Goal: Task Accomplishment & Management: Manage account settings

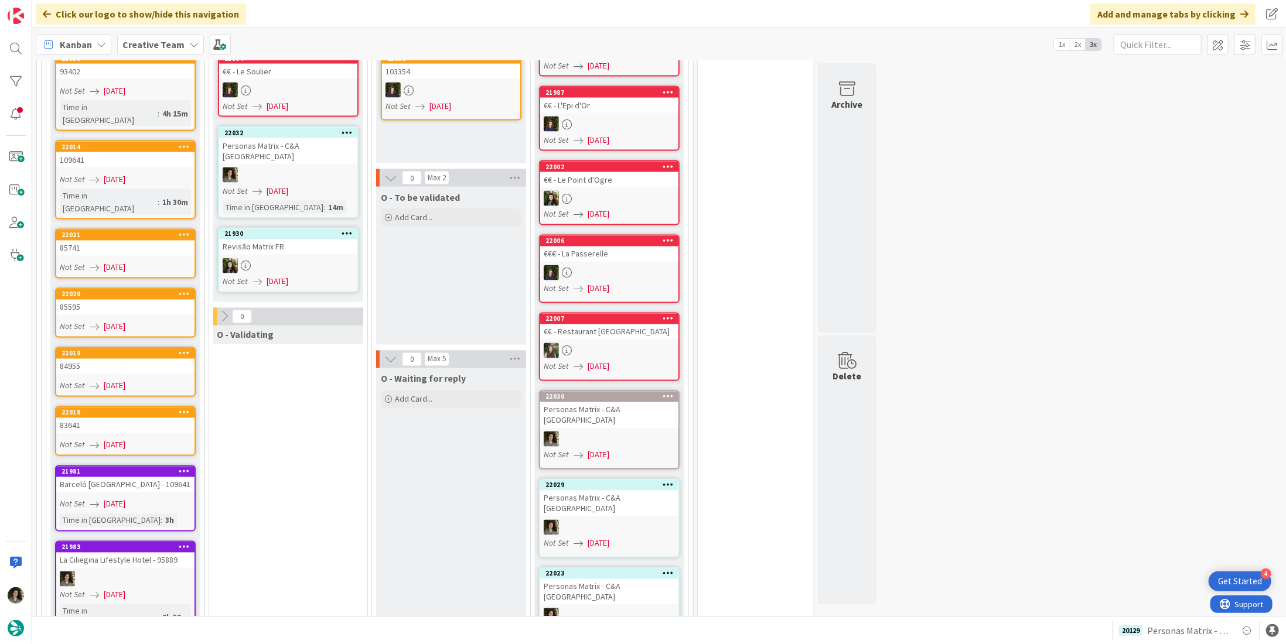
scroll to position [1347, 0]
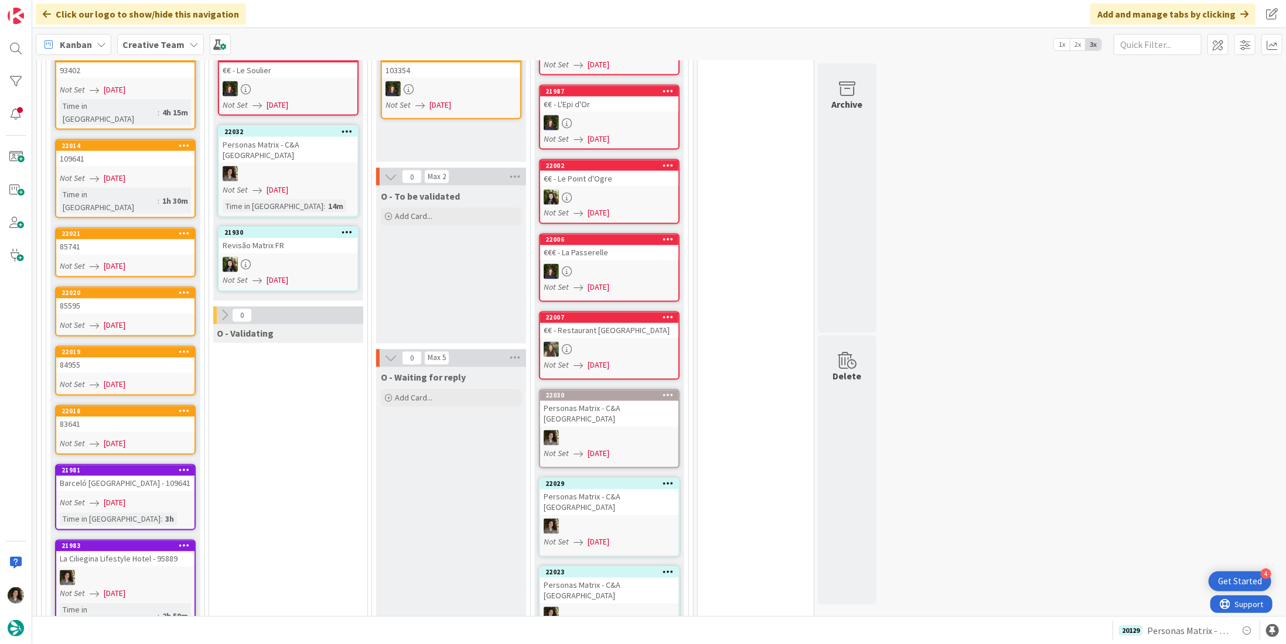
click at [125, 497] on span "[DATE]" at bounding box center [115, 503] width 22 height 12
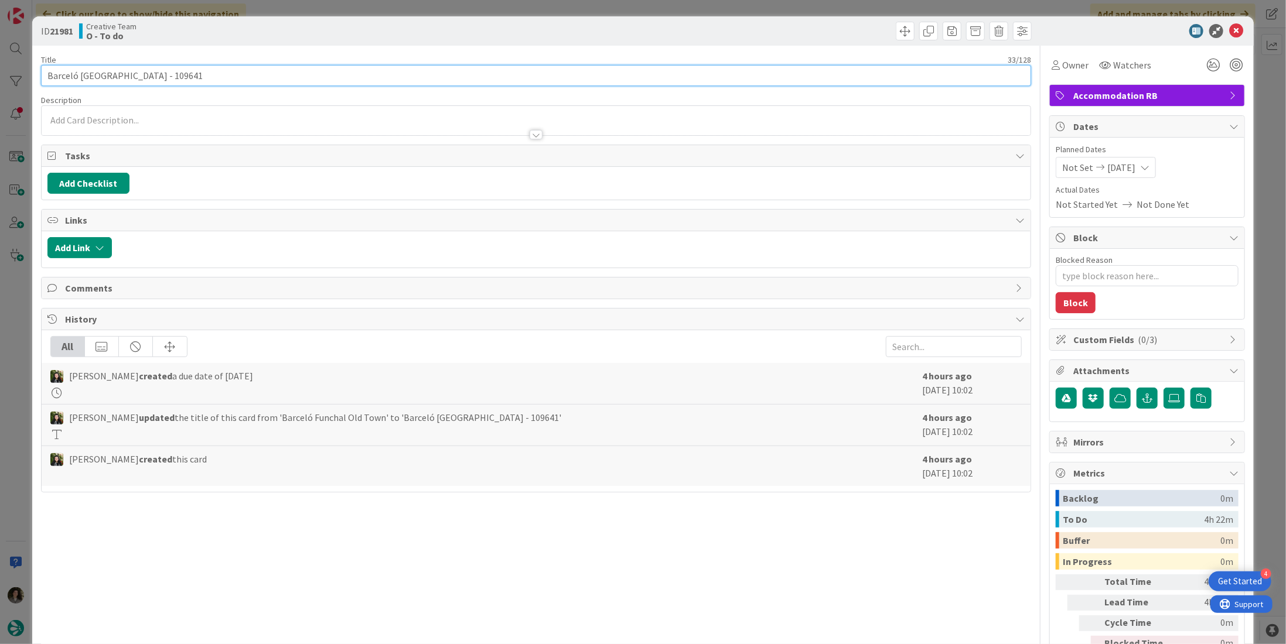
drag, startPoint x: 148, startPoint y: 77, endPoint x: 40, endPoint y: 63, distance: 108.7
click at [41, 63] on div "Title 33 / 128 Barceló [GEOGRAPHIC_DATA] - 109641" at bounding box center [536, 70] width 990 height 32
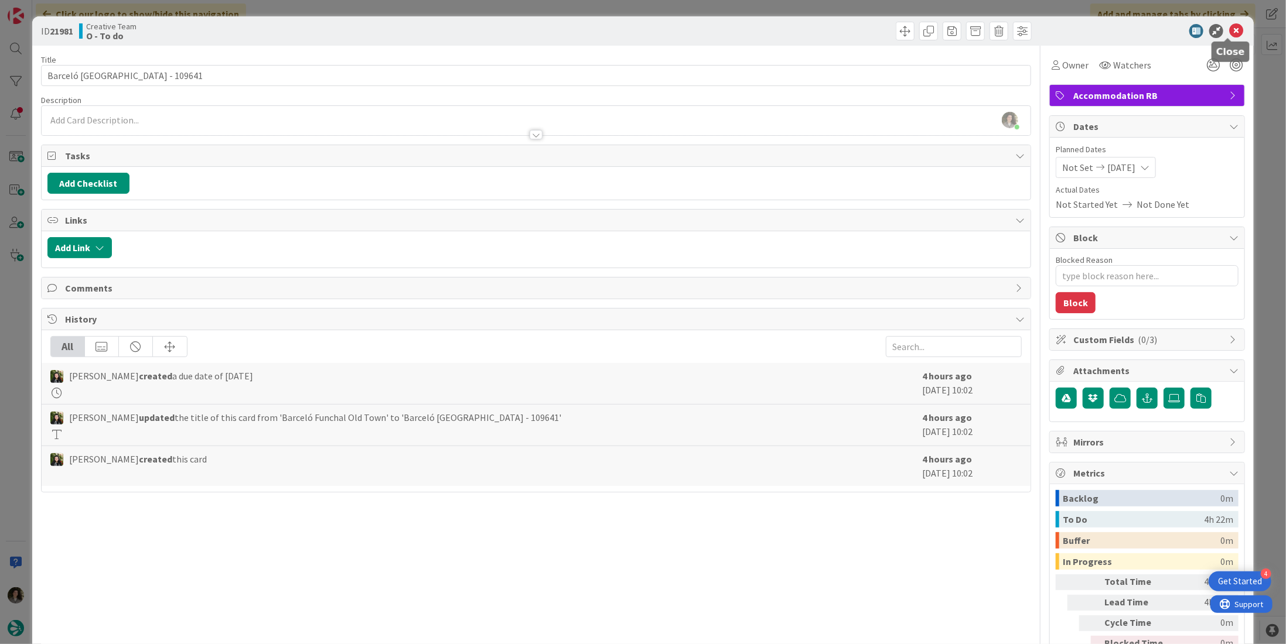
drag, startPoint x: 1234, startPoint y: 26, endPoint x: 1207, endPoint y: 36, distance: 28.0
click at [1234, 26] on icon at bounding box center [1236, 31] width 14 height 14
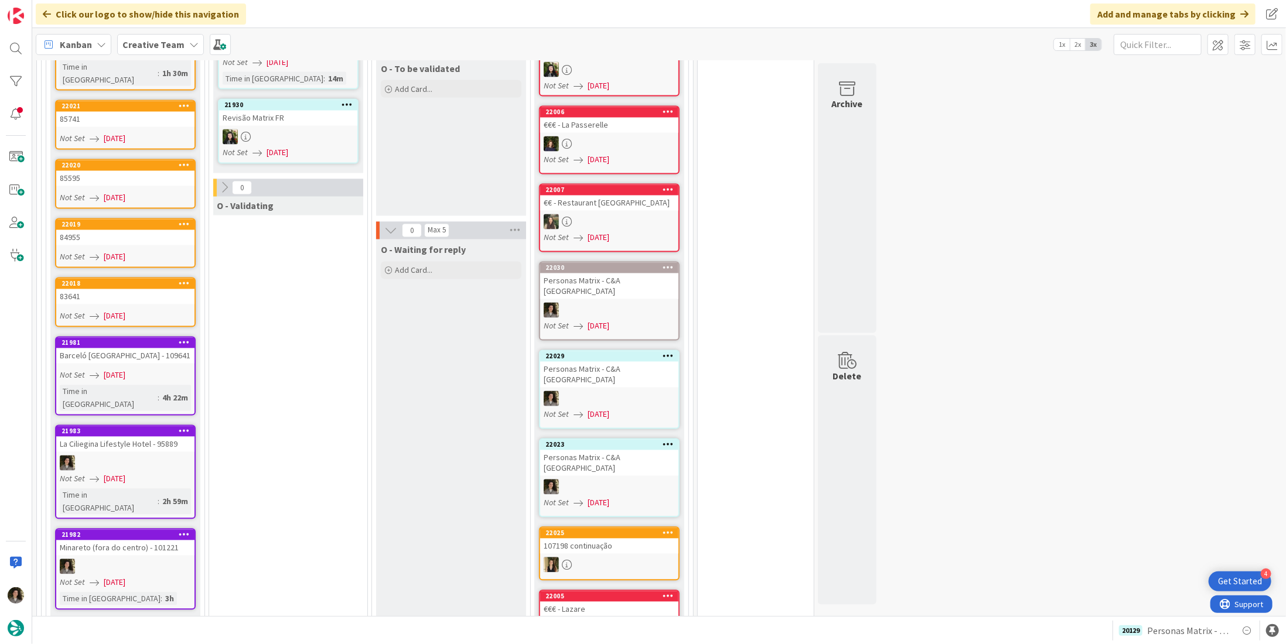
scroll to position [1344, 0]
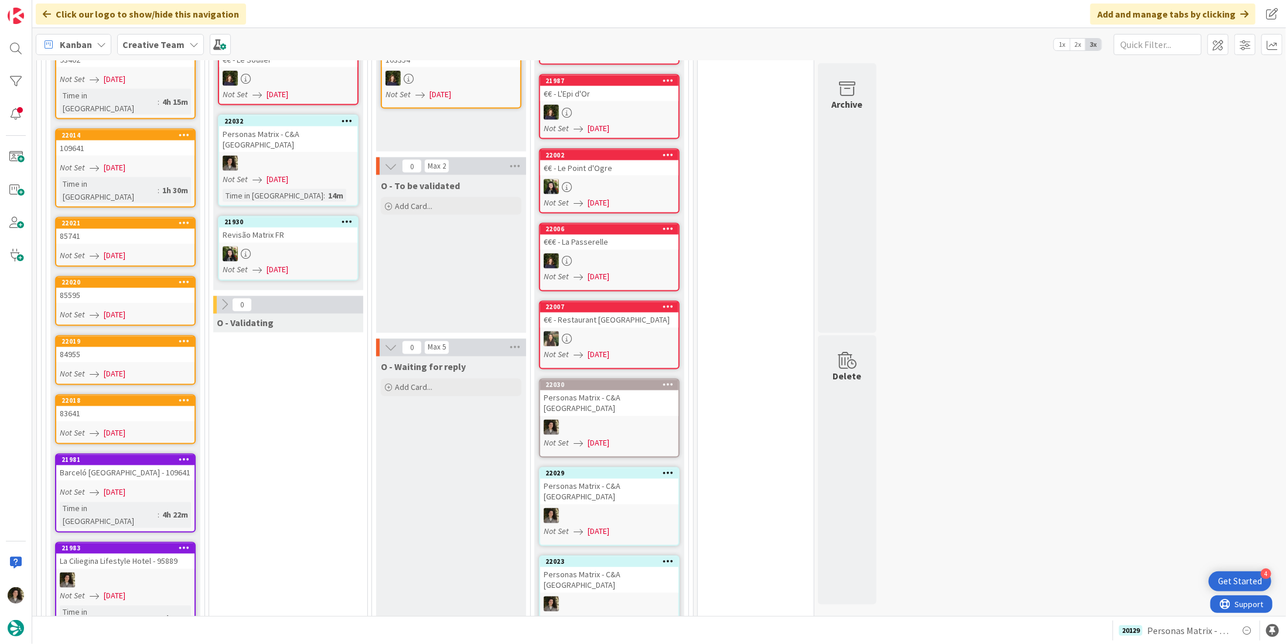
click at [120, 395] on link "22018 83641 Not Set [DATE]" at bounding box center [125, 420] width 141 height 50
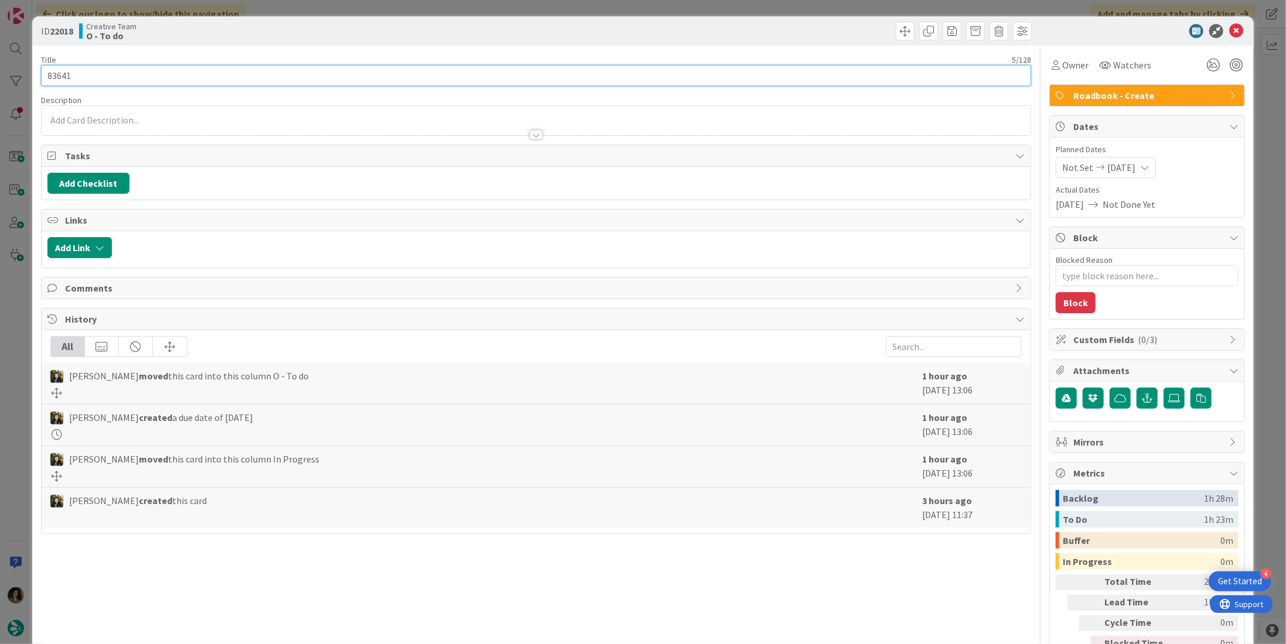
drag, startPoint x: 54, startPoint y: 69, endPoint x: 44, endPoint y: 67, distance: 10.8
click at [44, 67] on input "83641" at bounding box center [536, 75] width 990 height 21
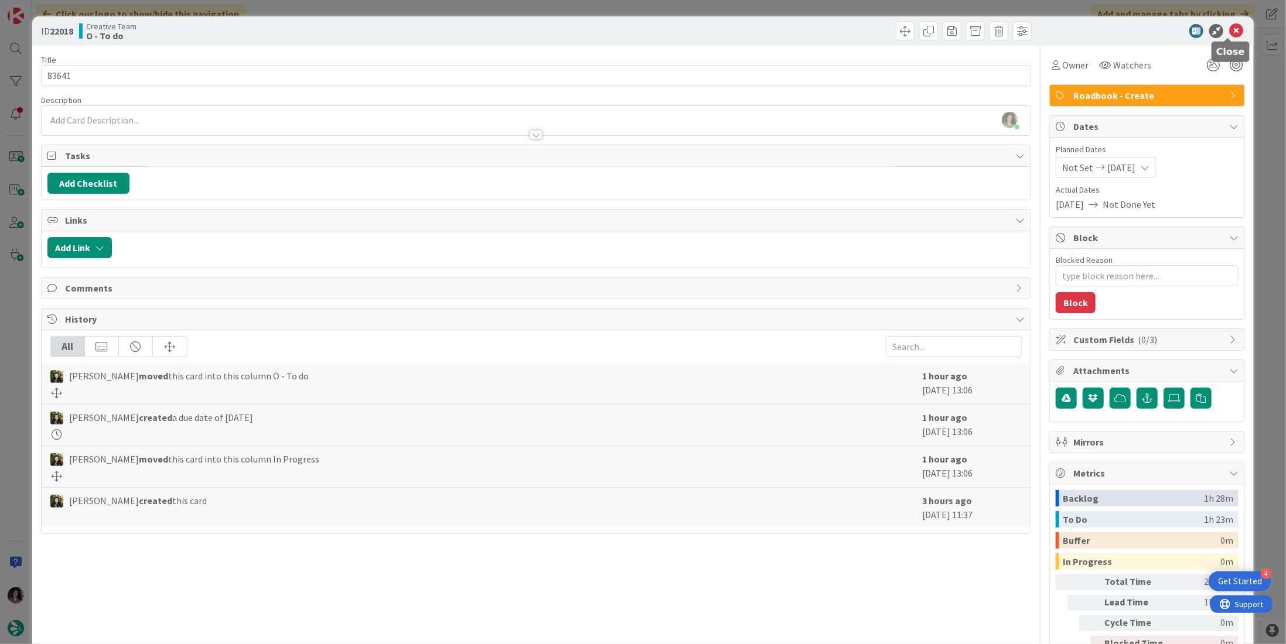
click at [1231, 30] on icon at bounding box center [1236, 31] width 14 height 14
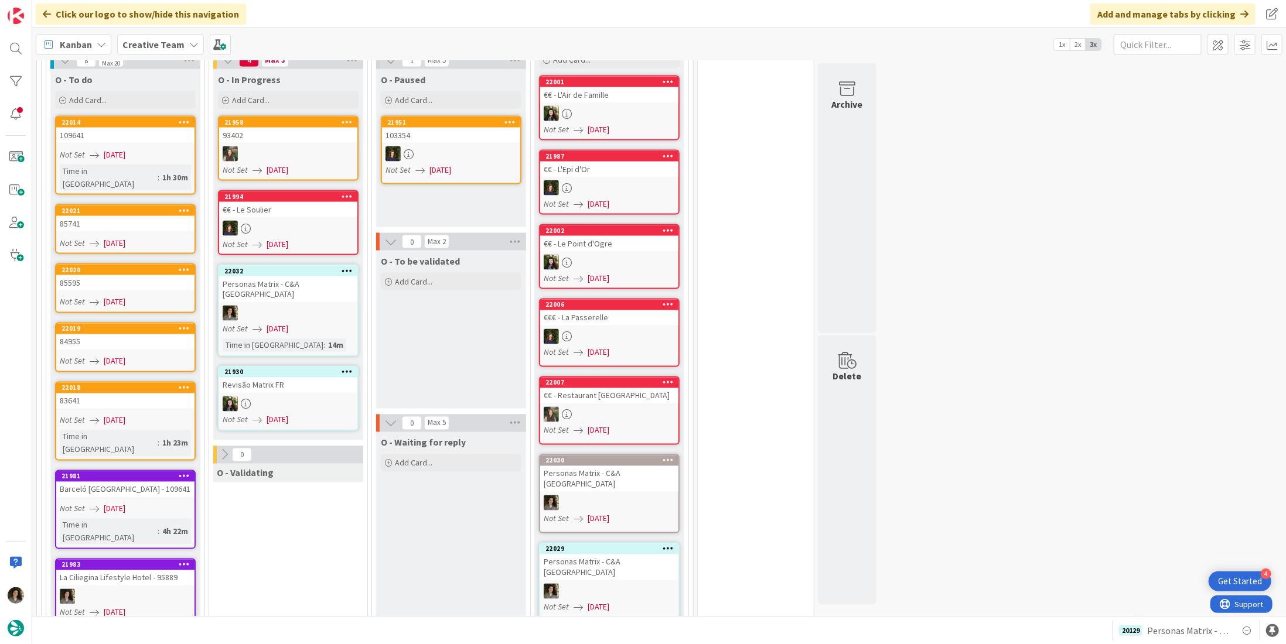
scroll to position [1193, 0]
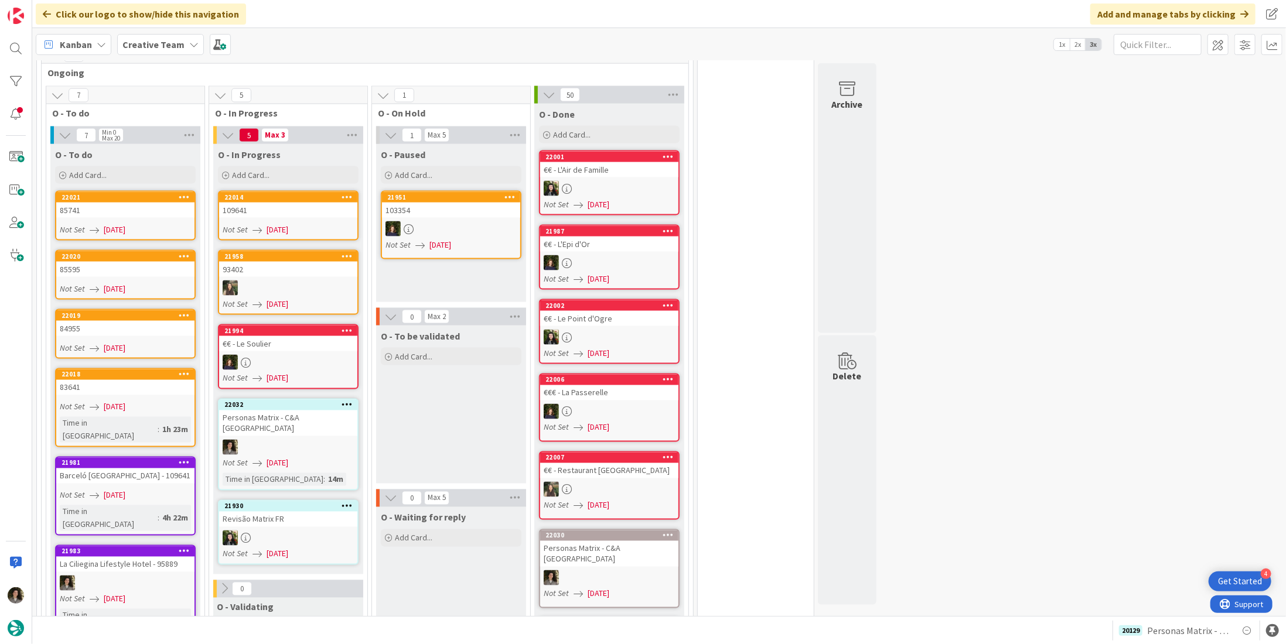
click at [141, 368] on link "22018 83641 Not Set [DATE] Time in [GEOGRAPHIC_DATA] : 1h 23m" at bounding box center [125, 407] width 141 height 79
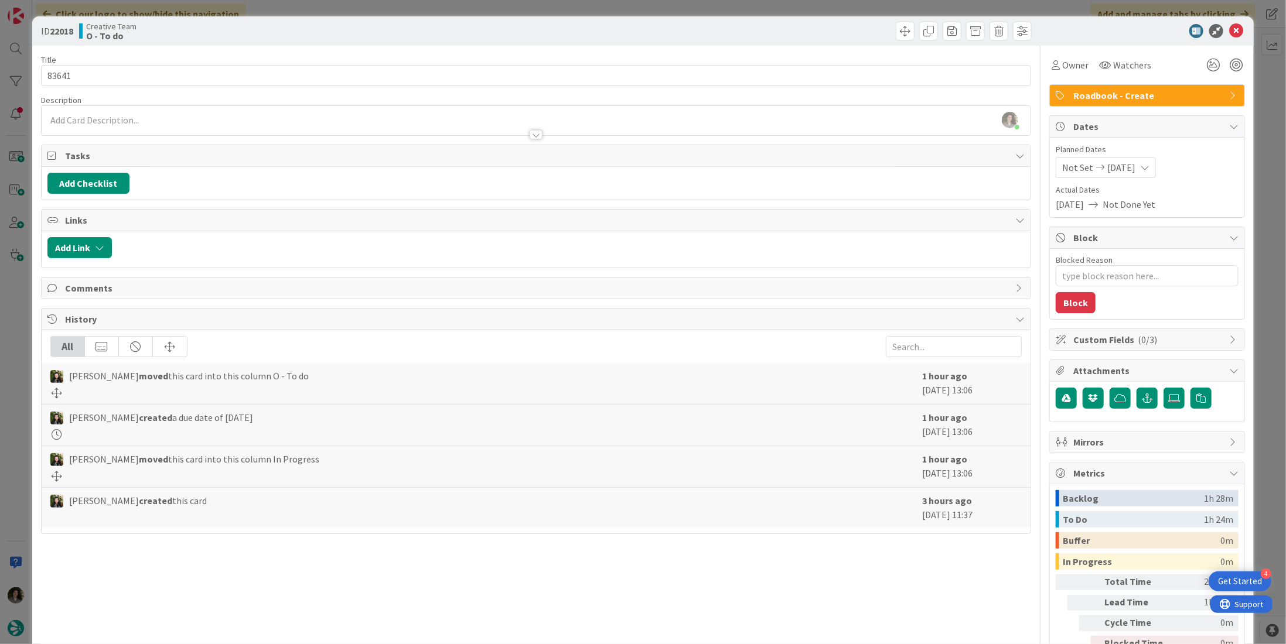
click at [52, 315] on icon at bounding box center [53, 319] width 12 height 9
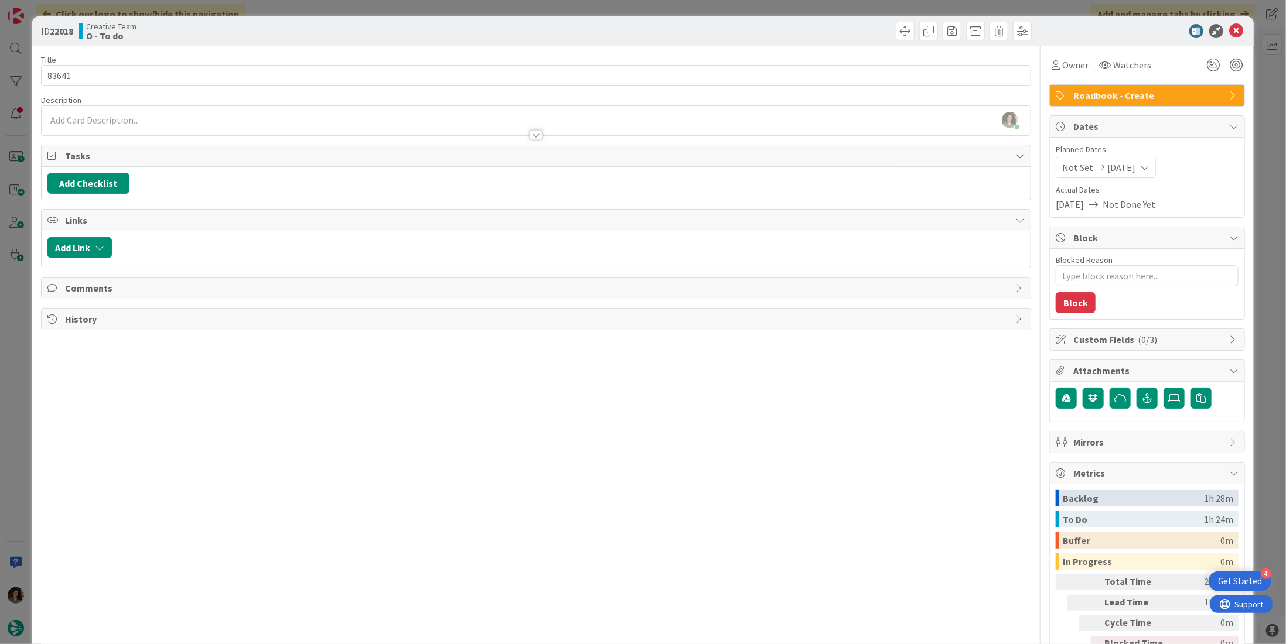
click at [52, 315] on icon at bounding box center [53, 319] width 12 height 9
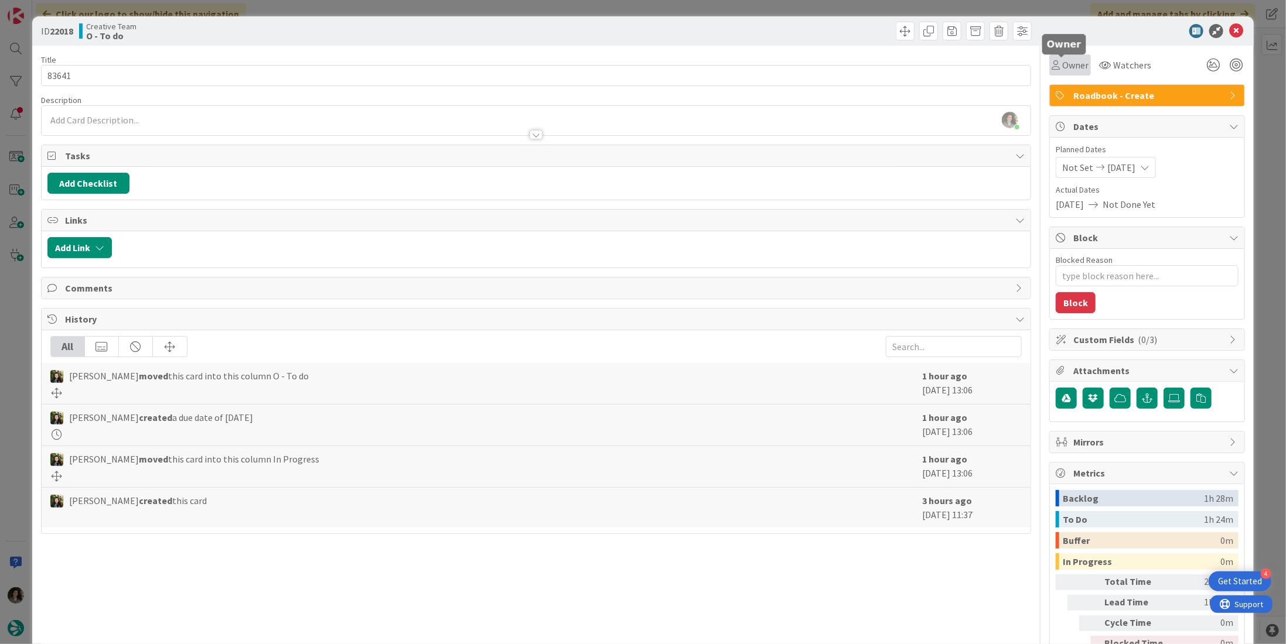
click at [1062, 69] on span "Owner" at bounding box center [1075, 65] width 26 height 14
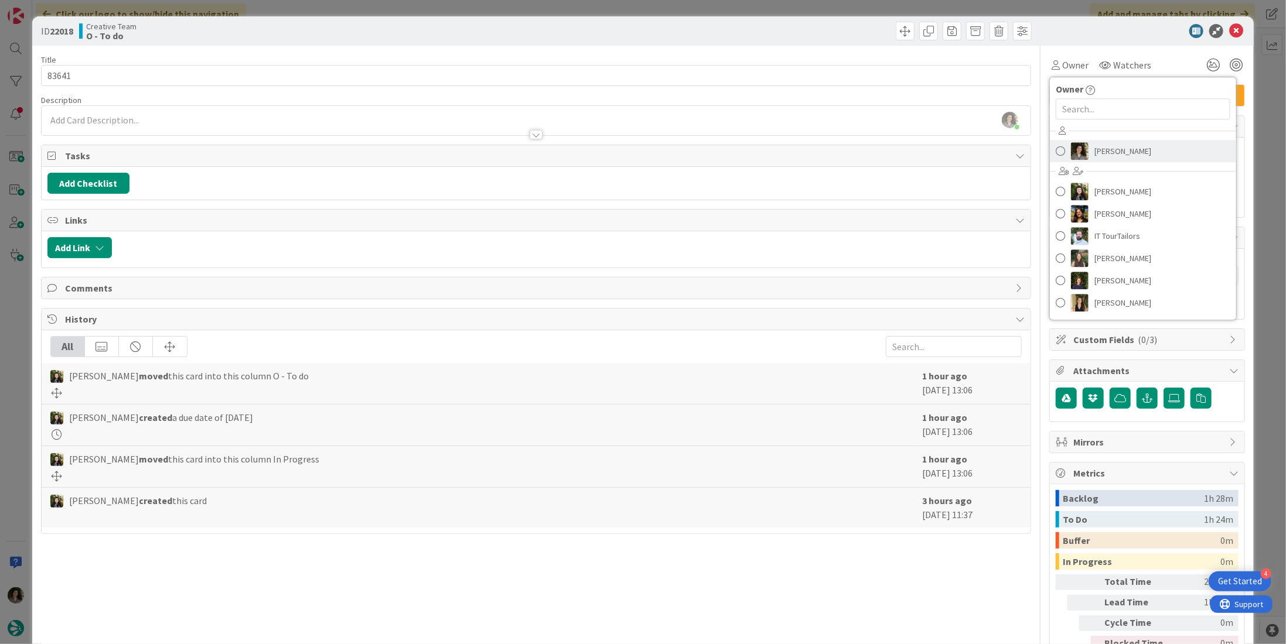
click at [1125, 161] on link "[PERSON_NAME]" at bounding box center [1143, 151] width 186 height 22
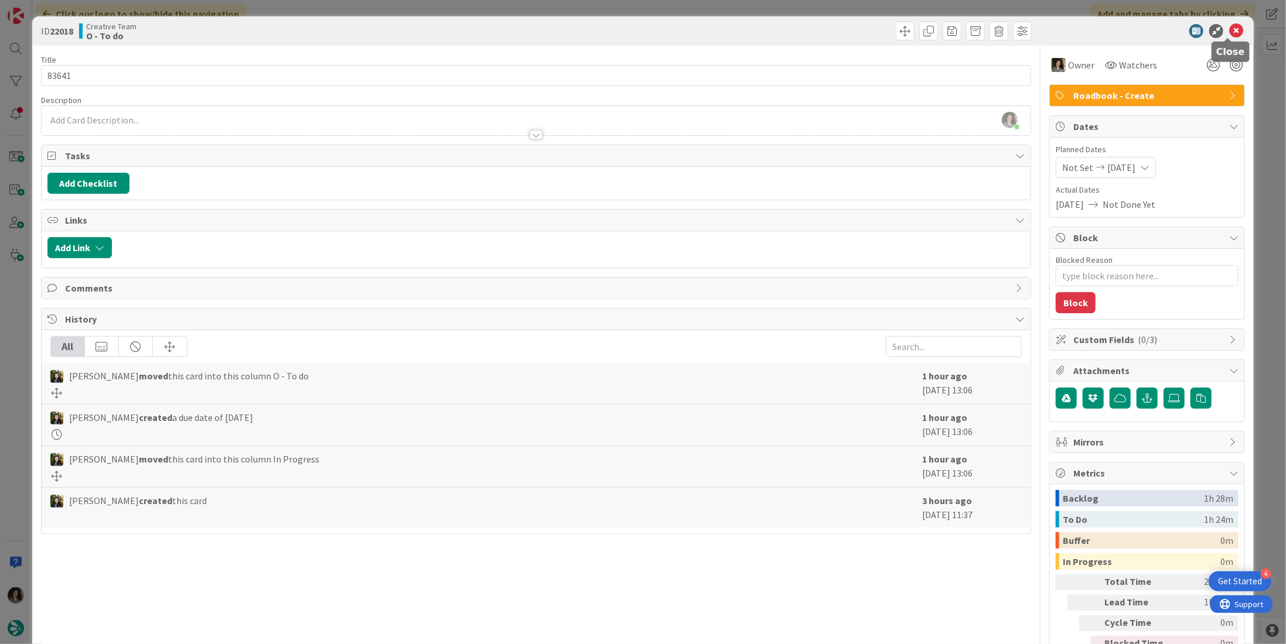
click at [1229, 33] on icon at bounding box center [1236, 31] width 14 height 14
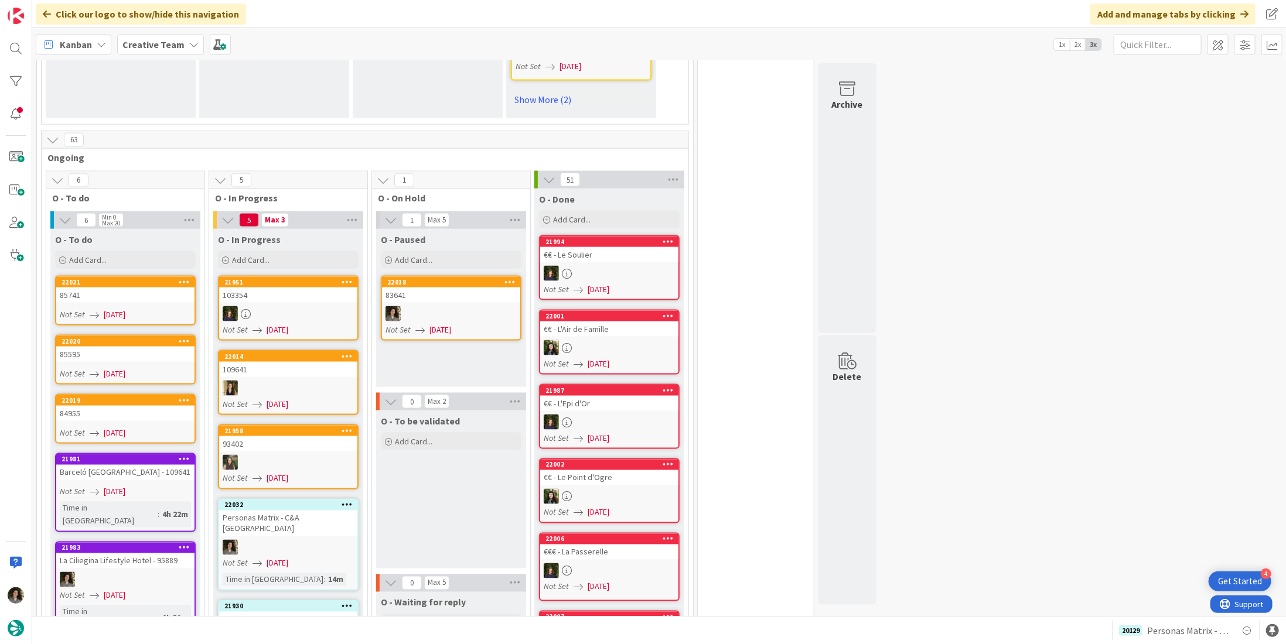
scroll to position [1172, 0]
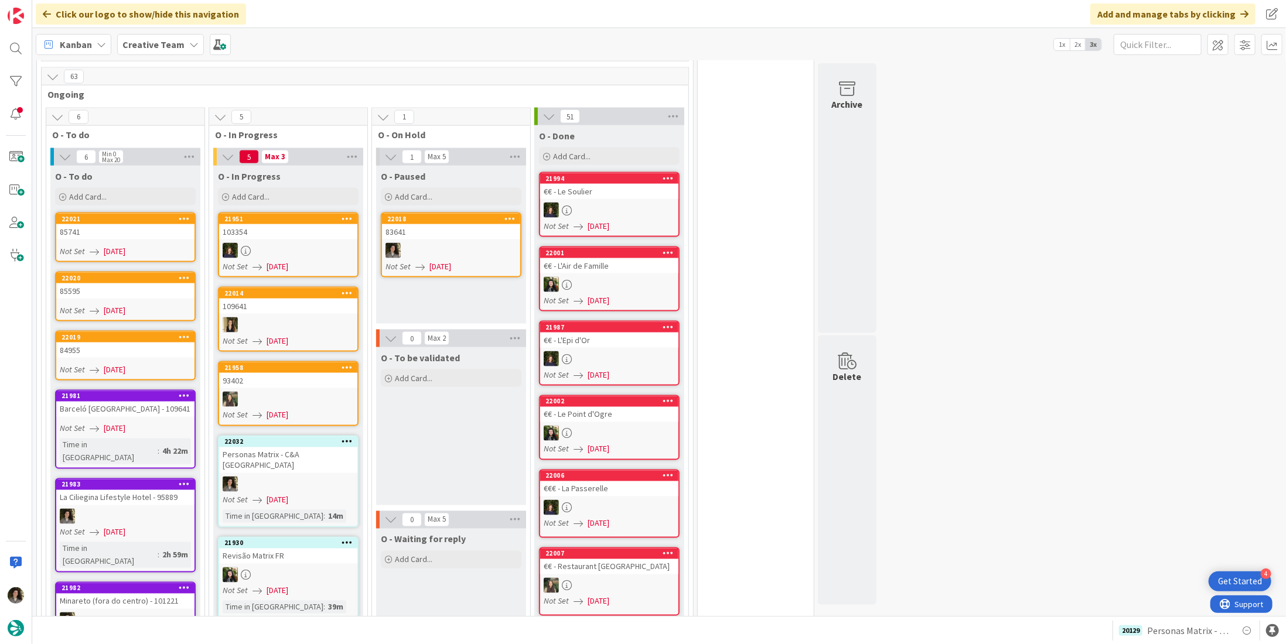
click at [109, 527] on span "[DATE]" at bounding box center [115, 533] width 22 height 12
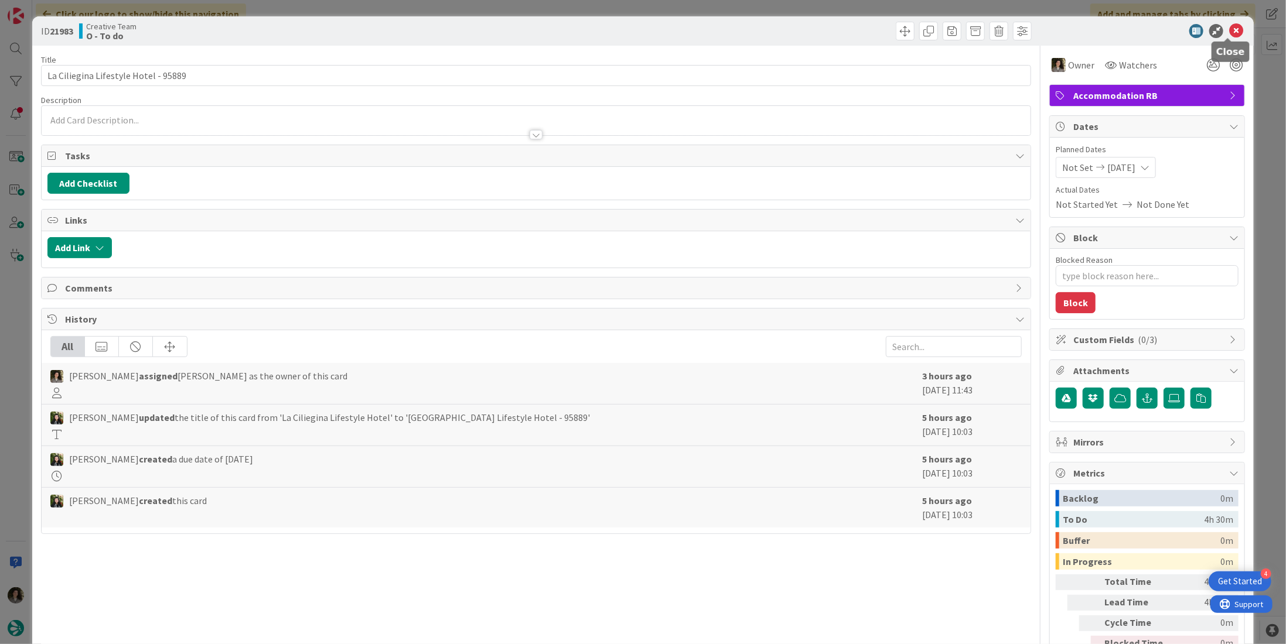
click at [1231, 30] on icon at bounding box center [1236, 31] width 14 height 14
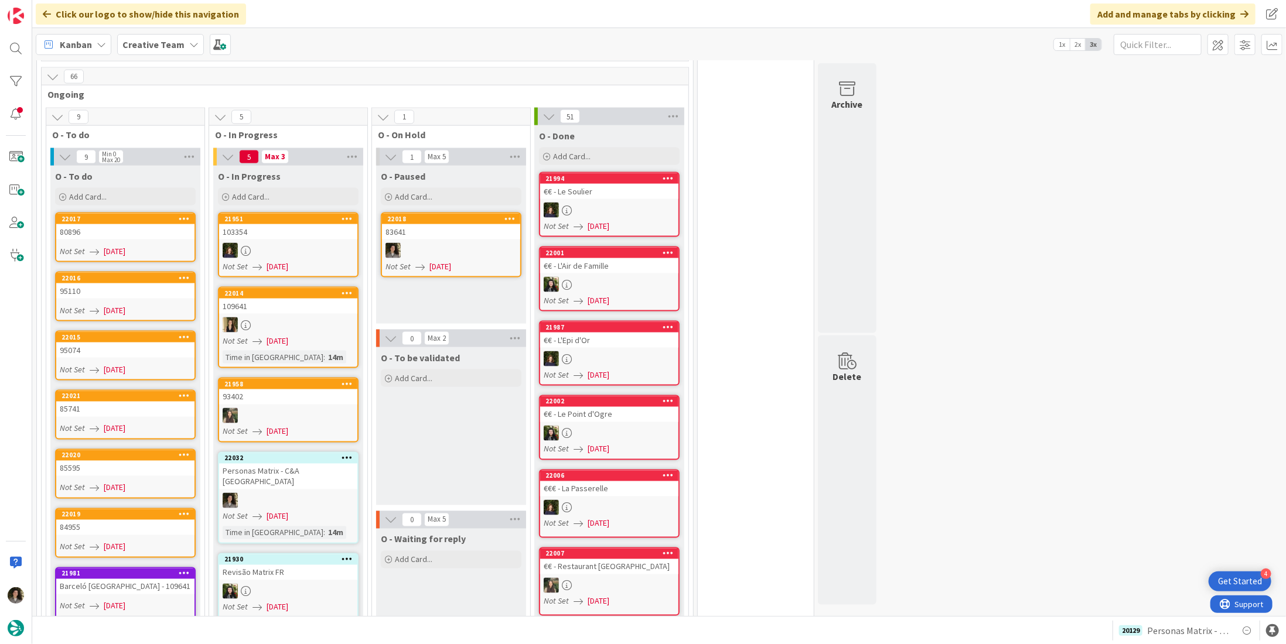
click at [288, 511] on span "[DATE]" at bounding box center [278, 517] width 22 height 12
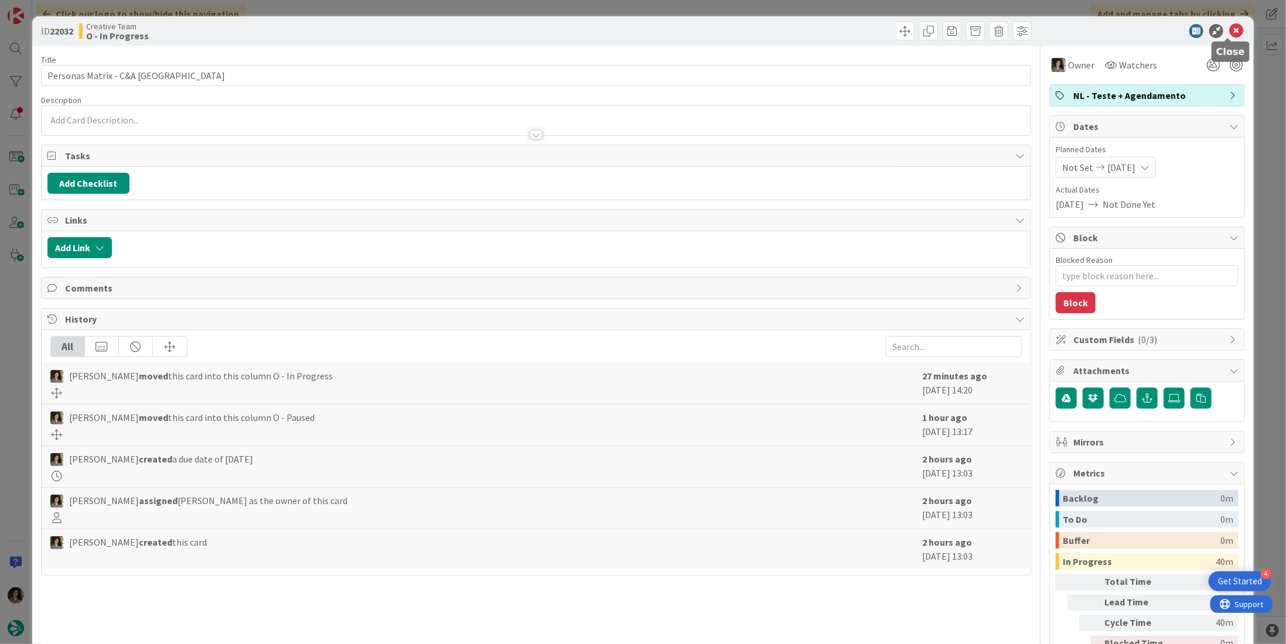
click at [1231, 28] on icon at bounding box center [1236, 31] width 14 height 14
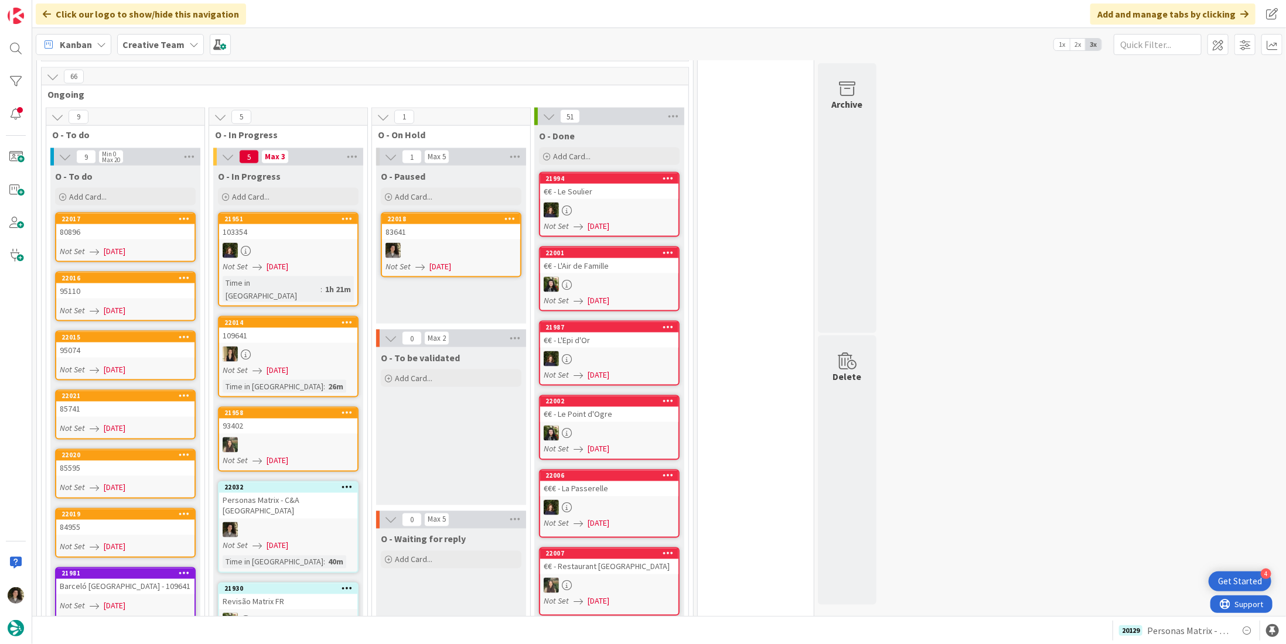
scroll to position [1406, 0]
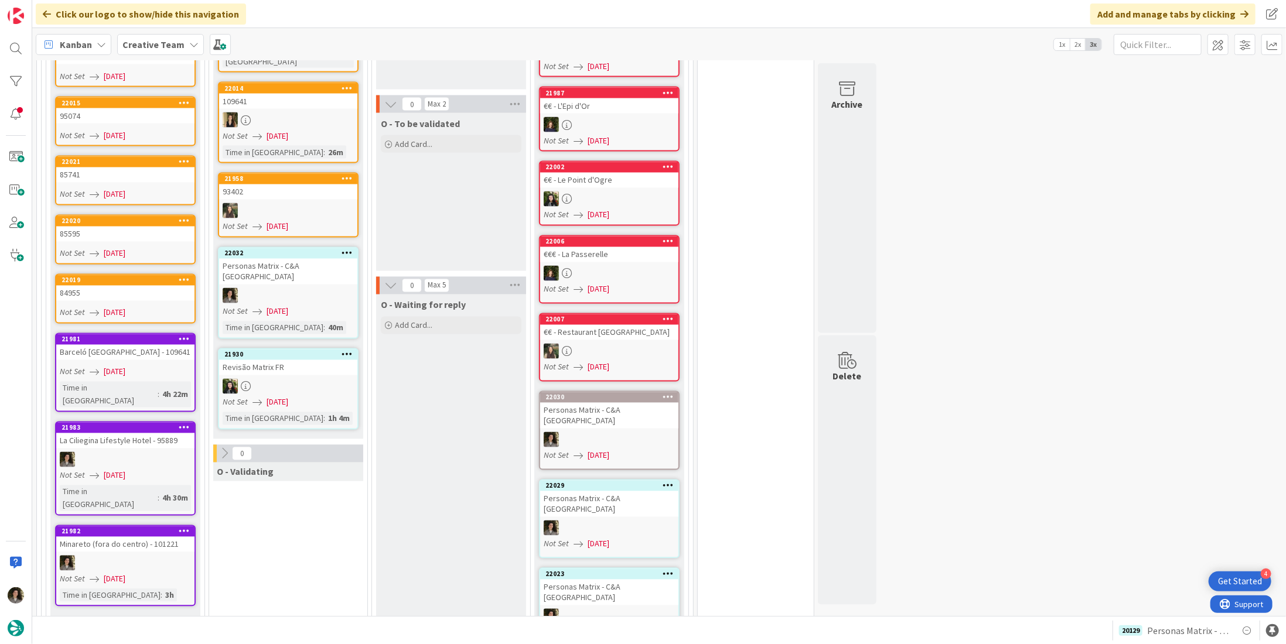
click at [257, 288] on div at bounding box center [288, 295] width 138 height 15
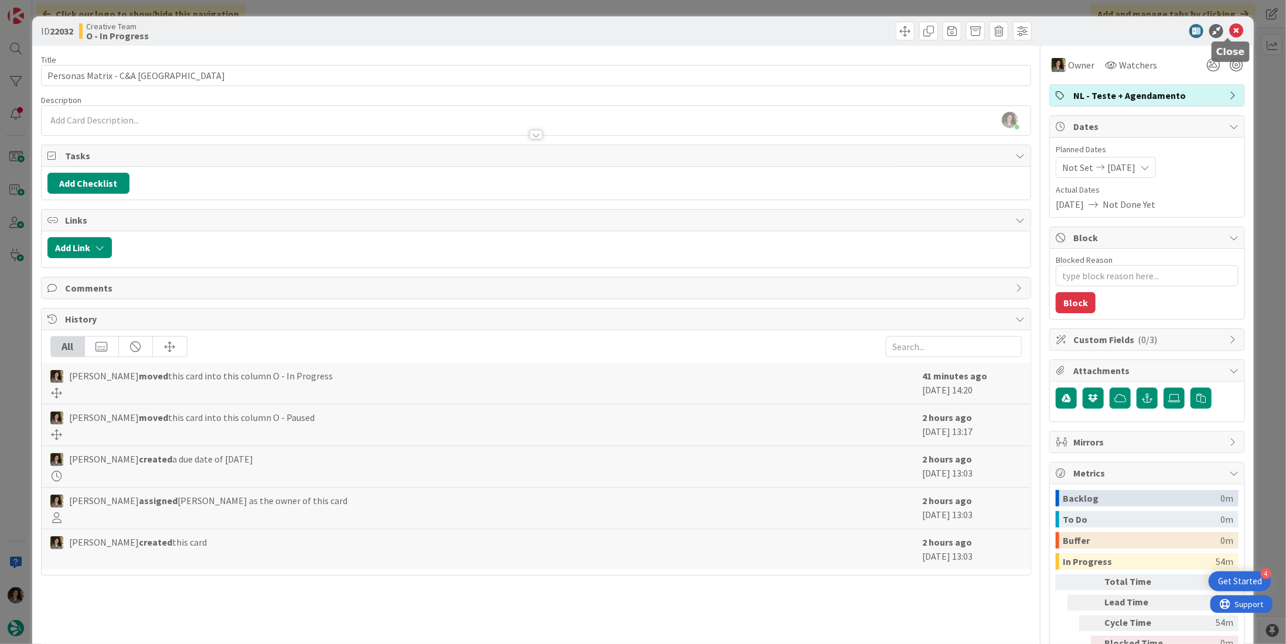
click at [1229, 29] on icon at bounding box center [1236, 31] width 14 height 14
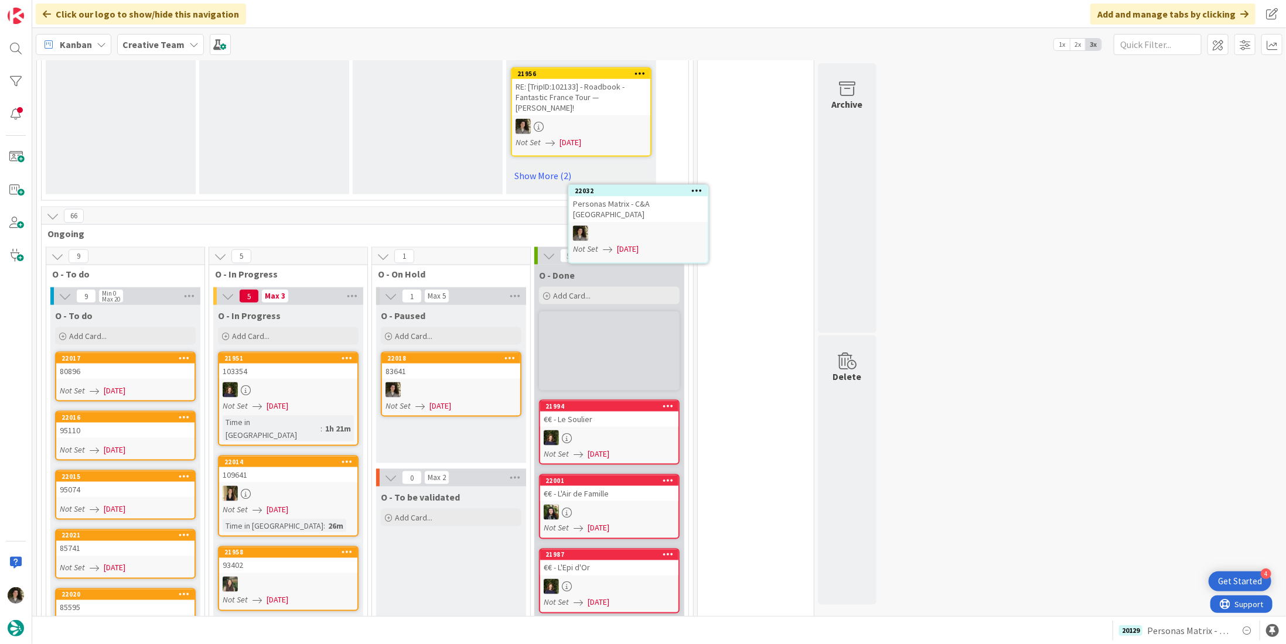
scroll to position [1032, 0]
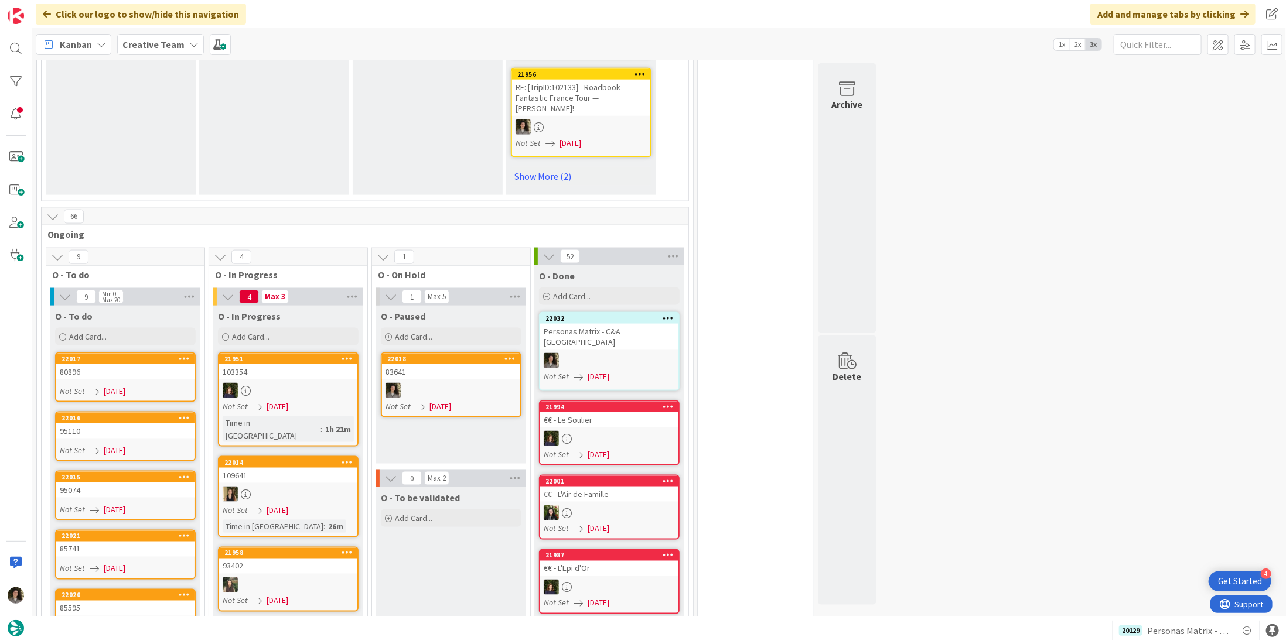
click at [617, 324] on div "Personas Matrix - C&A [GEOGRAPHIC_DATA]" at bounding box center [609, 337] width 138 height 26
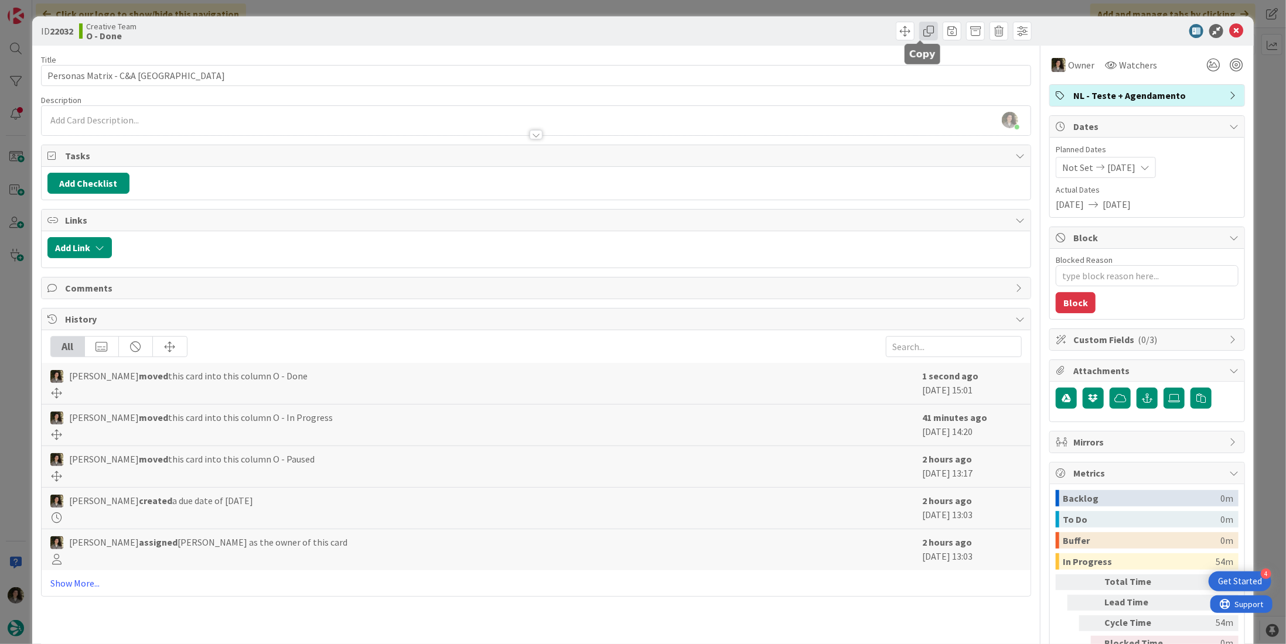
click at [923, 34] on span at bounding box center [928, 31] width 19 height 19
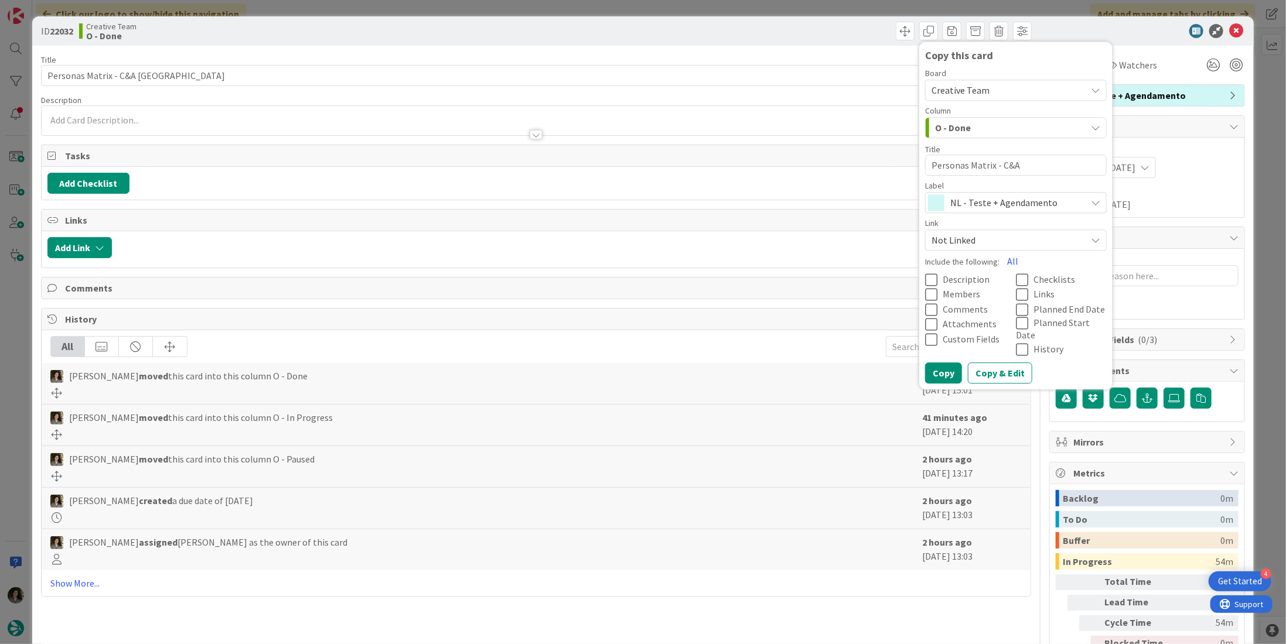
click at [958, 198] on span "NL - Teste + Agendamento" at bounding box center [1015, 202] width 130 height 16
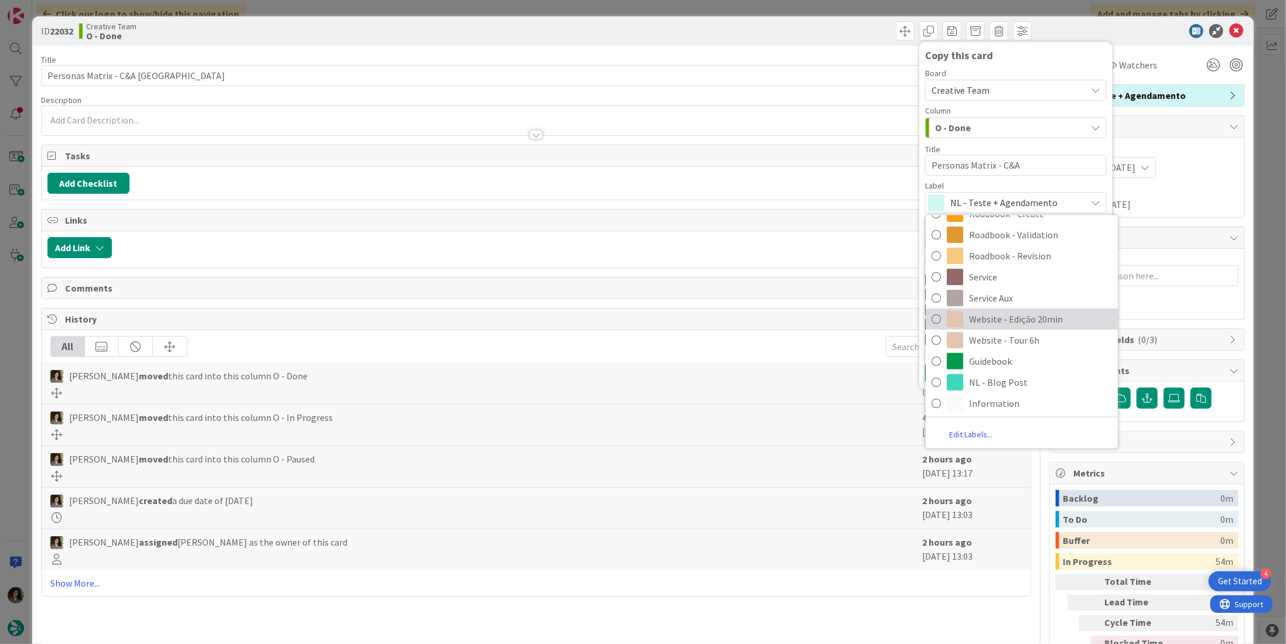
scroll to position [190, 0]
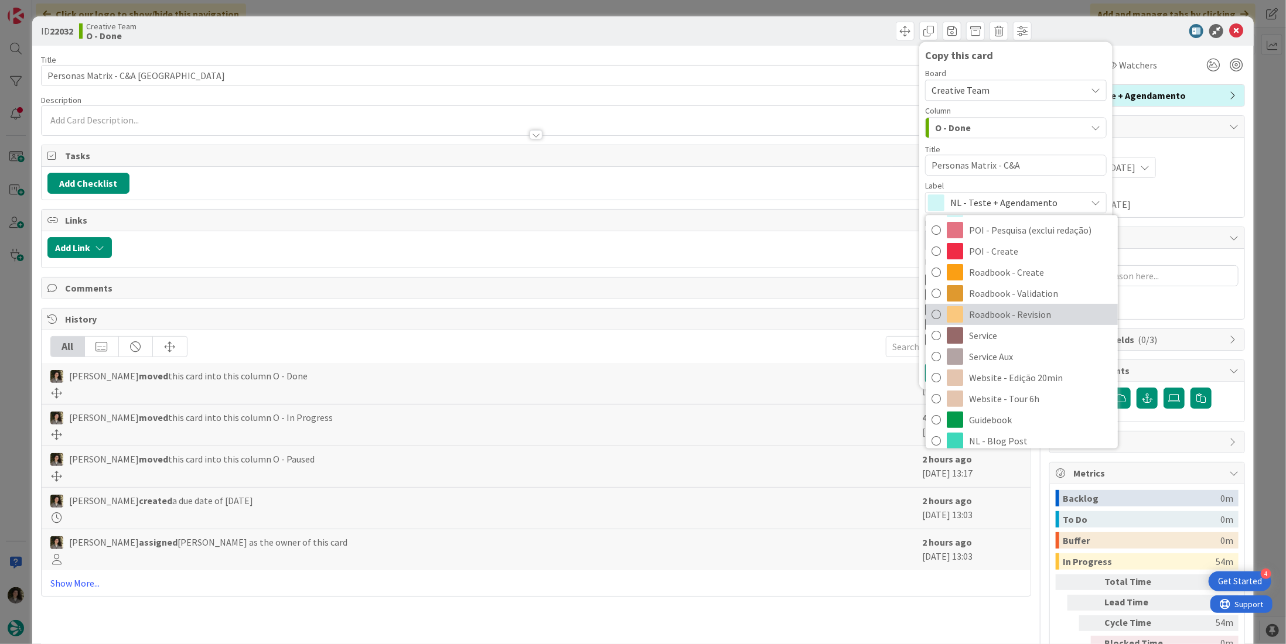
click at [1033, 310] on span "Roadbook - Revision" at bounding box center [1040, 315] width 143 height 18
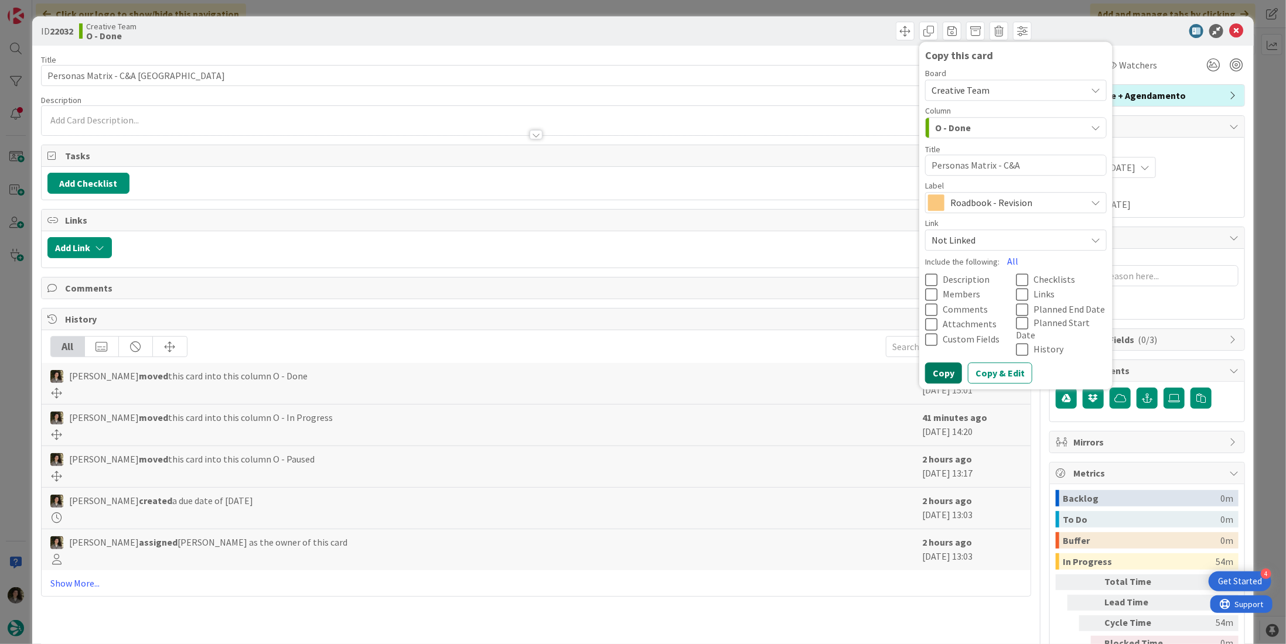
click at [936, 363] on button "Copy" at bounding box center [943, 373] width 37 height 21
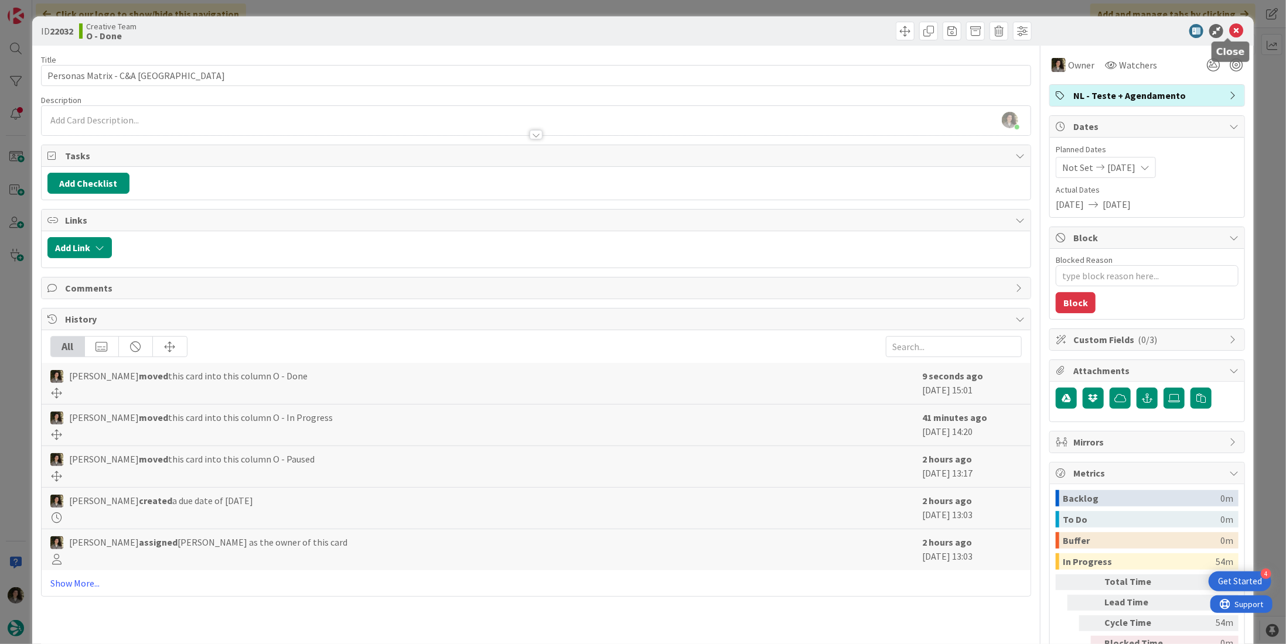
click at [1229, 29] on icon at bounding box center [1236, 31] width 14 height 14
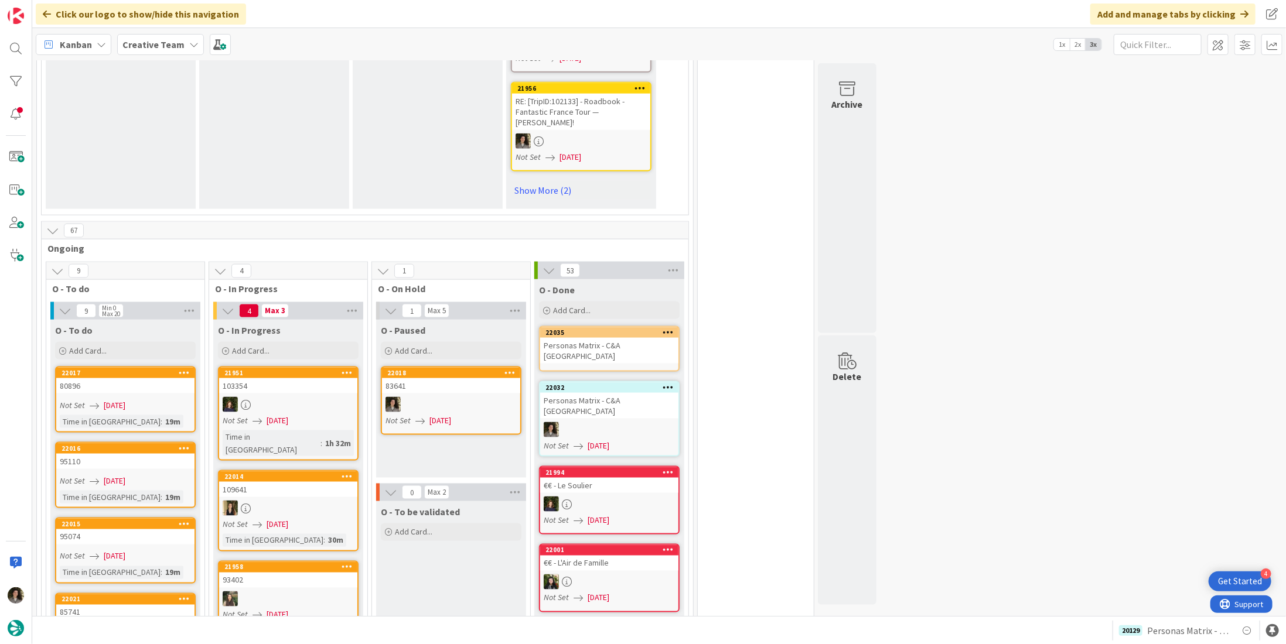
click at [581, 338] on div "Personas Matrix - C&A [GEOGRAPHIC_DATA]" at bounding box center [609, 351] width 138 height 26
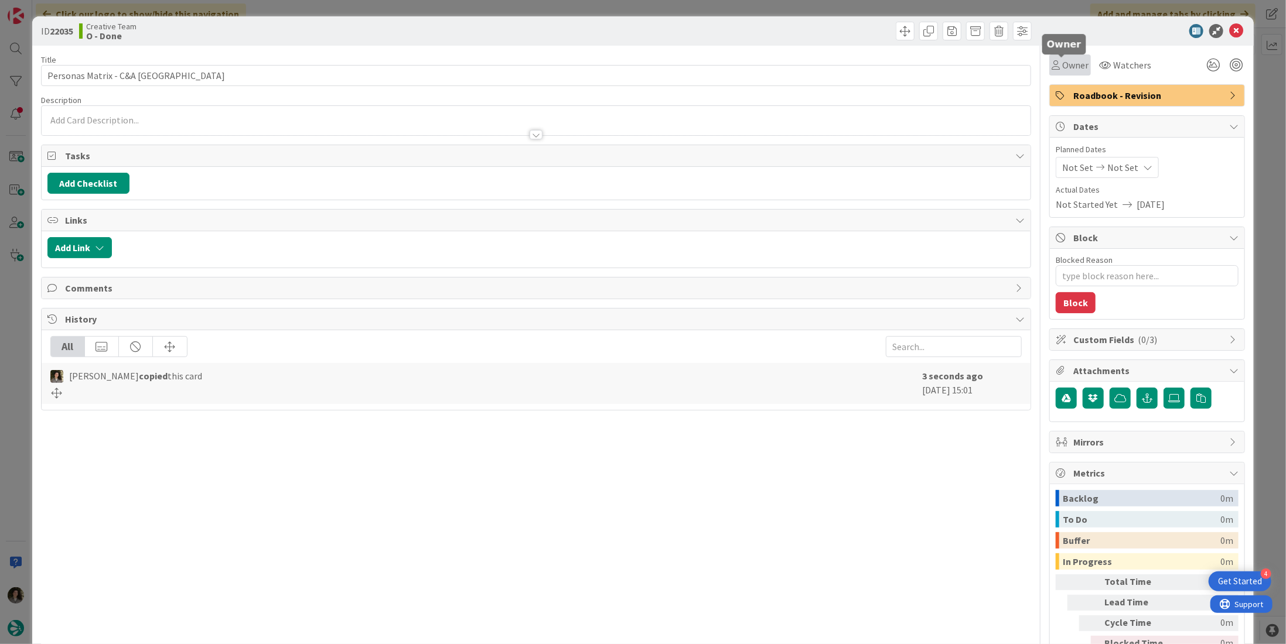
click at [1062, 71] on span "Owner" at bounding box center [1075, 65] width 26 height 14
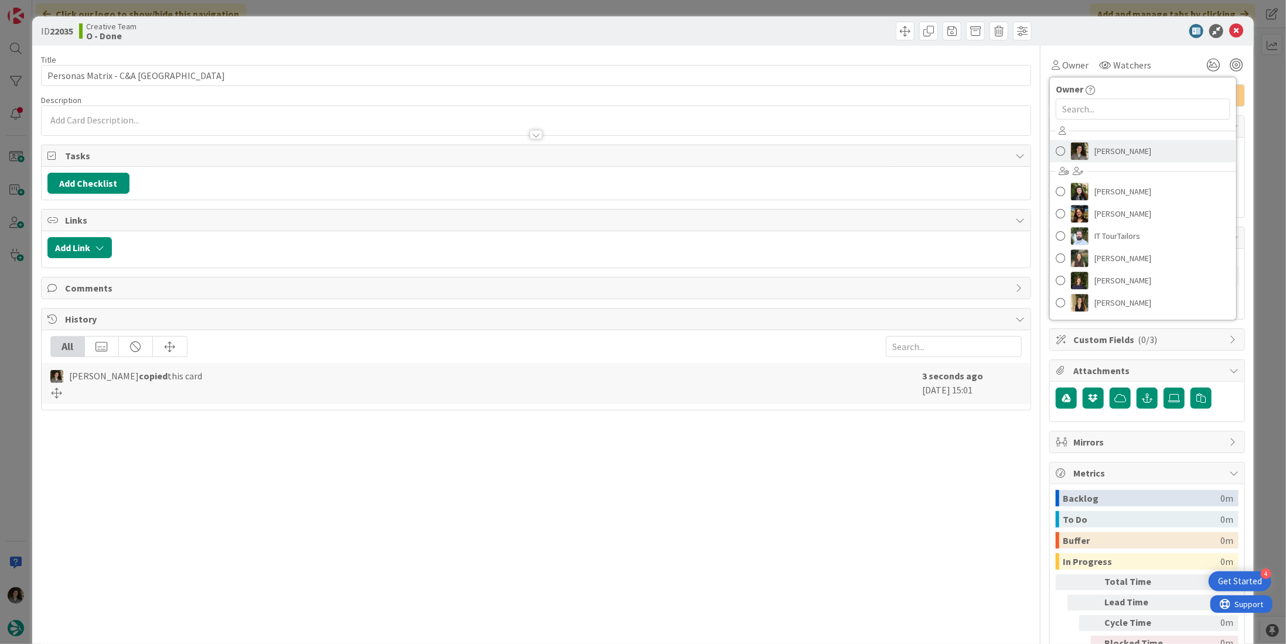
click at [1075, 154] on img at bounding box center [1080, 151] width 18 height 18
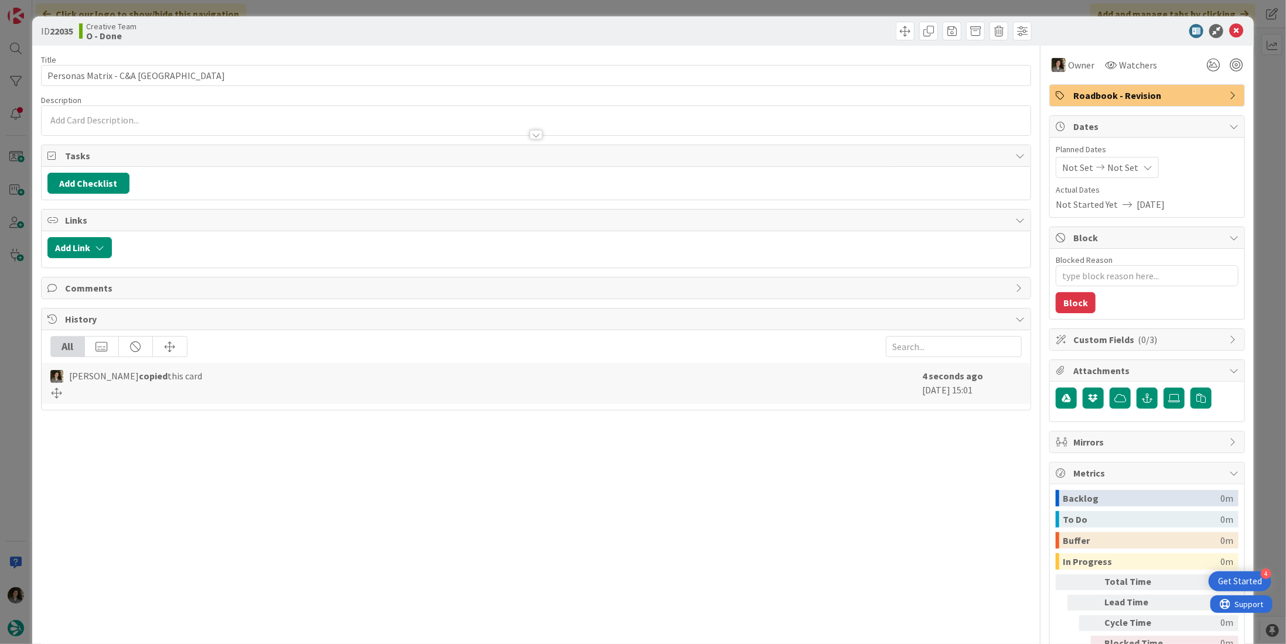
type textarea "x"
drag, startPoint x: 1090, startPoint y: 168, endPoint x: 1096, endPoint y: 175, distance: 8.7
click at [1093, 169] on icon at bounding box center [1100, 167] width 14 height 8
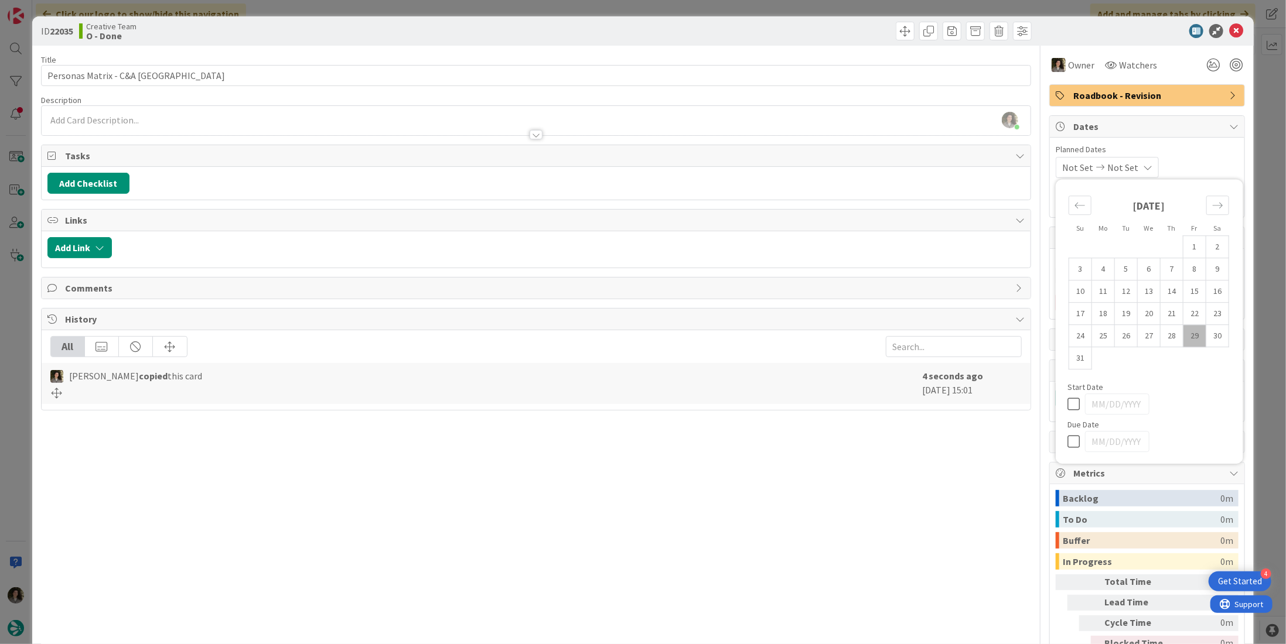
click at [1067, 440] on icon at bounding box center [1076, 442] width 18 height 14
type input "[DATE]"
click at [868, 489] on div "Title 25 / 128 Personas Matrix - C&A [GEOGRAPHIC_DATA] Description [PERSON_NAME…" at bounding box center [536, 365] width 990 height 639
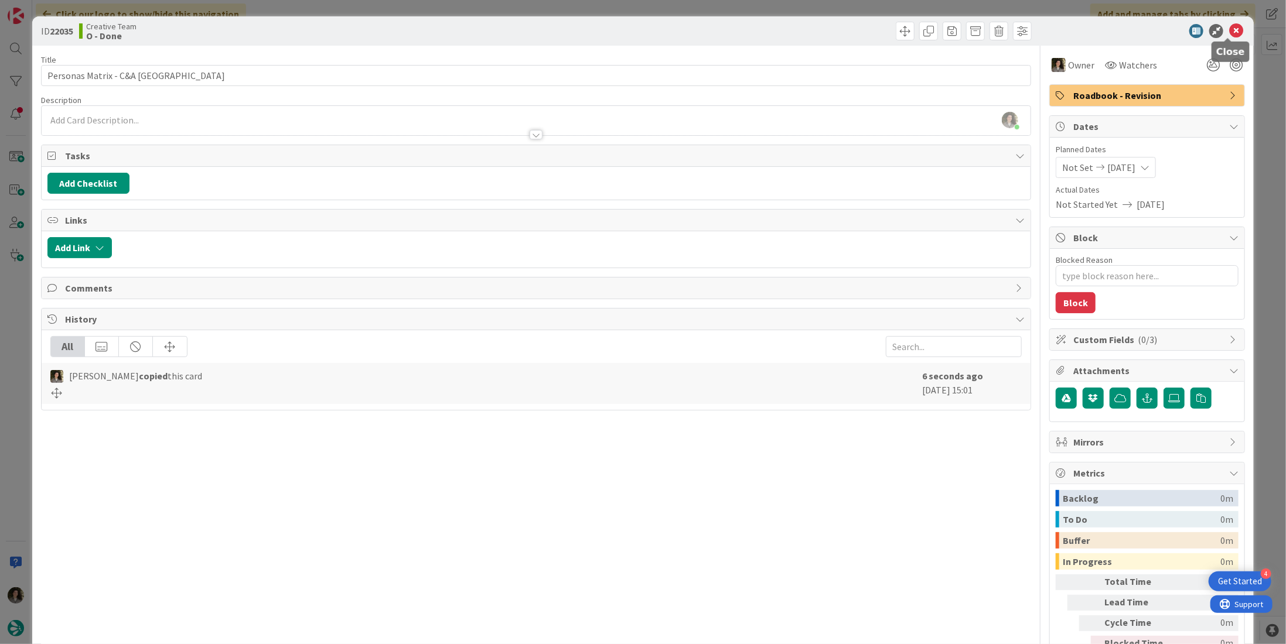
click at [1233, 26] on icon at bounding box center [1236, 31] width 14 height 14
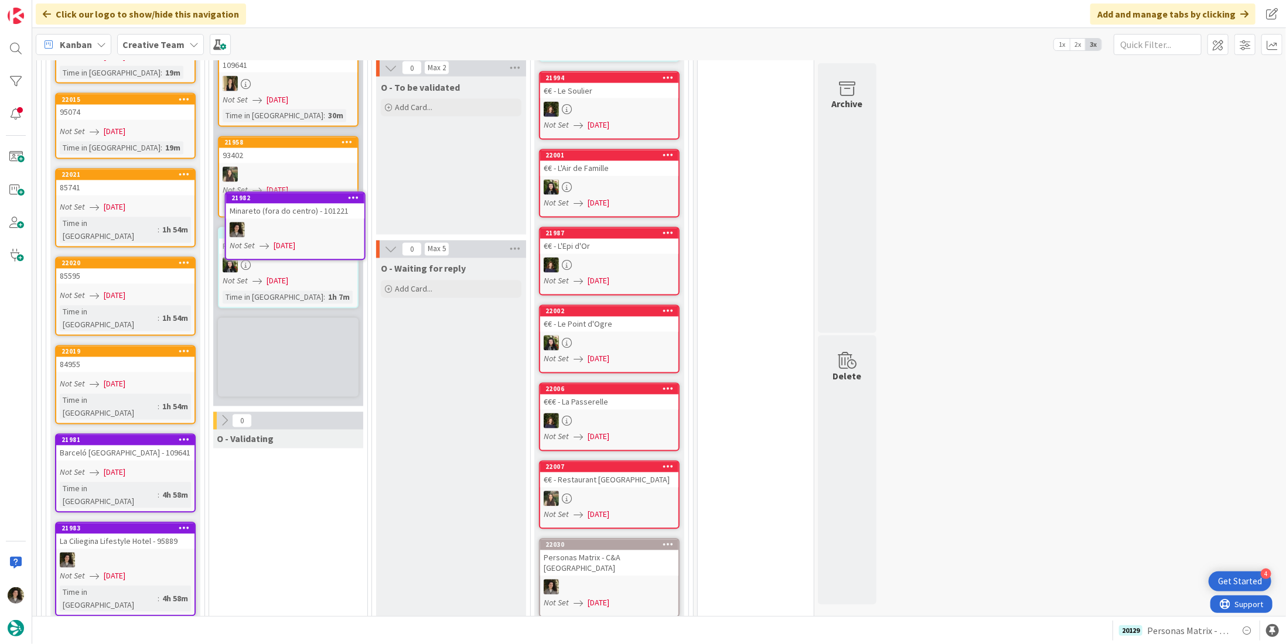
scroll to position [1449, 0]
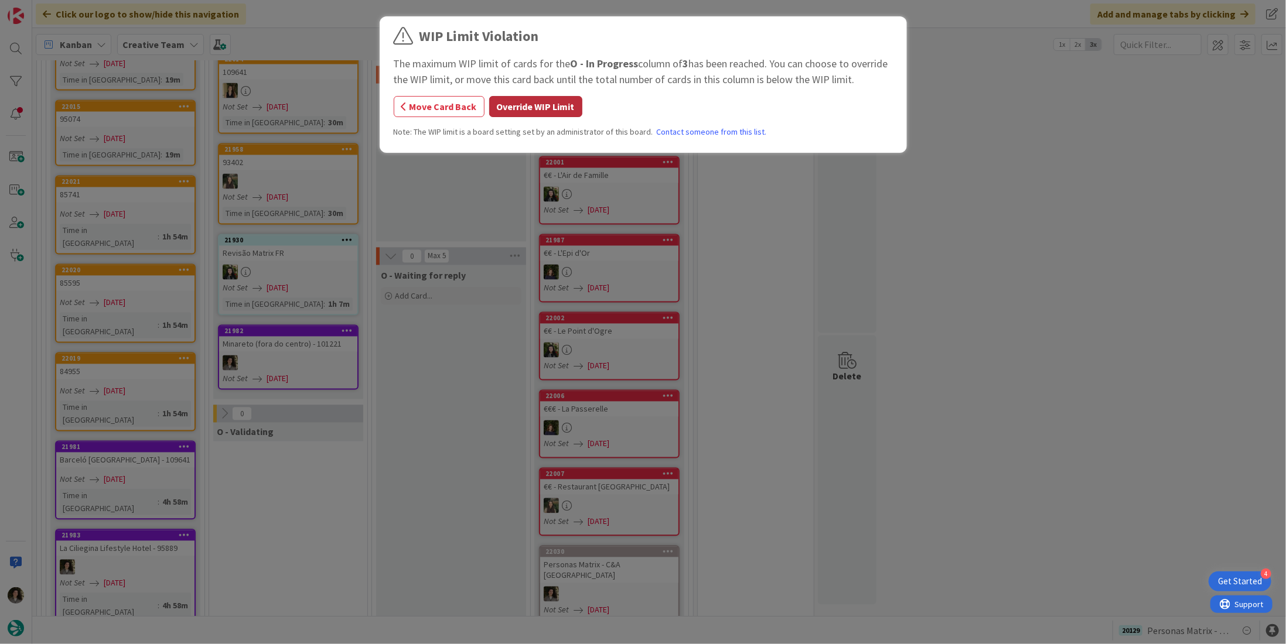
click at [538, 110] on button "Override WIP Limit" at bounding box center [535, 106] width 93 height 21
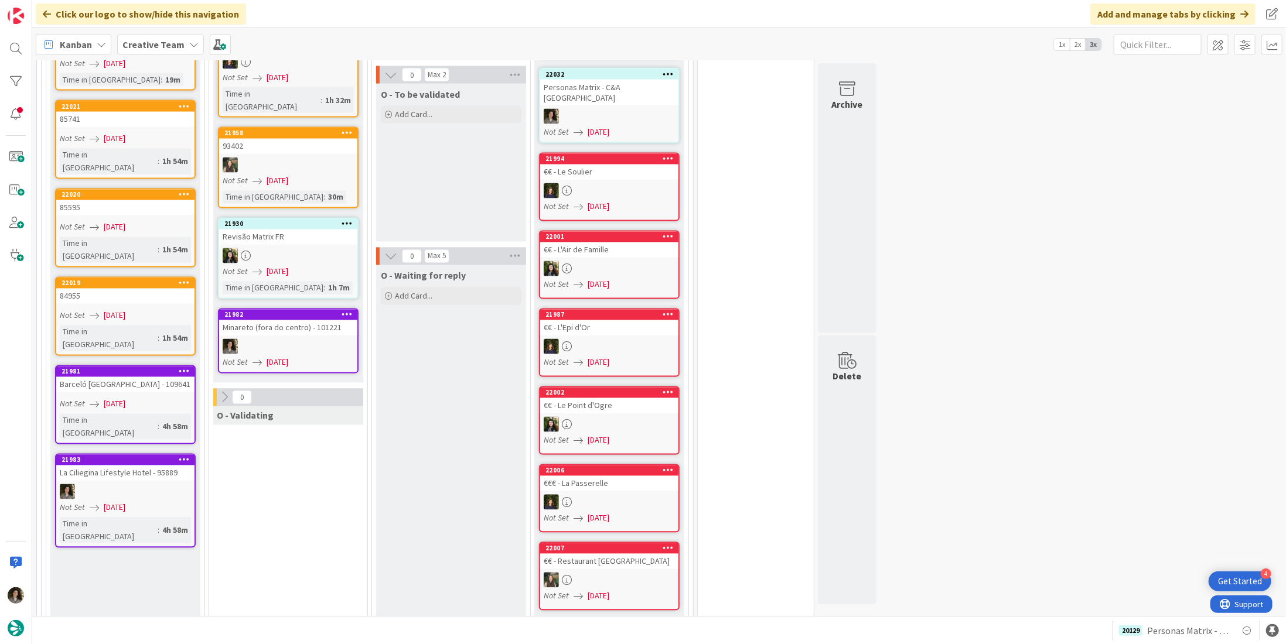
scroll to position [1374, 0]
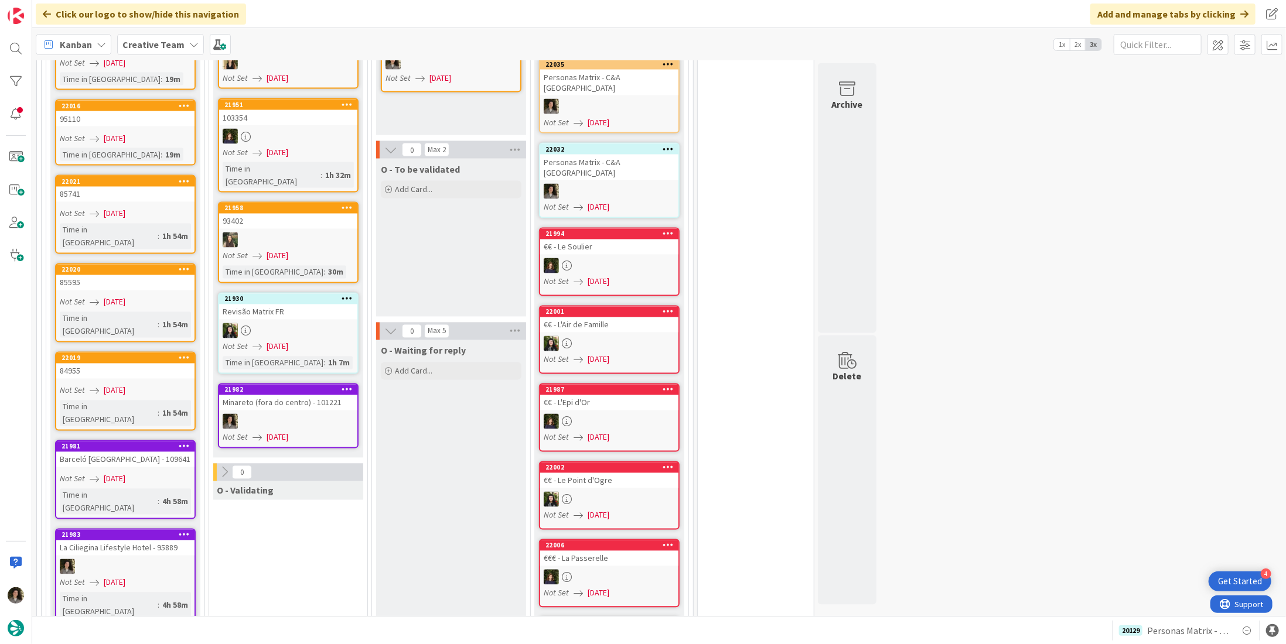
click at [297, 385] on div "21982" at bounding box center [288, 390] width 138 height 11
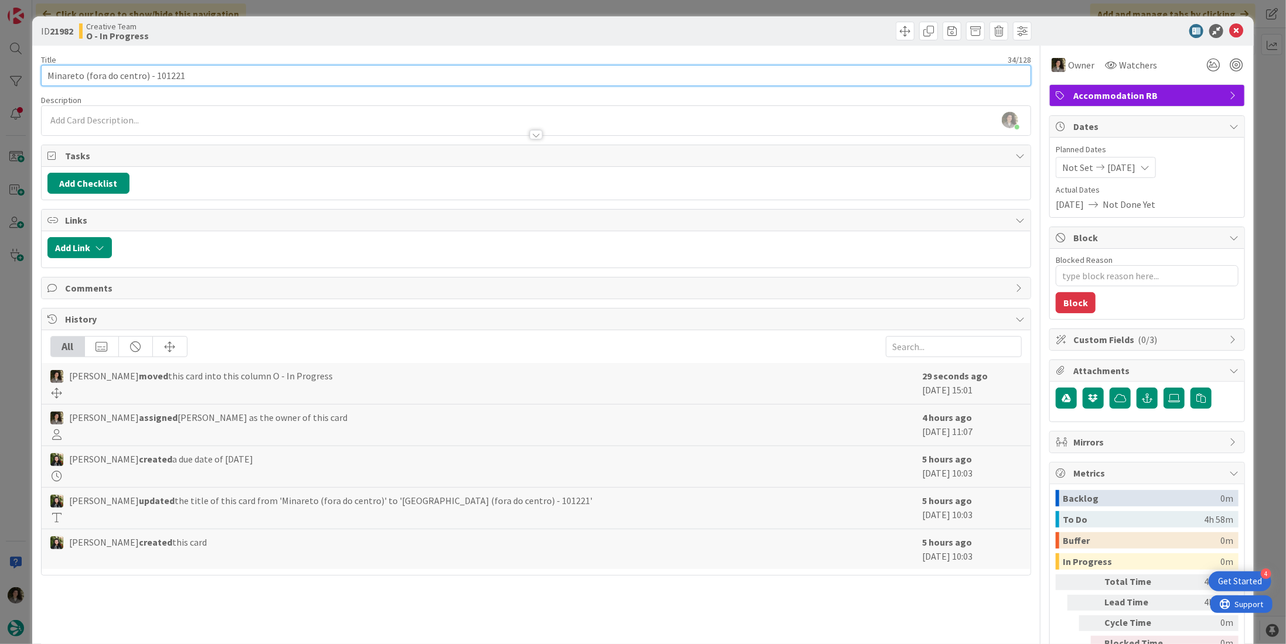
drag, startPoint x: 82, startPoint y: 74, endPoint x: 26, endPoint y: 73, distance: 55.7
click at [26, 73] on div "ID 21982 Creative Team O - In Progress Title 34 / 128 Minareto (fora do centro)…" at bounding box center [643, 322] width 1286 height 644
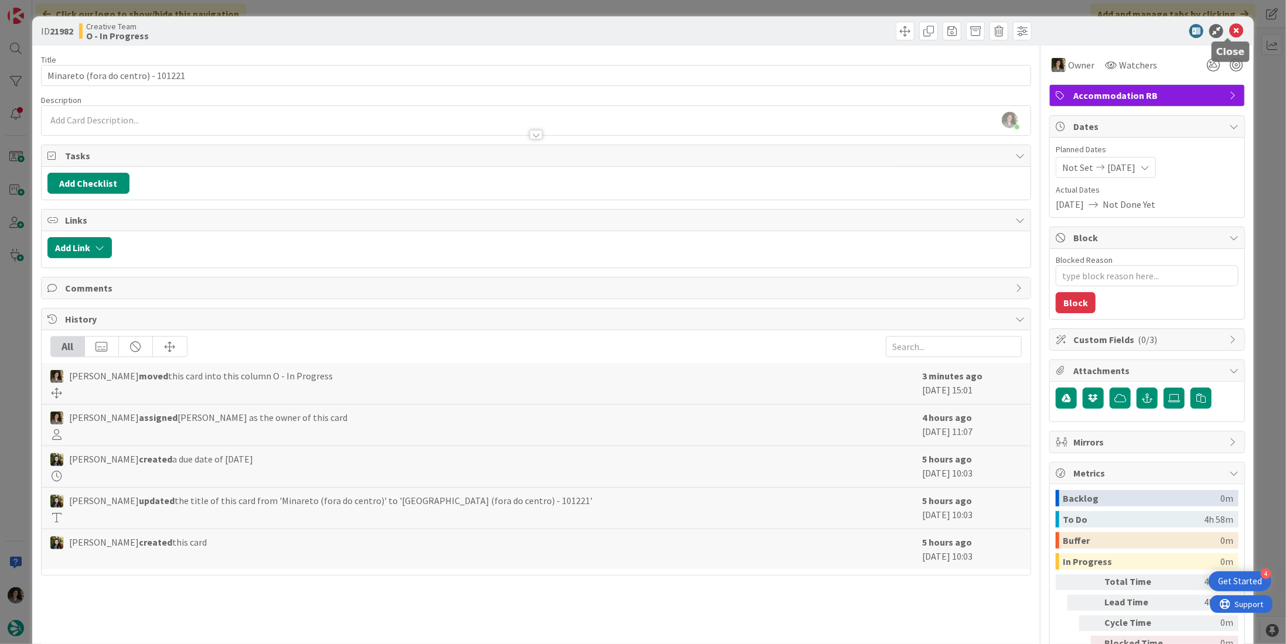
click at [1231, 25] on icon at bounding box center [1236, 31] width 14 height 14
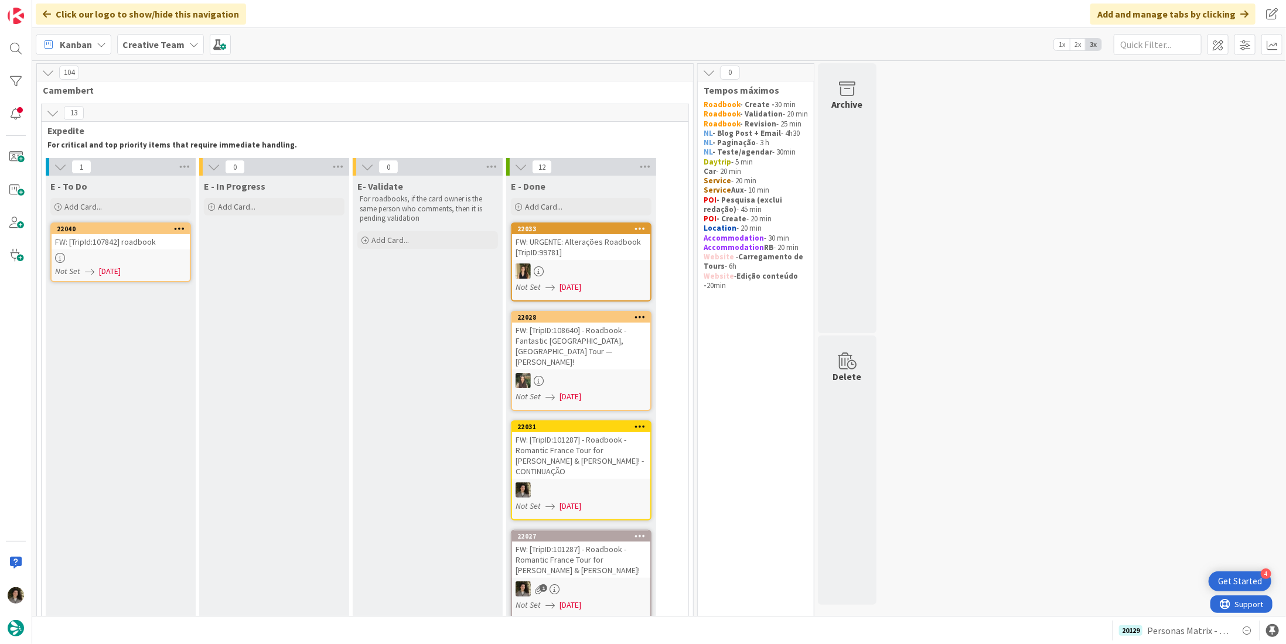
click at [132, 256] on div at bounding box center [121, 258] width 138 height 10
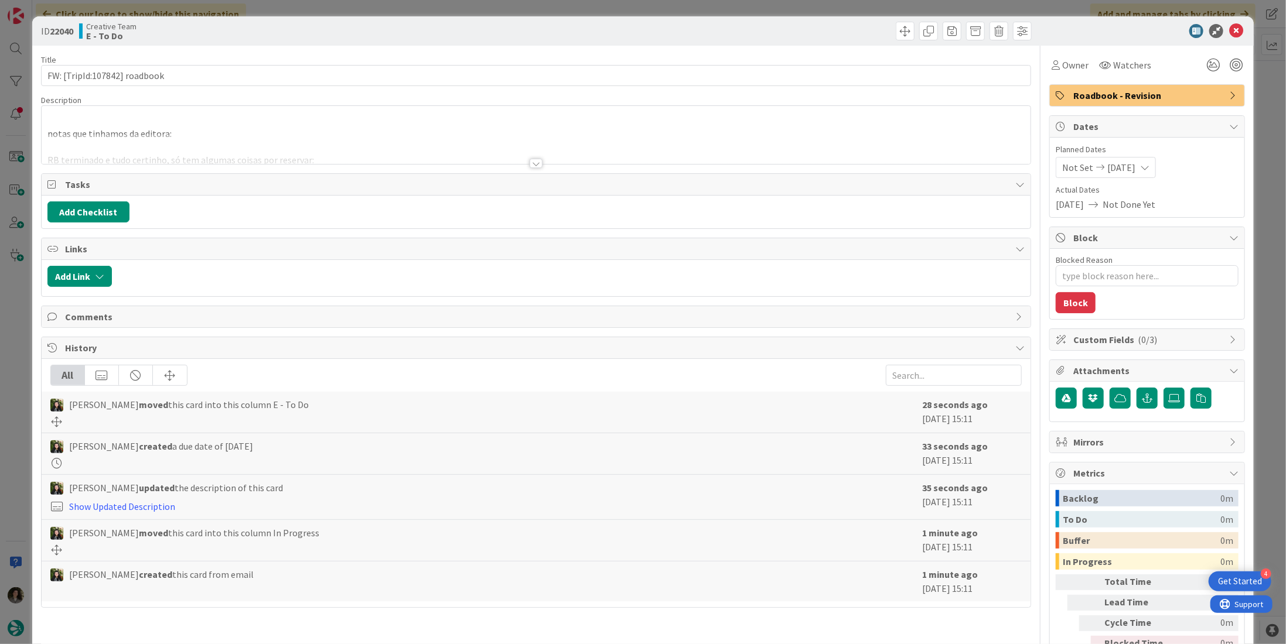
click at [538, 164] on div "Title 28 / 128 FW: [TripId:107842] roadbook Description notas que tinhamos da e…" at bounding box center [536, 365] width 990 height 639
click at [537, 161] on div at bounding box center [536, 163] width 13 height 9
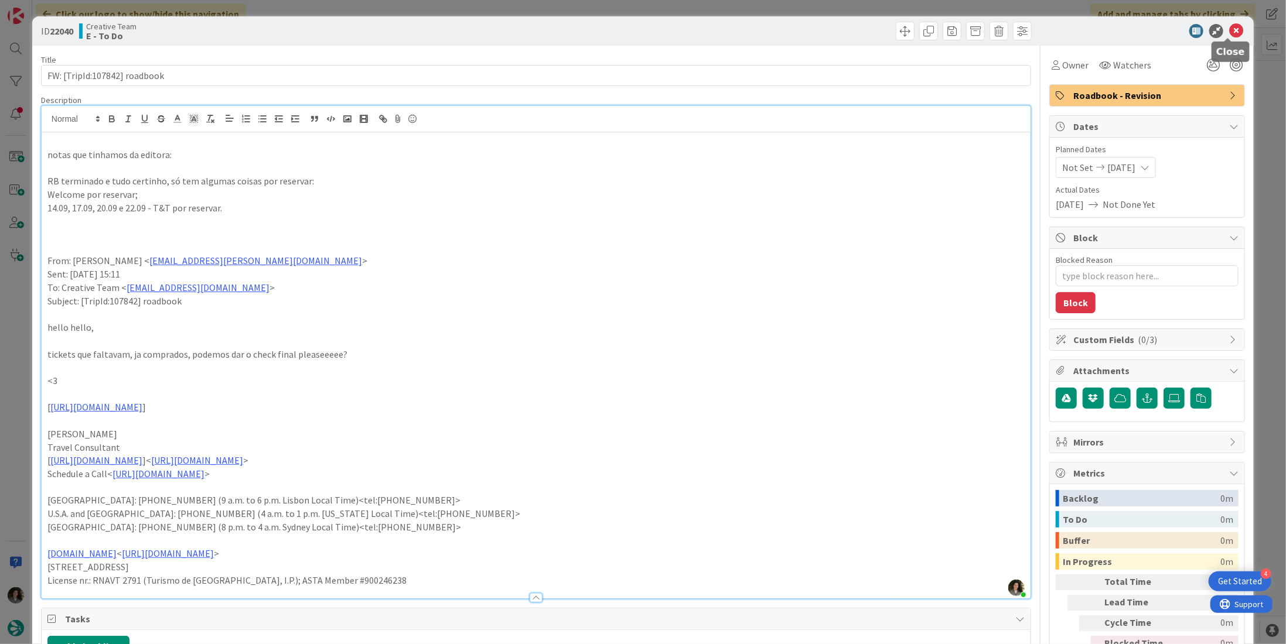
click at [1229, 33] on icon at bounding box center [1236, 31] width 14 height 14
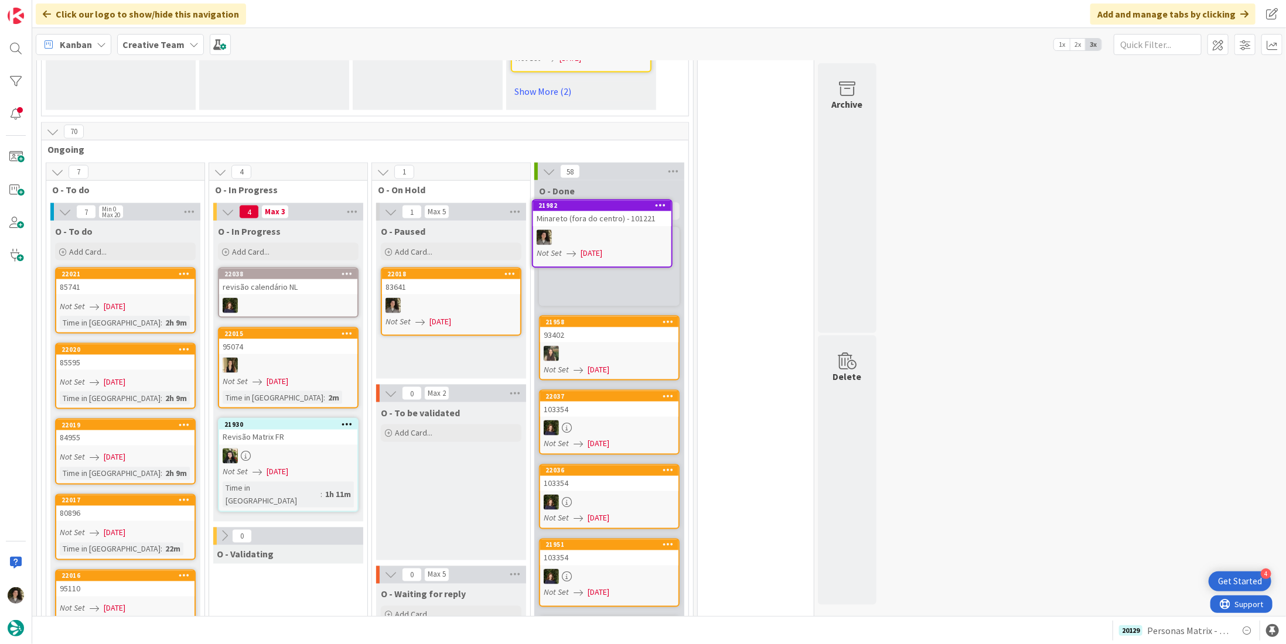
scroll to position [1114, 0]
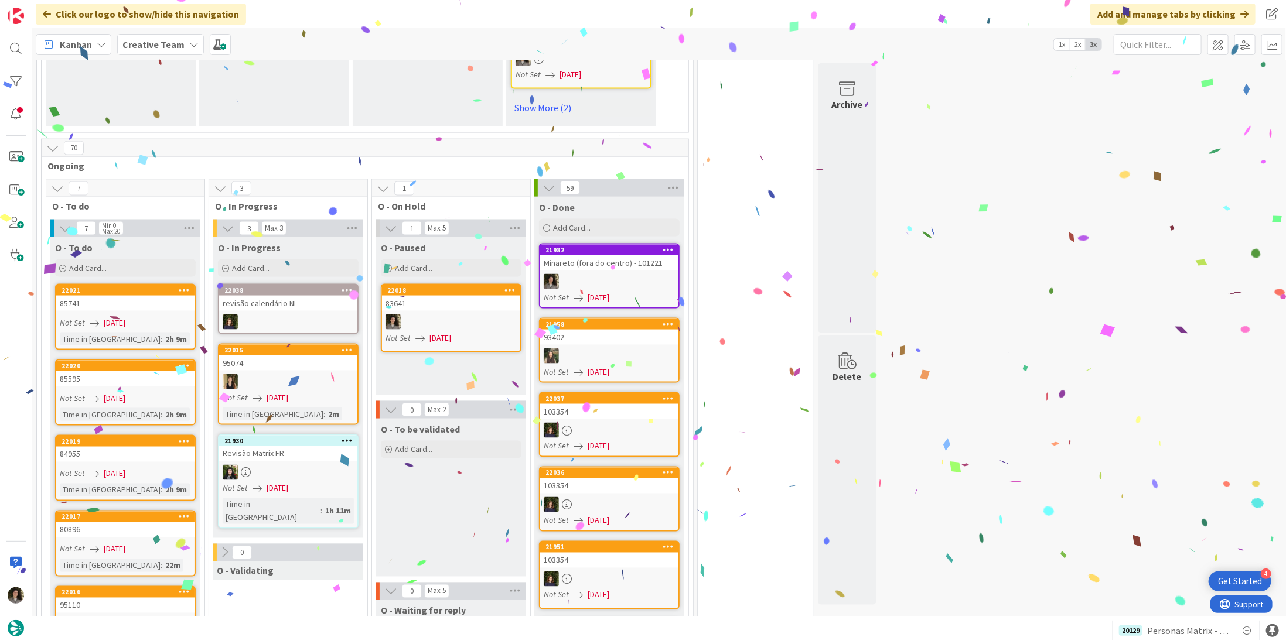
click at [632, 274] on div at bounding box center [609, 281] width 138 height 15
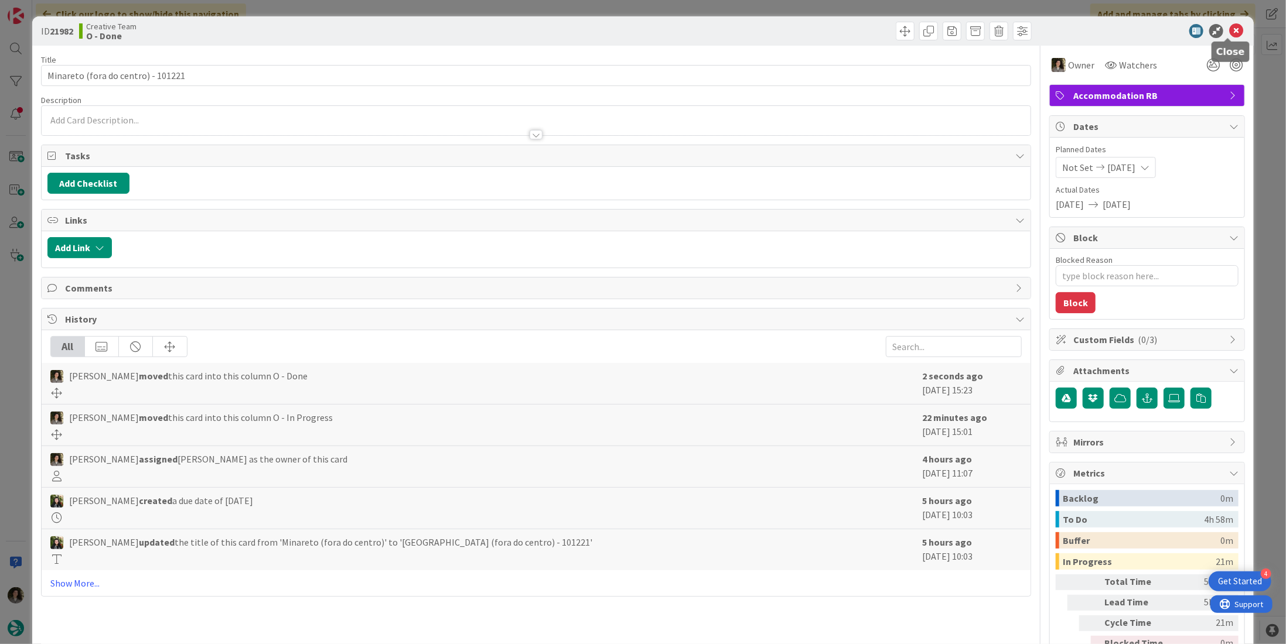
click at [1229, 32] on icon at bounding box center [1236, 31] width 14 height 14
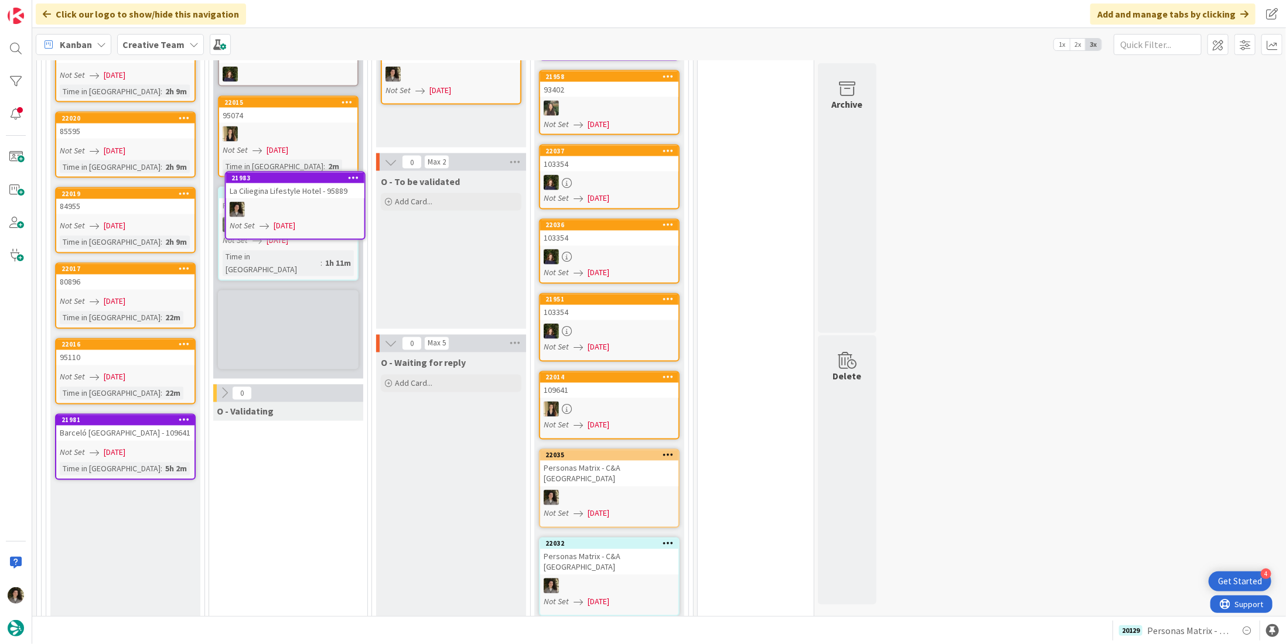
scroll to position [1346, 0]
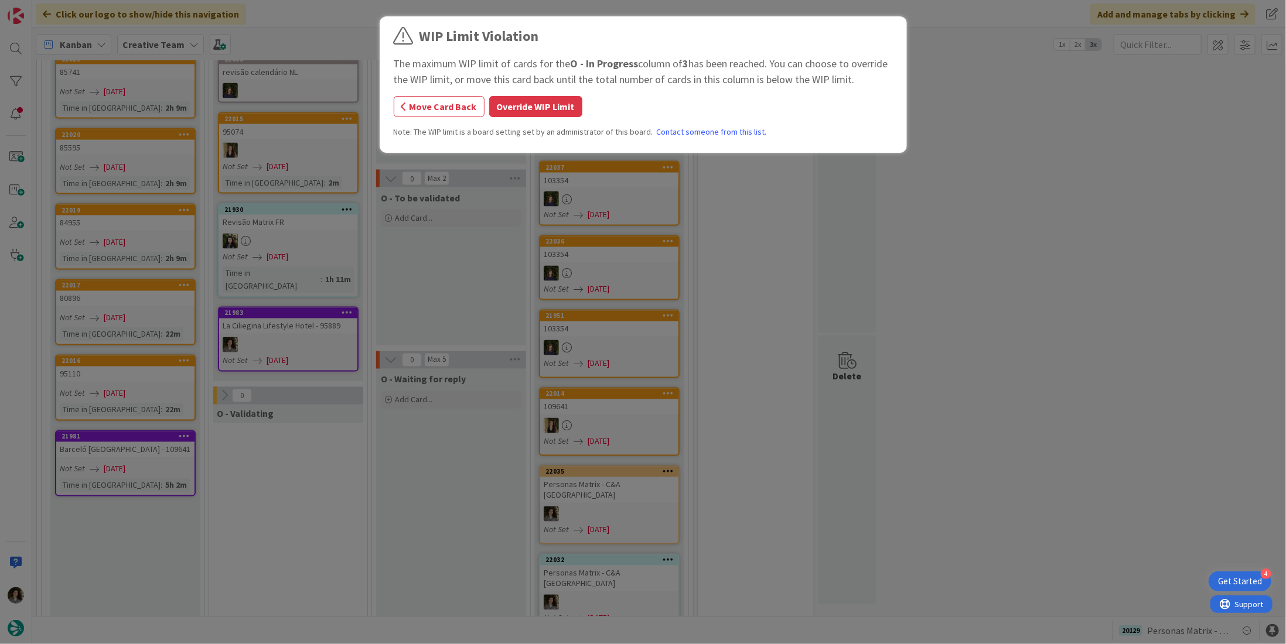
drag, startPoint x: 558, startPoint y: 108, endPoint x: 542, endPoint y: 167, distance: 61.2
click at [557, 108] on button "Override WIP Limit" at bounding box center [535, 106] width 93 height 21
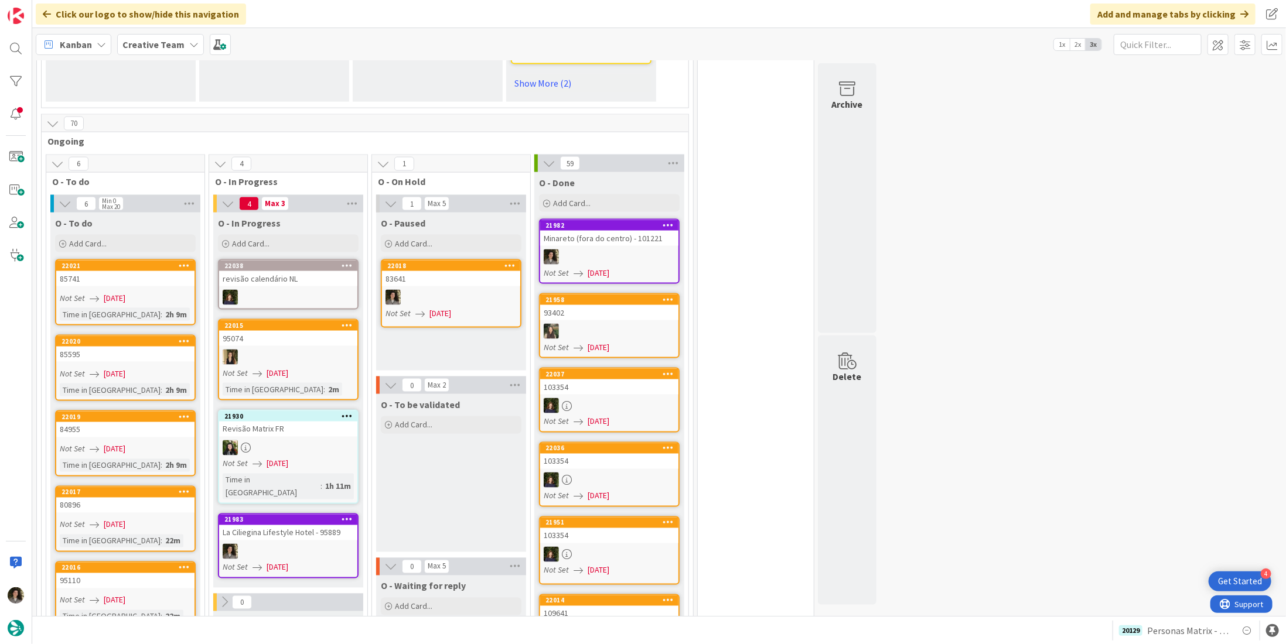
scroll to position [1111, 0]
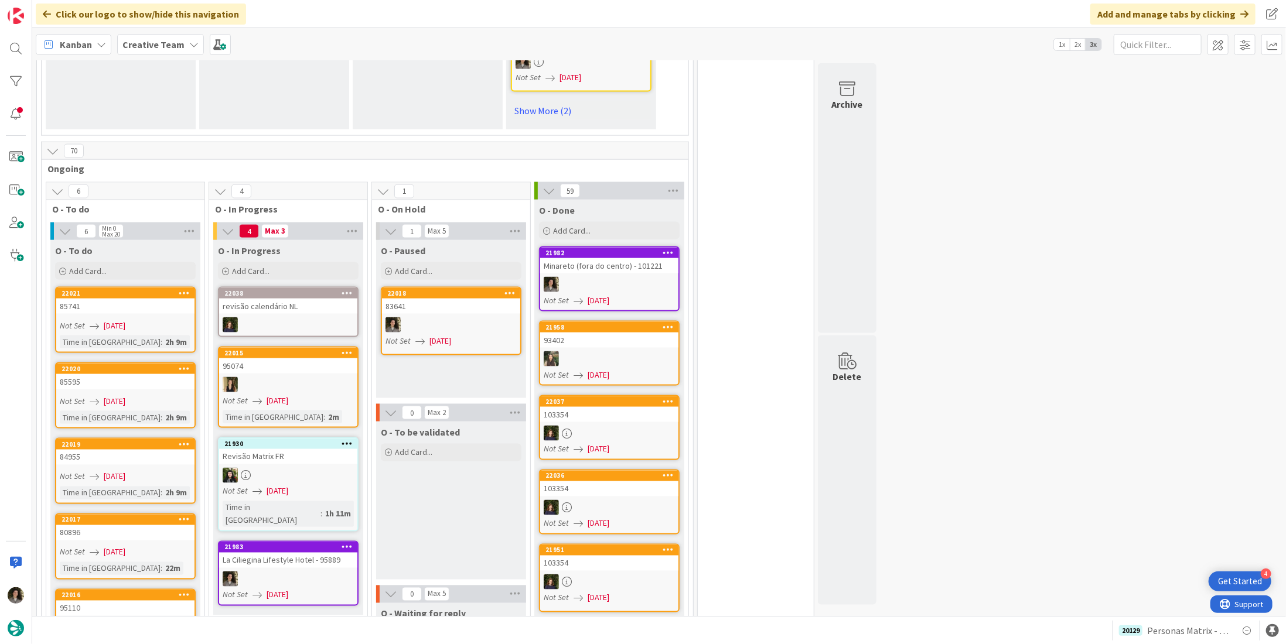
click at [252, 572] on div at bounding box center [288, 579] width 138 height 15
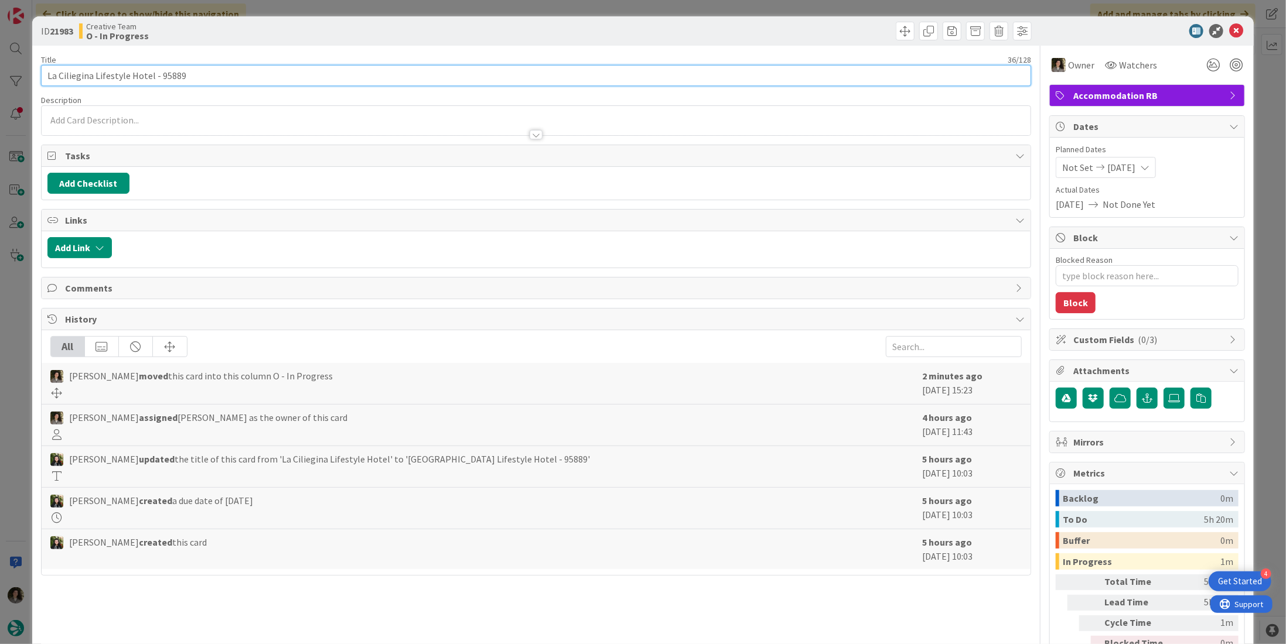
drag, startPoint x: 148, startPoint y: 79, endPoint x: 8, endPoint y: 69, distance: 141.0
click at [8, 69] on div "ID 21983 Creative Team O - In Progress Title 36 / 128 La Ciliegina Lifestyle Ho…" at bounding box center [643, 322] width 1286 height 644
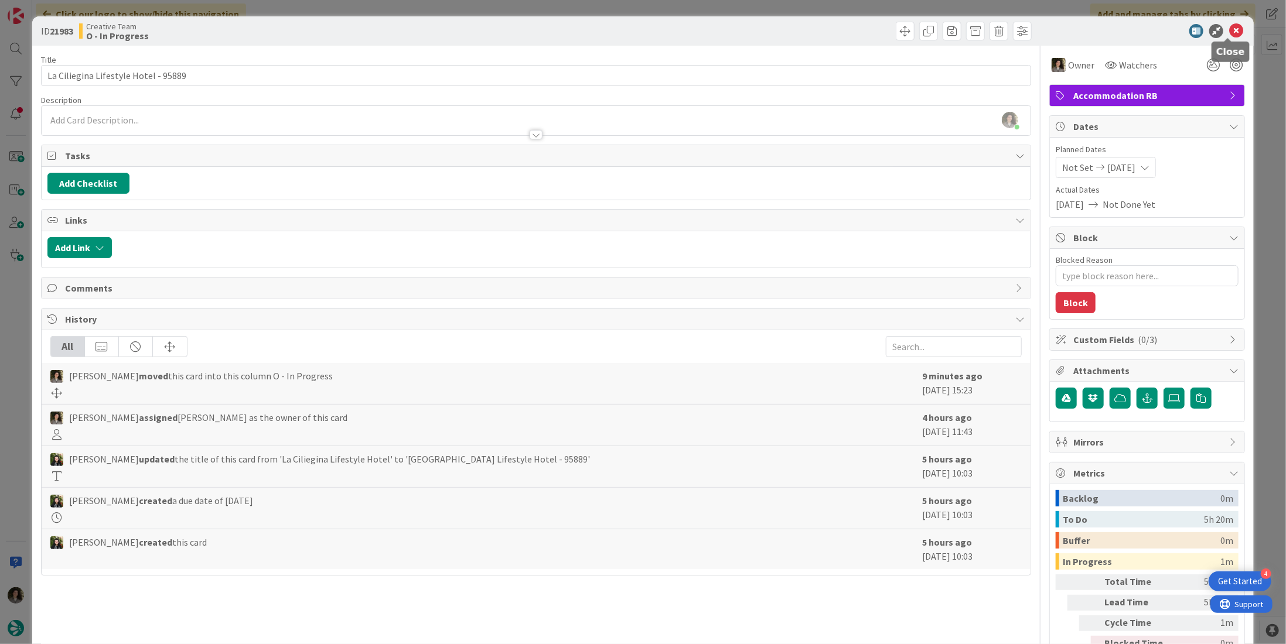
click at [1230, 29] on icon at bounding box center [1236, 31] width 14 height 14
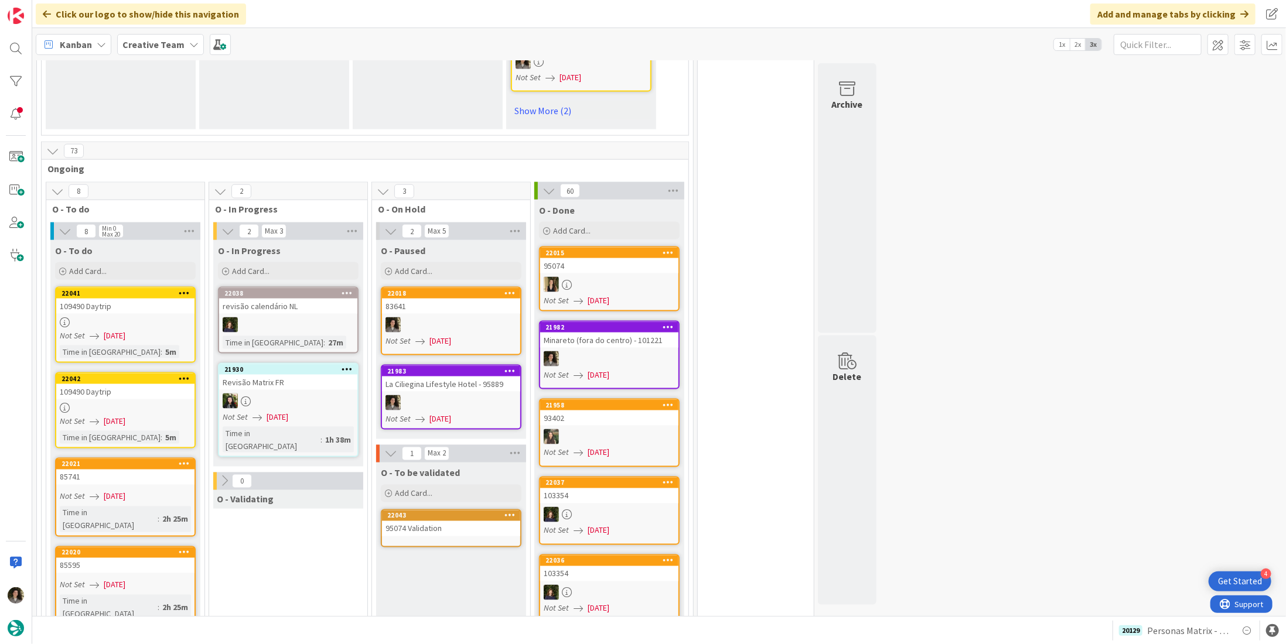
click at [452, 395] on div at bounding box center [451, 402] width 138 height 15
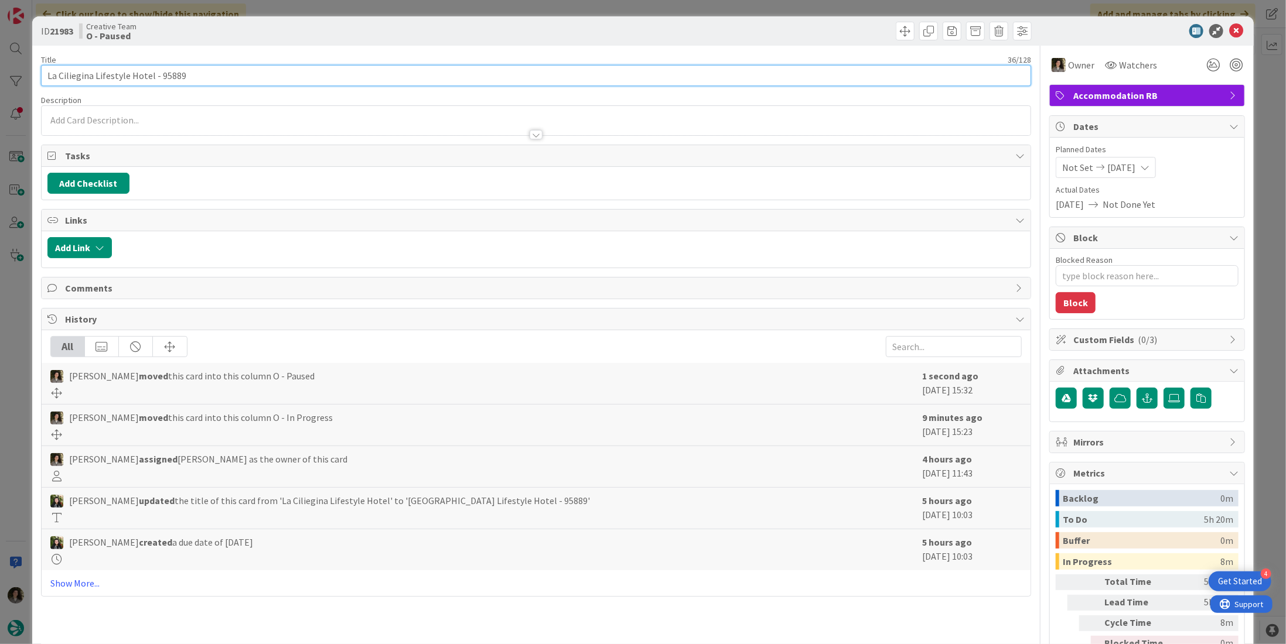
click at [231, 76] on input "La Ciliegina Lifestyle Hotel - 95889" at bounding box center [536, 75] width 990 height 21
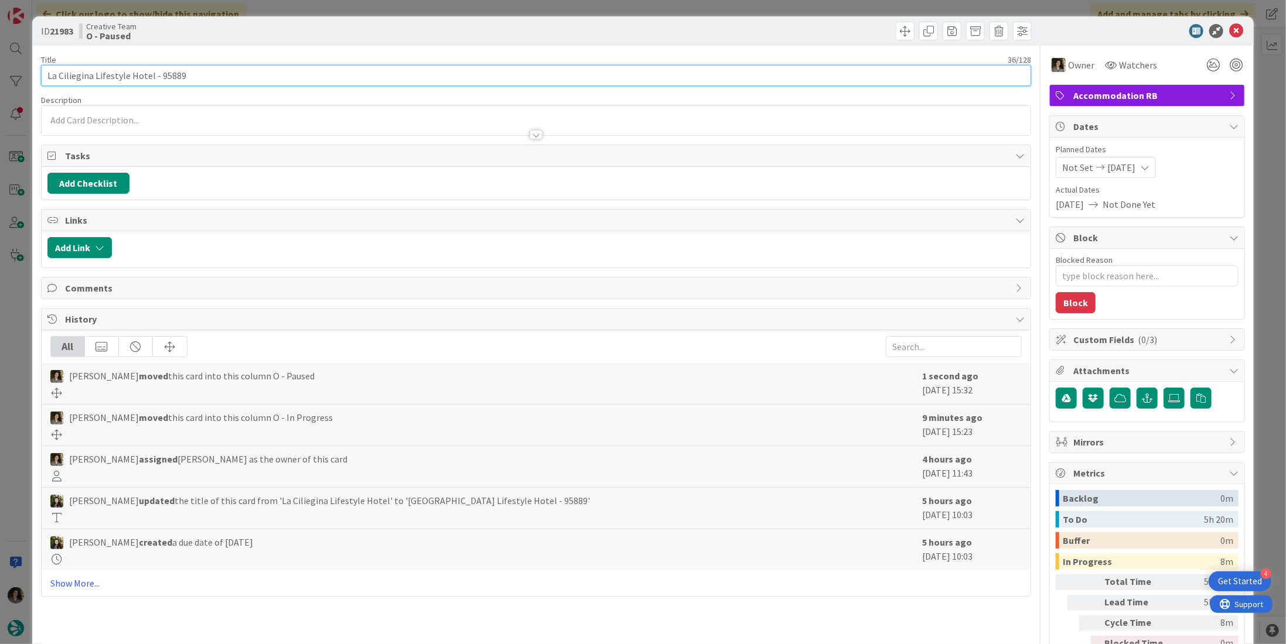
click at [231, 76] on input "La Ciliegina Lifestyle Hotel - 95889" at bounding box center [536, 75] width 990 height 21
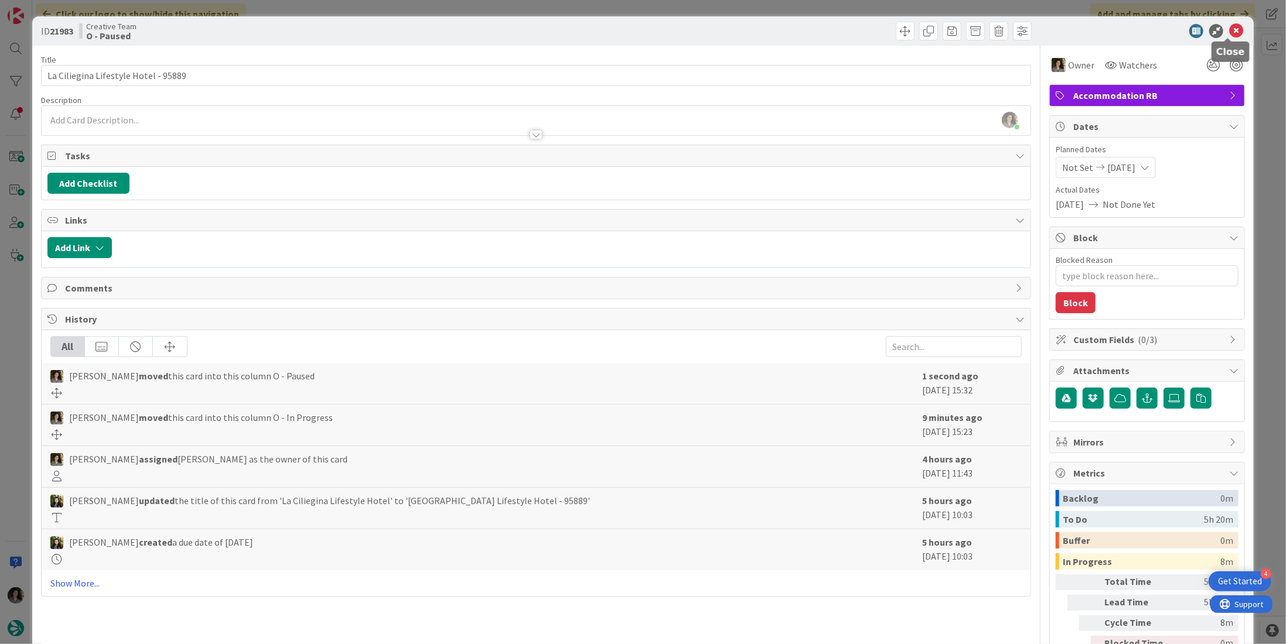
drag, startPoint x: 1224, startPoint y: 31, endPoint x: 858, endPoint y: 79, distance: 369.2
click at [1229, 30] on icon at bounding box center [1236, 31] width 14 height 14
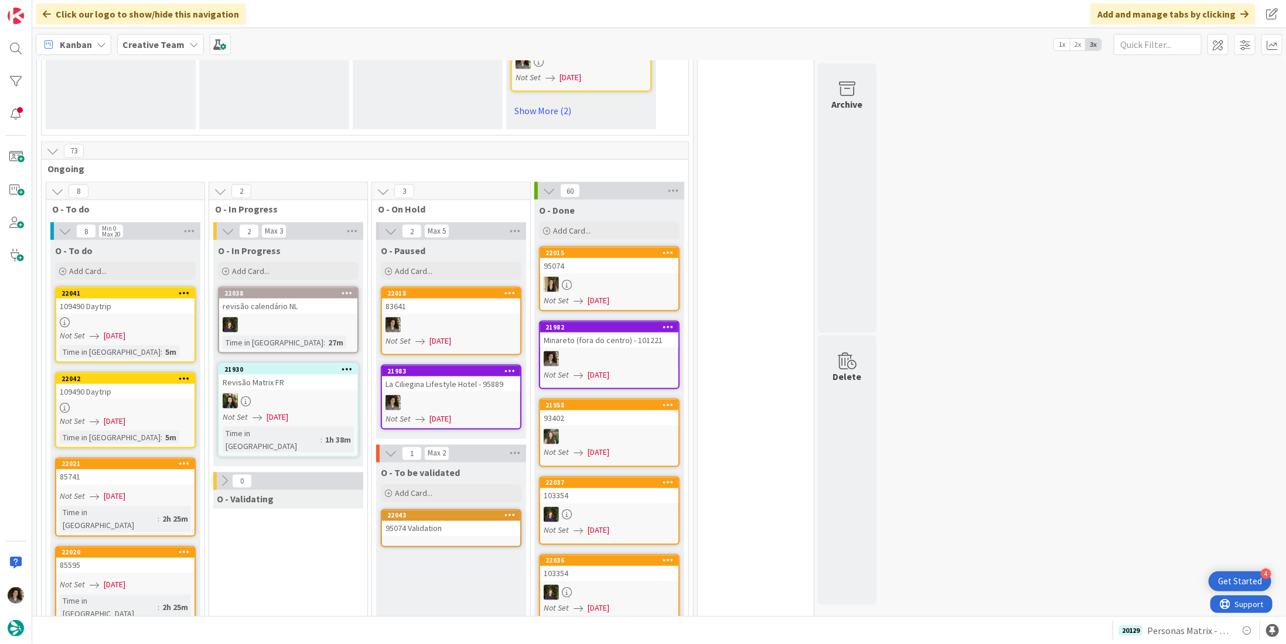
click at [111, 299] on div "109490 Daytrip" at bounding box center [125, 306] width 138 height 15
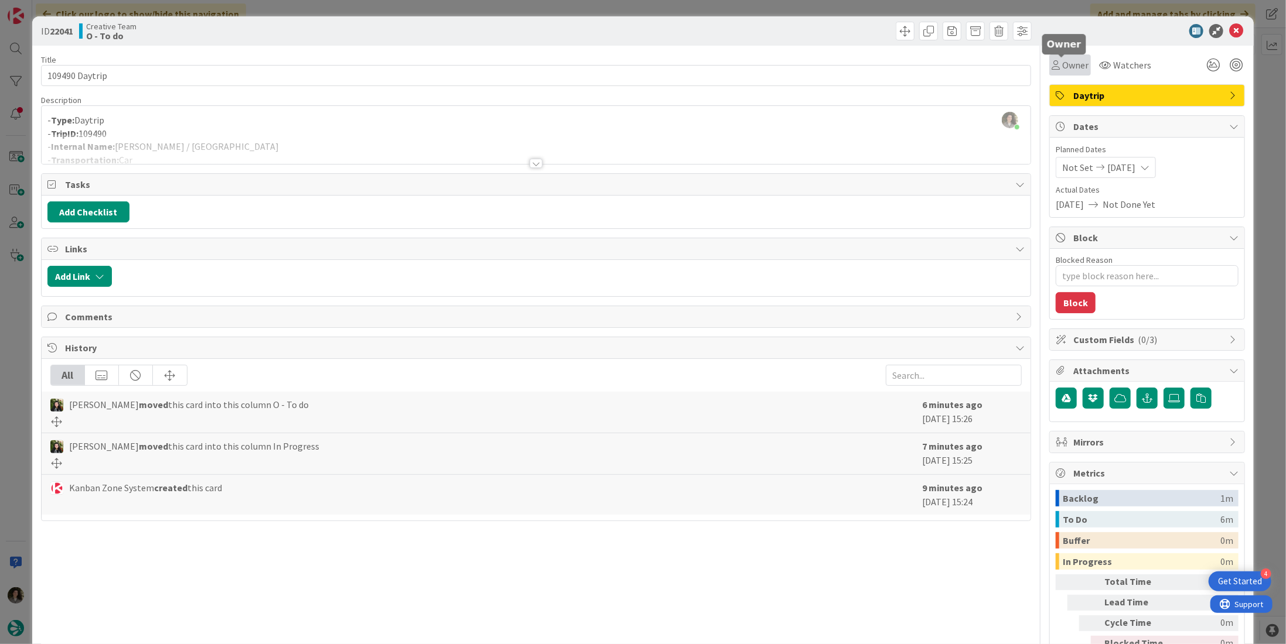
click at [1062, 69] on span "Owner" at bounding box center [1075, 65] width 26 height 14
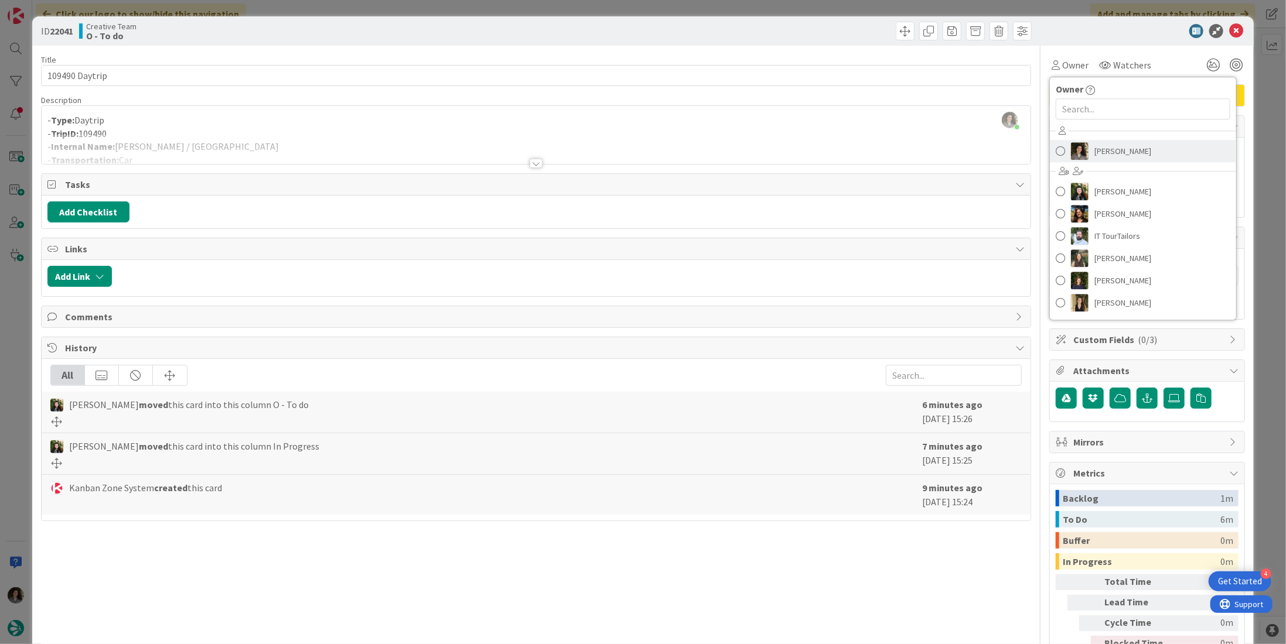
click at [1094, 153] on span "[PERSON_NAME]" at bounding box center [1122, 151] width 57 height 18
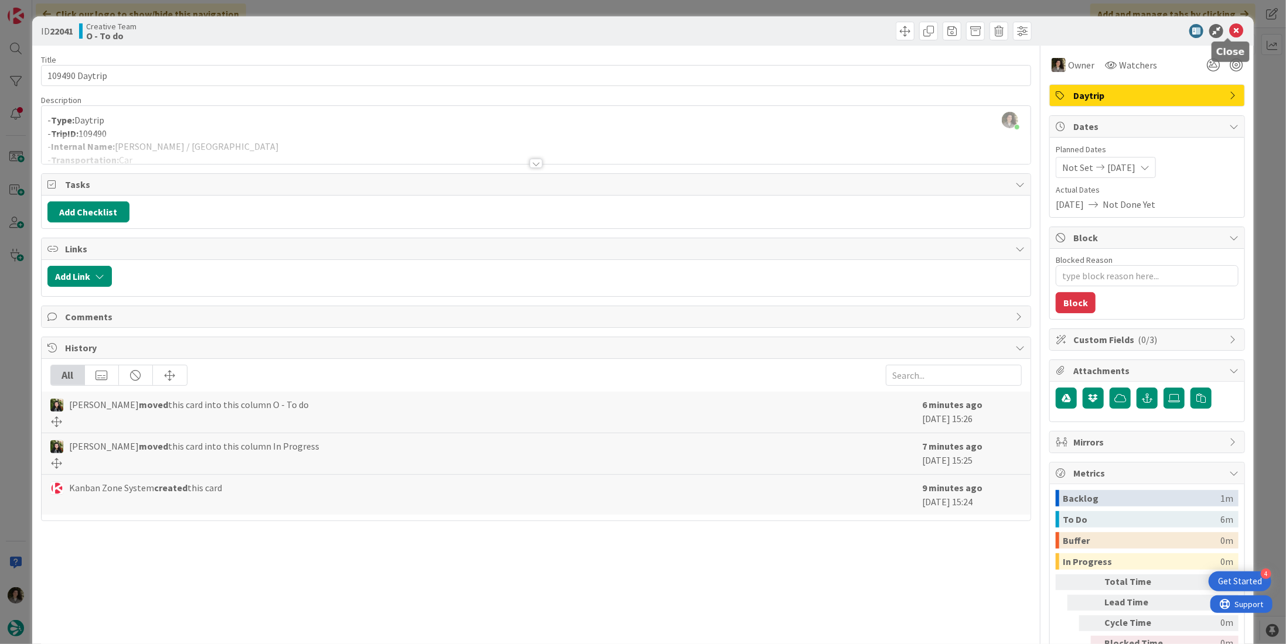
click at [1229, 32] on icon at bounding box center [1236, 31] width 14 height 14
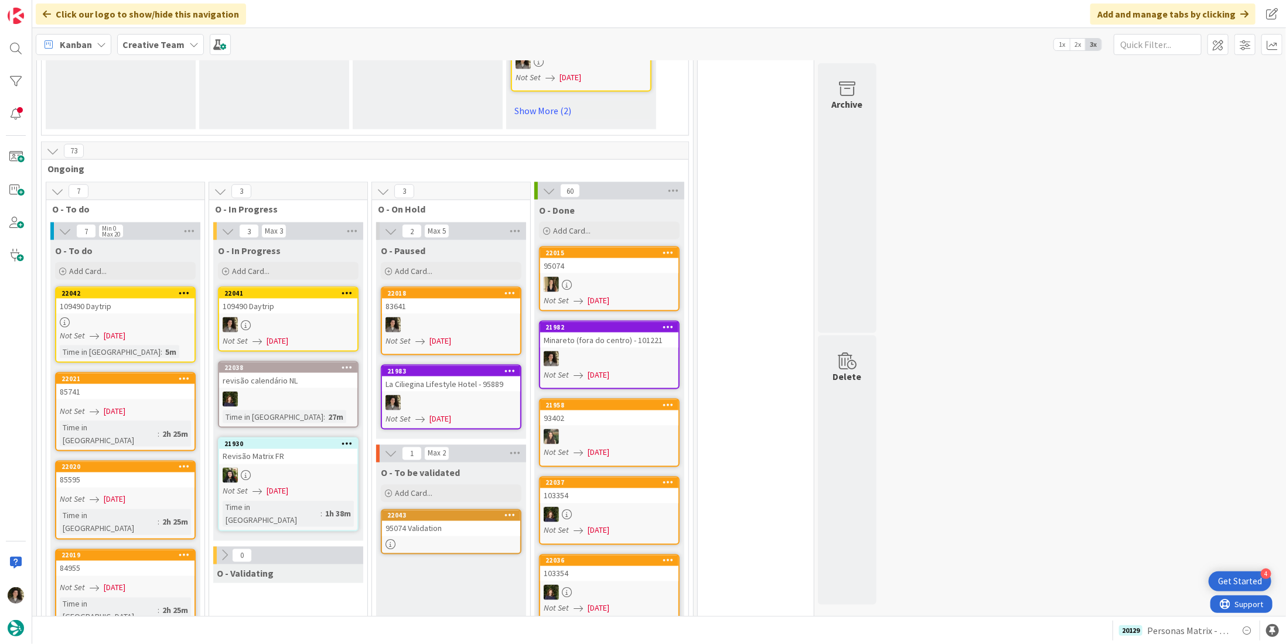
click at [81, 318] on div at bounding box center [125, 323] width 138 height 10
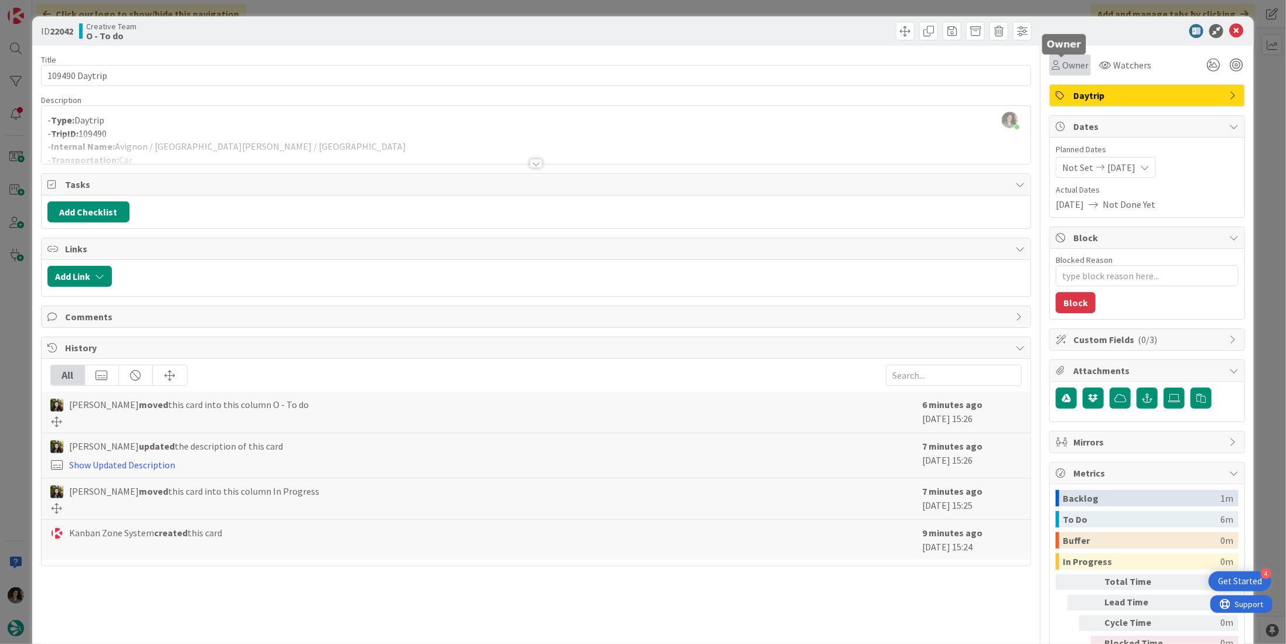
drag, startPoint x: 1062, startPoint y: 60, endPoint x: 1072, endPoint y: 73, distance: 16.7
click at [1062, 60] on span "Owner" at bounding box center [1075, 65] width 26 height 14
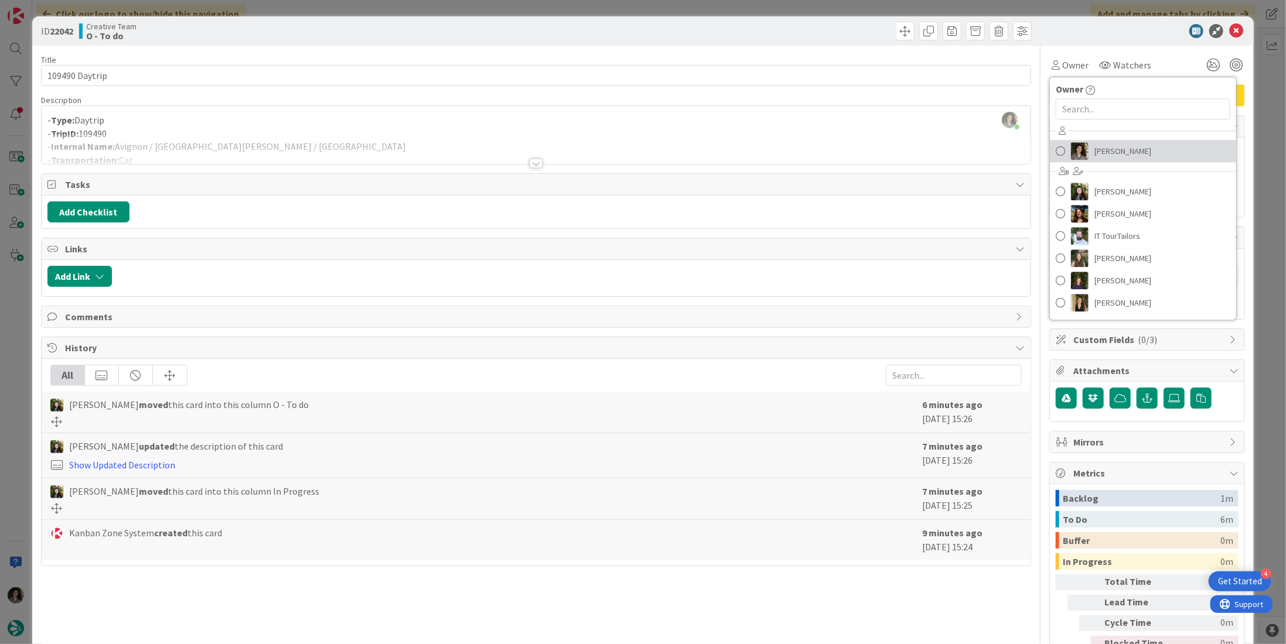
drag, startPoint x: 1107, startPoint y: 145, endPoint x: 1137, endPoint y: 129, distance: 33.0
click at [1107, 145] on span "[PERSON_NAME]" at bounding box center [1122, 151] width 57 height 18
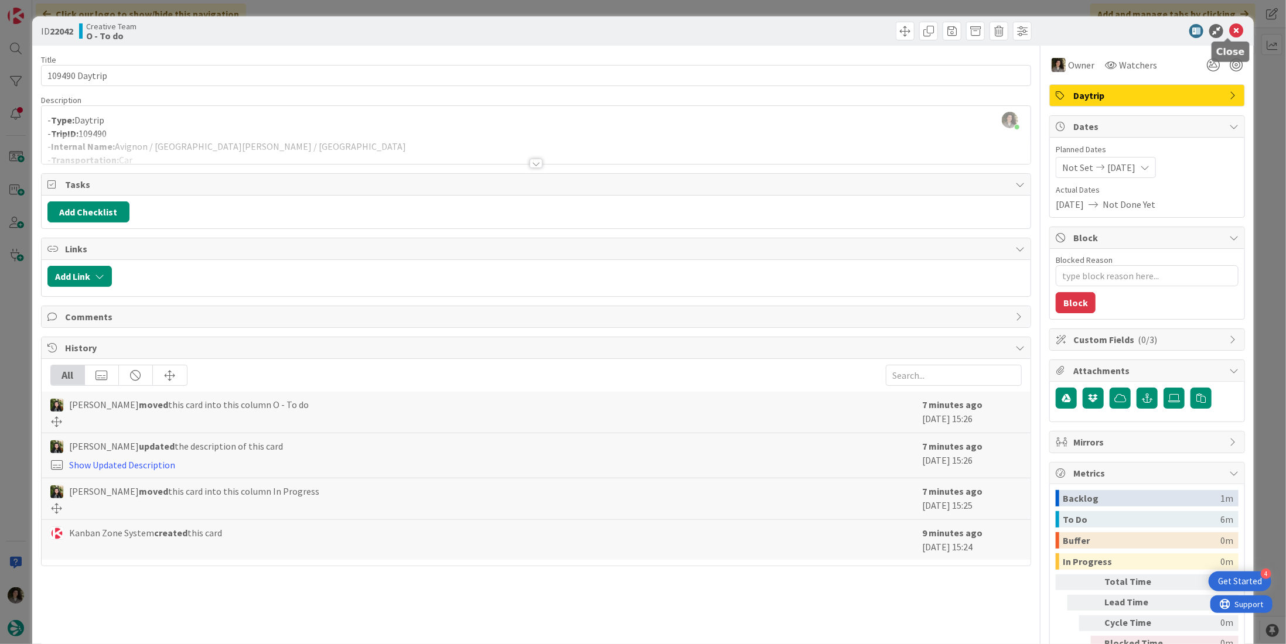
click at [1230, 32] on icon at bounding box center [1236, 31] width 14 height 14
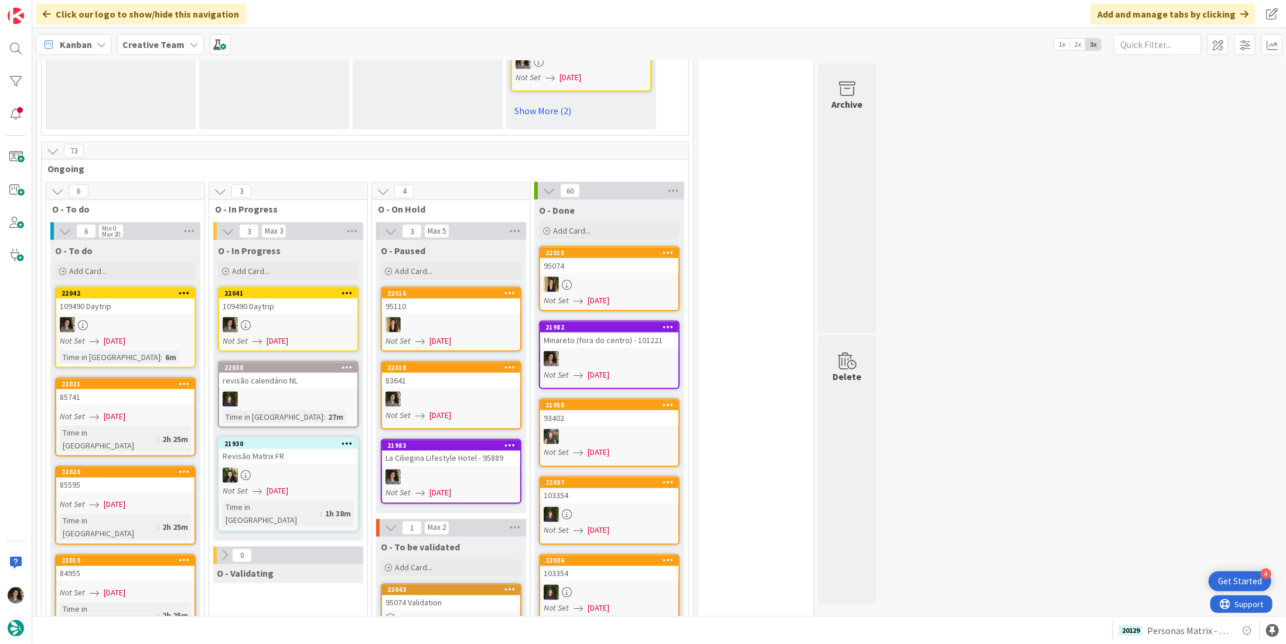
click at [267, 299] on div "109490 Daytrip" at bounding box center [288, 306] width 138 height 15
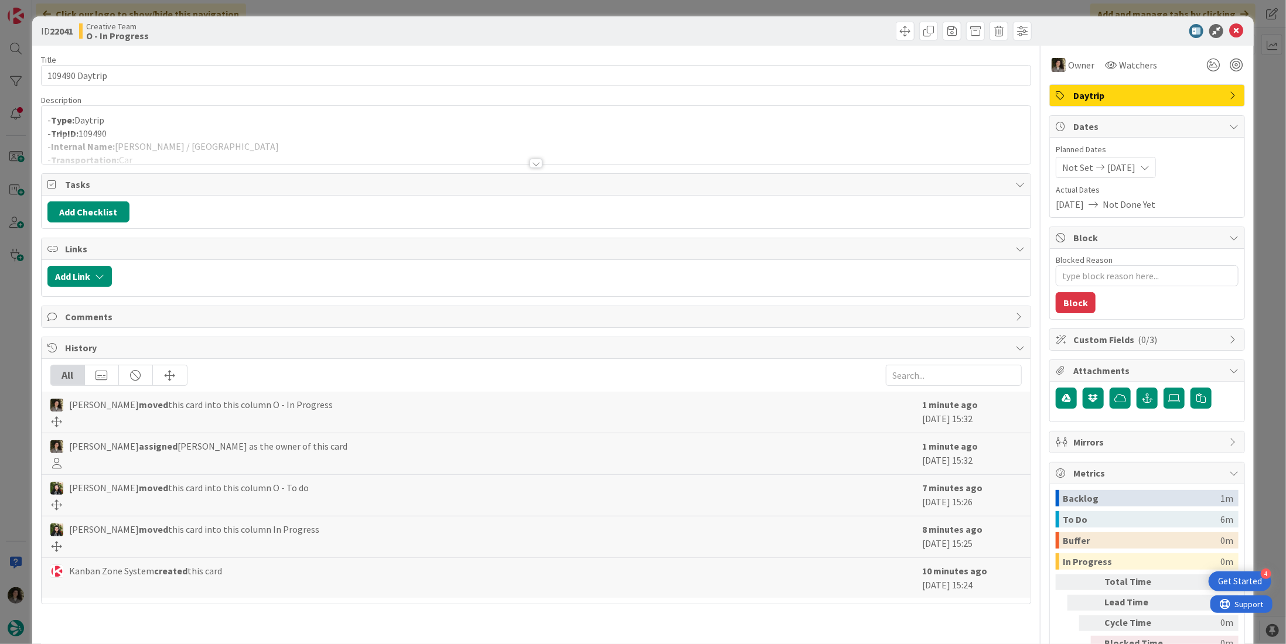
click at [252, 134] on div at bounding box center [536, 149] width 989 height 30
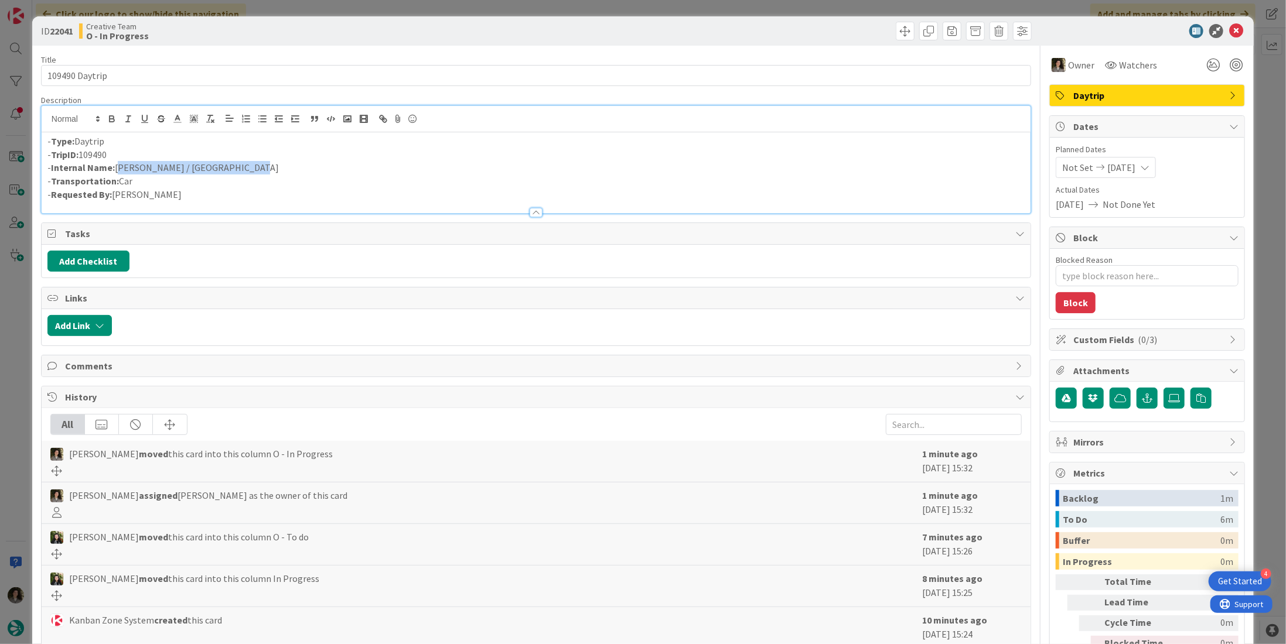
drag, startPoint x: 248, startPoint y: 168, endPoint x: 117, endPoint y: 168, distance: 131.2
click at [117, 168] on p "- Internal Name: [PERSON_NAME][GEOGRAPHIC_DATA] / [GEOGRAPHIC_DATA]" at bounding box center [535, 167] width 977 height 13
copy p "[PERSON_NAME] / [GEOGRAPHIC_DATA]"
click at [1231, 29] on icon at bounding box center [1236, 31] width 14 height 14
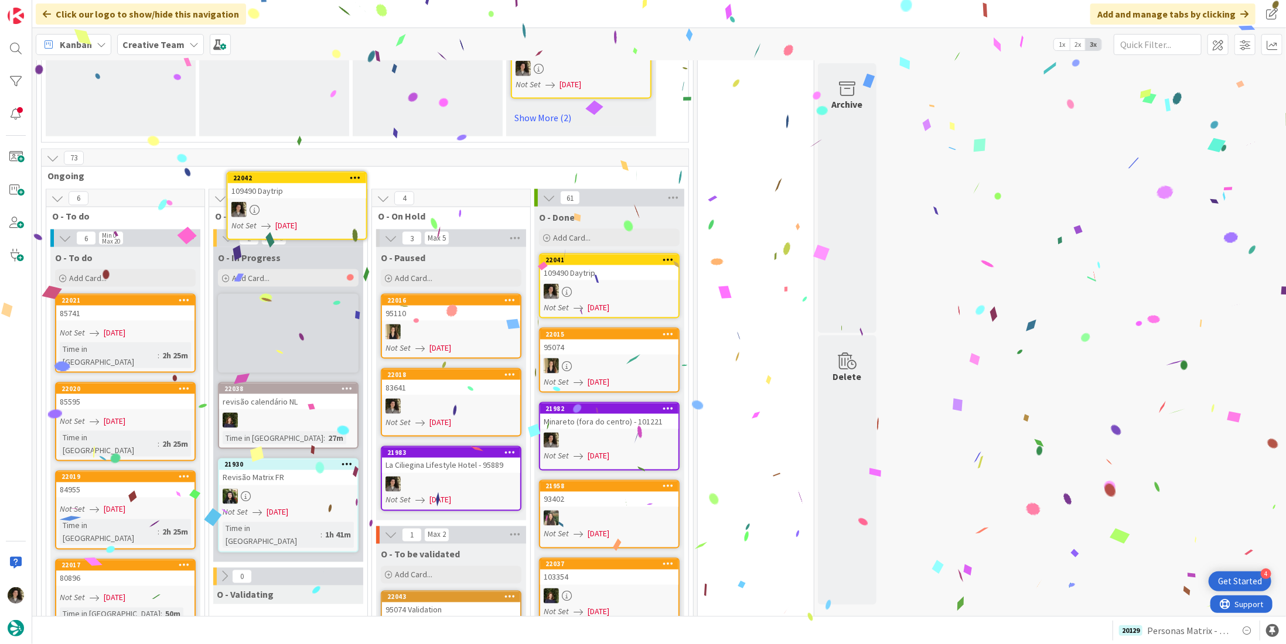
scroll to position [1103, 0]
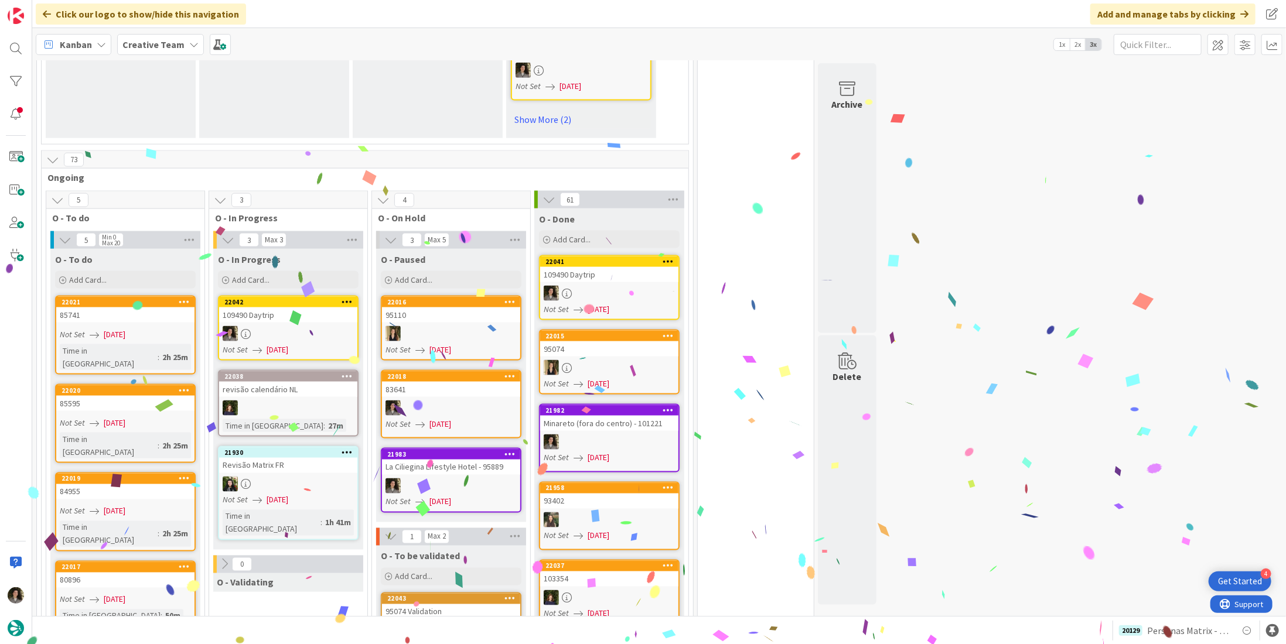
click at [285, 326] on div at bounding box center [288, 333] width 138 height 15
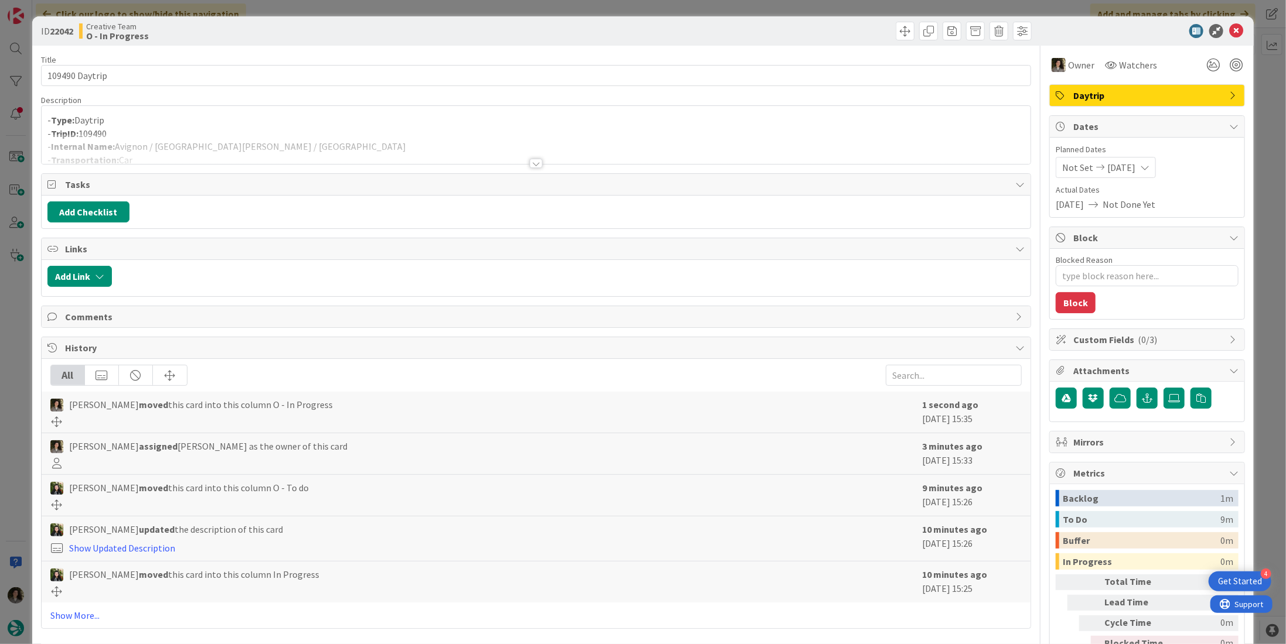
click at [226, 129] on p "- TripID: 109490" at bounding box center [535, 133] width 977 height 13
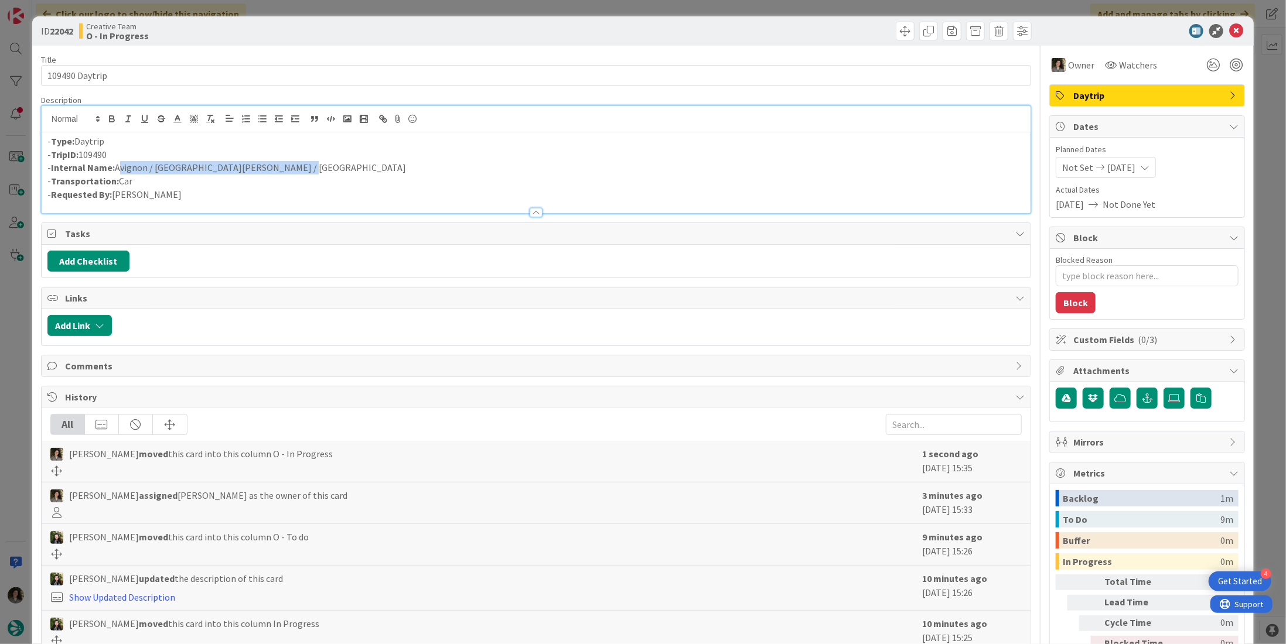
drag, startPoint x: 321, startPoint y: 170, endPoint x: 117, endPoint y: 170, distance: 203.9
click at [117, 170] on p "- Internal Name: [GEOGRAPHIC_DATA] / [GEOGRAPHIC_DATA][PERSON_NAME] / [GEOGRAPH…" at bounding box center [535, 167] width 977 height 13
copy p "Avignon / [GEOGRAPHIC_DATA][PERSON_NAME] / [GEOGRAPHIC_DATA]"
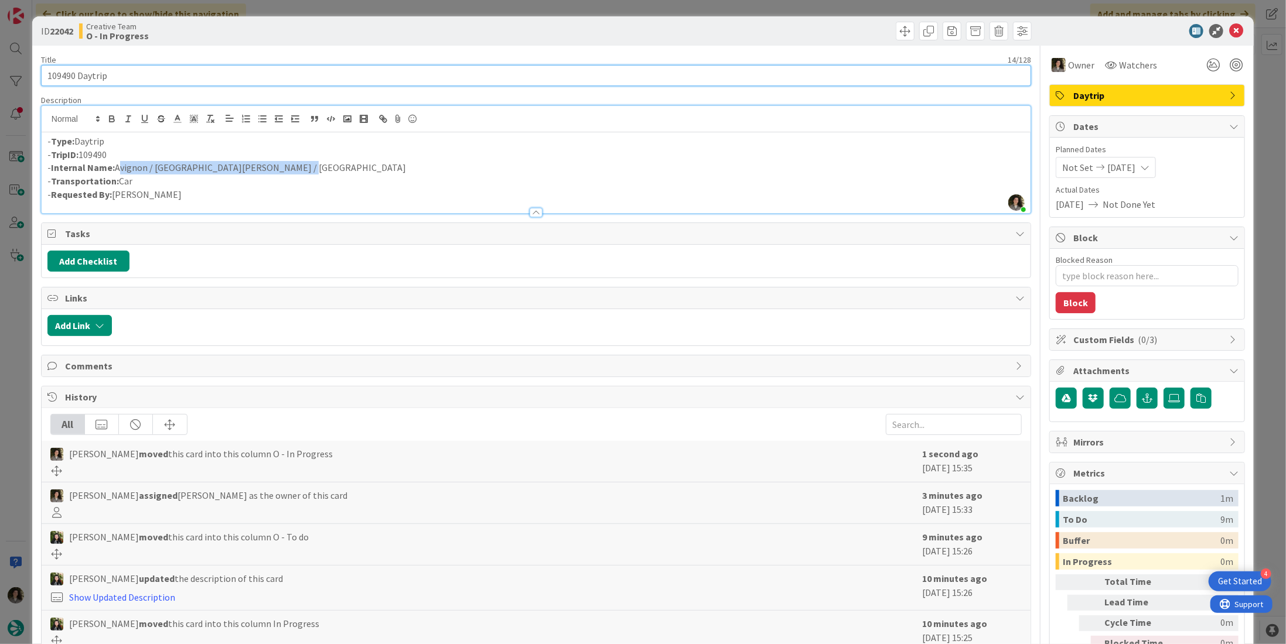
click at [153, 71] on input "109490 Daytrip" at bounding box center [536, 75] width 990 height 21
drag, startPoint x: 153, startPoint y: 71, endPoint x: 159, endPoint y: 76, distance: 6.7
click at [158, 74] on input "109490 Daytrip" at bounding box center [536, 75] width 990 height 21
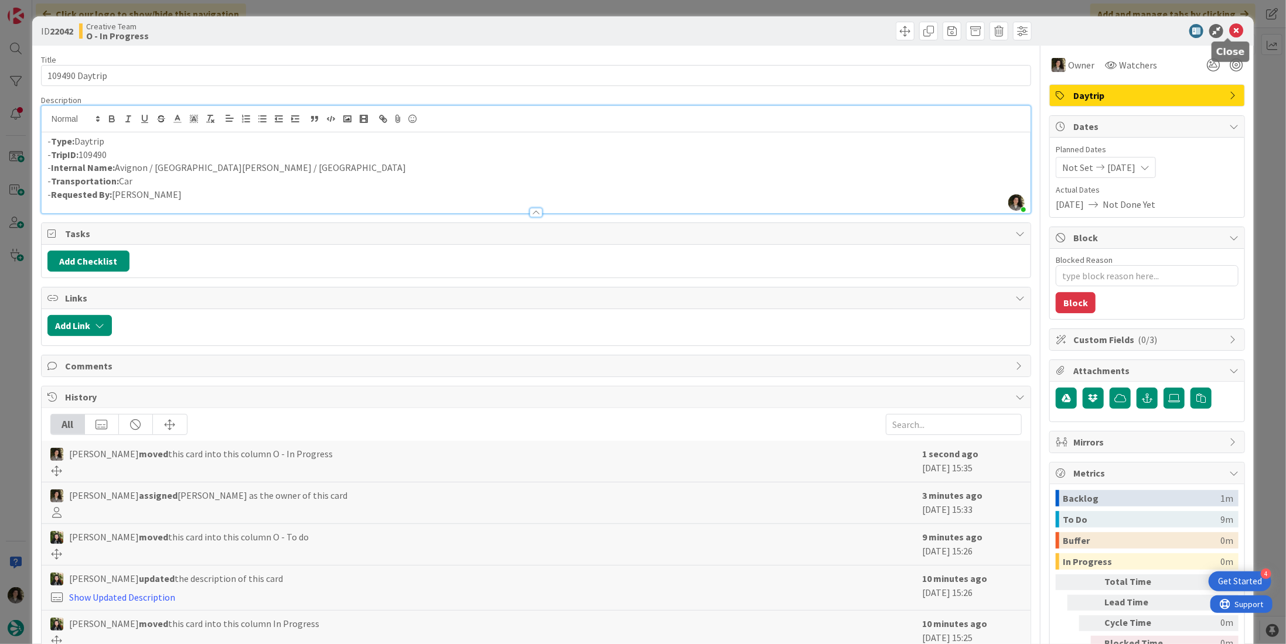
drag, startPoint x: 1227, startPoint y: 35, endPoint x: 1220, endPoint y: 37, distance: 7.4
click at [1229, 33] on icon at bounding box center [1236, 31] width 14 height 14
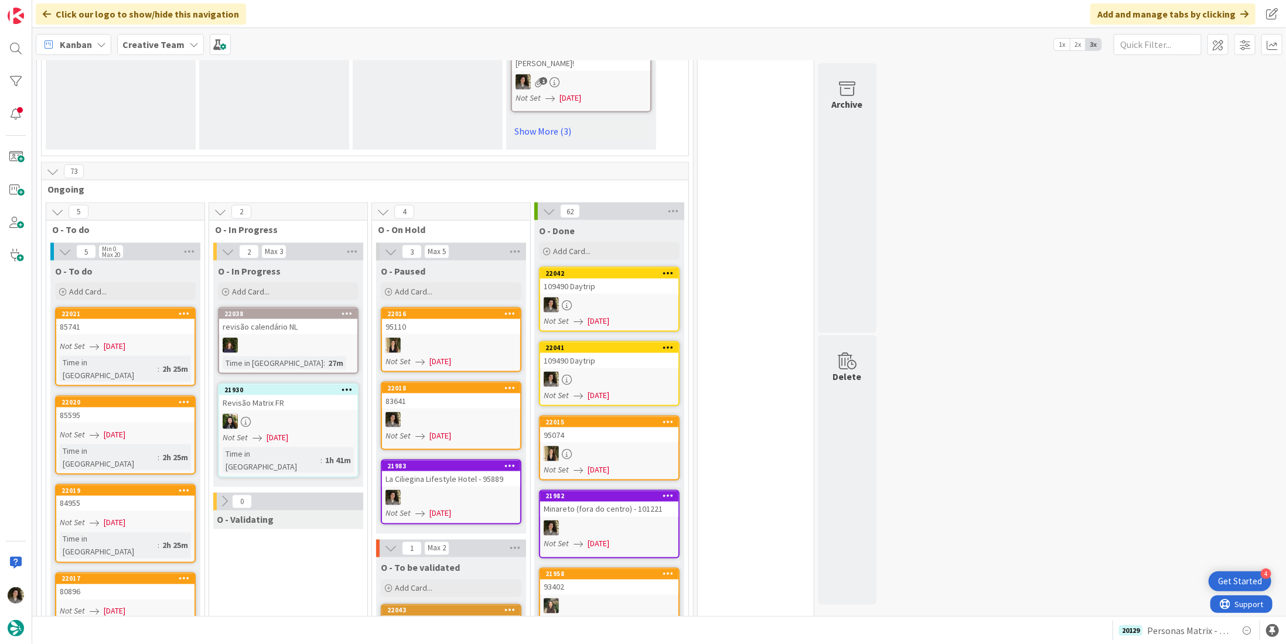
click at [427, 472] on div "La Ciliegina Lifestyle Hotel - 95889" at bounding box center [451, 479] width 138 height 15
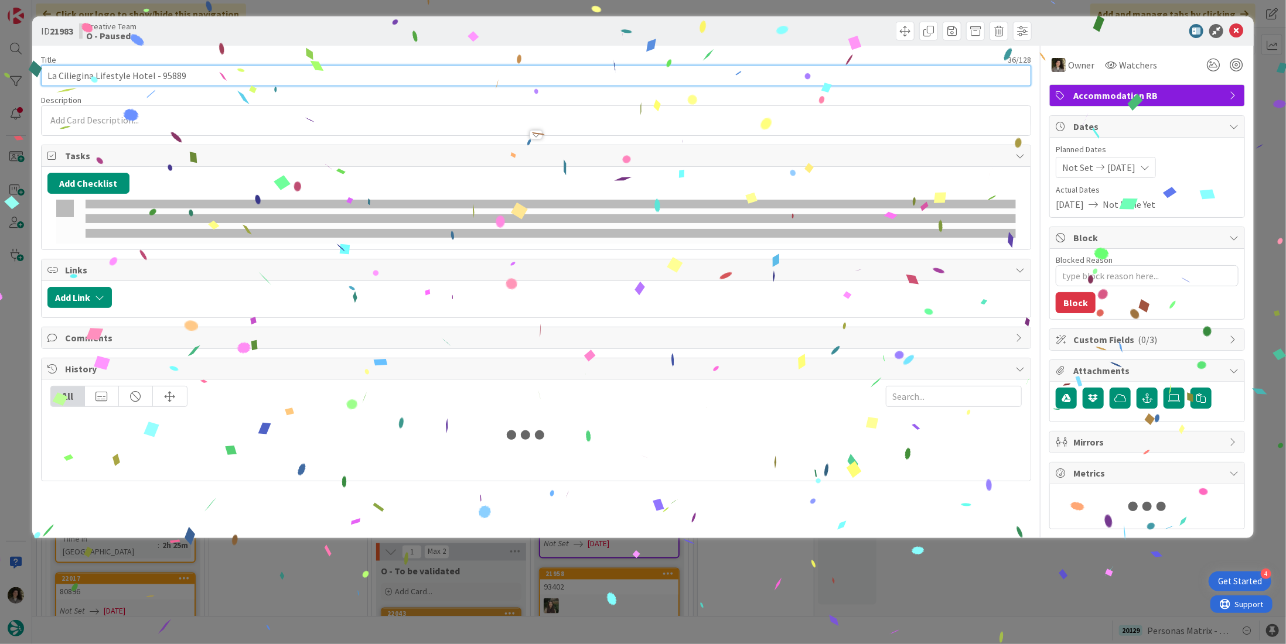
click at [234, 69] on input "La Ciliegina Lifestyle Hotel - 95889" at bounding box center [536, 75] width 990 height 21
type textarea "x"
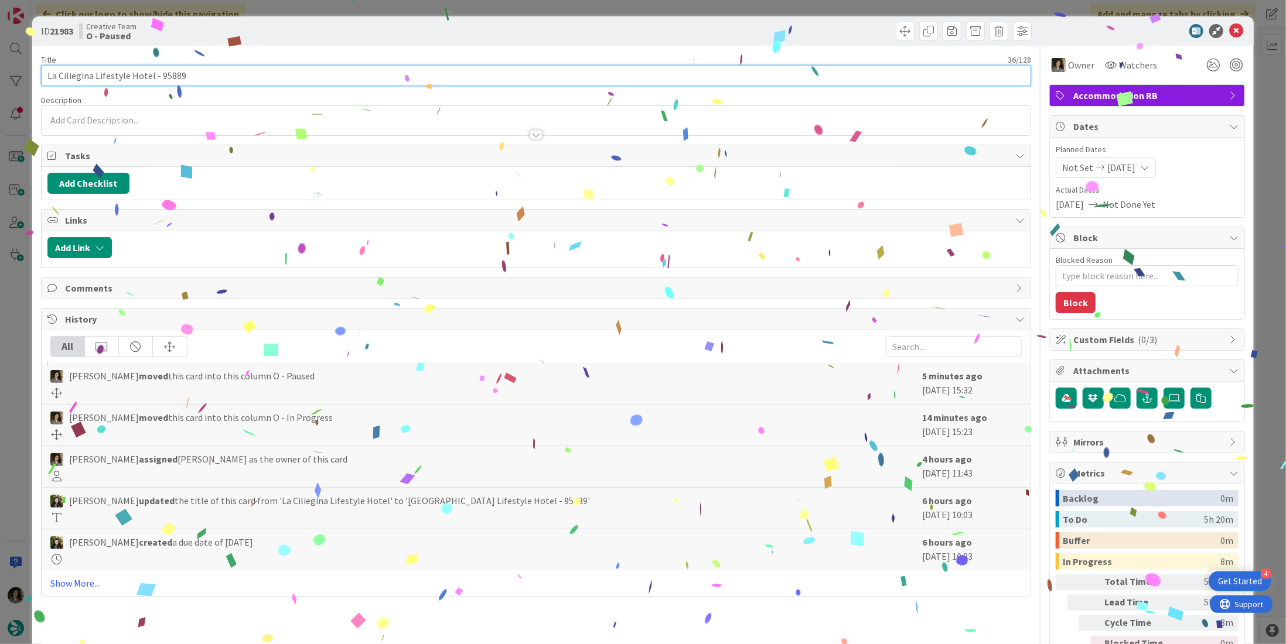
click at [234, 69] on input "La Ciliegina Lifestyle Hotel - 95889" at bounding box center [536, 75] width 990 height 21
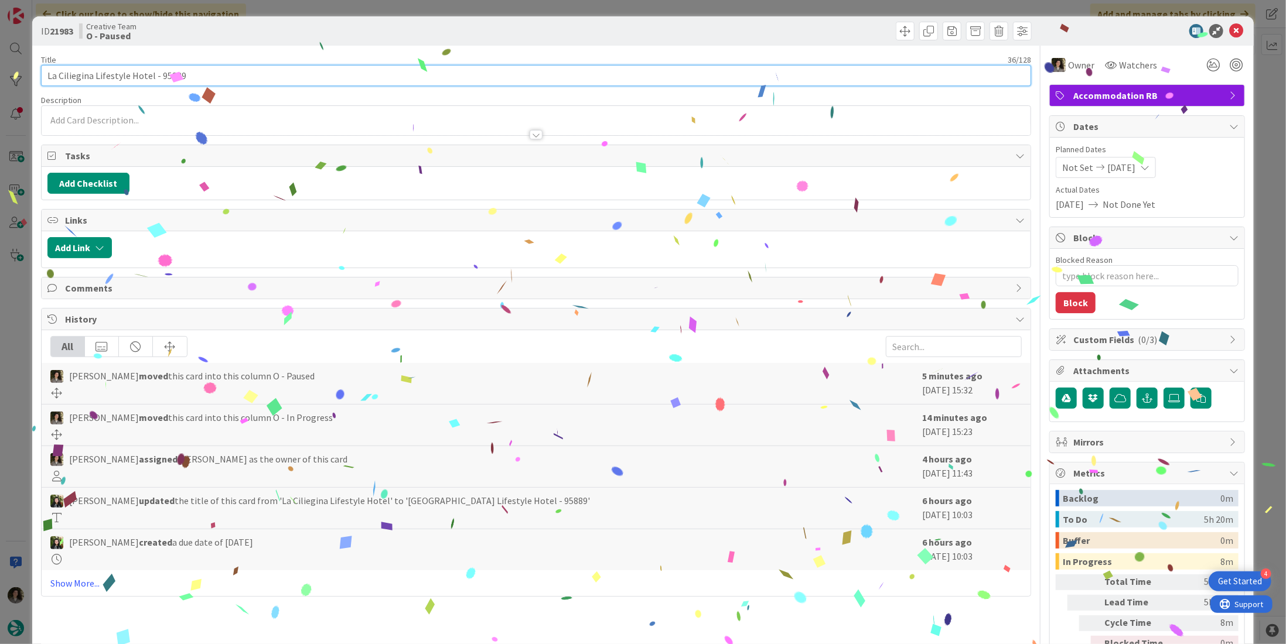
click at [234, 69] on input "La Ciliegina Lifestyle Hotel - 95889" at bounding box center [536, 75] width 990 height 21
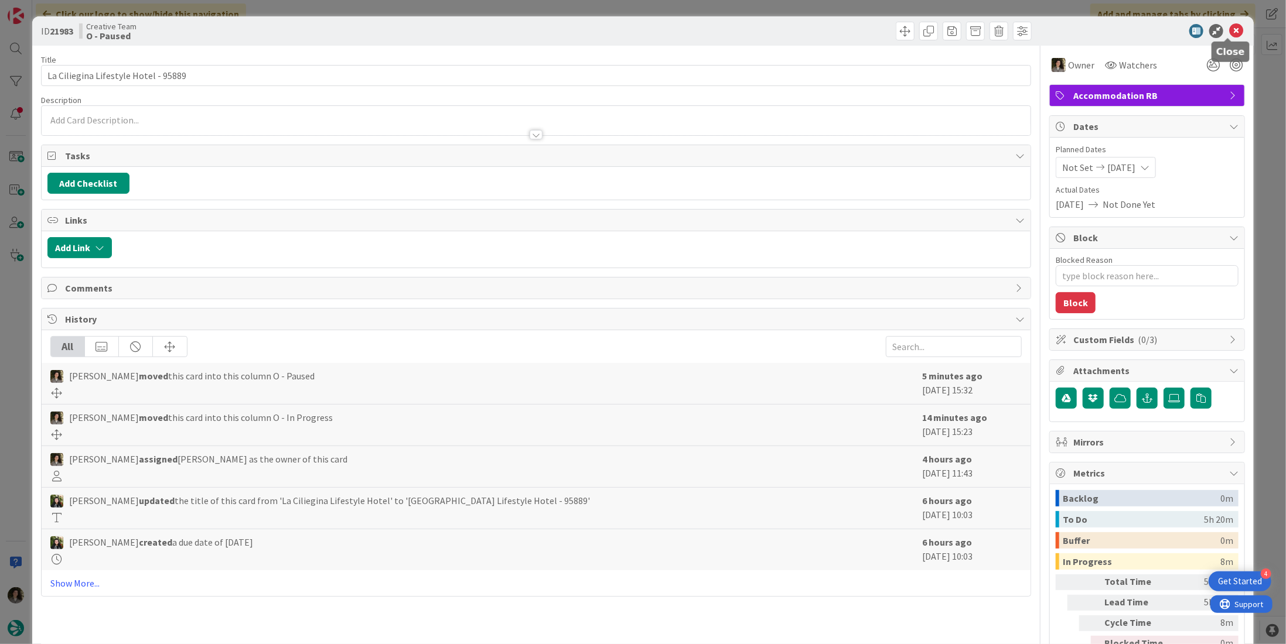
click at [1229, 29] on icon at bounding box center [1236, 31] width 14 height 14
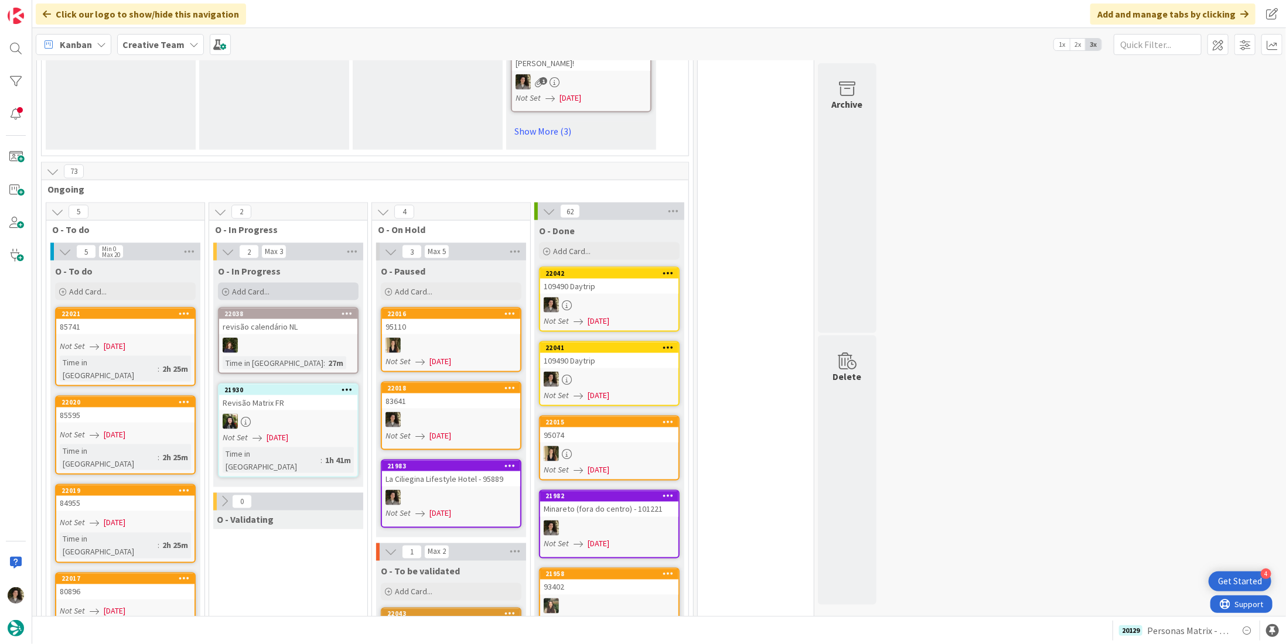
click at [254, 286] on span "Add Card..." at bounding box center [250, 291] width 37 height 11
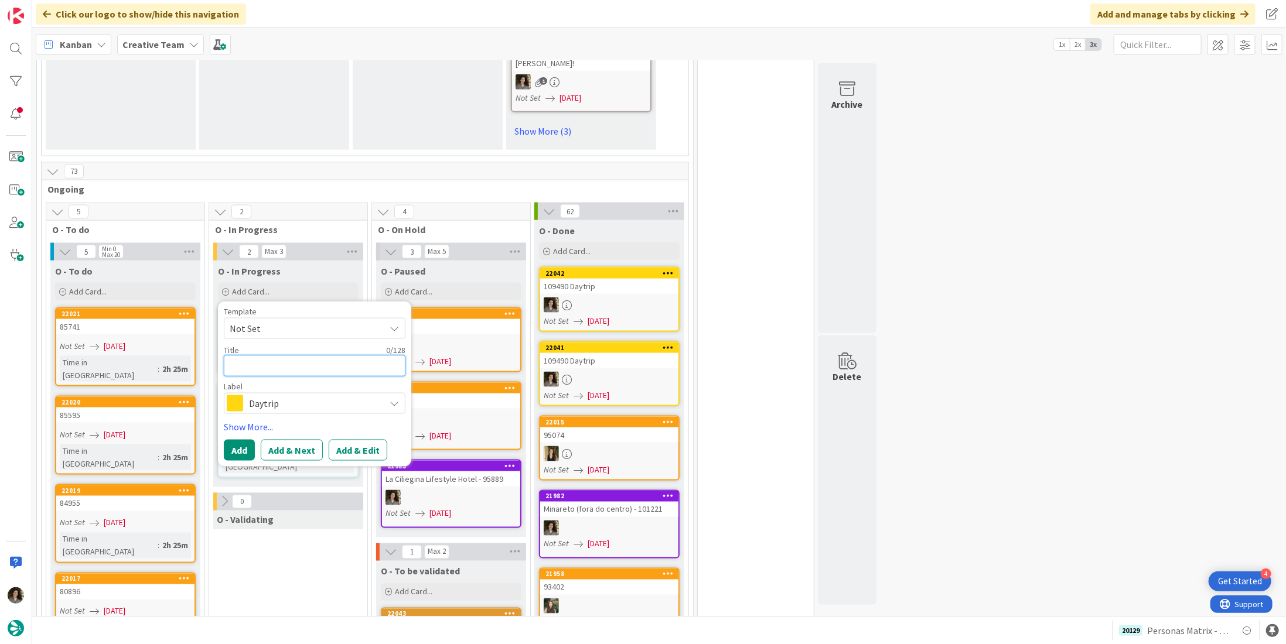
paste textarea "La Ciliegina Lifestyle Hotel - 95889"
type textarea "La Ciliegina Lifestyle Hotel - 95889"
type textarea "x"
type textarea "La Ciliegina Lifestyle Hotel - 95889"
click at [281, 395] on span "Daytrip" at bounding box center [314, 403] width 130 height 16
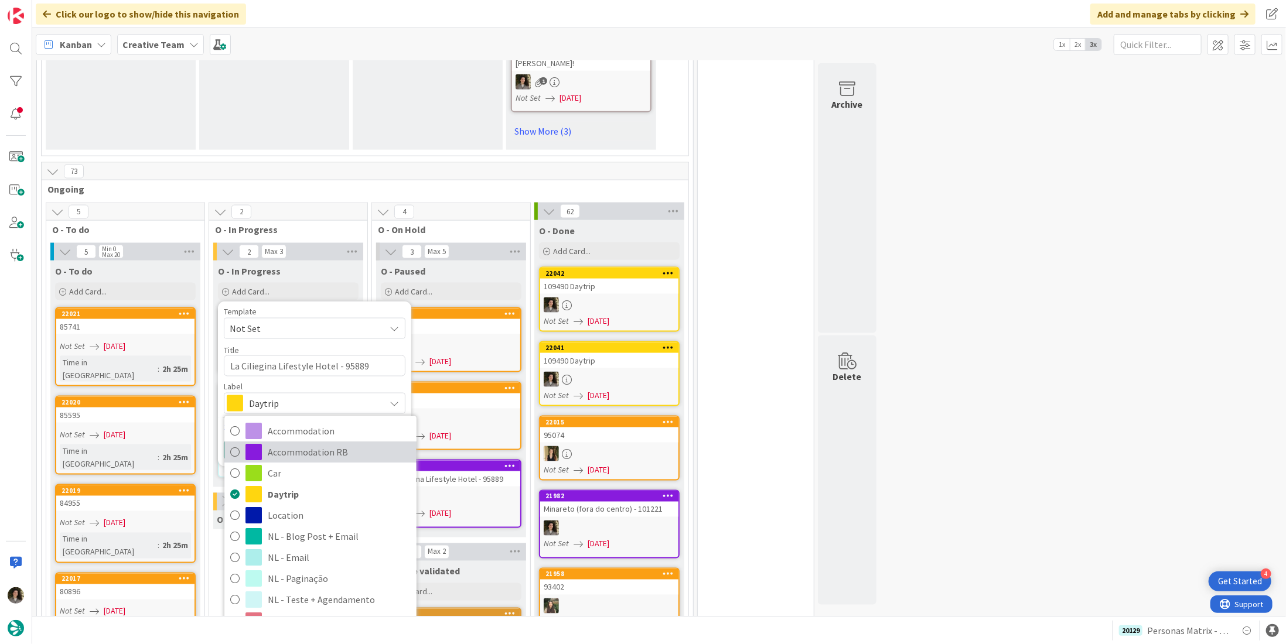
click at [287, 442] on link "Accommodation RB" at bounding box center [320, 452] width 192 height 21
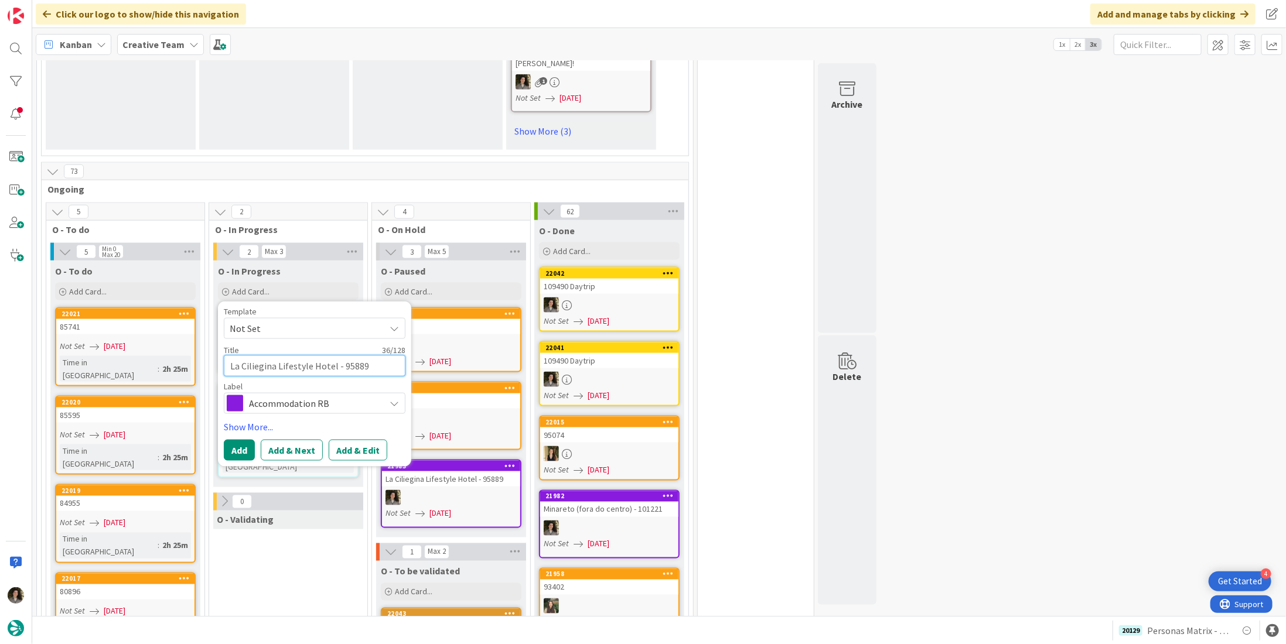
click at [380, 356] on textarea "La Ciliegina Lifestyle Hotel - 95889" at bounding box center [315, 366] width 182 height 21
type textarea "x"
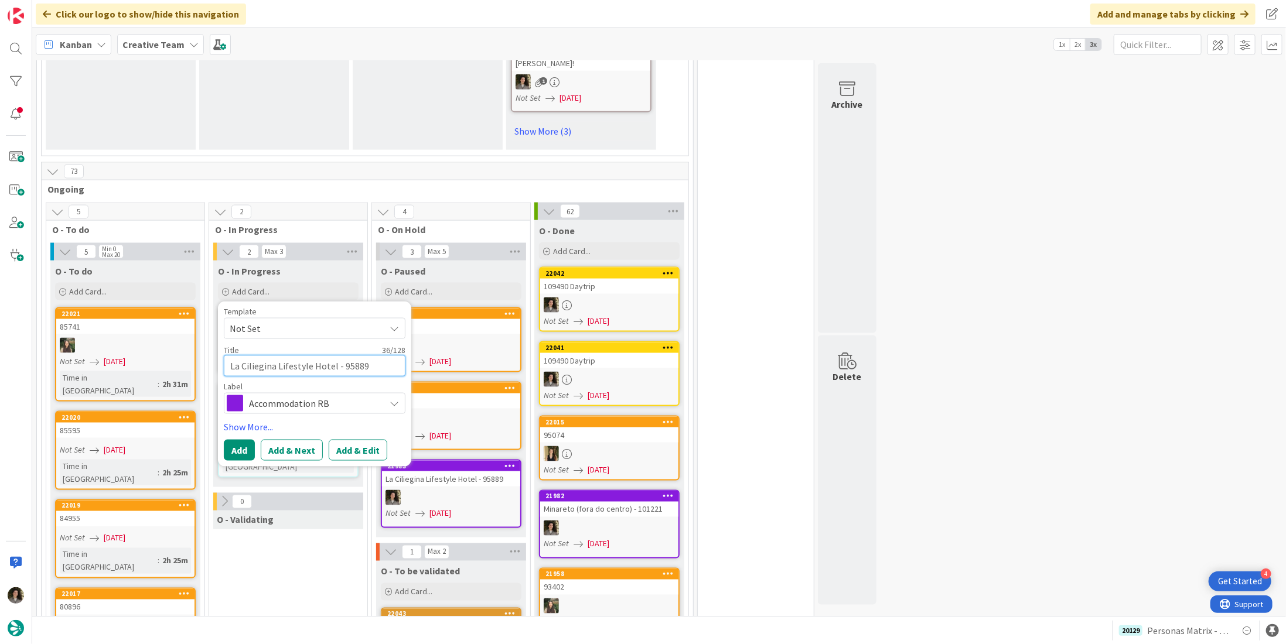
type textarea "La Ciliegina Lifestyle Hotel - 95889"
type textarea "x"
type textarea "La Ciliegina Lifestyle Hotel - 95889 n"
type textarea "x"
type textarea "La Ciliegina Lifestyle Hotel - 95889"
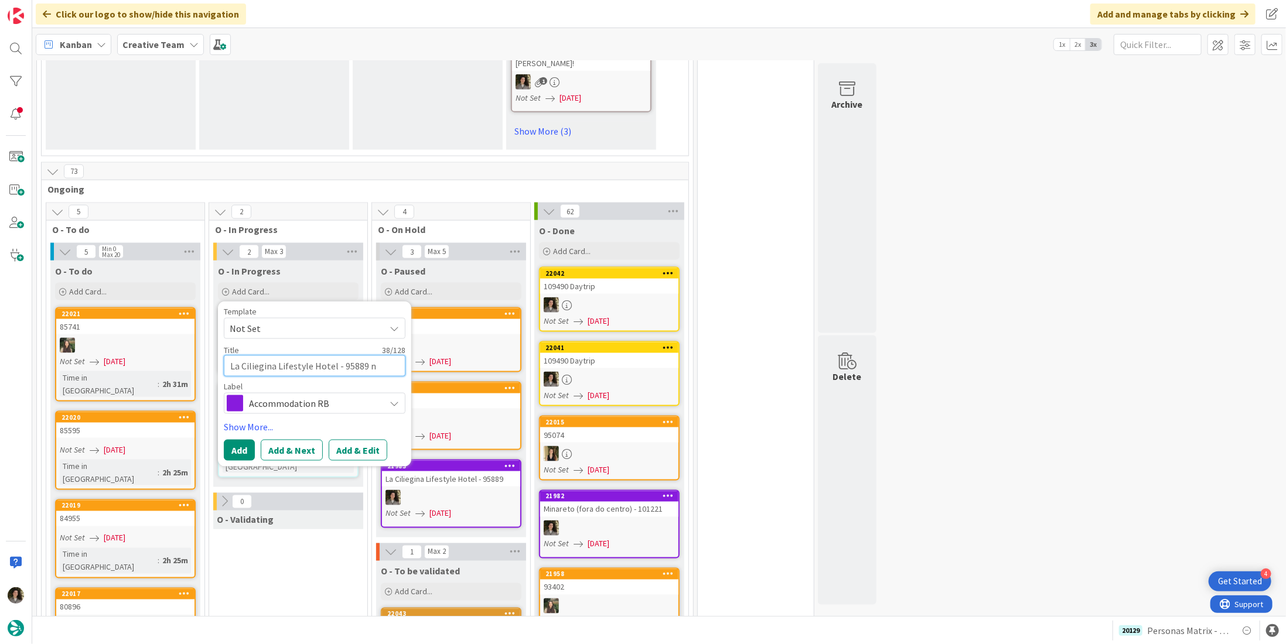
type textarea "x"
type textarea "La Ciliegina Lifestyle Hotel - 95889 -"
type textarea "x"
type textarea "La Ciliegina Lifestyle Hotel - 95889 -"
type textarea "x"
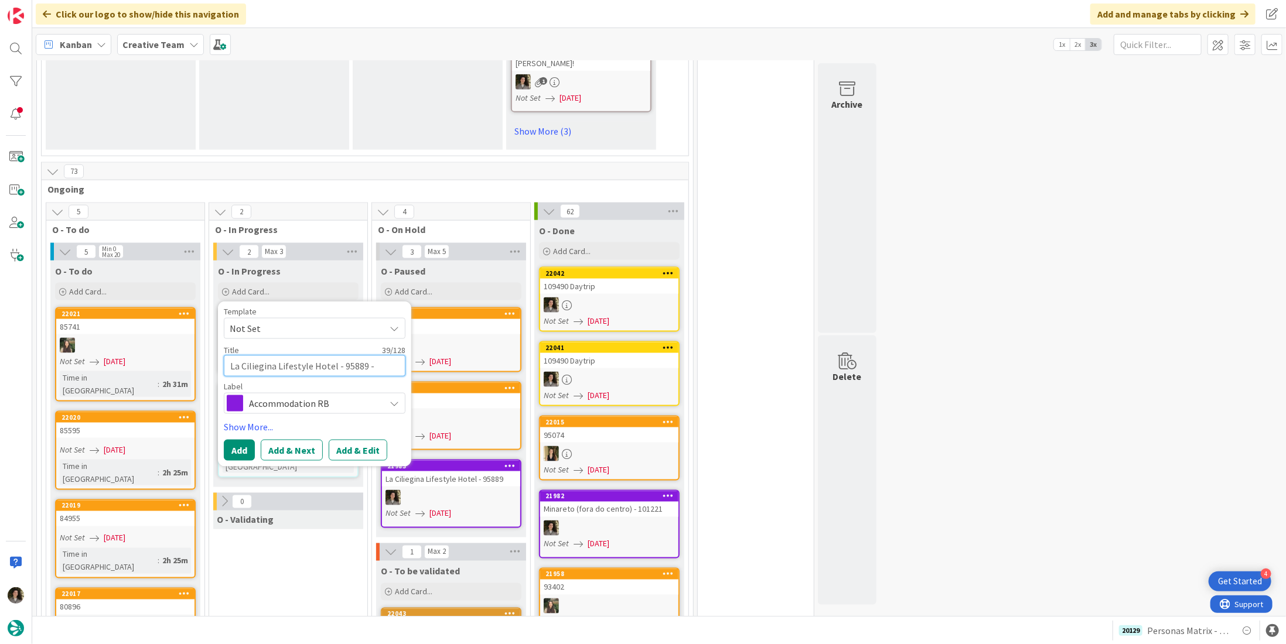
type textarea "La Ciliegina Lifestyle Hotel - 95889 - P"
type textarea "x"
type textarea "La Ciliegina Lifestyle Hotel - 95889 - [GEOGRAPHIC_DATA]"
type textarea "x"
type textarea "La Ciliegina Lifestyle Hotel - 95889 - Par"
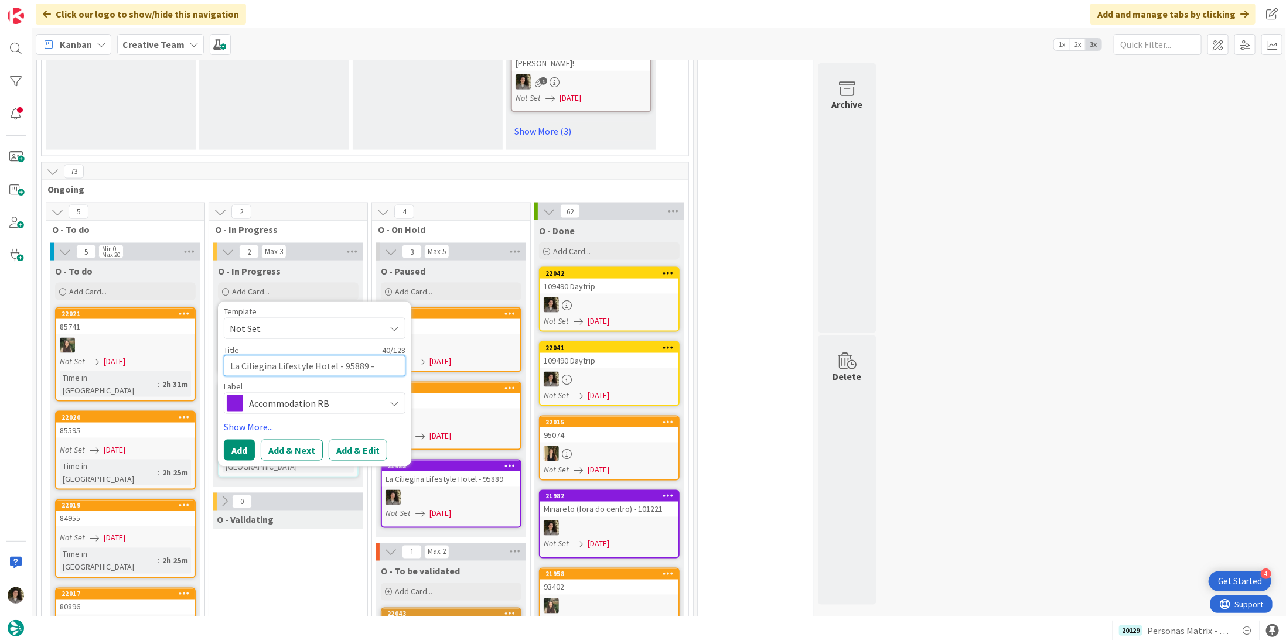
type textarea "x"
type textarea "La Ciliegina Lifestyle Hotel - 95889 - Park"
type textarea "x"
type textarea "La Ciliegina Lifestyle Hotel - 95889 - Parki"
type textarea "x"
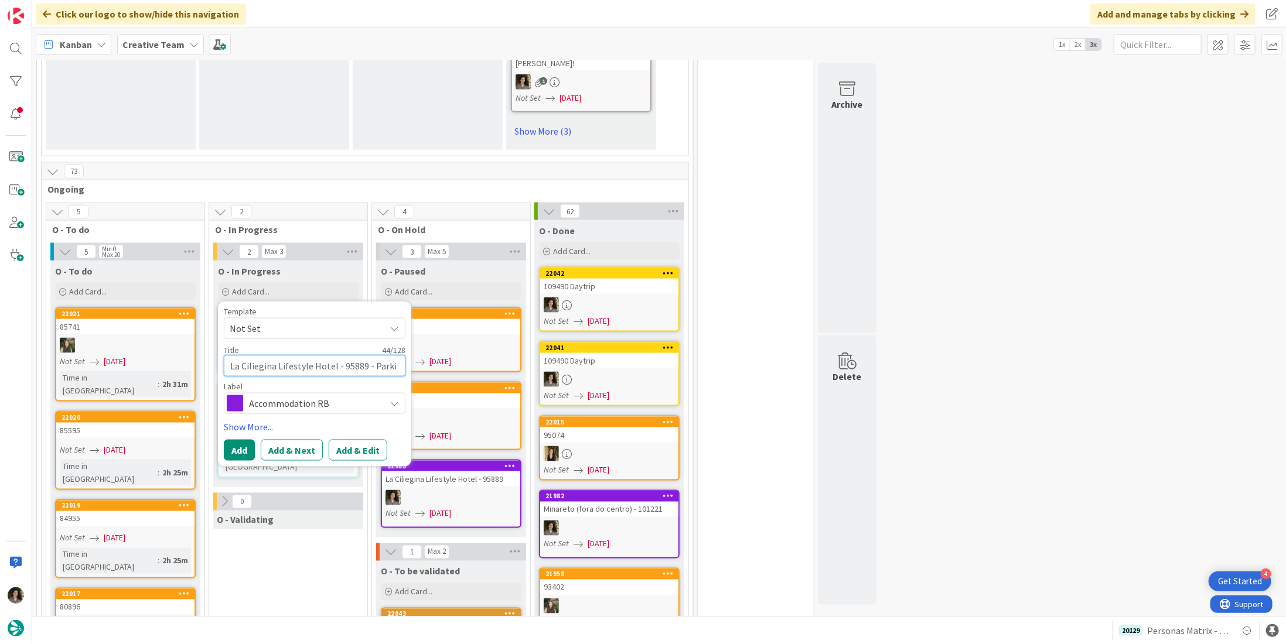
type textarea "La Ciliegina Lifestyle Hotel - 95889 - [PERSON_NAME]"
type textarea "x"
type textarea "La Ciliegina Lifestyle Hotel - 95889 - Parking"
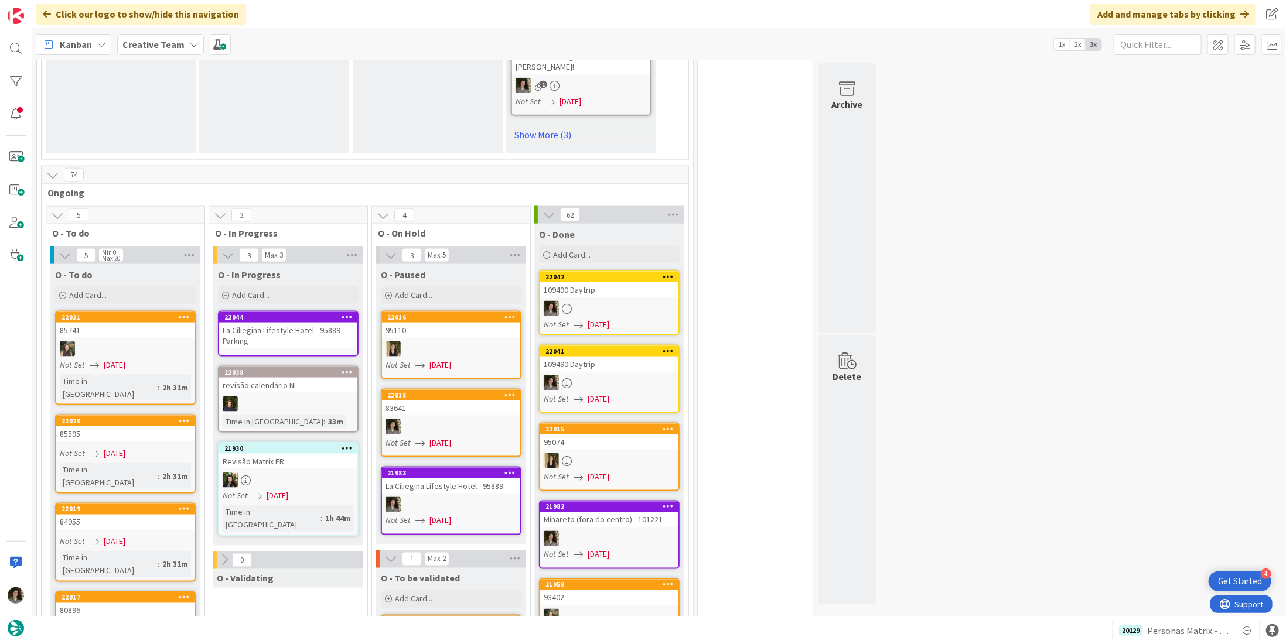
click at [284, 323] on div "La Ciliegina Lifestyle Hotel - 95889 - Parking" at bounding box center [288, 336] width 138 height 26
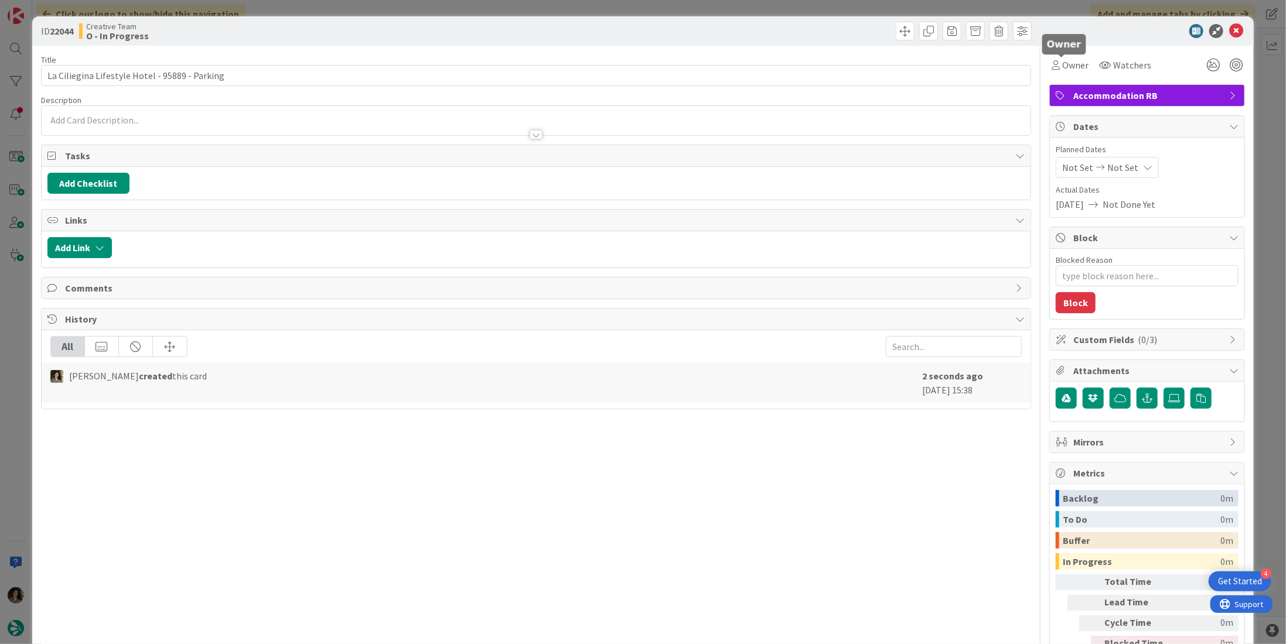
drag, startPoint x: 1075, startPoint y: 60, endPoint x: 1079, endPoint y: 76, distance: 16.3
click at [1076, 62] on span "Owner" at bounding box center [1075, 65] width 26 height 14
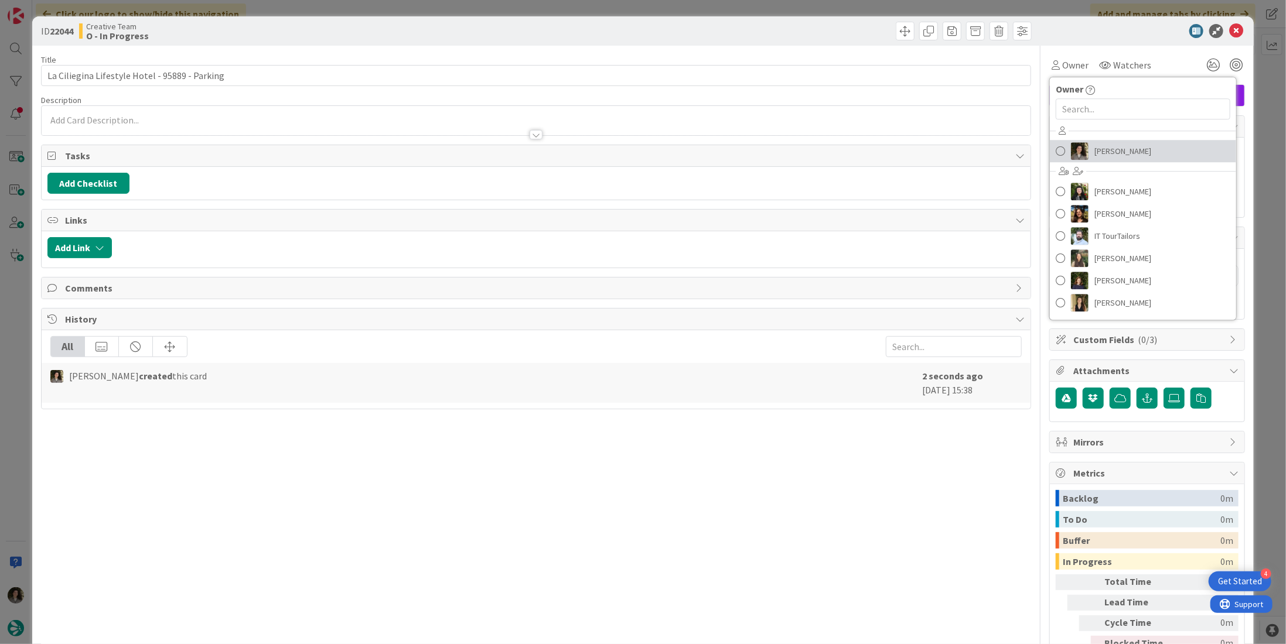
click at [1107, 147] on span "[PERSON_NAME]" at bounding box center [1122, 151] width 57 height 18
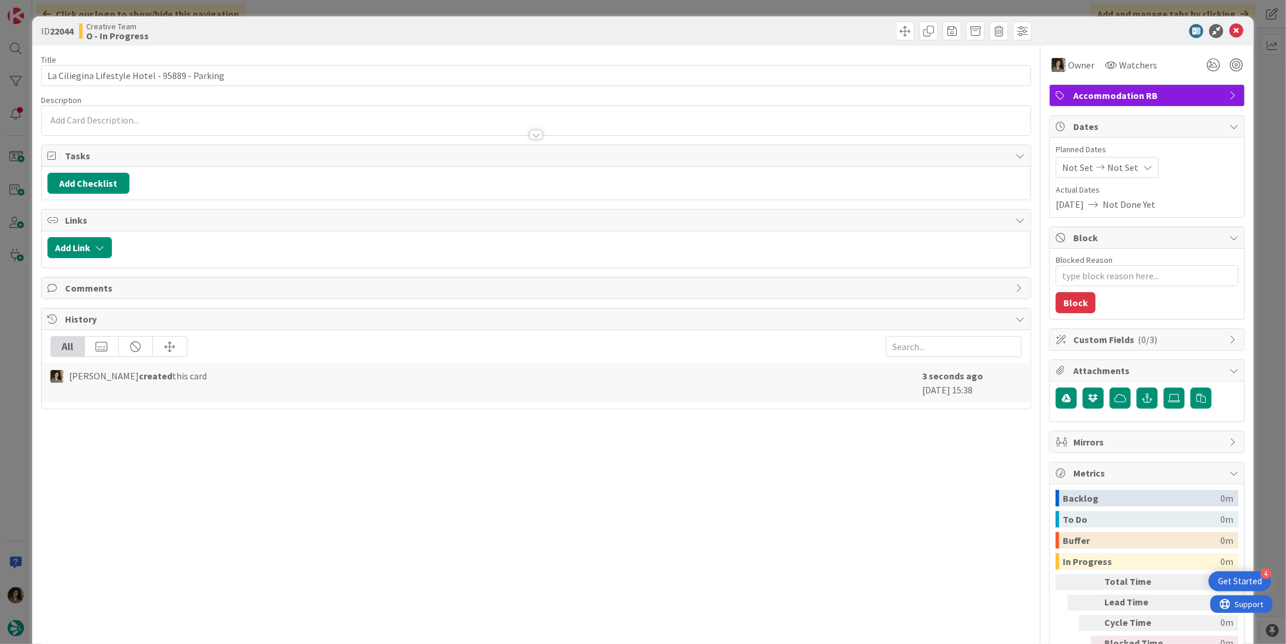
click at [1128, 162] on div "Not Set Not Set" at bounding box center [1107, 167] width 103 height 21
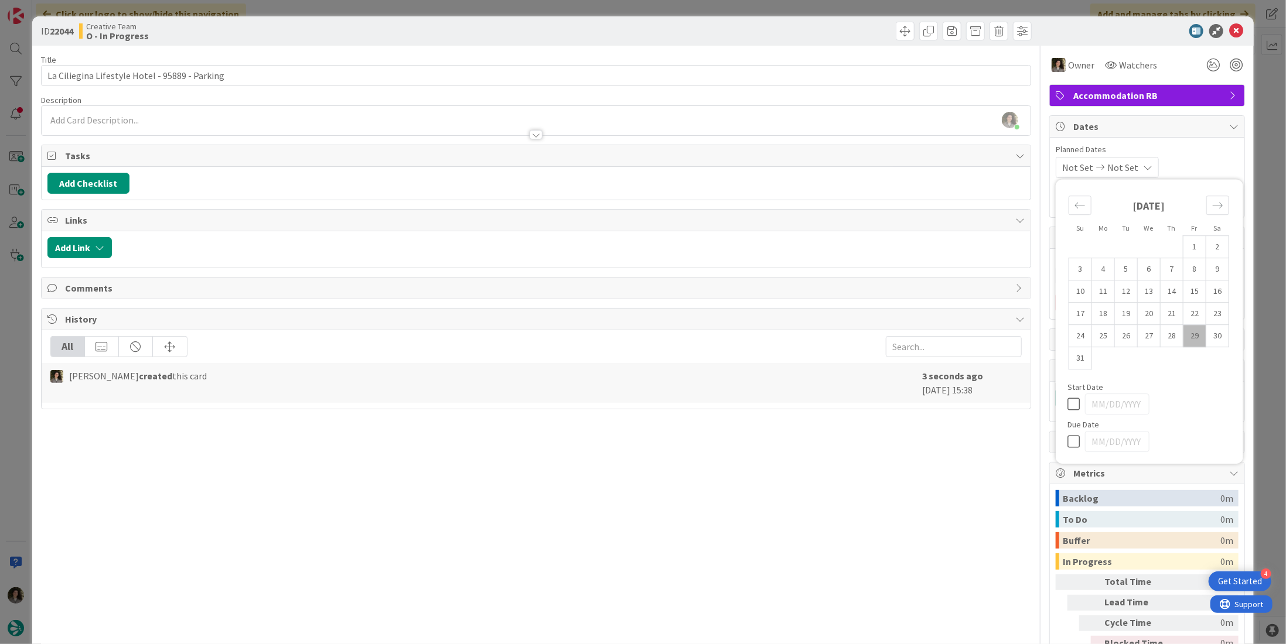
click at [1159, 100] on span "Accommodation RB" at bounding box center [1148, 95] width 150 height 14
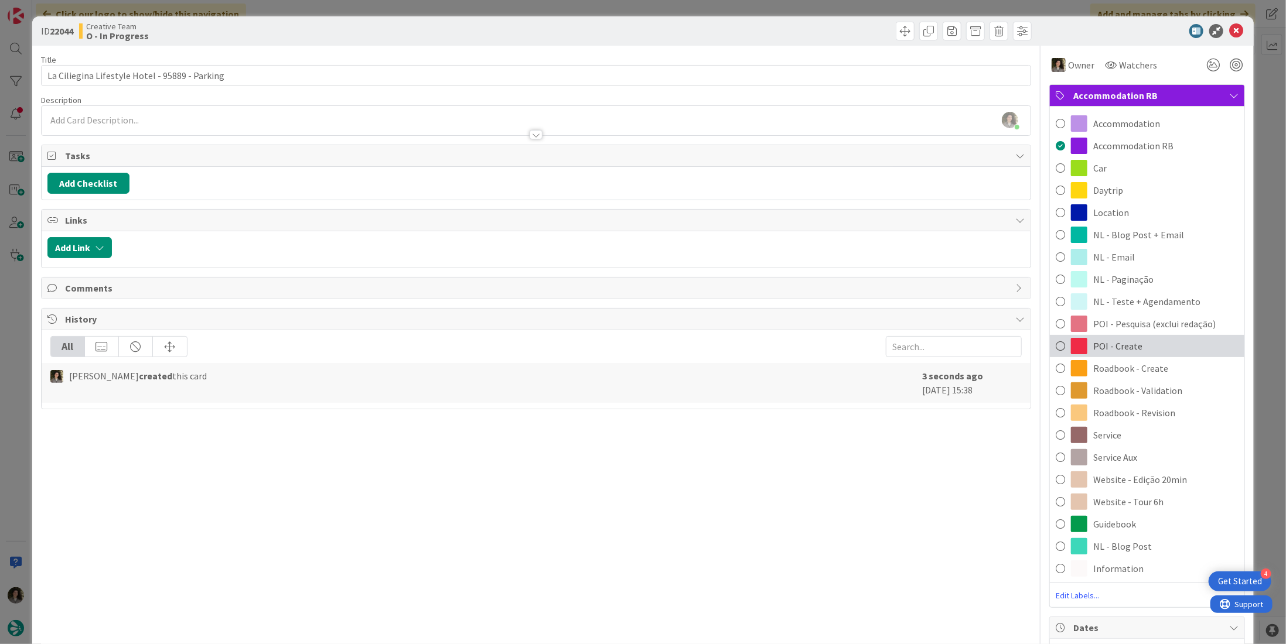
click at [1134, 350] on div "POI - Create" at bounding box center [1147, 346] width 194 height 22
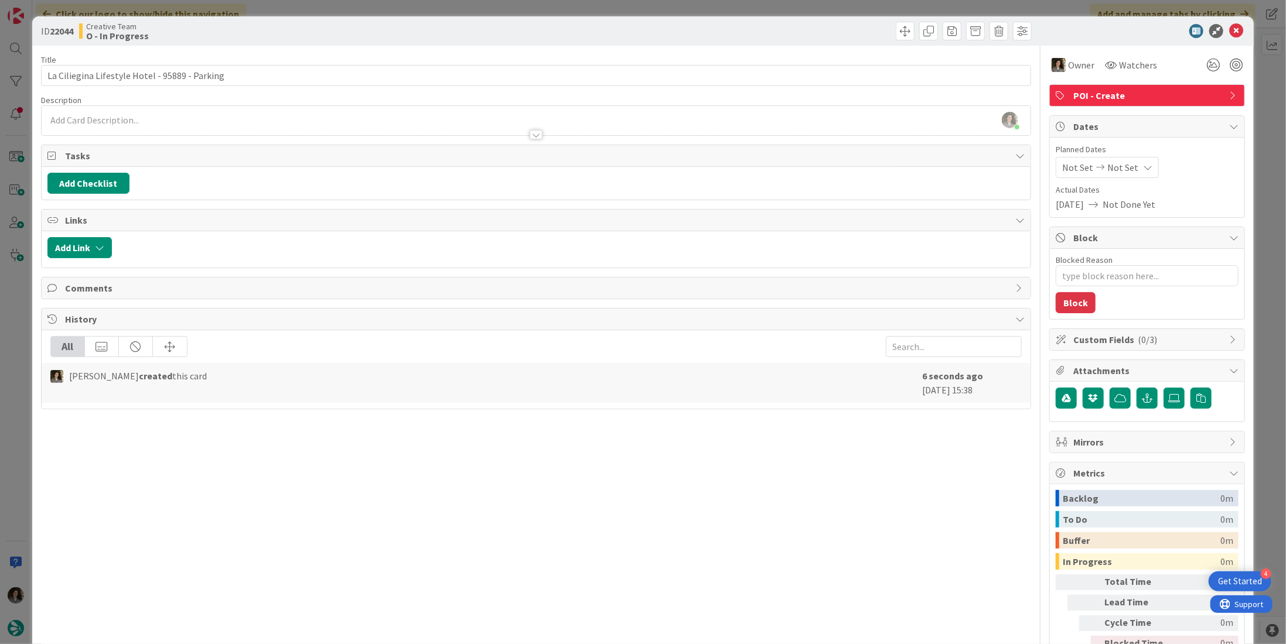
type textarea "x"
click at [1121, 179] on div "Planned Dates Not Set Not Set Su Mo Tu We Th Fr Sa [DATE] 1 2 3 4 5 6 7 8 9 10 …" at bounding box center [1147, 178] width 183 height 68
click at [1125, 160] on div "Not Set Not Set" at bounding box center [1107, 167] width 103 height 21
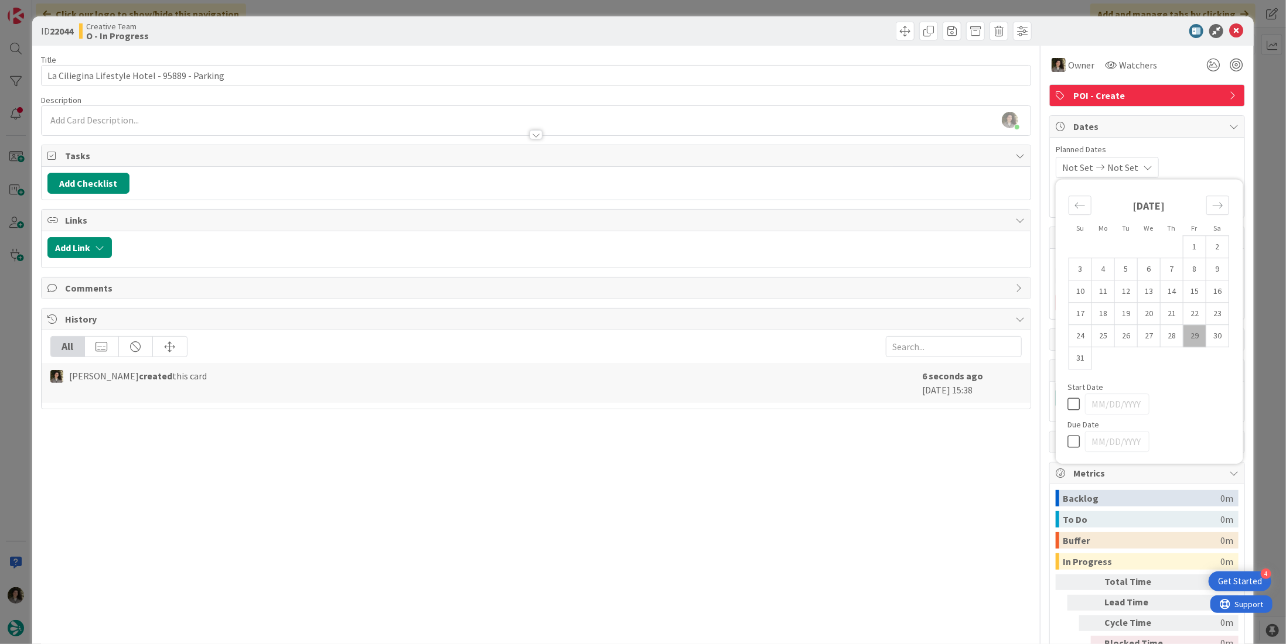
click at [1070, 441] on icon at bounding box center [1076, 442] width 18 height 14
type input "[DATE]"
click at [1231, 25] on icon at bounding box center [1236, 31] width 14 height 14
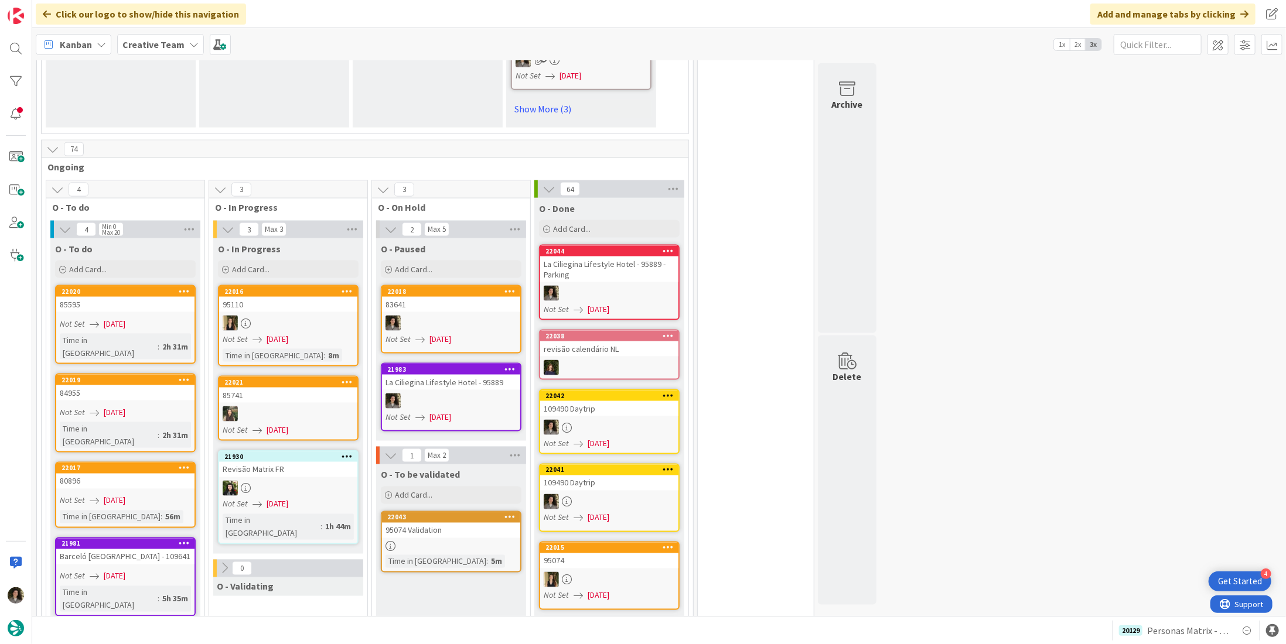
scroll to position [1090, 0]
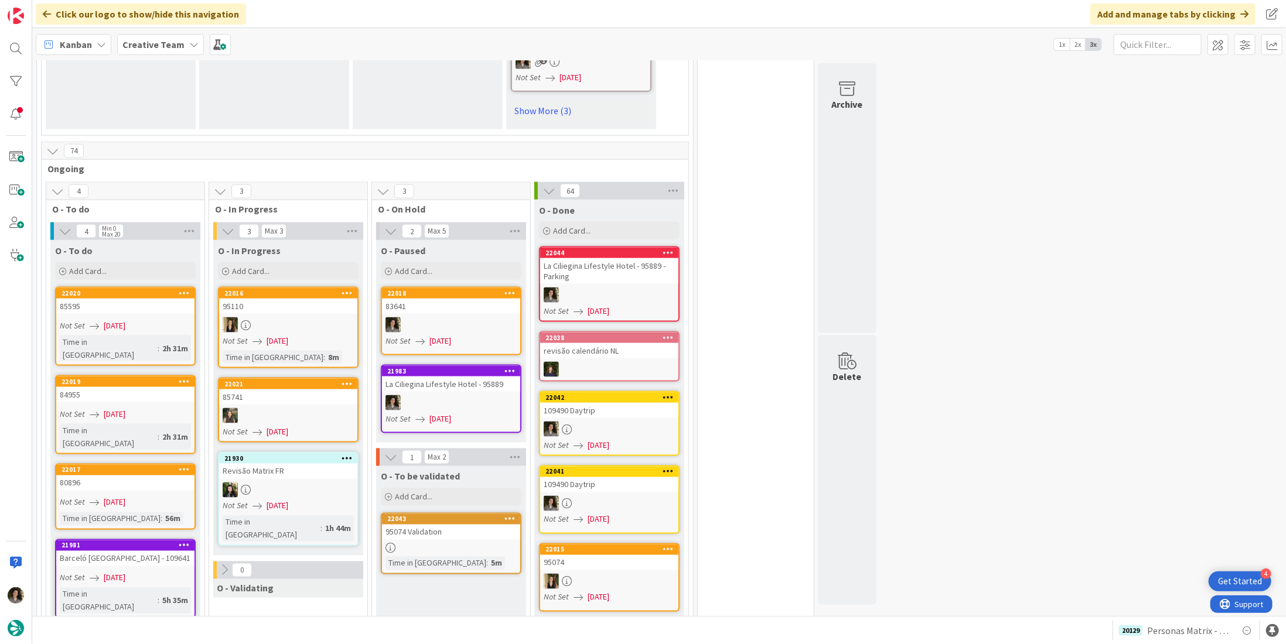
click at [605, 258] on div "La Ciliegina Lifestyle Hotel - 95889 - Parking" at bounding box center [609, 271] width 138 height 26
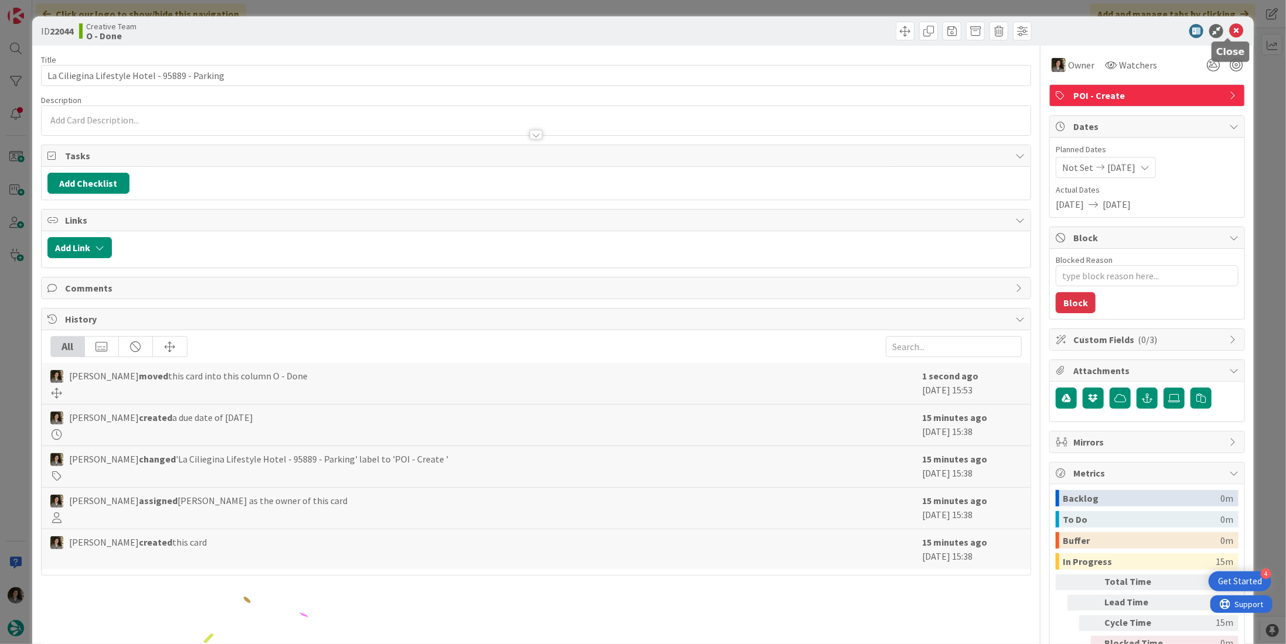
click at [1232, 30] on icon at bounding box center [1236, 31] width 14 height 14
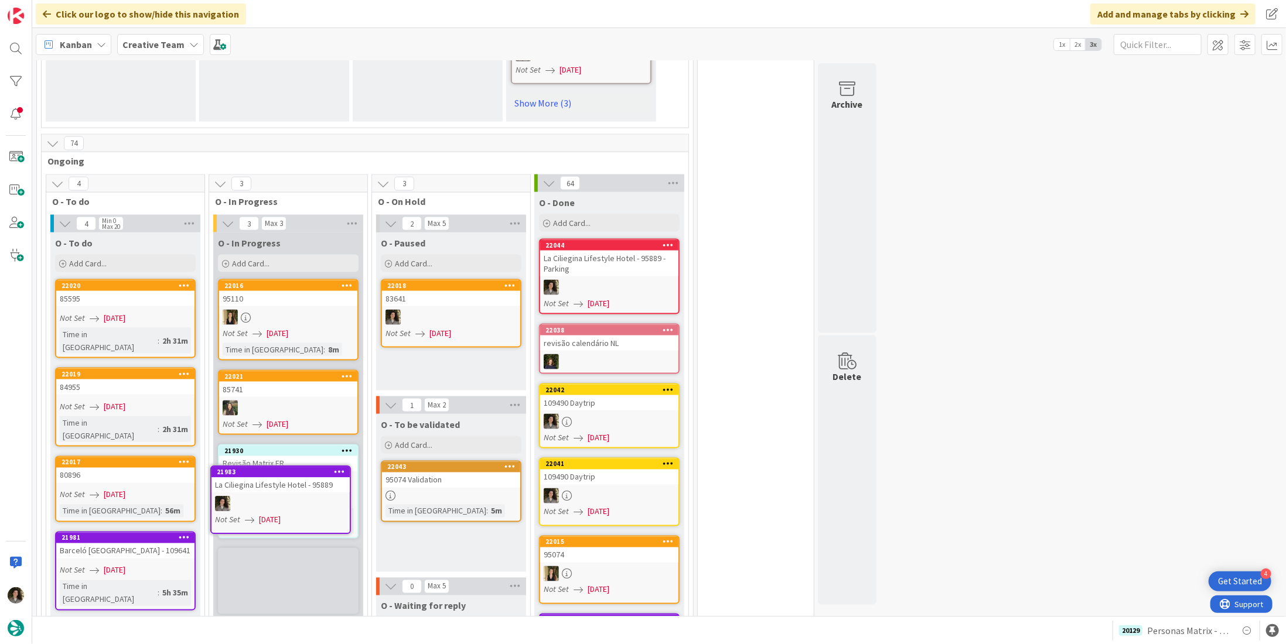
scroll to position [1100, 0]
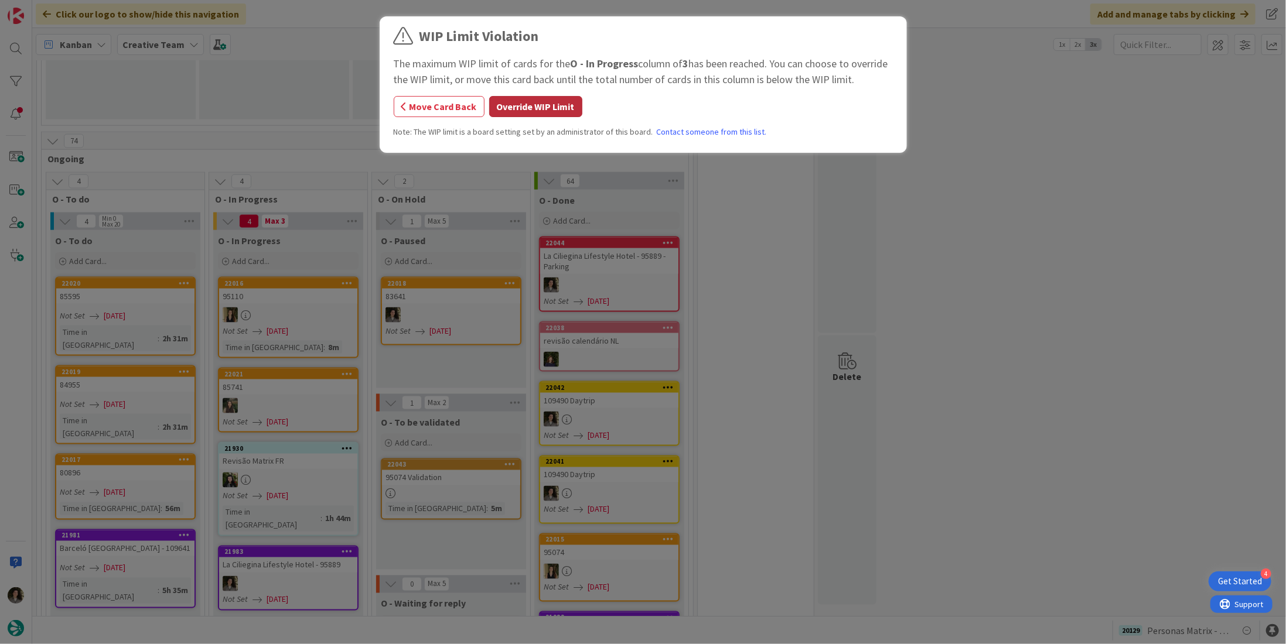
click at [544, 106] on button "Override WIP Limit" at bounding box center [535, 106] width 93 height 21
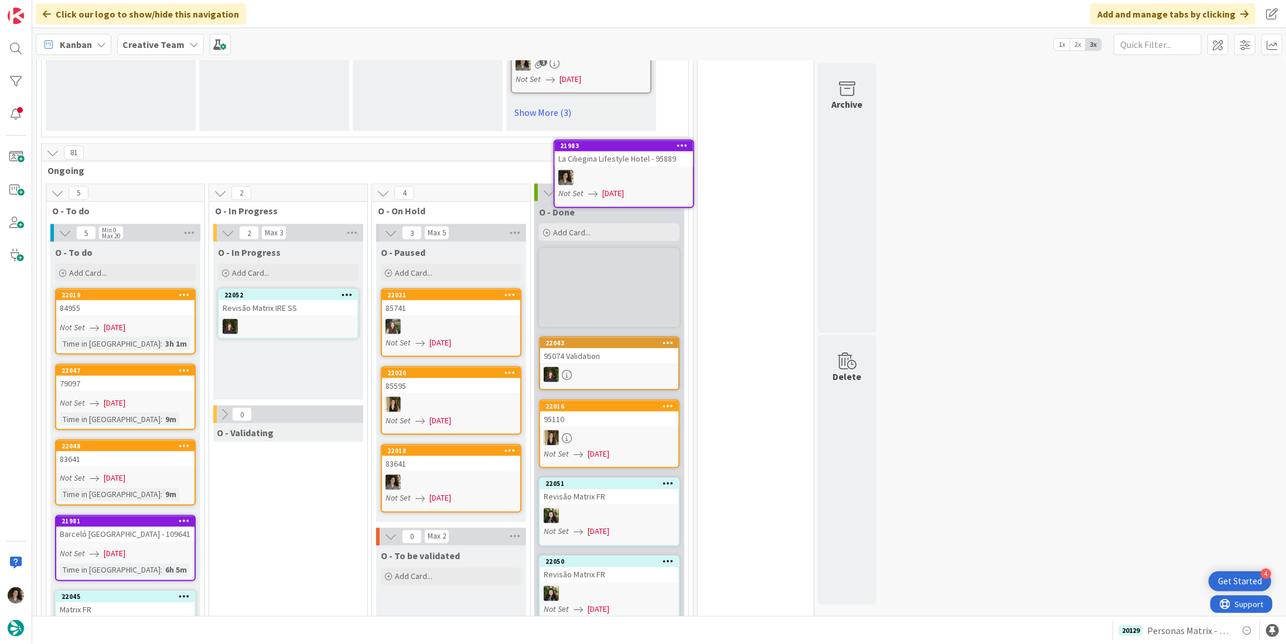
scroll to position [1067, 0]
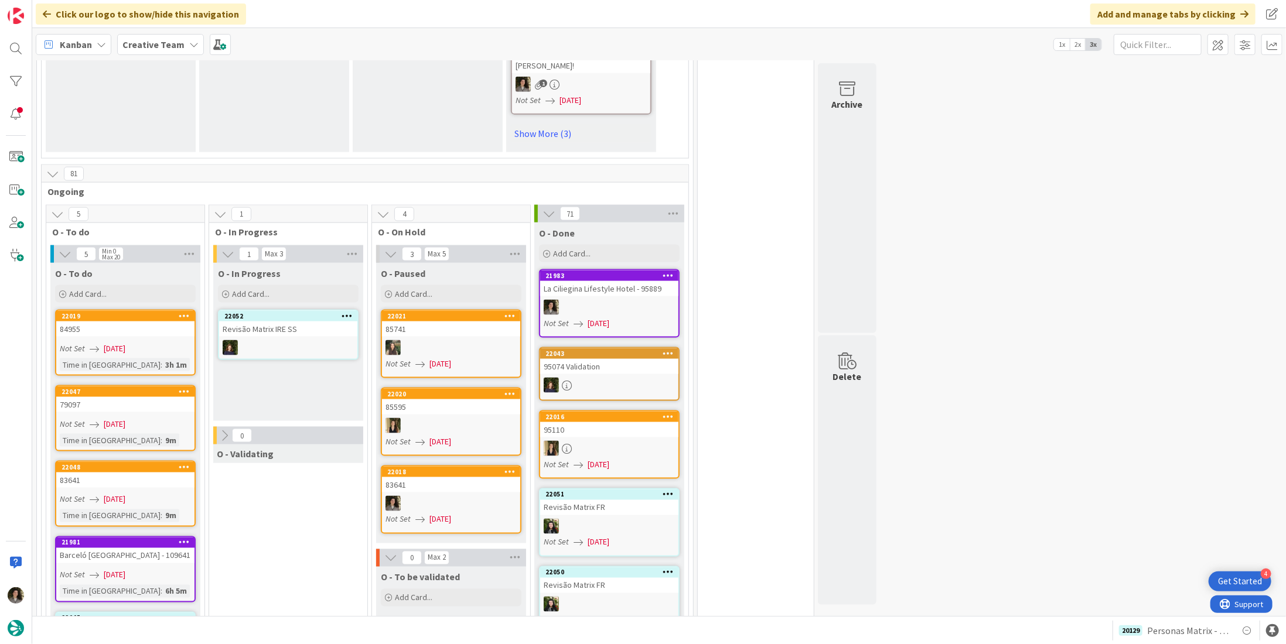
click at [625, 269] on link "21983 La Ciliegina Lifestyle Hotel - 95889 Not Set [DATE]" at bounding box center [609, 303] width 141 height 69
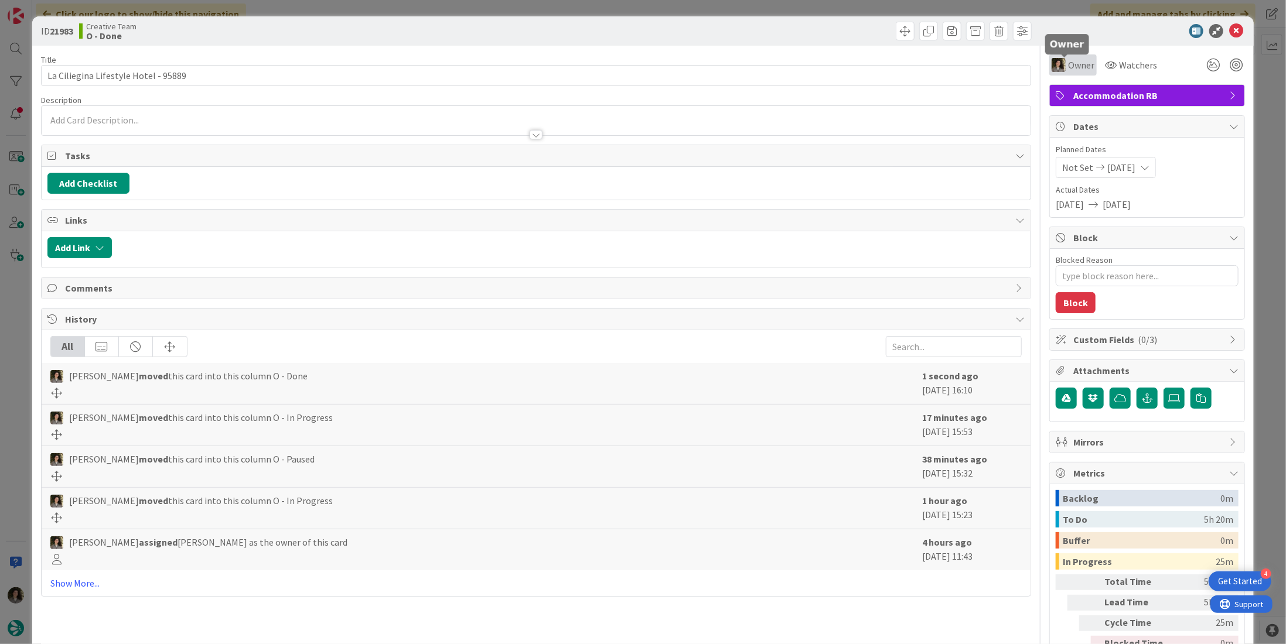
click at [1074, 64] on span "Owner" at bounding box center [1081, 65] width 26 height 14
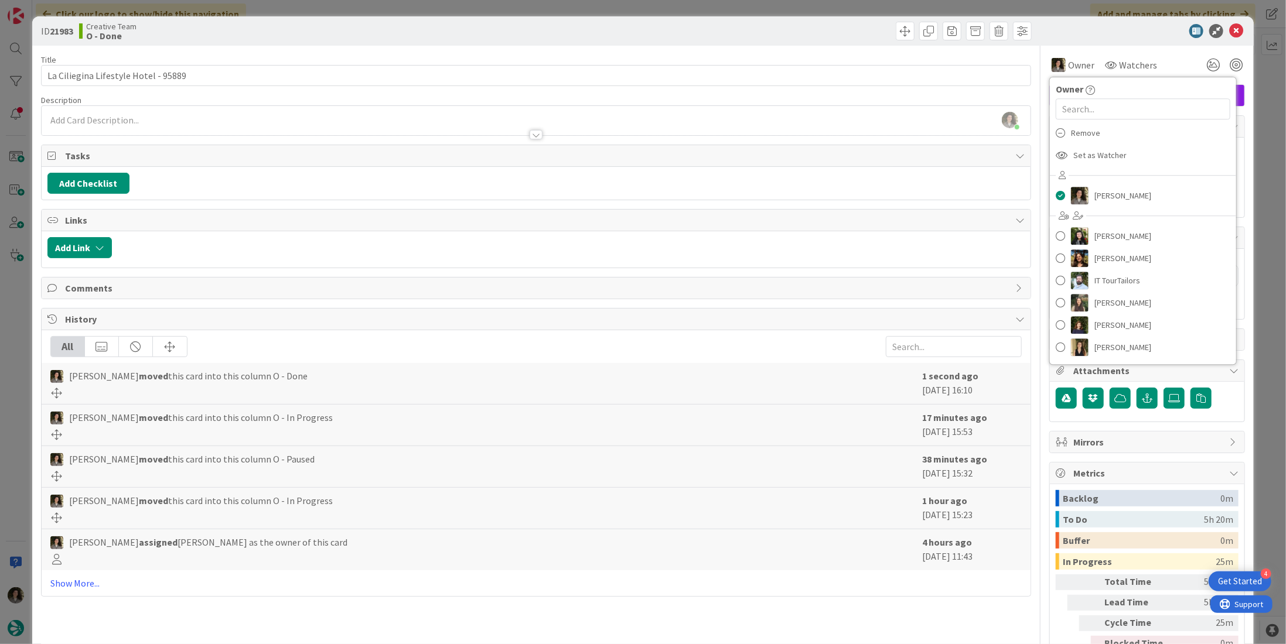
click at [990, 98] on div "Description" at bounding box center [536, 100] width 990 height 11
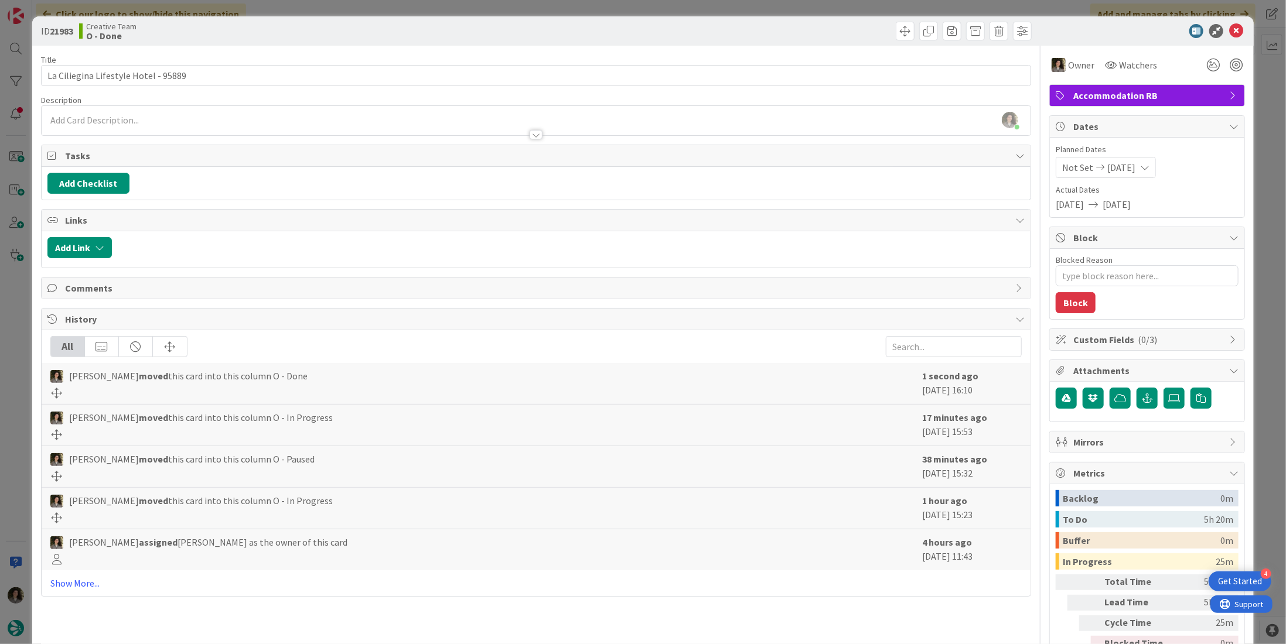
click at [1092, 92] on span "Accommodation RB" at bounding box center [1148, 95] width 150 height 14
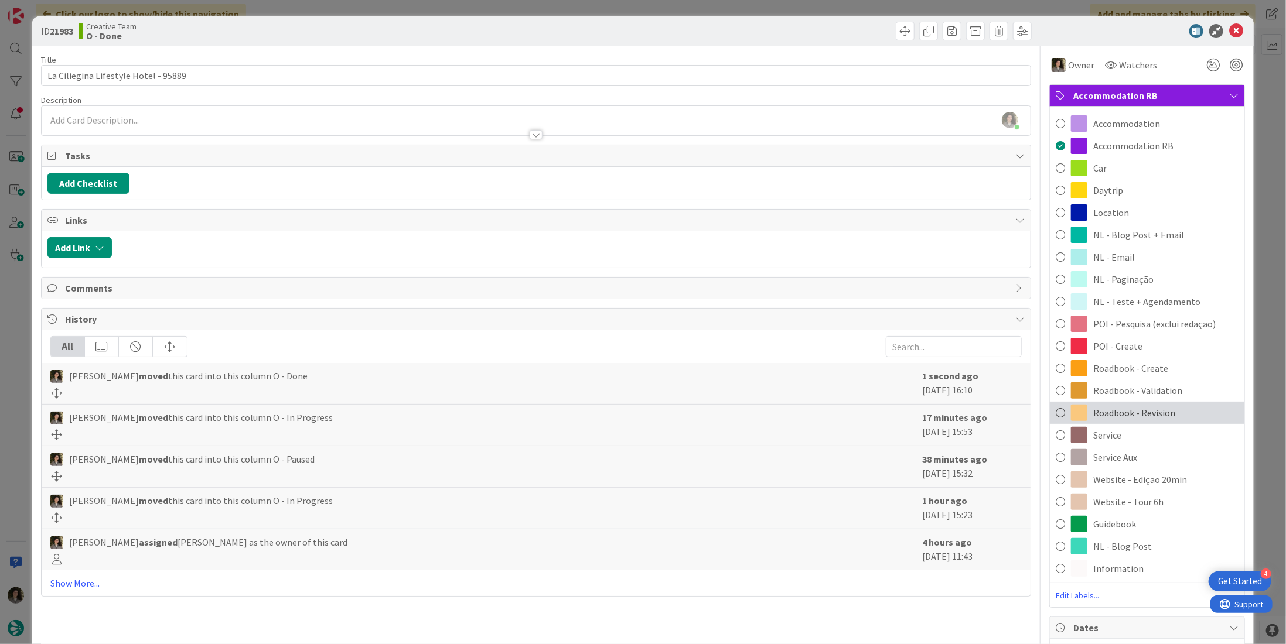
click at [1117, 409] on span "Roadbook - Revision" at bounding box center [1134, 413] width 82 height 14
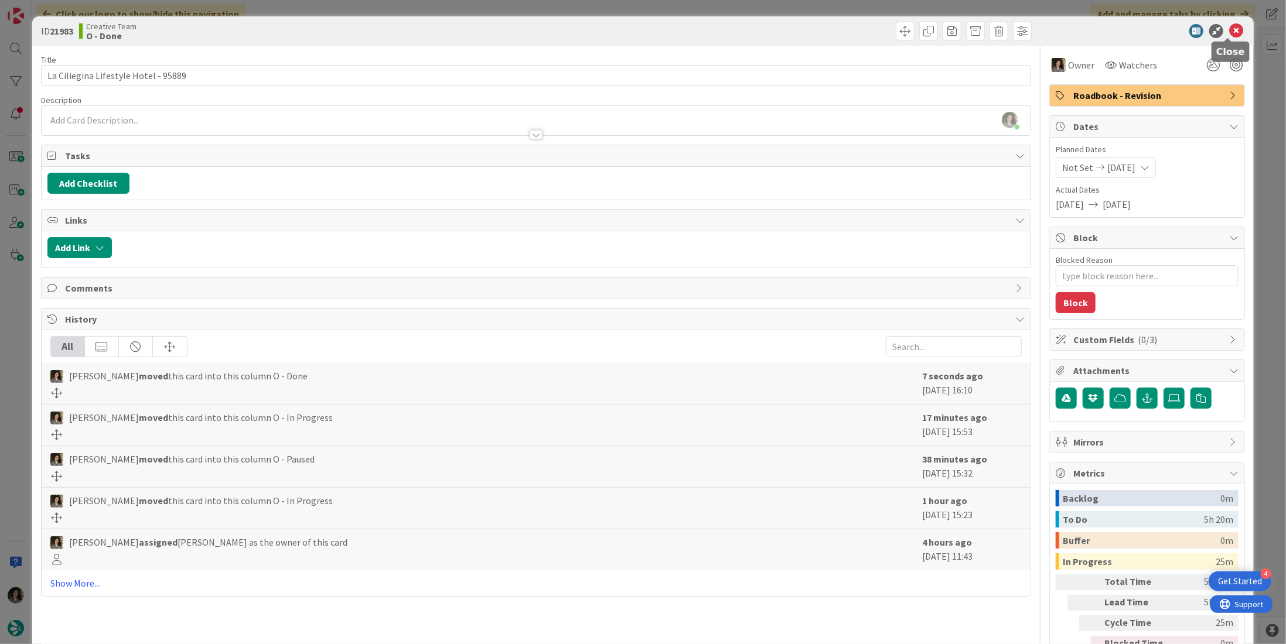
click at [1230, 29] on icon at bounding box center [1236, 31] width 14 height 14
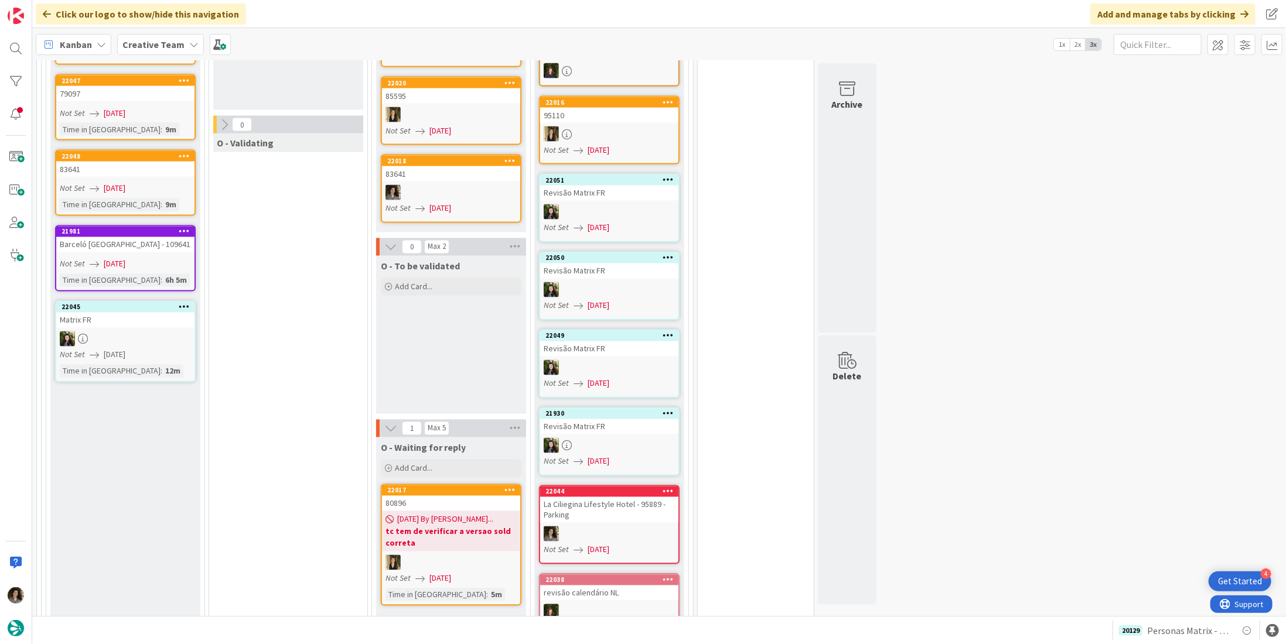
scroll to position [1289, 0]
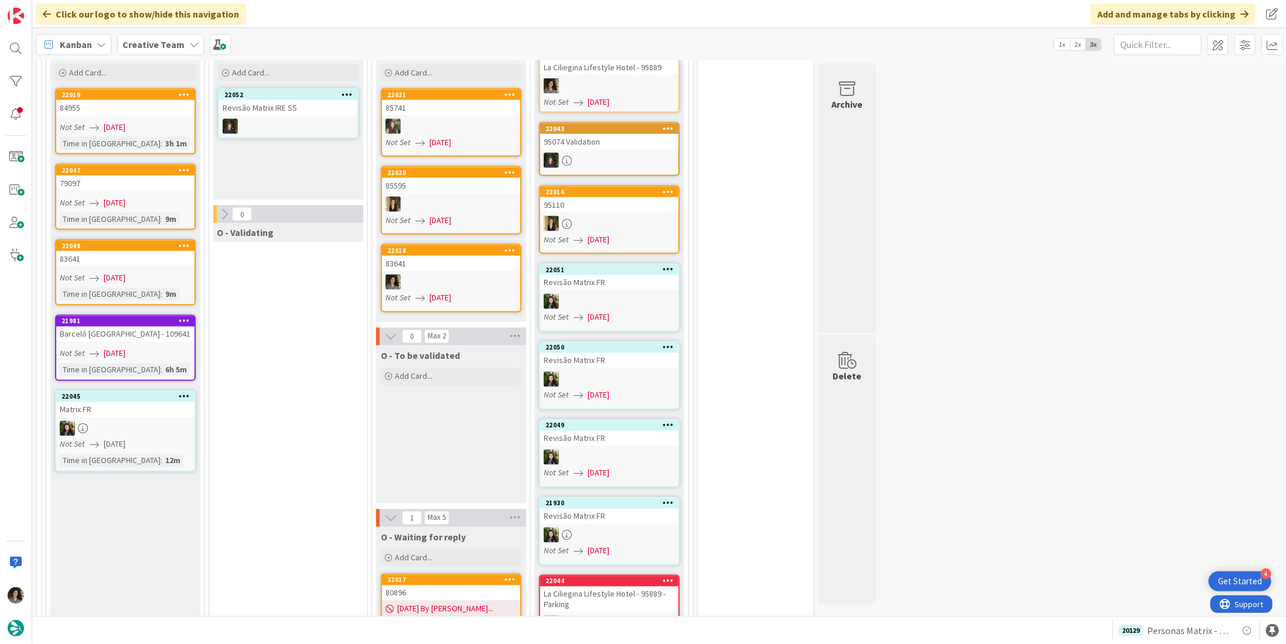
click at [566, 531] on icon at bounding box center [567, 536] width 10 height 10
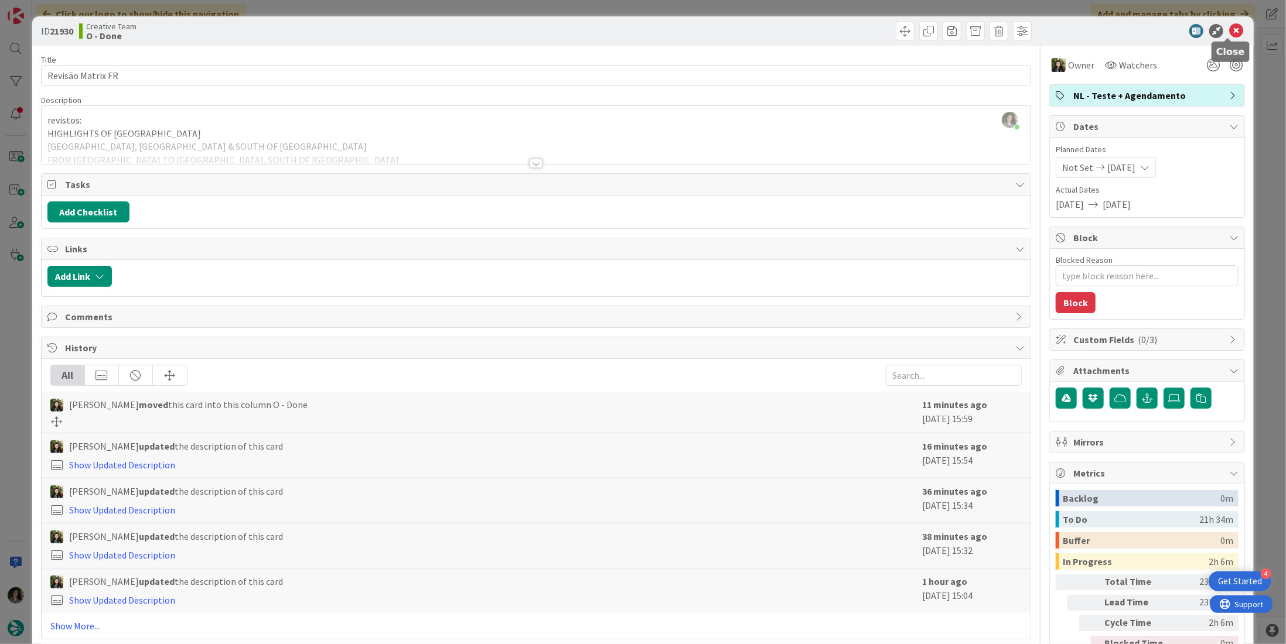
click at [1234, 25] on icon at bounding box center [1236, 31] width 14 height 14
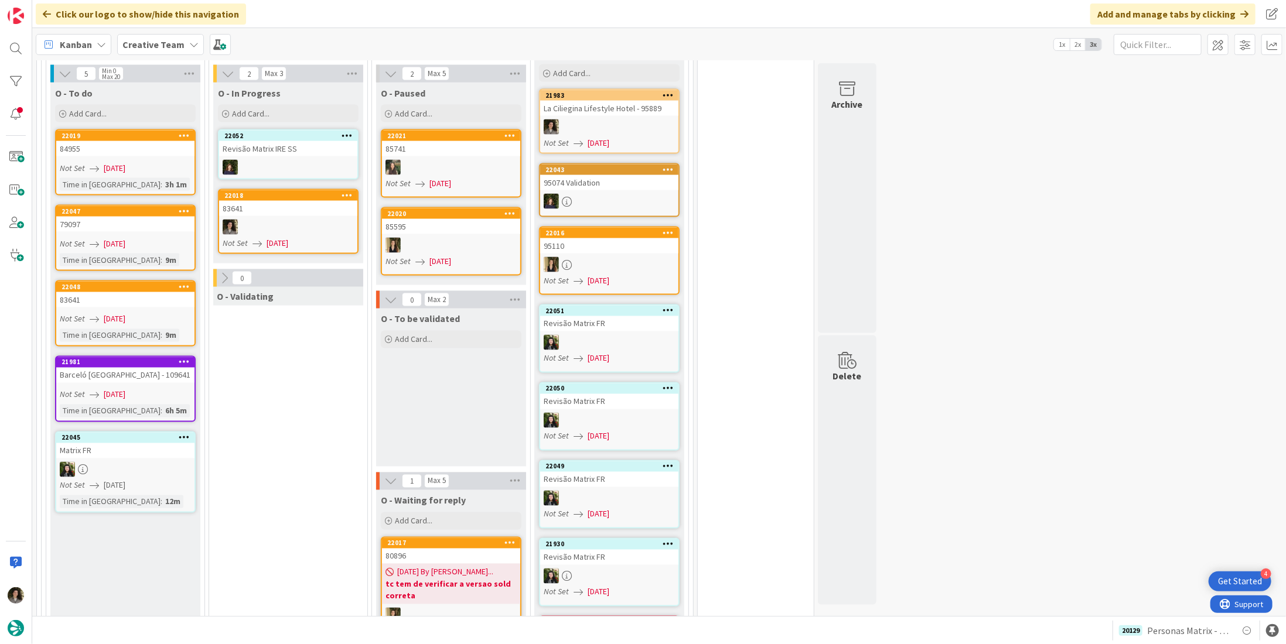
scroll to position [1297, 0]
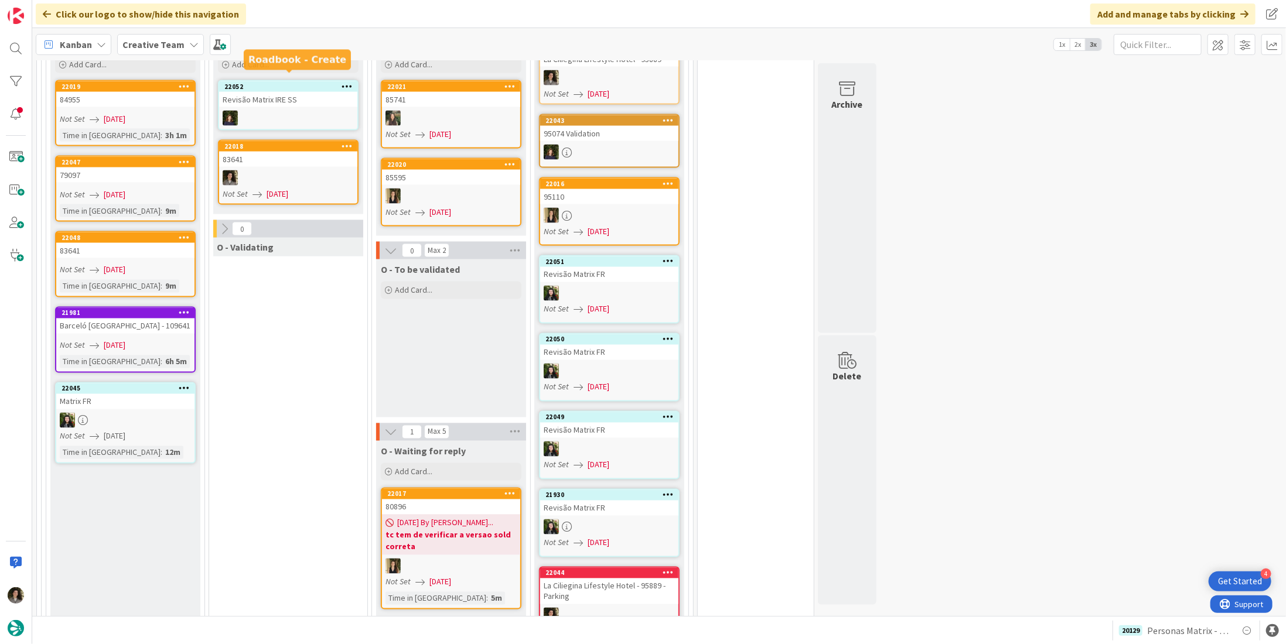
click at [262, 152] on div "83641" at bounding box center [288, 159] width 138 height 15
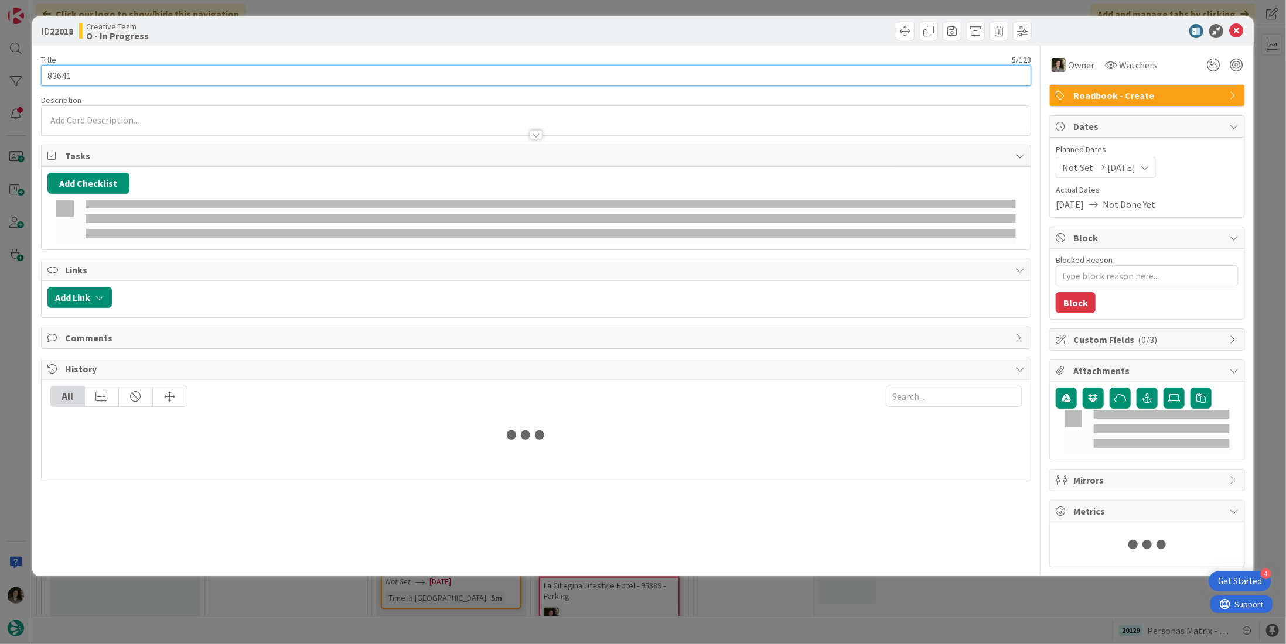
drag, startPoint x: 80, startPoint y: 73, endPoint x: 18, endPoint y: 72, distance: 62.7
click at [18, 72] on div "ID 22018 Creative Team O - In Progress Title 5 / 128 83641 Description Owner Wa…" at bounding box center [643, 322] width 1286 height 644
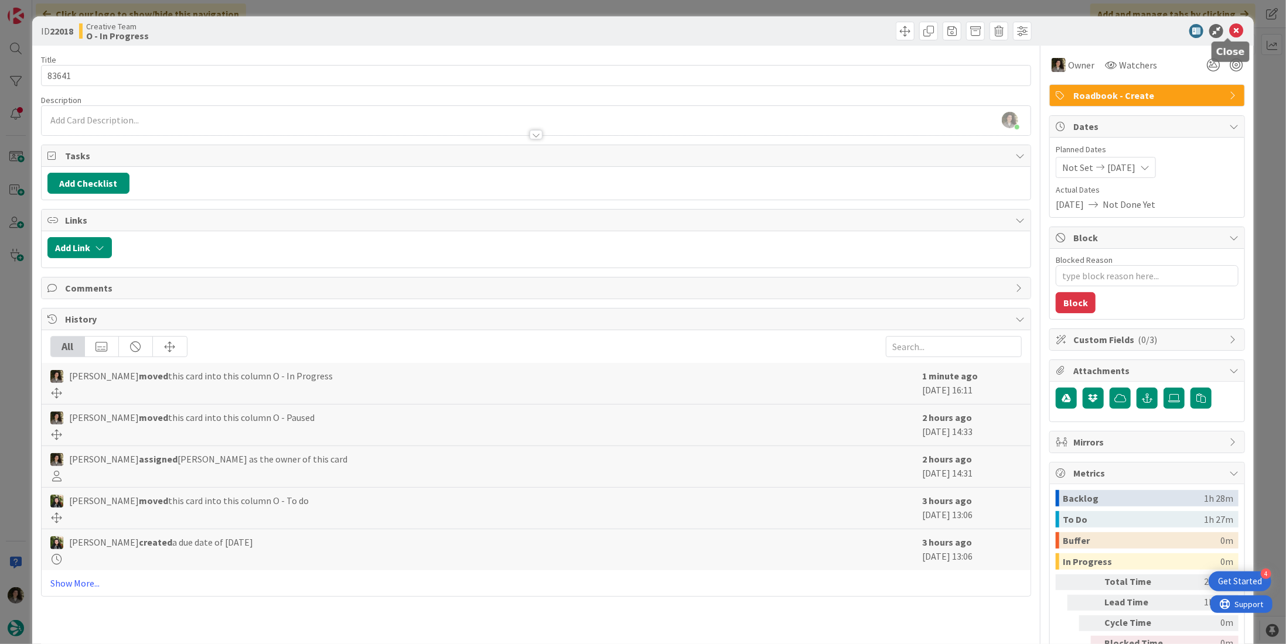
click at [1229, 29] on icon at bounding box center [1236, 31] width 14 height 14
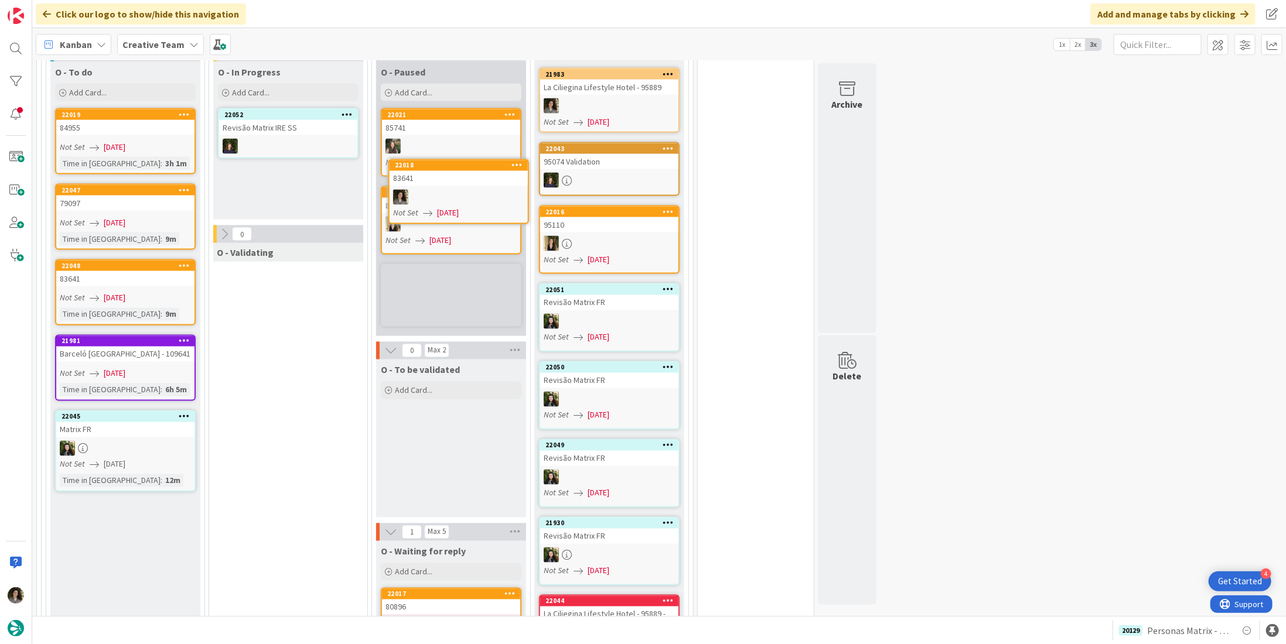
scroll to position [1264, 0]
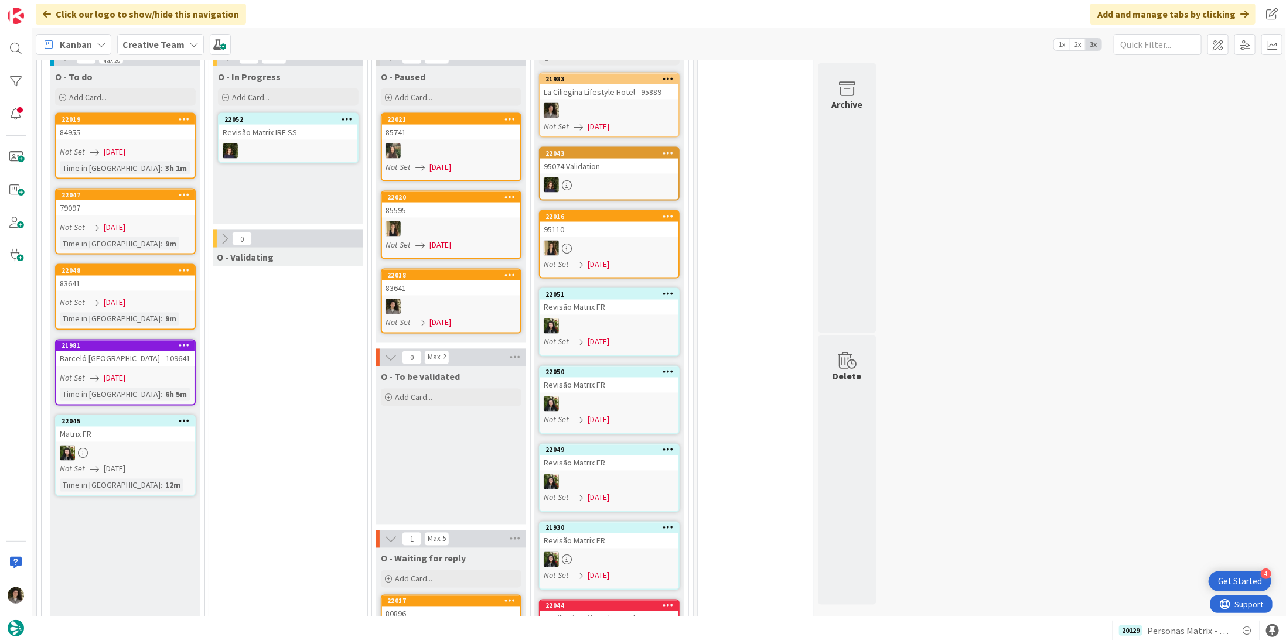
click at [435, 269] on link "22018 83641 Not Set [DATE]" at bounding box center [451, 301] width 141 height 65
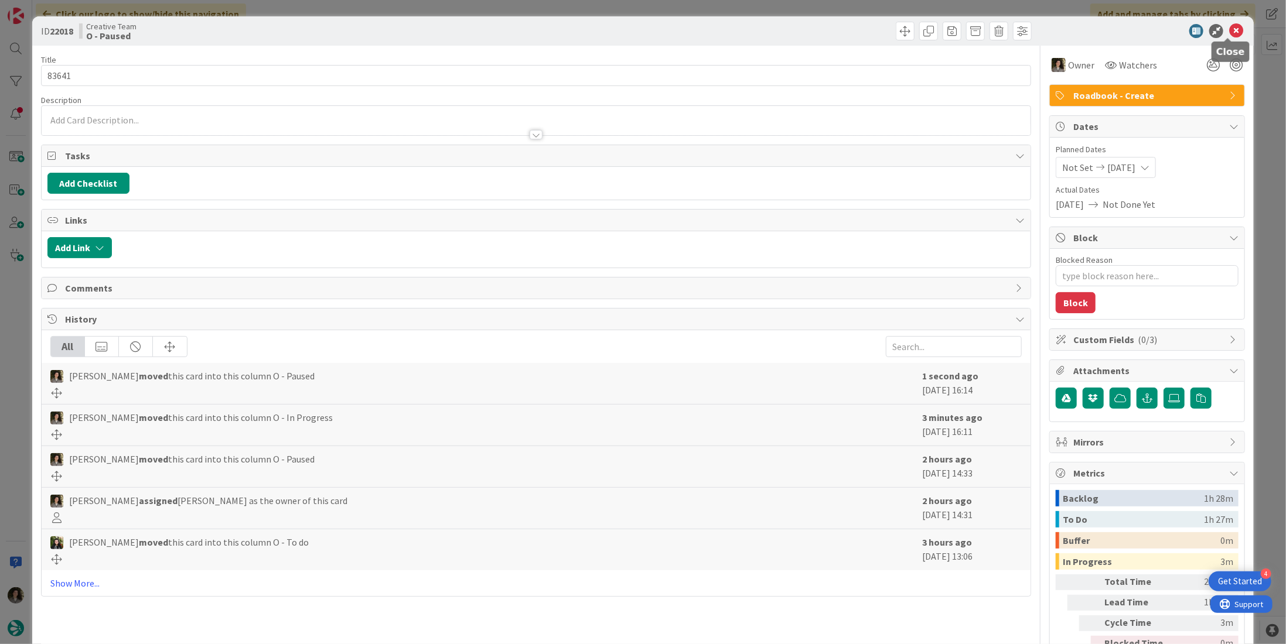
click at [1229, 27] on icon at bounding box center [1236, 31] width 14 height 14
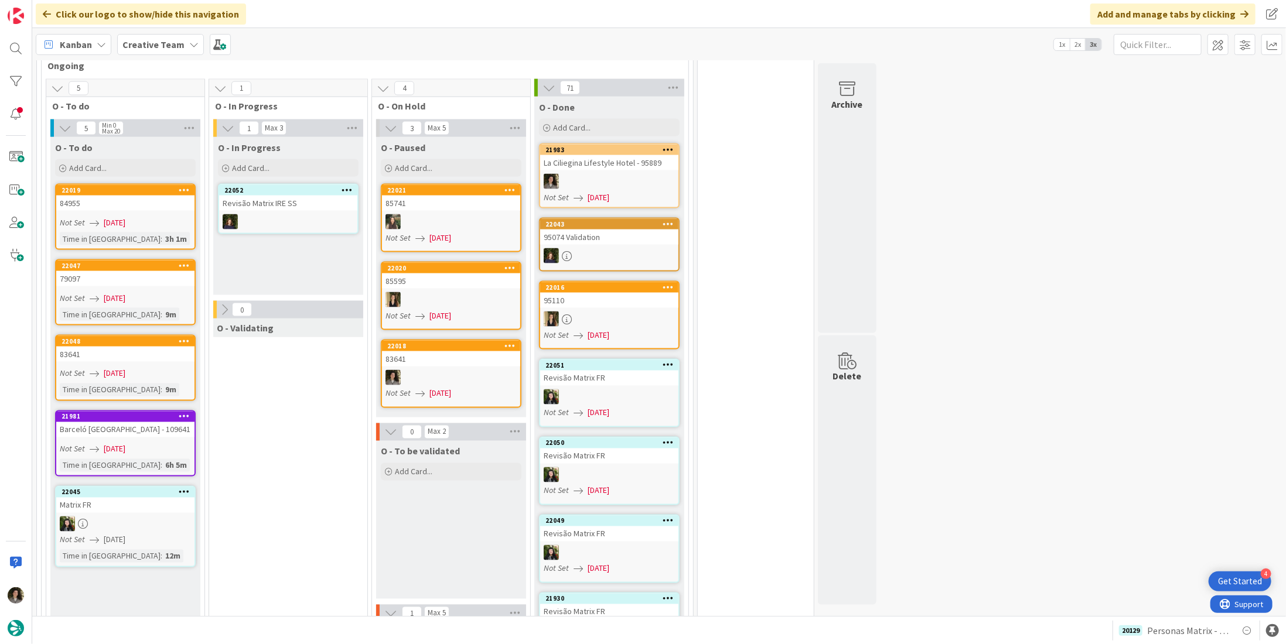
scroll to position [1147, 0]
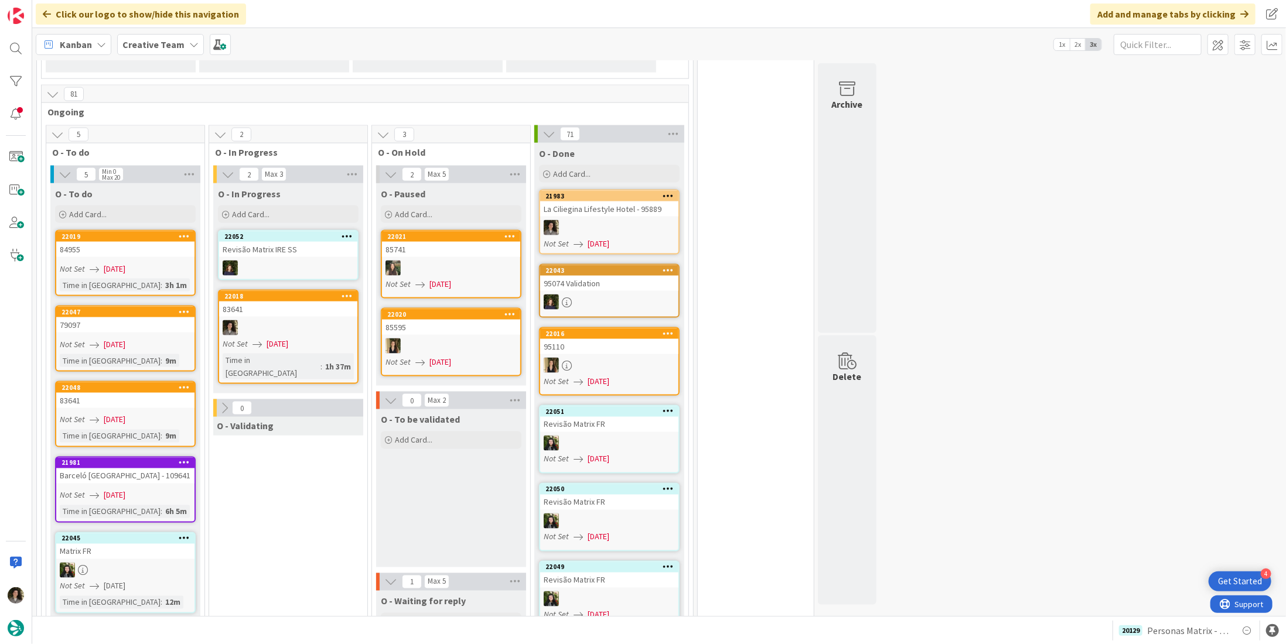
click at [282, 320] on div at bounding box center [288, 327] width 138 height 15
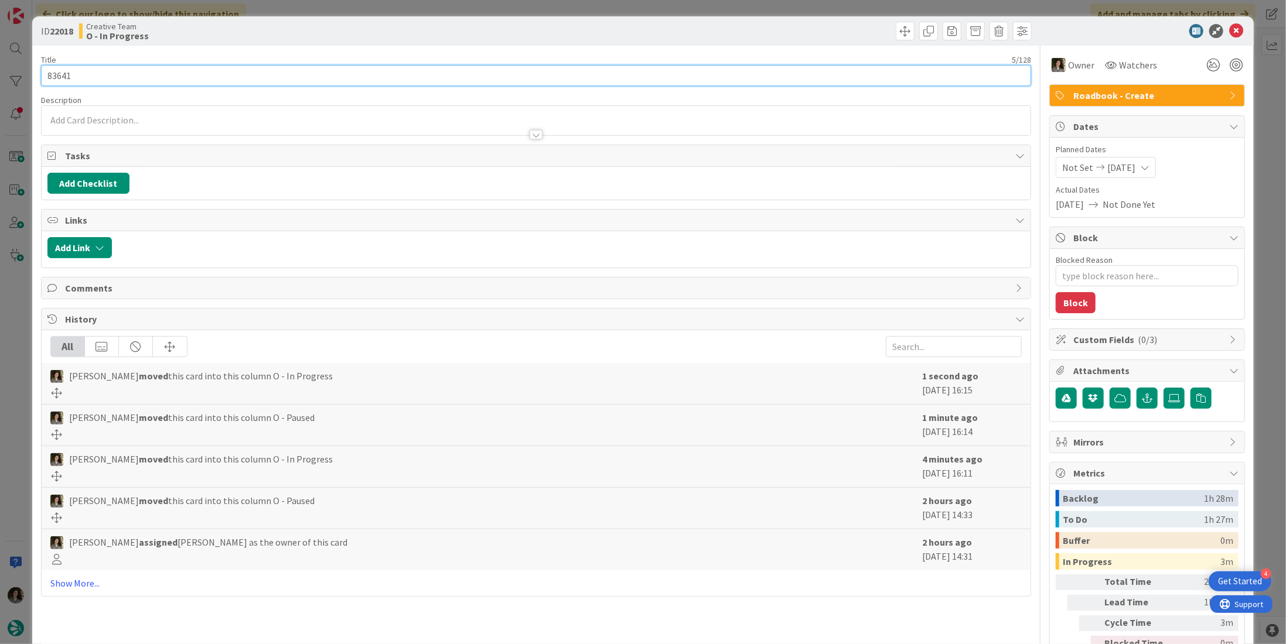
click at [92, 77] on input "83641" at bounding box center [536, 75] width 990 height 21
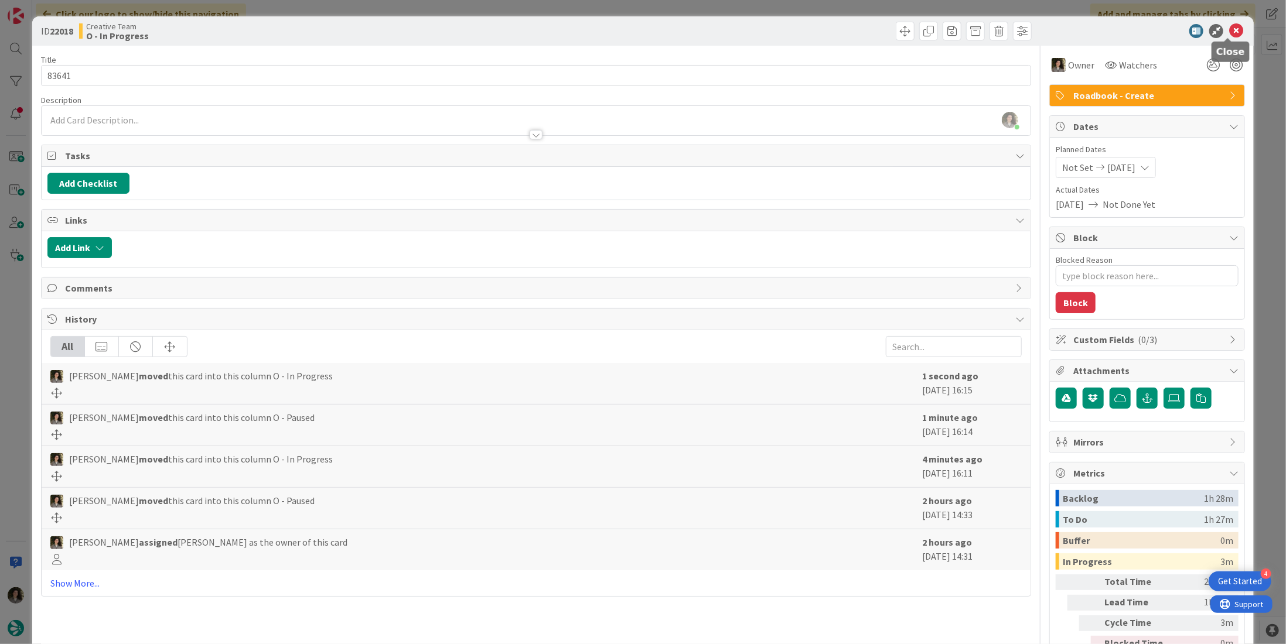
click at [1229, 32] on icon at bounding box center [1236, 31] width 14 height 14
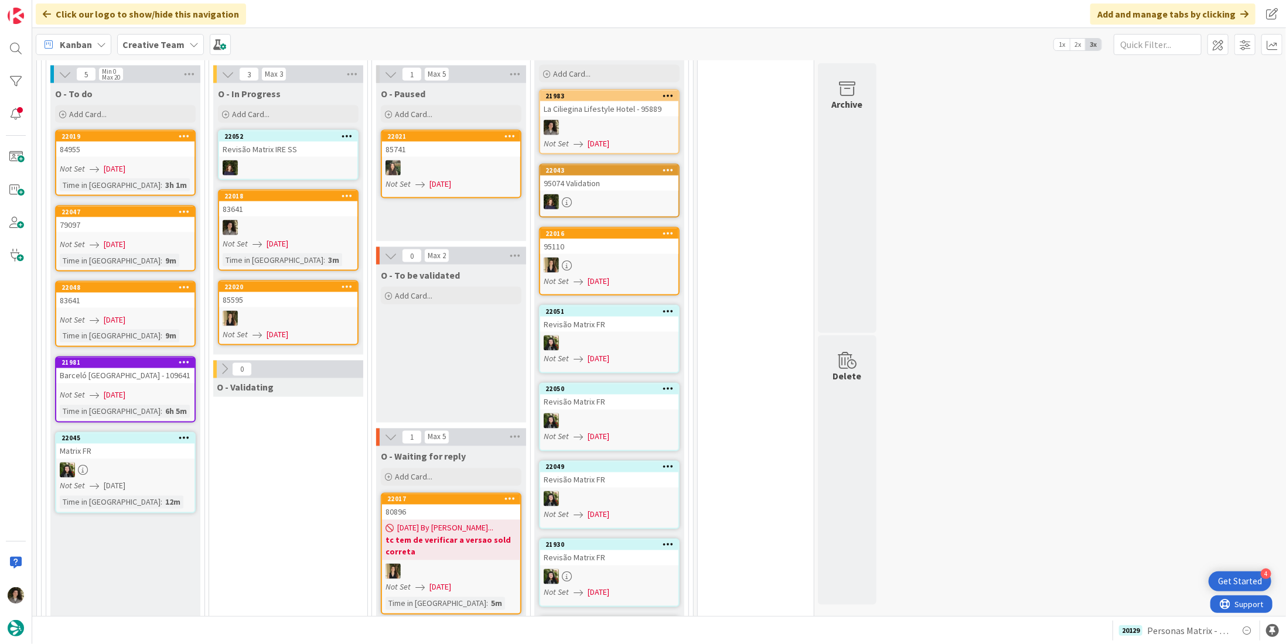
scroll to position [1465, 0]
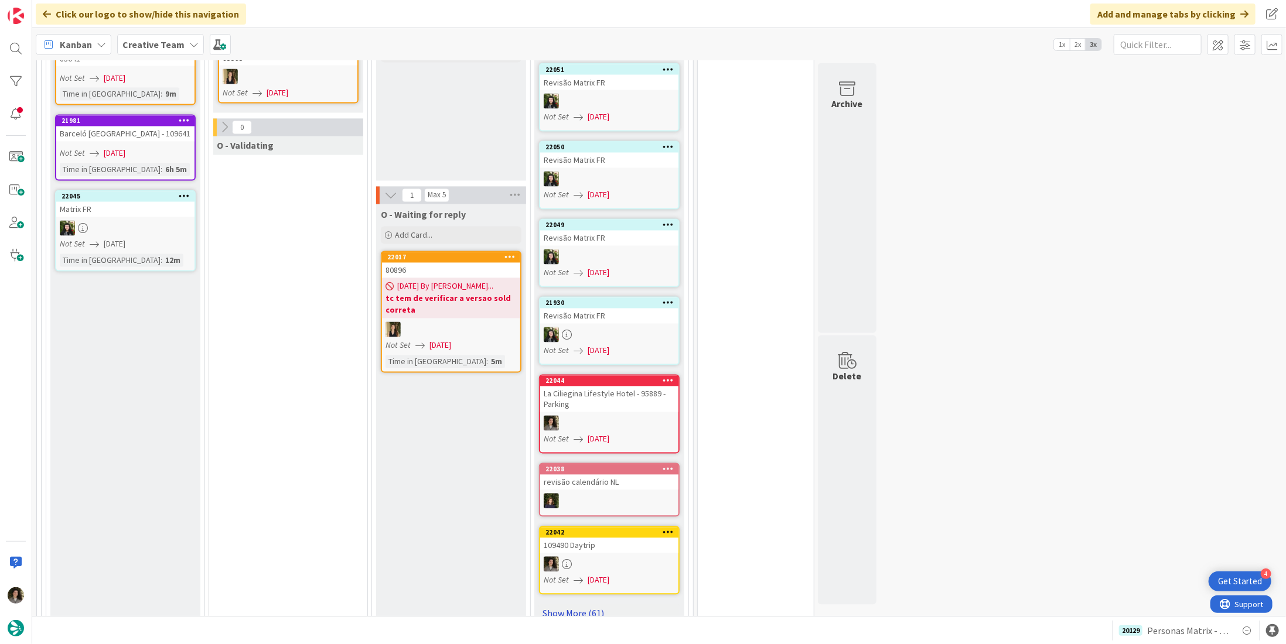
click at [575, 605] on link "Show More (61)" at bounding box center [609, 614] width 141 height 19
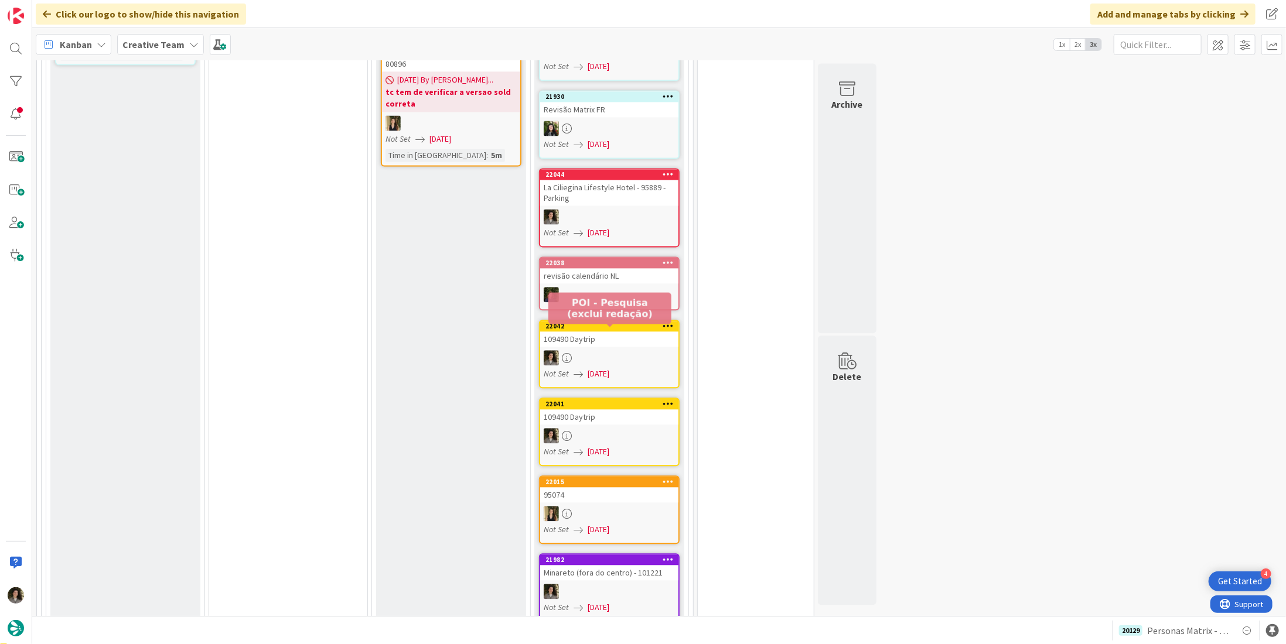
scroll to position [1816, 0]
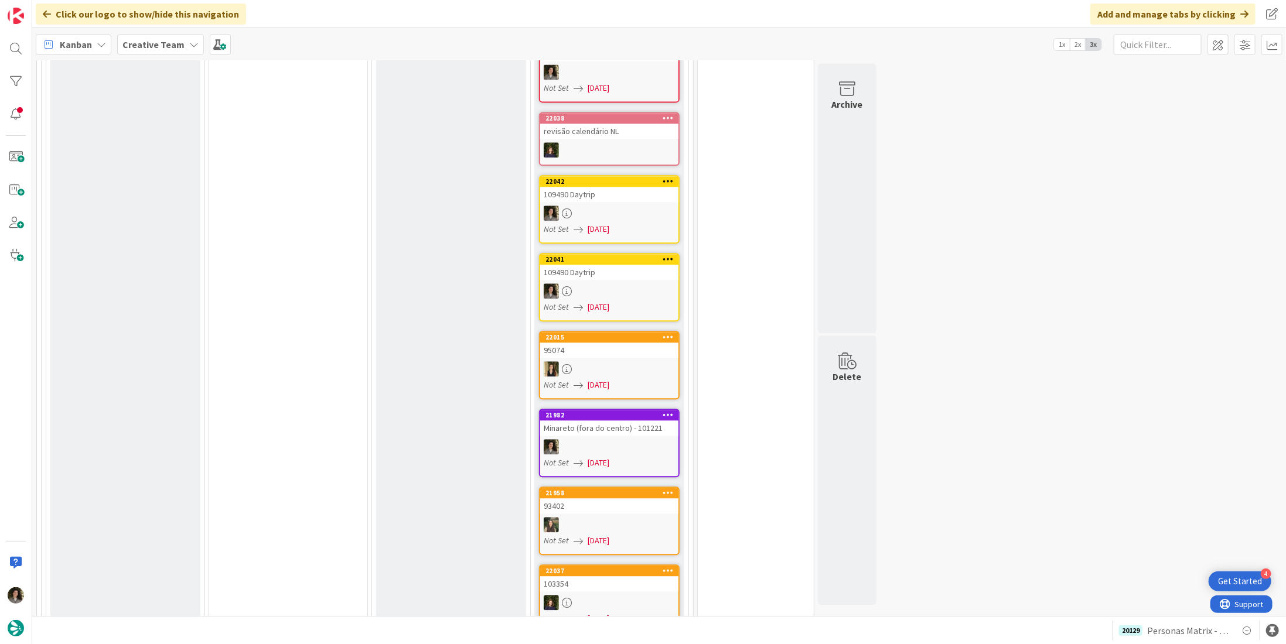
click at [629, 439] on div at bounding box center [609, 446] width 138 height 15
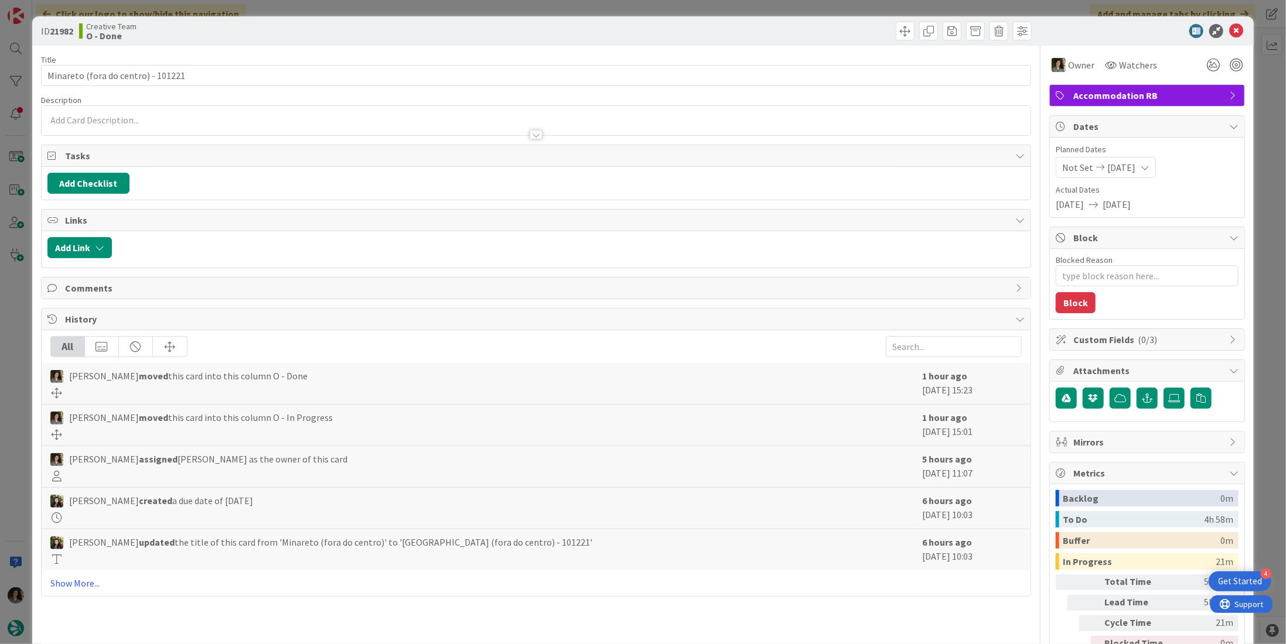
click at [1233, 27] on icon at bounding box center [1236, 31] width 14 height 14
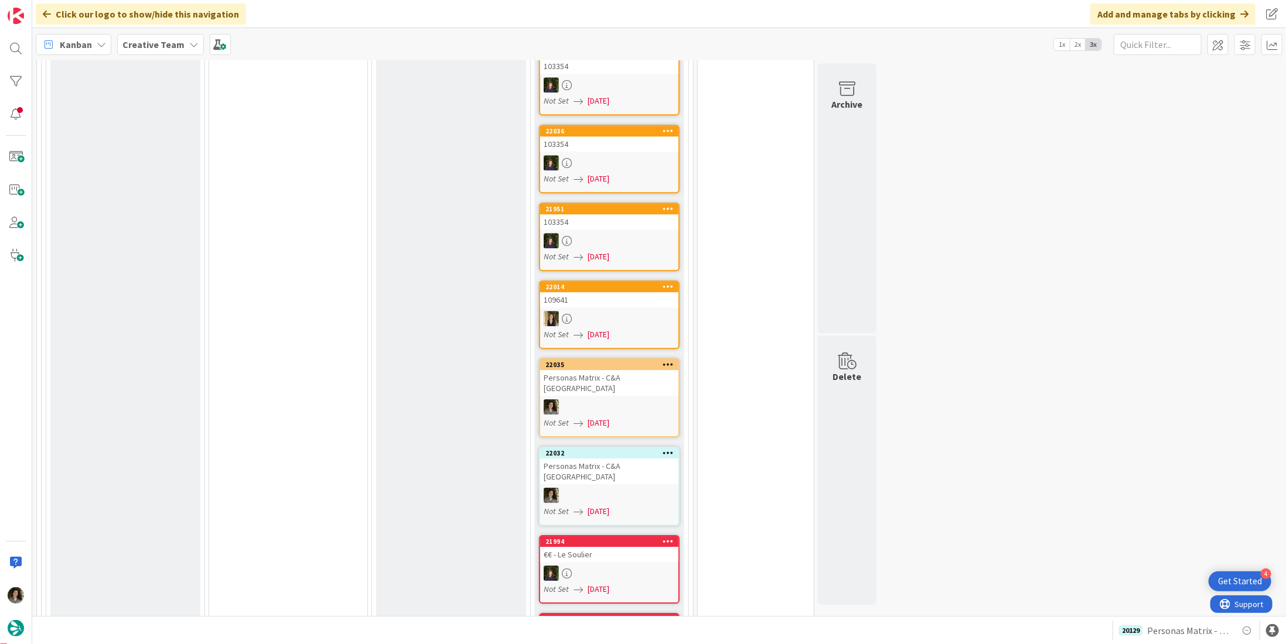
scroll to position [2402, 0]
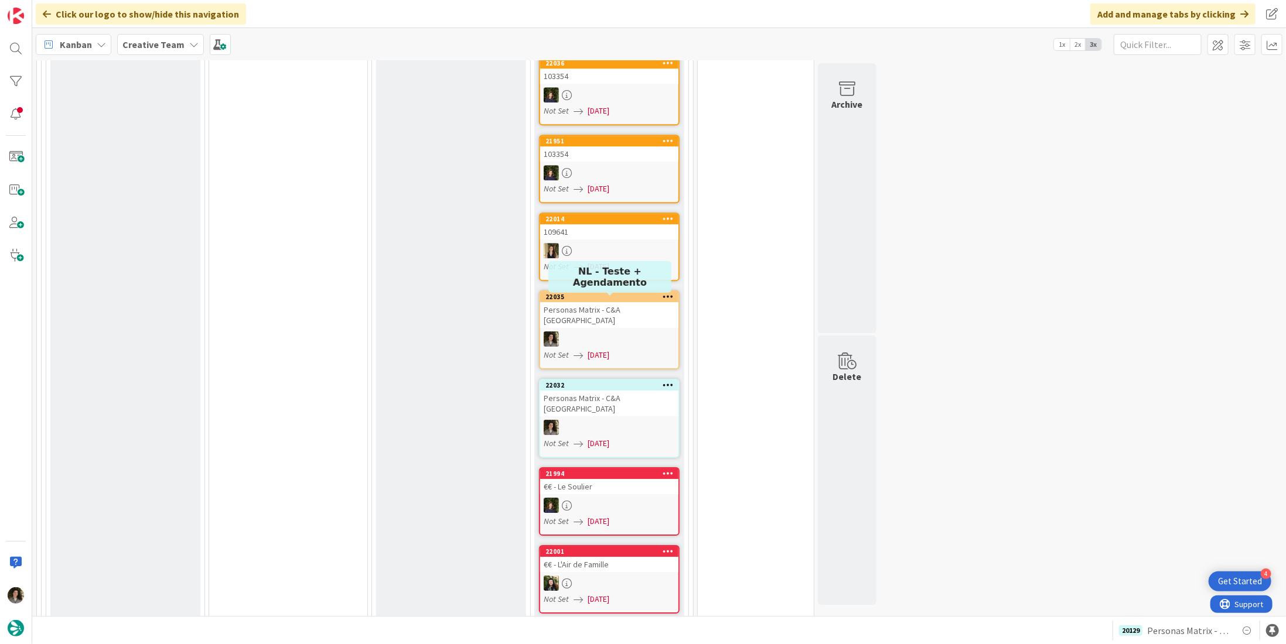
click at [635, 349] on div "Not Set [DATE]" at bounding box center [611, 355] width 135 height 12
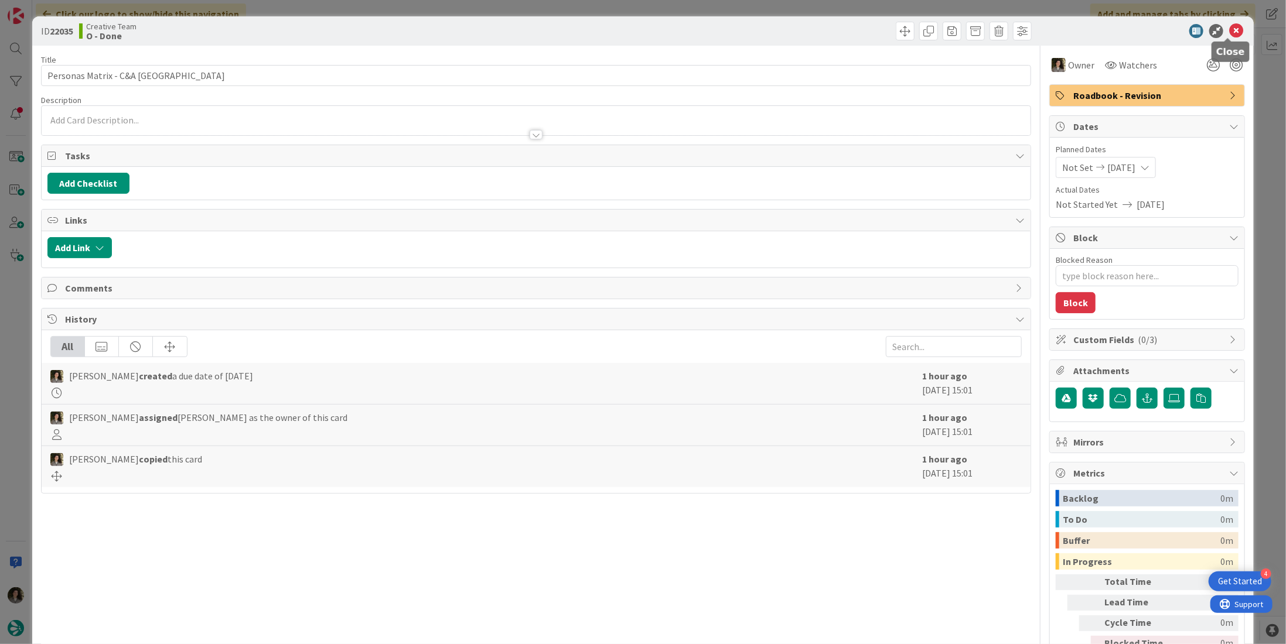
click at [1229, 31] on icon at bounding box center [1236, 31] width 14 height 14
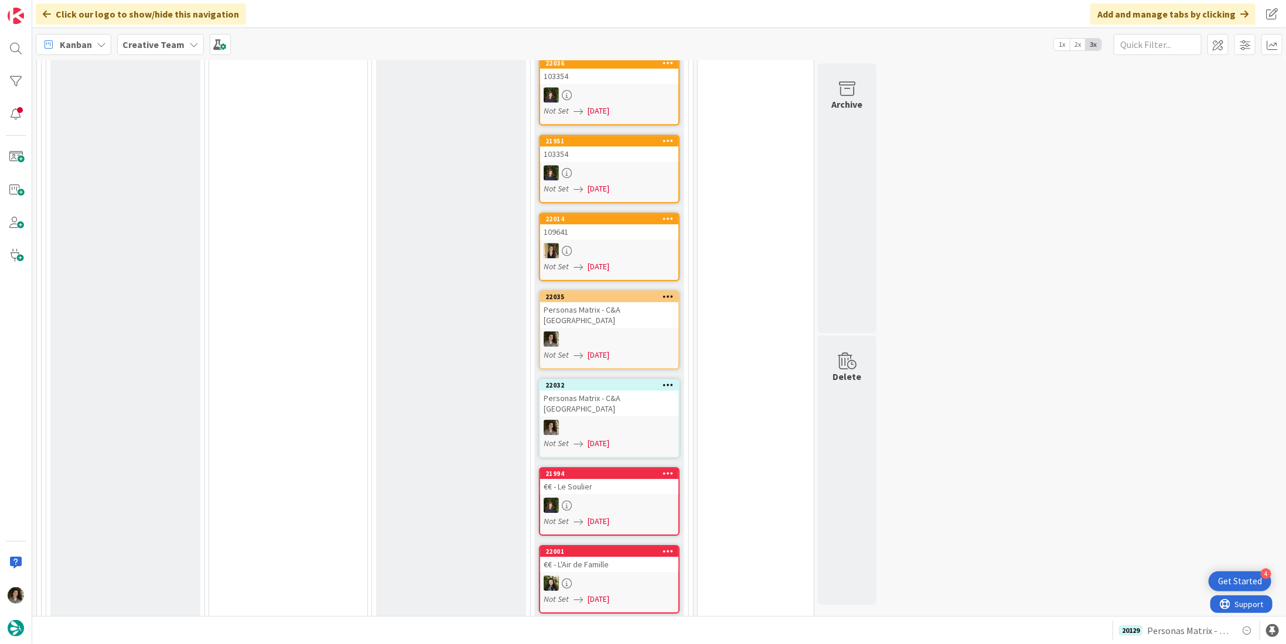
click at [640, 420] on div at bounding box center [609, 427] width 138 height 15
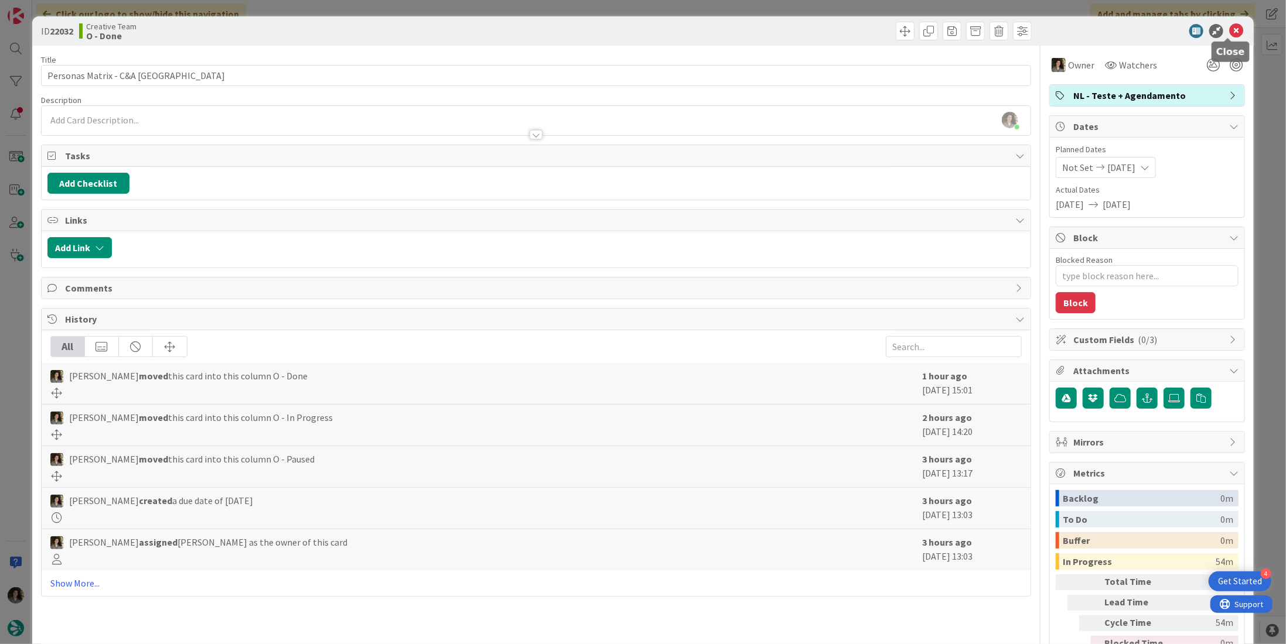
click at [1233, 25] on icon at bounding box center [1236, 31] width 14 height 14
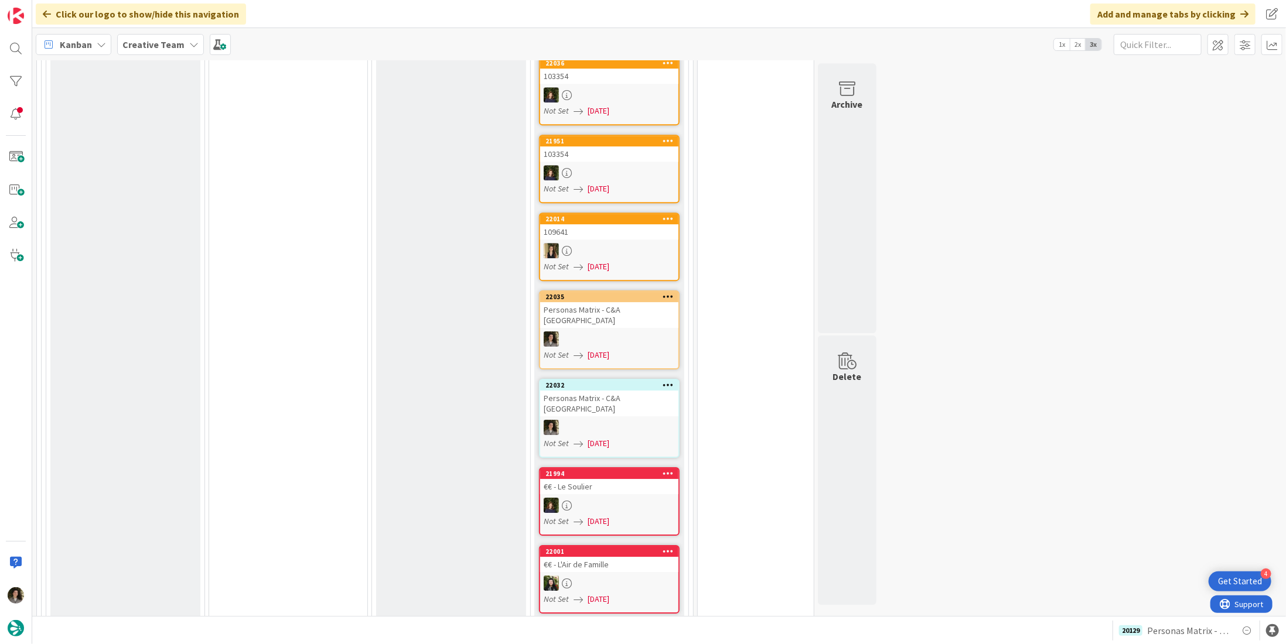
click at [624, 349] on div "Not Set [DATE]" at bounding box center [611, 355] width 135 height 12
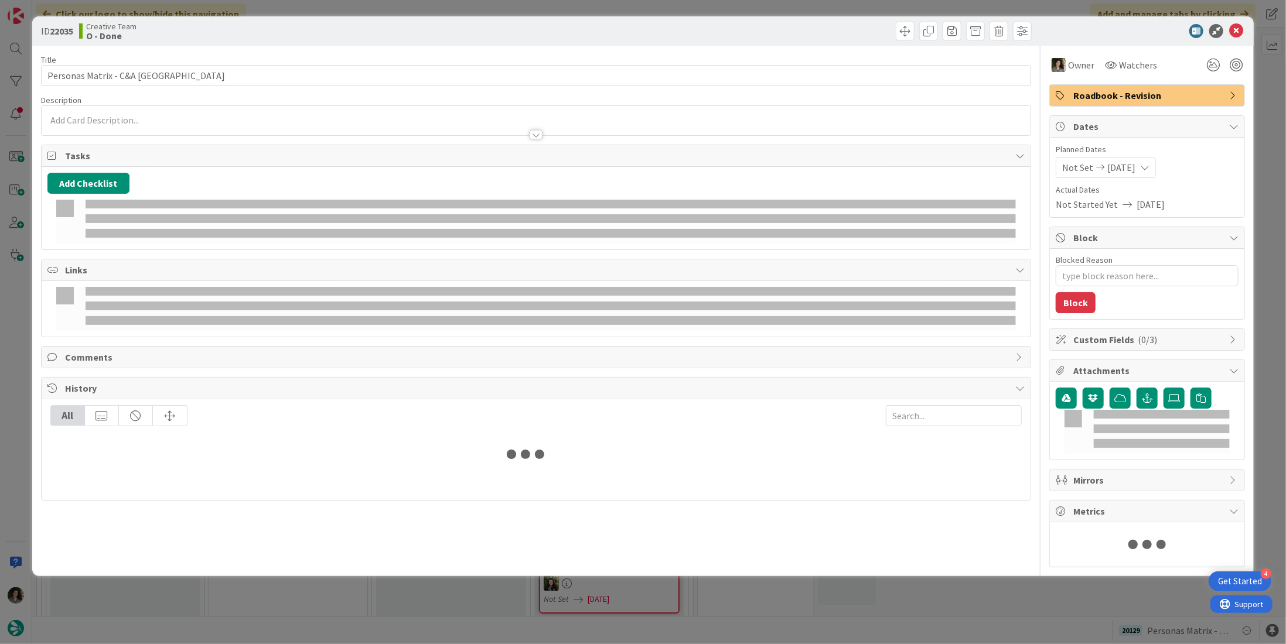
click at [1103, 104] on div "Roadbook - Revision" at bounding box center [1147, 95] width 194 height 21
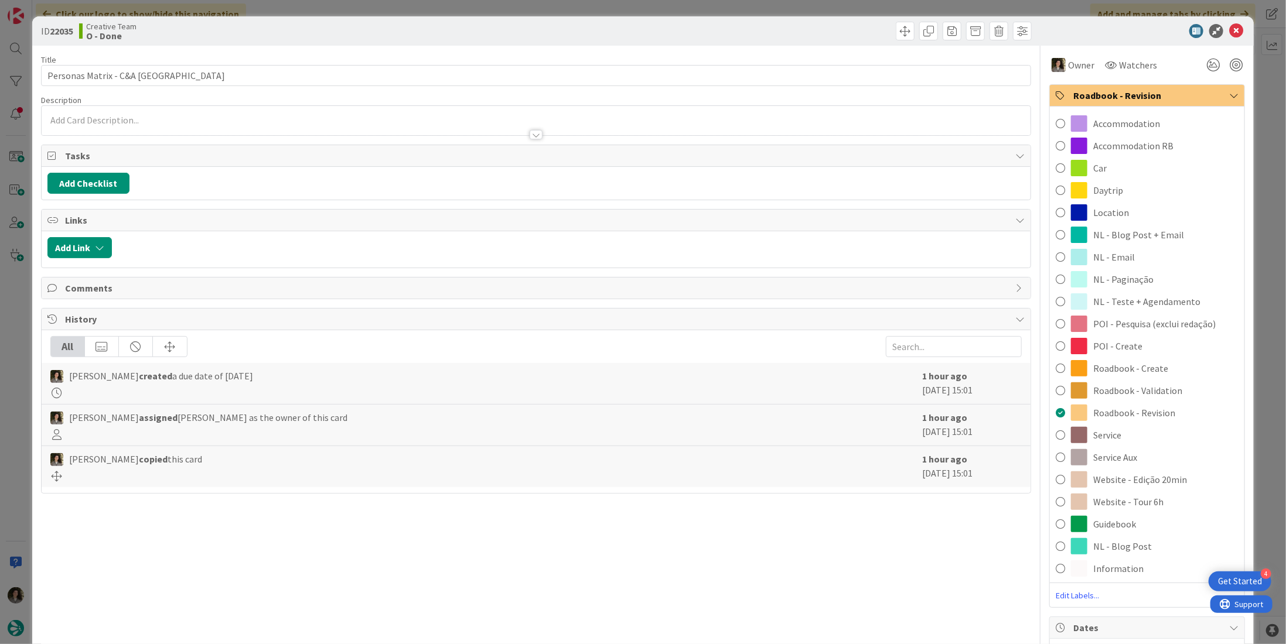
drag, startPoint x: 1200, startPoint y: 300, endPoint x: 1205, endPoint y: 250, distance: 50.7
click at [1199, 300] on div "NL - Teste + Agendamento" at bounding box center [1147, 302] width 194 height 22
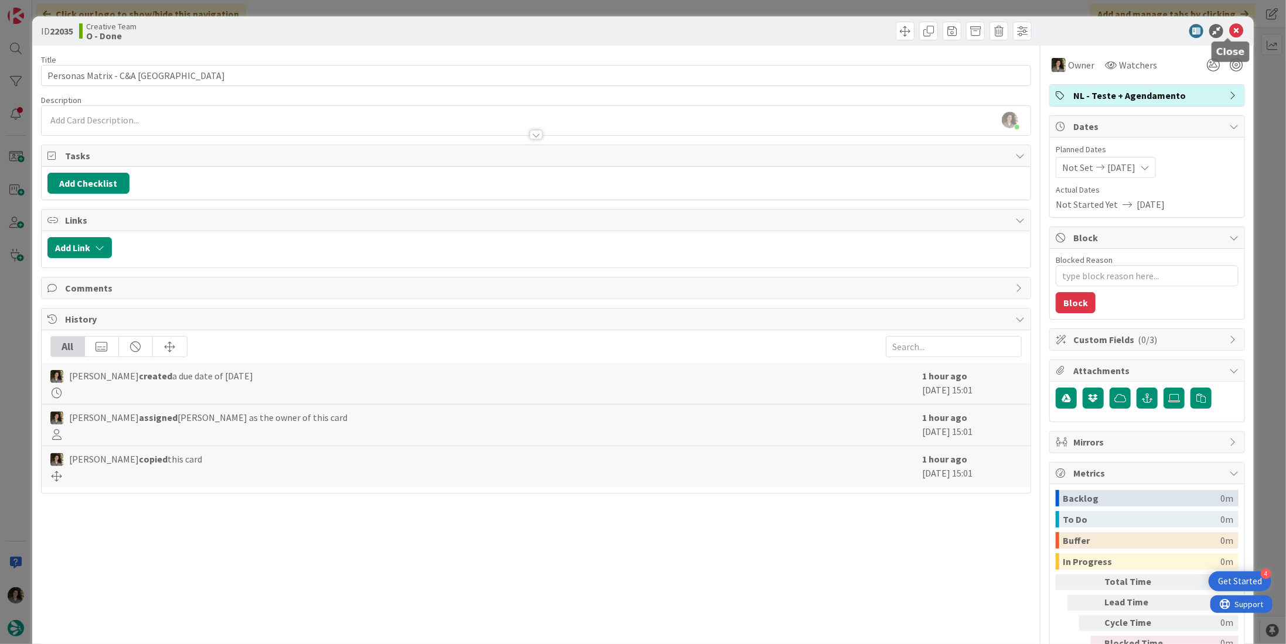
click at [1231, 29] on icon at bounding box center [1236, 31] width 14 height 14
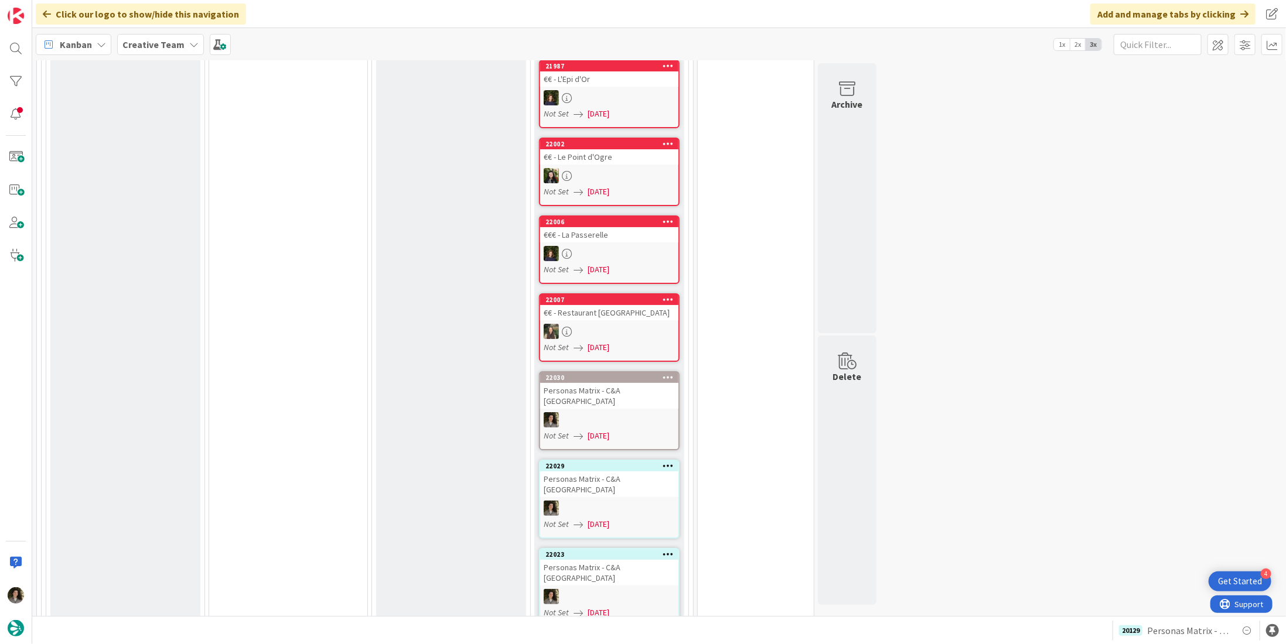
scroll to position [2988, 0]
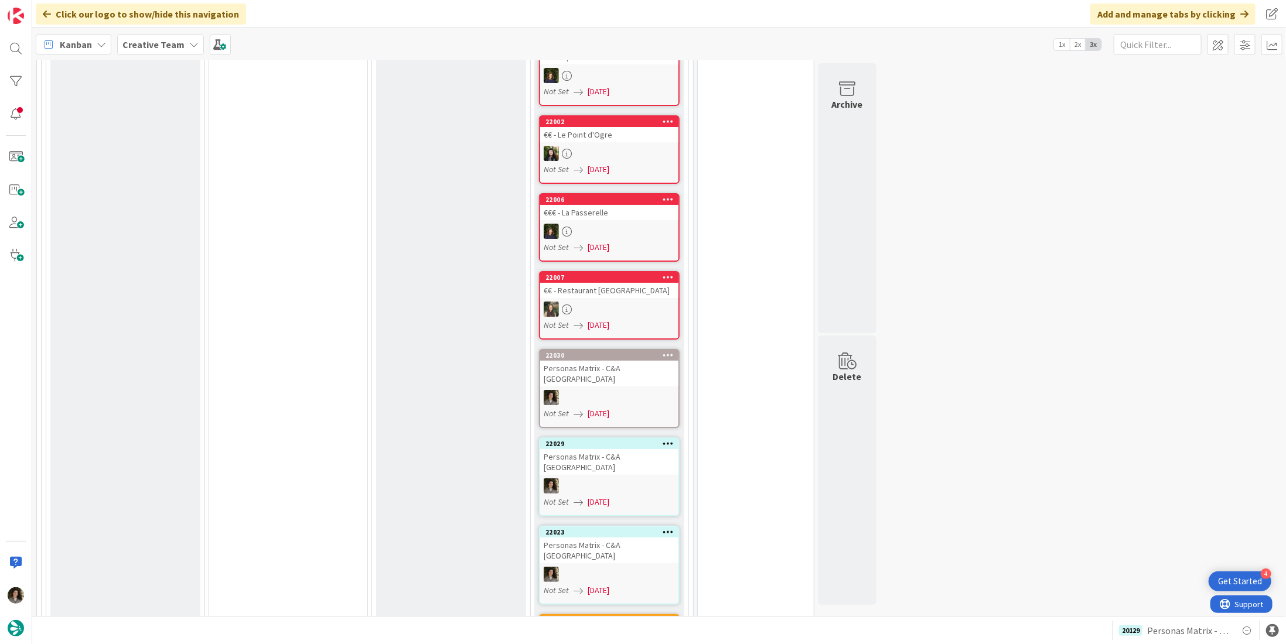
click at [595, 567] on div at bounding box center [609, 574] width 138 height 15
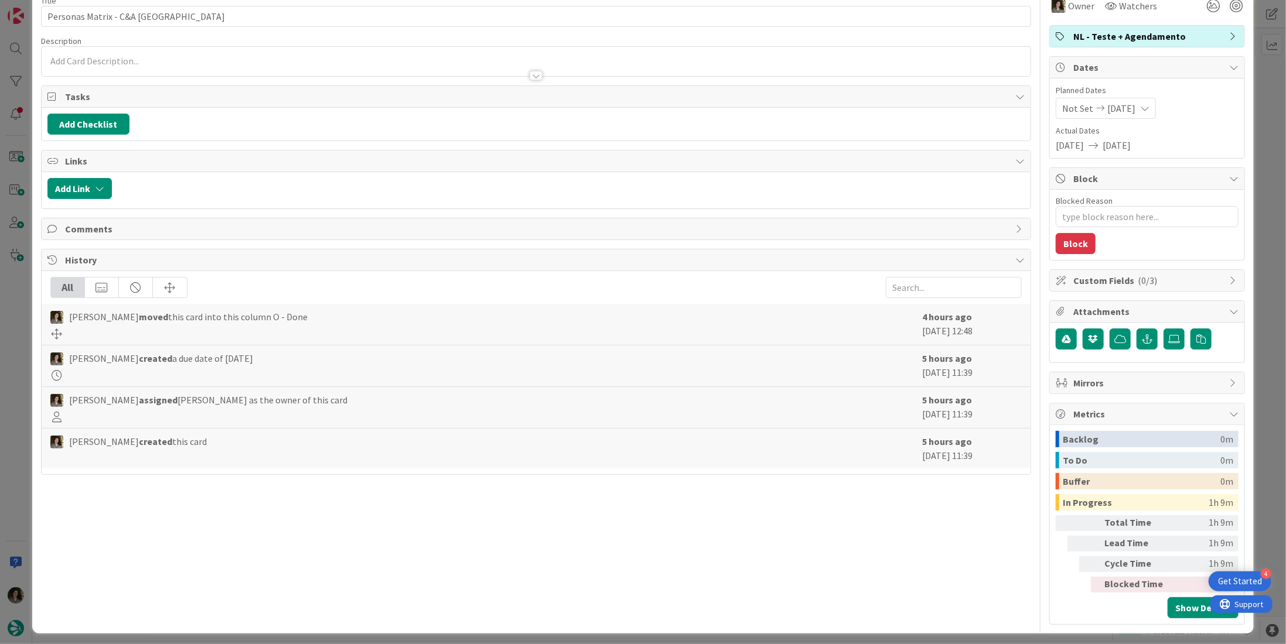
scroll to position [25, 0]
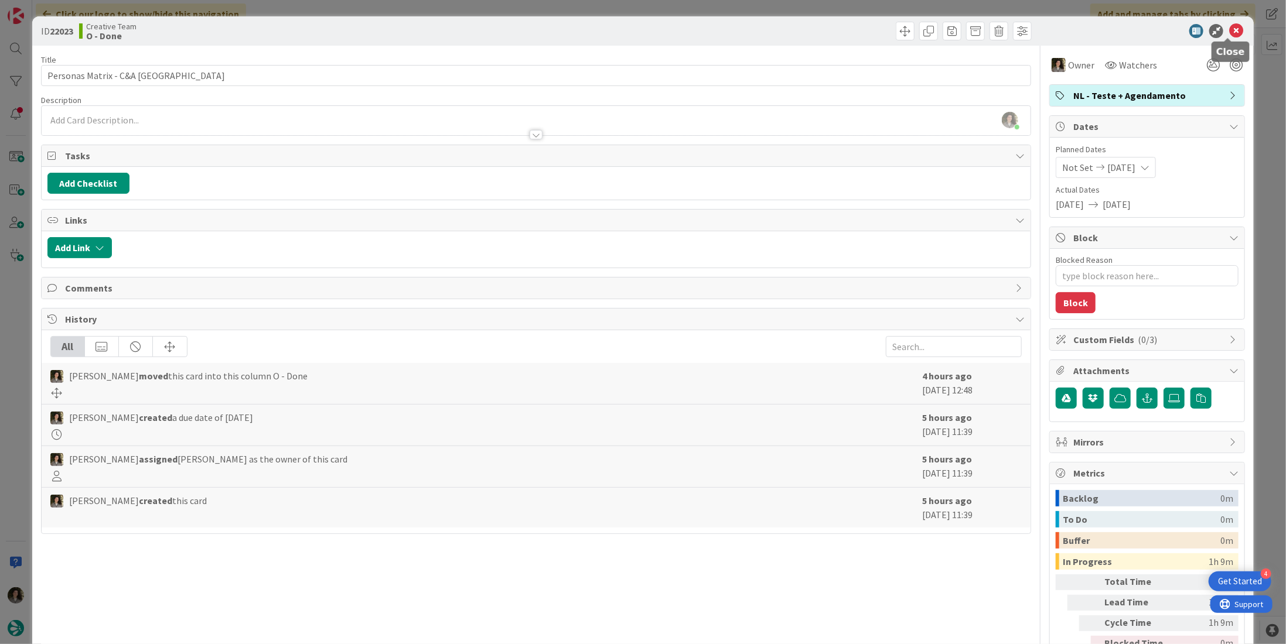
click at [1229, 28] on icon at bounding box center [1236, 31] width 14 height 14
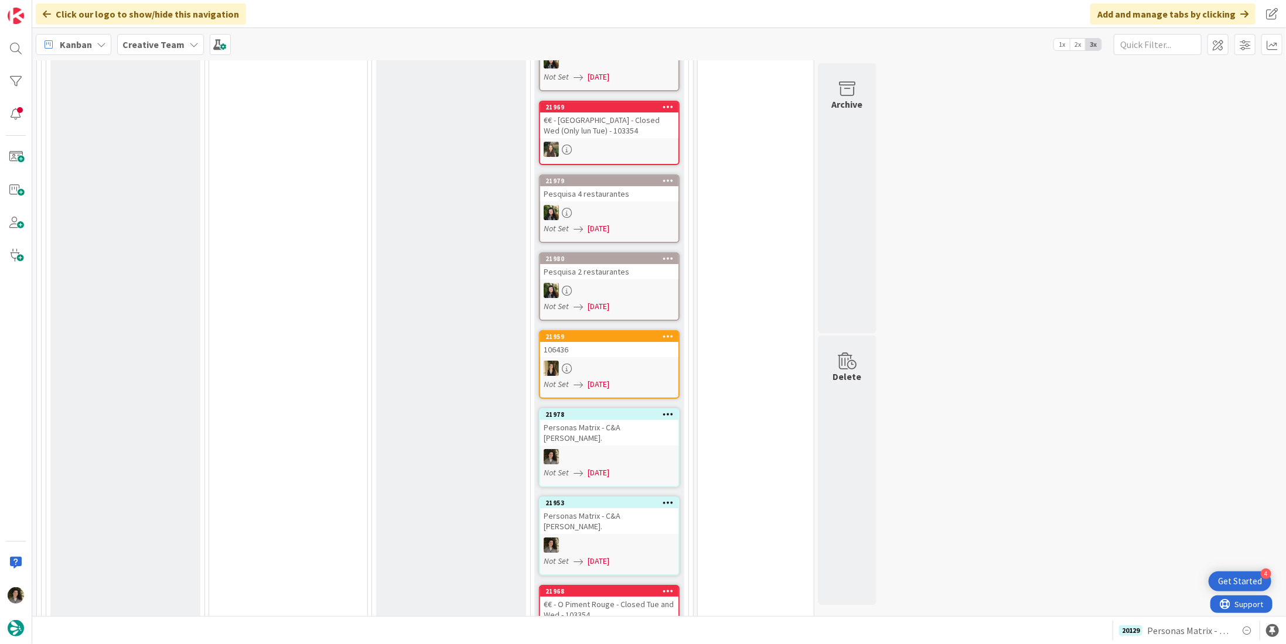
scroll to position [5683, 0]
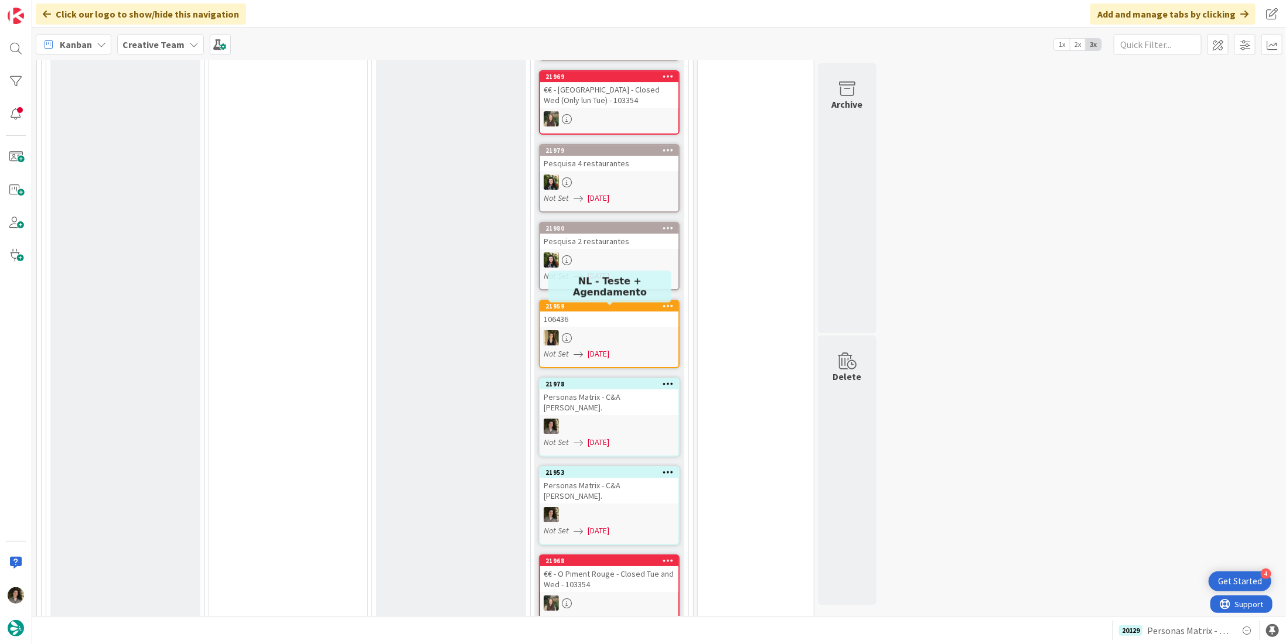
click at [616, 507] on div at bounding box center [609, 514] width 138 height 15
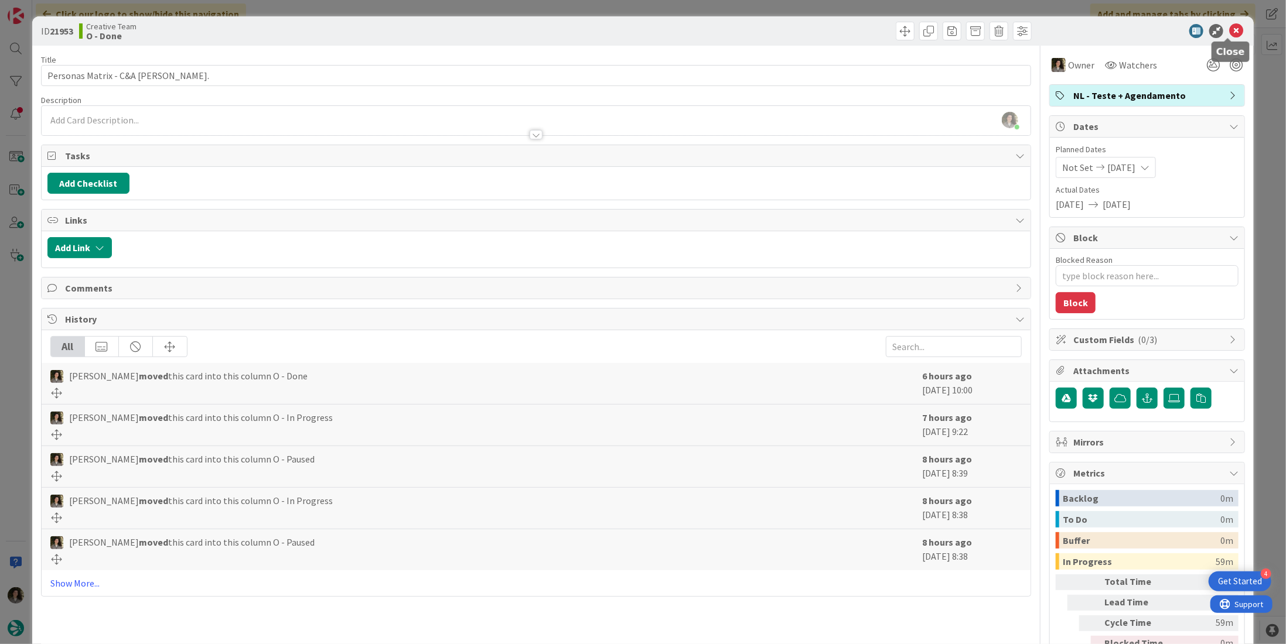
click at [1229, 30] on icon at bounding box center [1236, 31] width 14 height 14
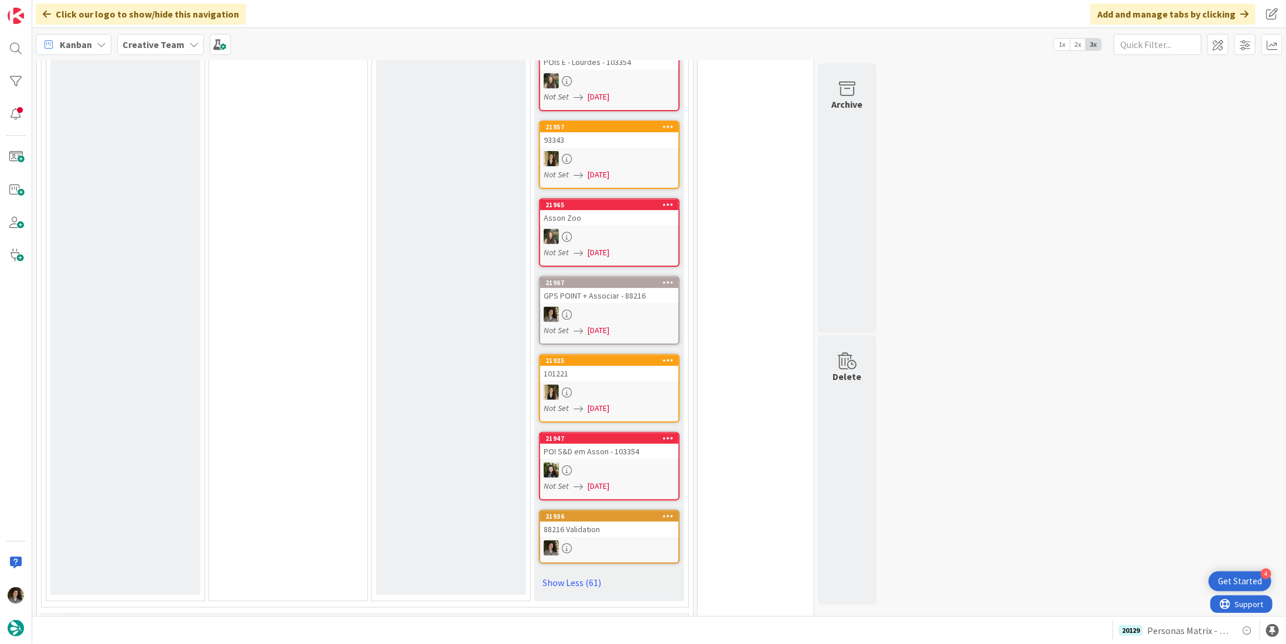
click at [610, 541] on div at bounding box center [609, 548] width 138 height 15
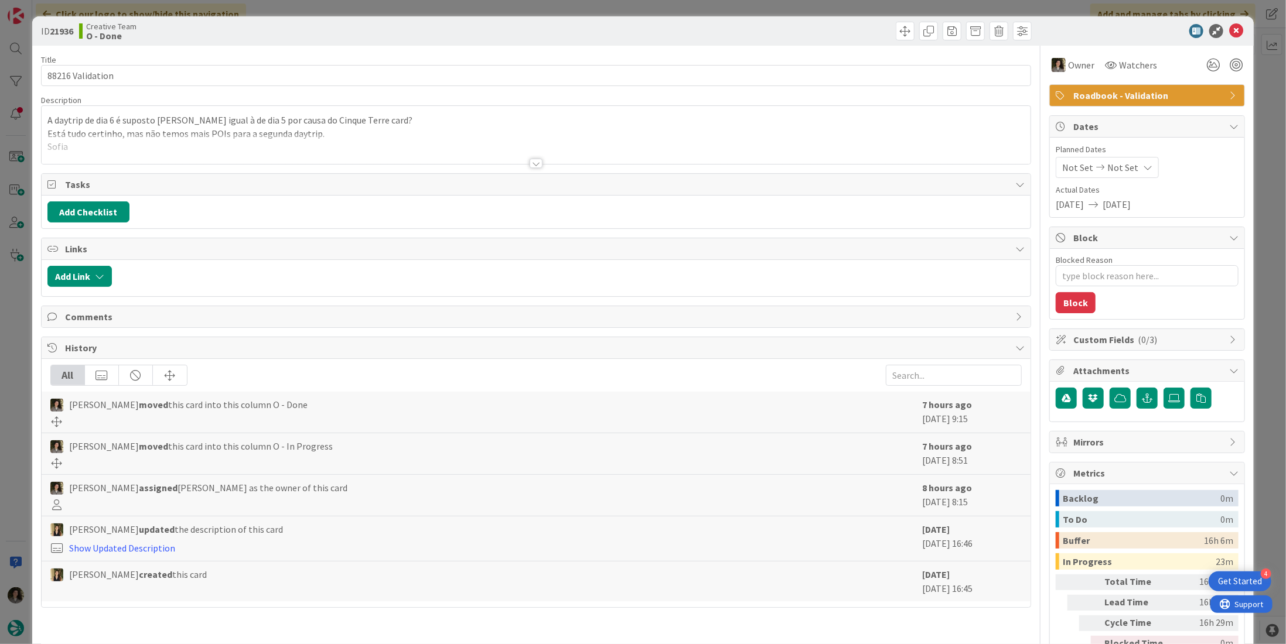
click at [1173, 98] on span "Roadbook - Validation" at bounding box center [1148, 95] width 150 height 14
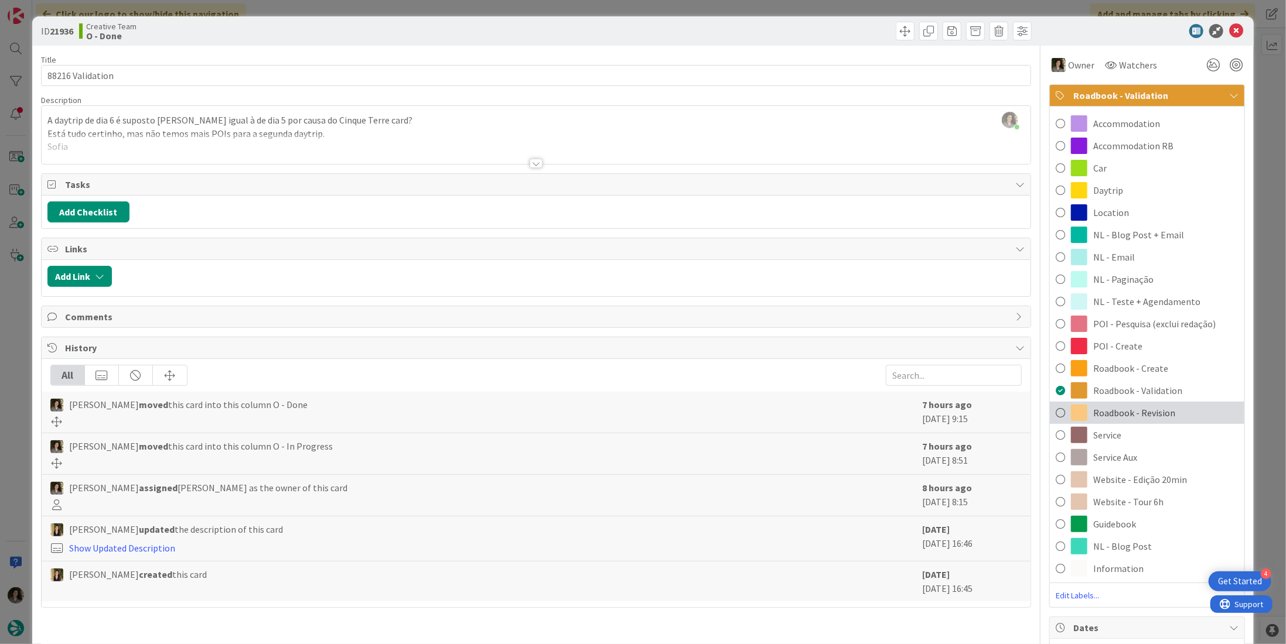
click at [1163, 412] on span "Roadbook - Revision" at bounding box center [1134, 413] width 82 height 14
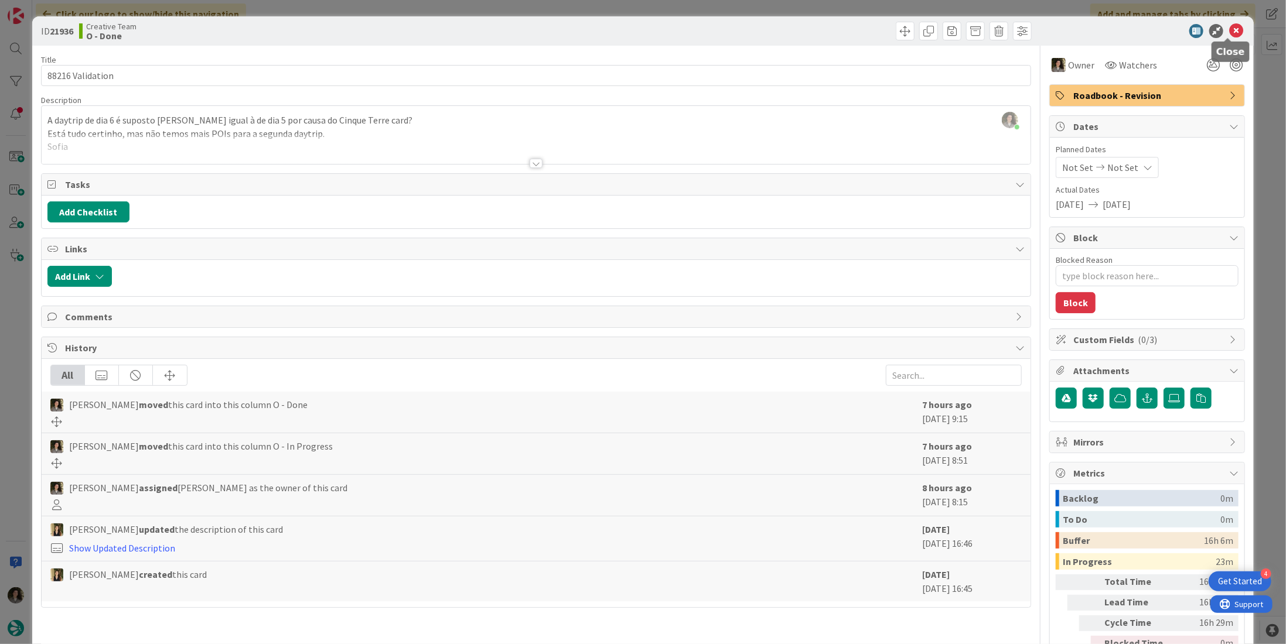
click at [1229, 32] on icon at bounding box center [1236, 31] width 14 height 14
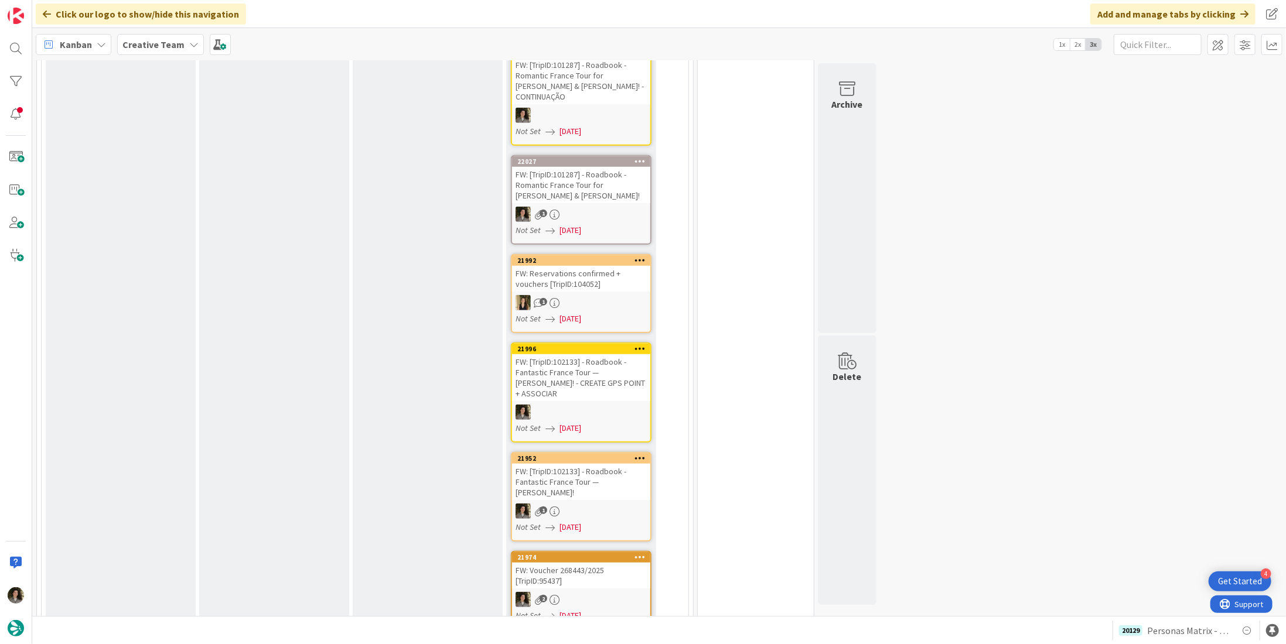
click at [570, 563] on div "FW: Voucher 268443/2025 [TripID:95437]" at bounding box center [581, 576] width 138 height 26
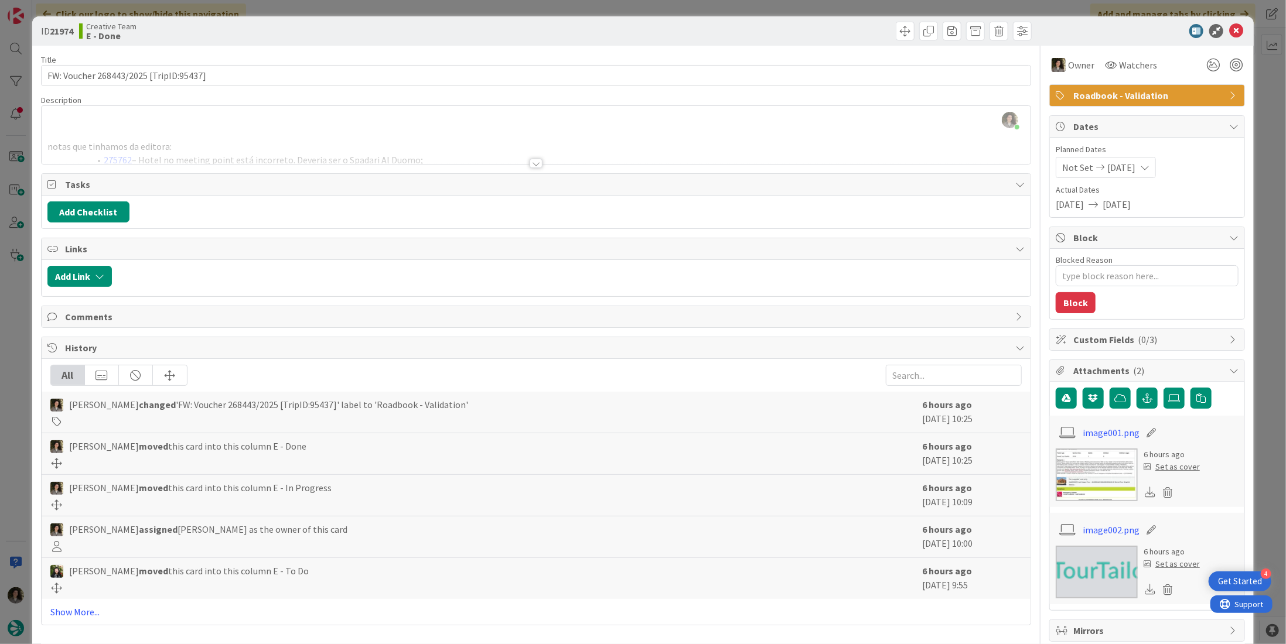
click at [537, 162] on div at bounding box center [536, 163] width 13 height 9
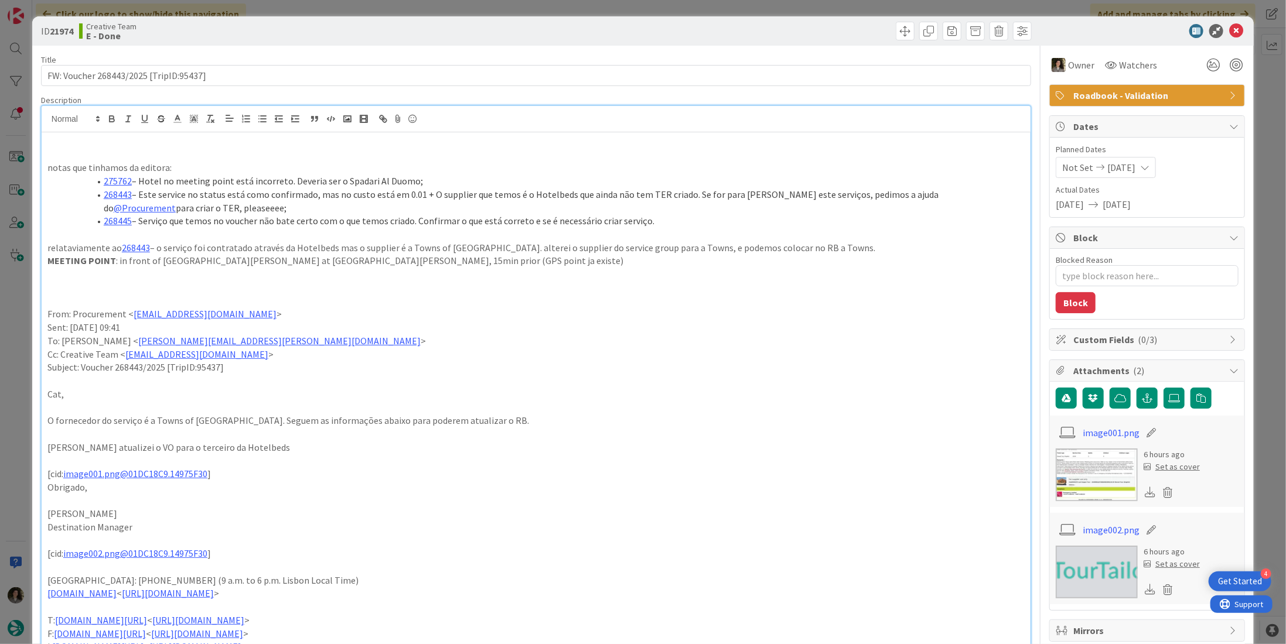
click at [1108, 92] on span "Roadbook - Validation" at bounding box center [1148, 95] width 150 height 14
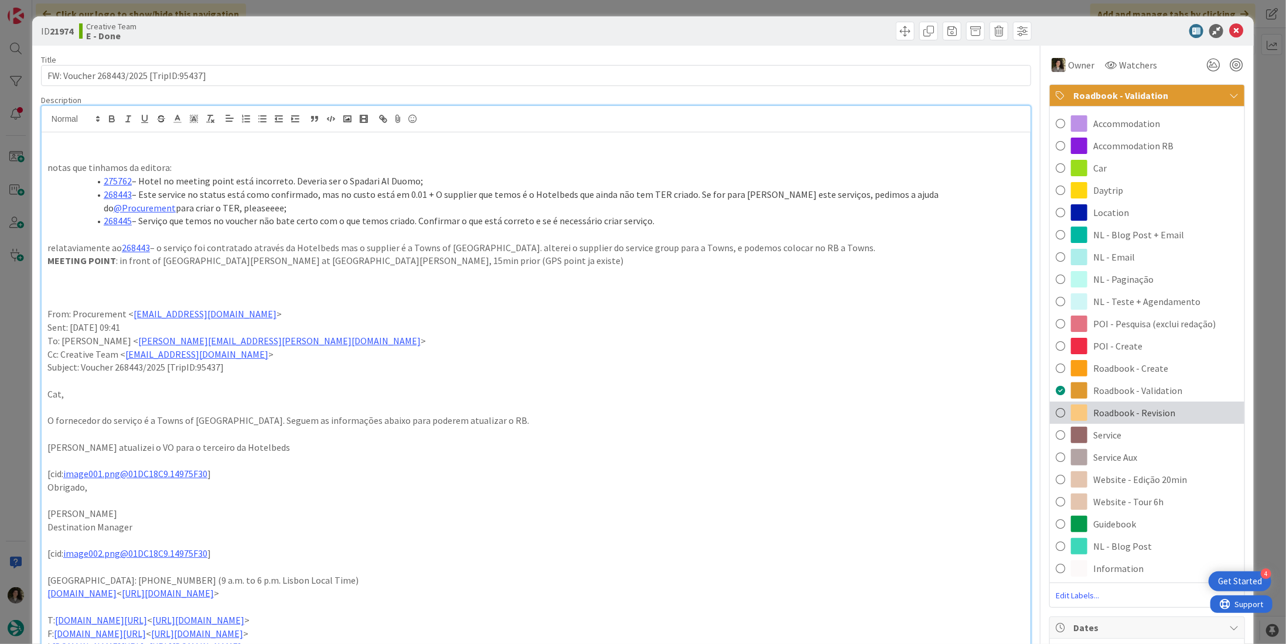
click at [1145, 409] on span "Roadbook - Revision" at bounding box center [1134, 413] width 82 height 14
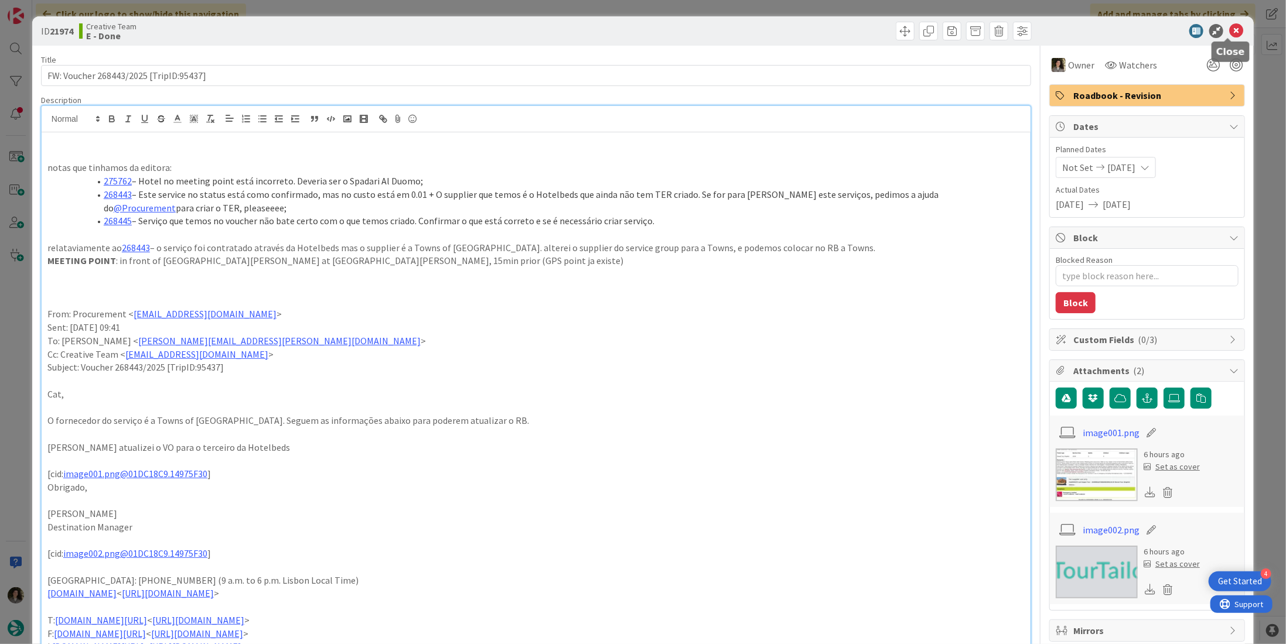
click at [1229, 30] on icon at bounding box center [1236, 31] width 14 height 14
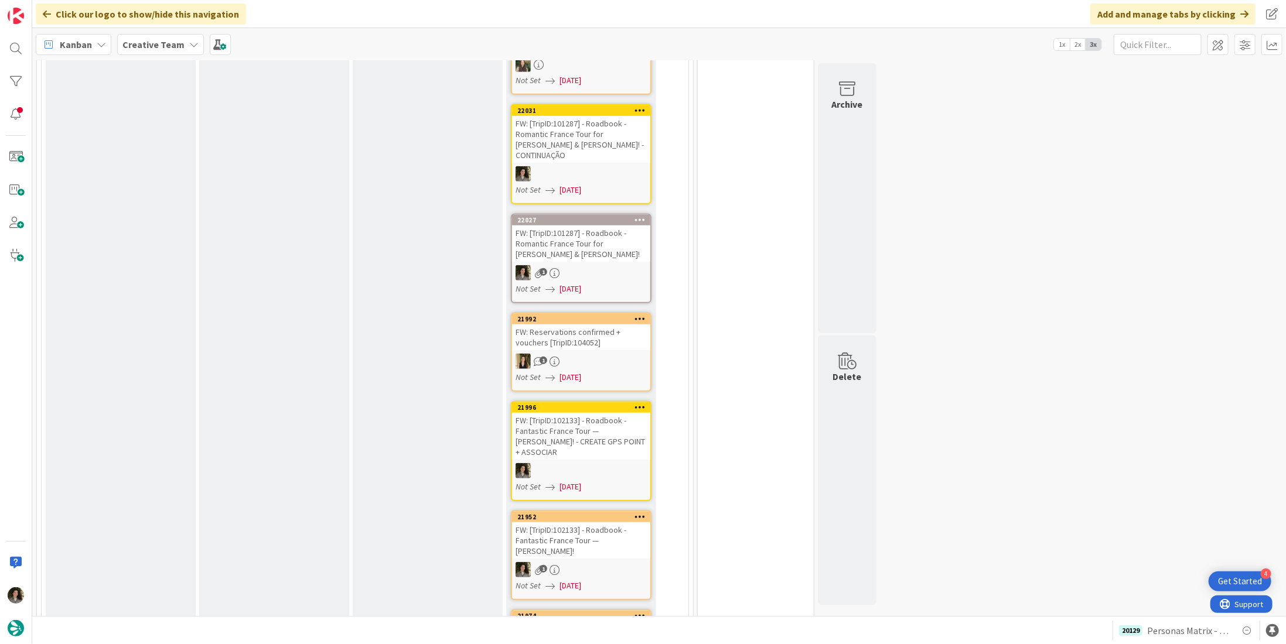
click at [614, 265] on div "1" at bounding box center [581, 272] width 138 height 15
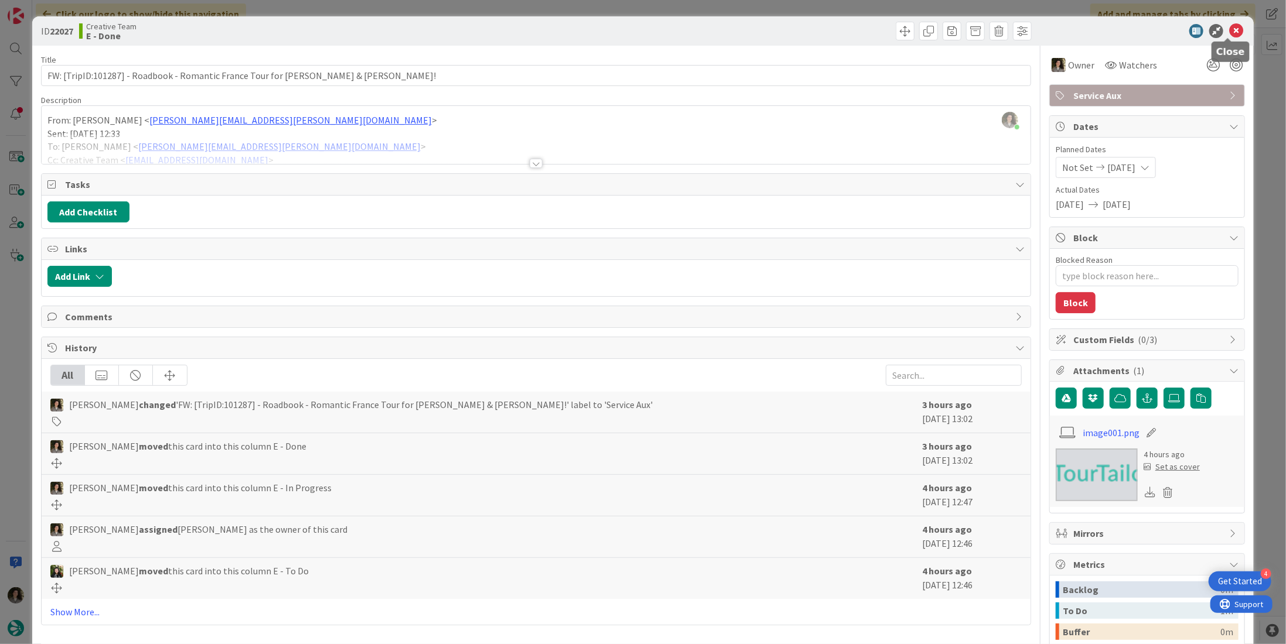
click at [1229, 30] on icon at bounding box center [1236, 31] width 14 height 14
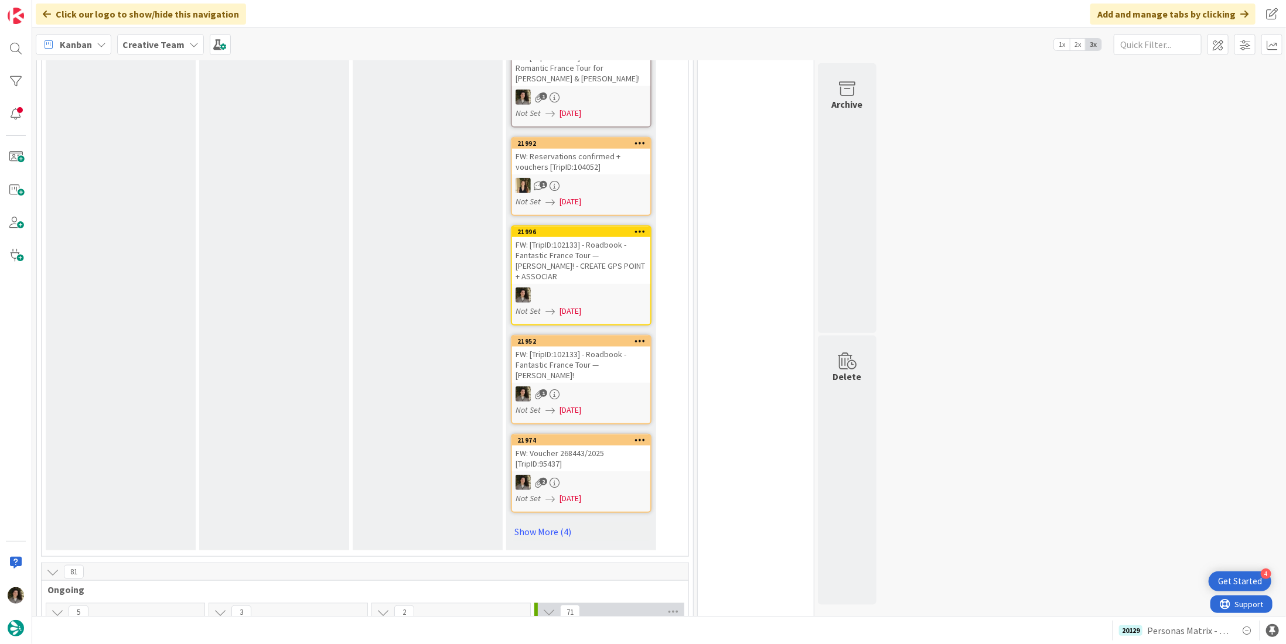
click at [609, 347] on div "FW: [TripID:102133] - Roadbook - Fantastic France Tour — [PERSON_NAME]!" at bounding box center [581, 365] width 138 height 36
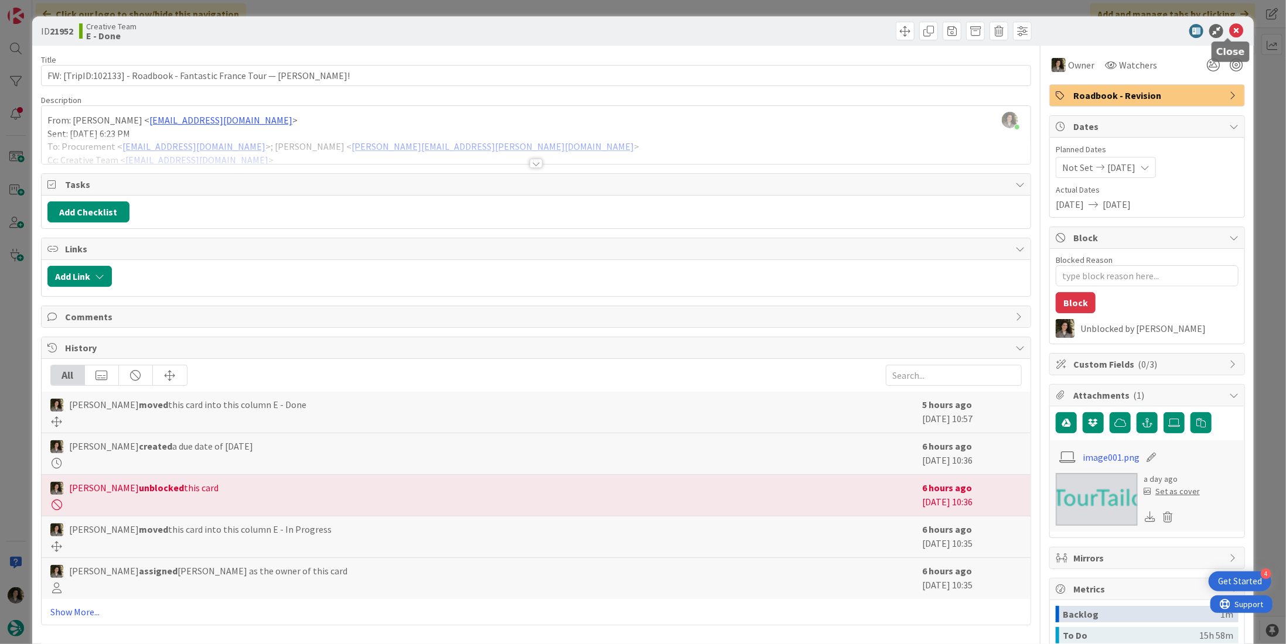
click at [1229, 29] on icon at bounding box center [1236, 31] width 14 height 14
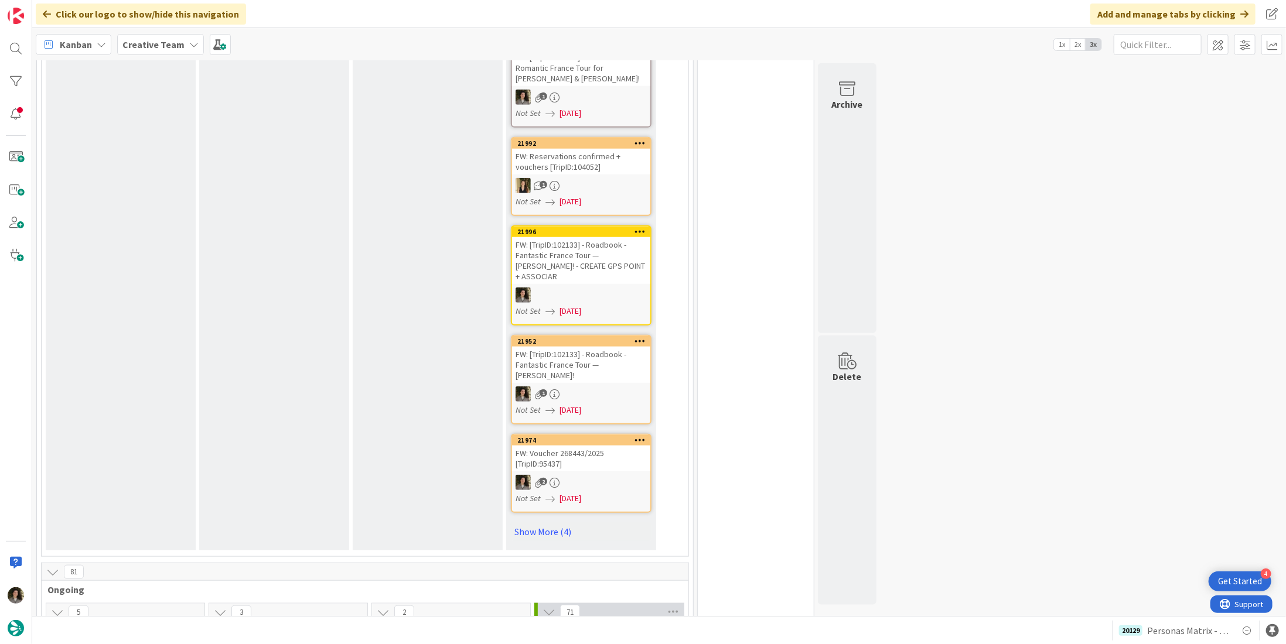
click at [609, 237] on div "FW: [TripID:102133] - Roadbook - Fantastic France Tour — [PERSON_NAME]! - CREAT…" at bounding box center [581, 260] width 138 height 47
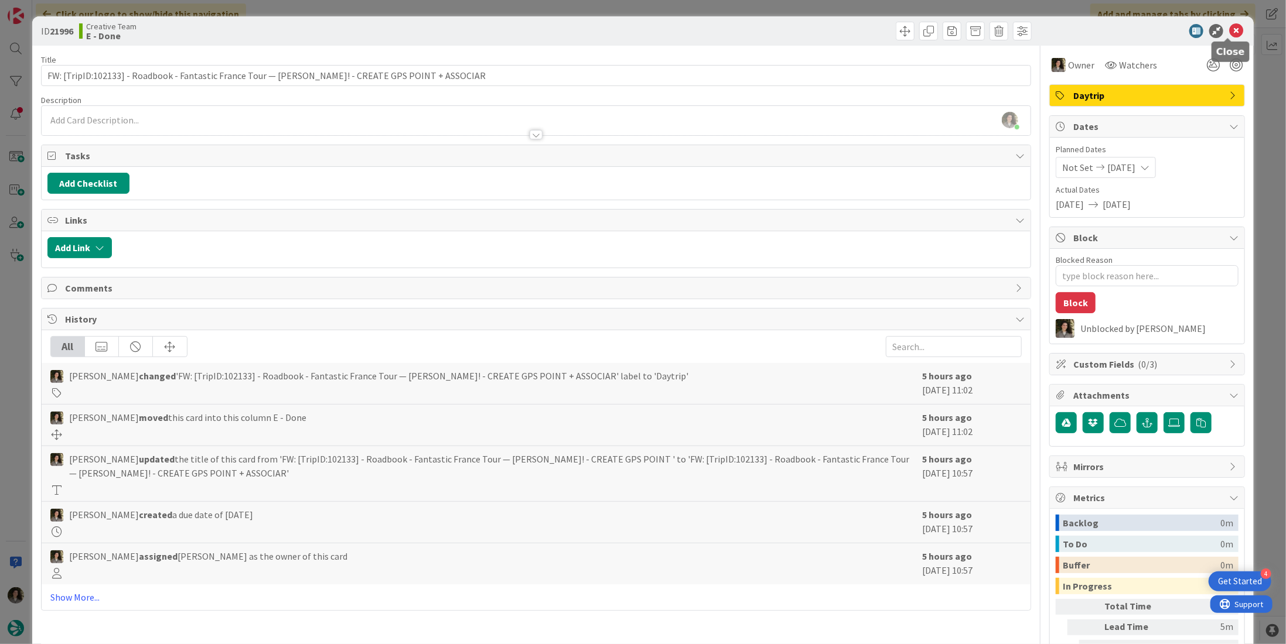
click at [1231, 31] on icon at bounding box center [1236, 31] width 14 height 14
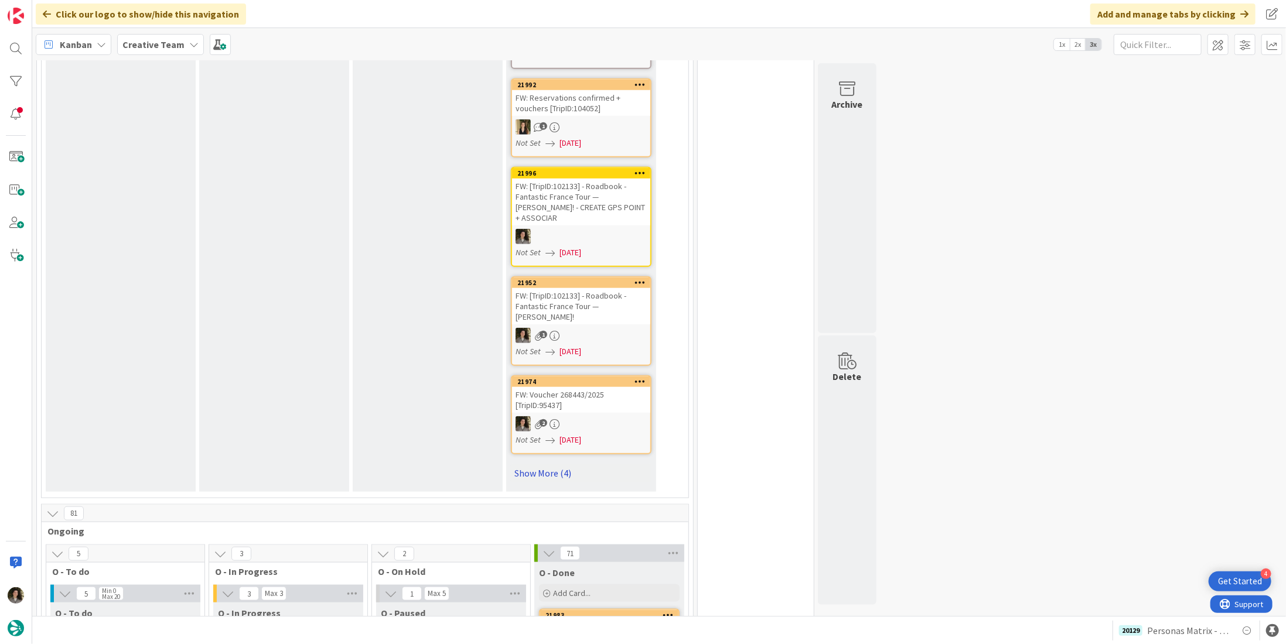
click at [560, 464] on link "Show More (4)" at bounding box center [581, 473] width 141 height 19
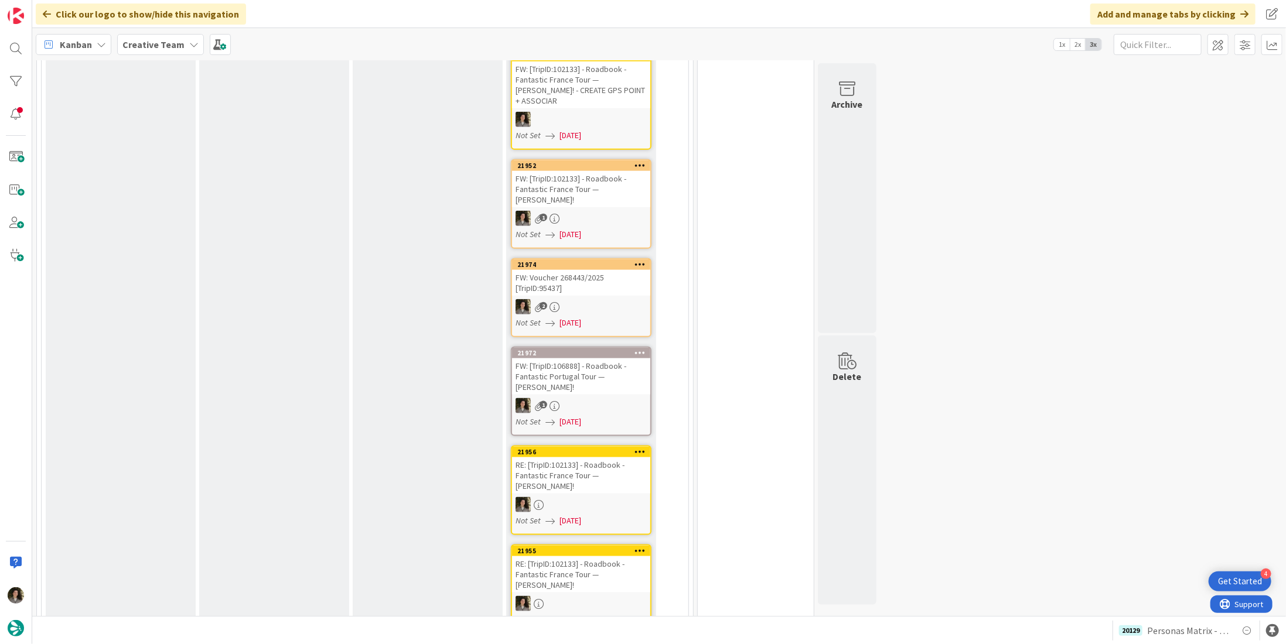
click at [574, 398] on div "1" at bounding box center [581, 405] width 138 height 15
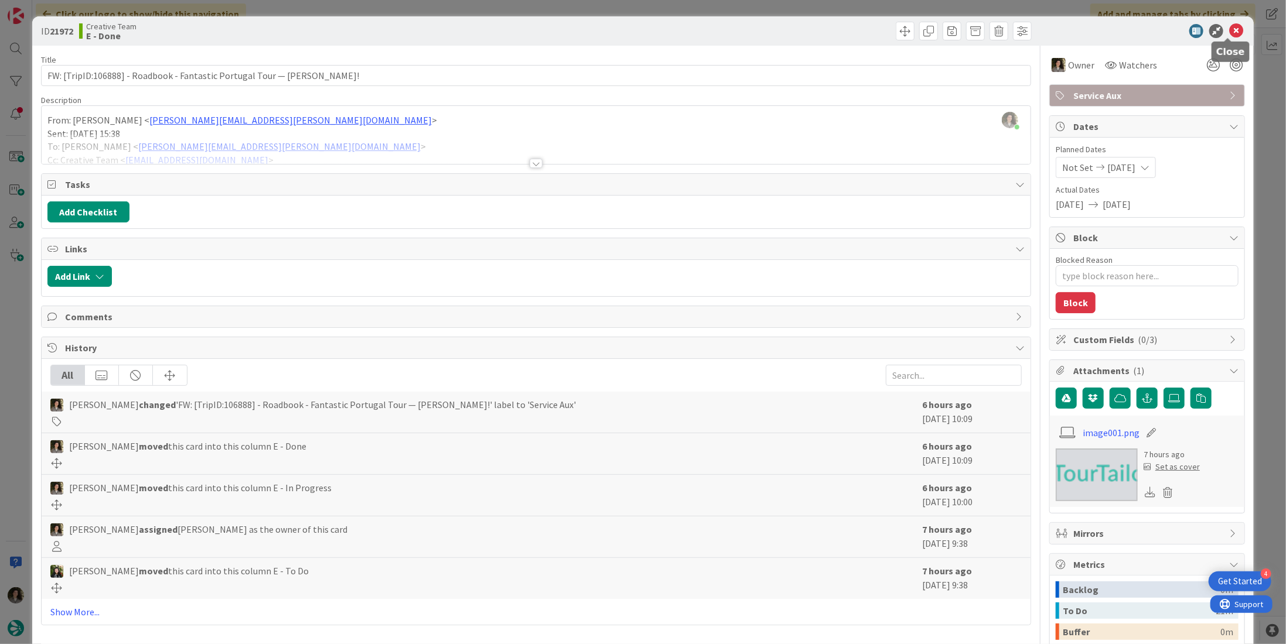
click at [1229, 28] on icon at bounding box center [1236, 31] width 14 height 14
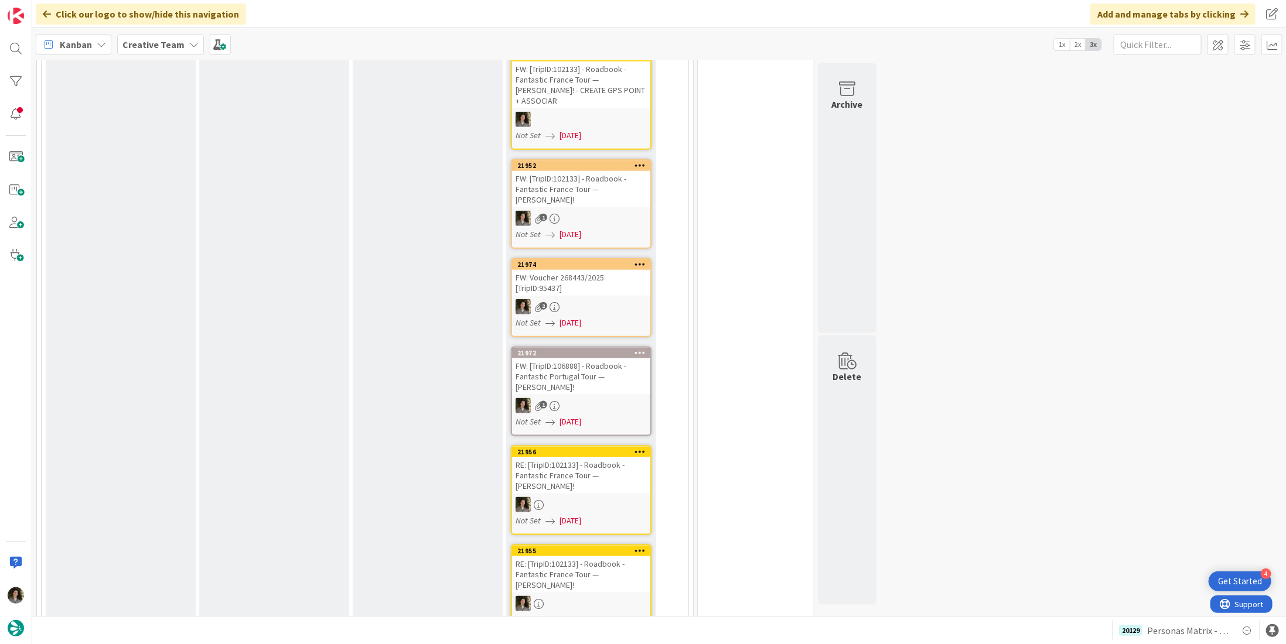
click at [616, 299] on div "2" at bounding box center [581, 306] width 138 height 15
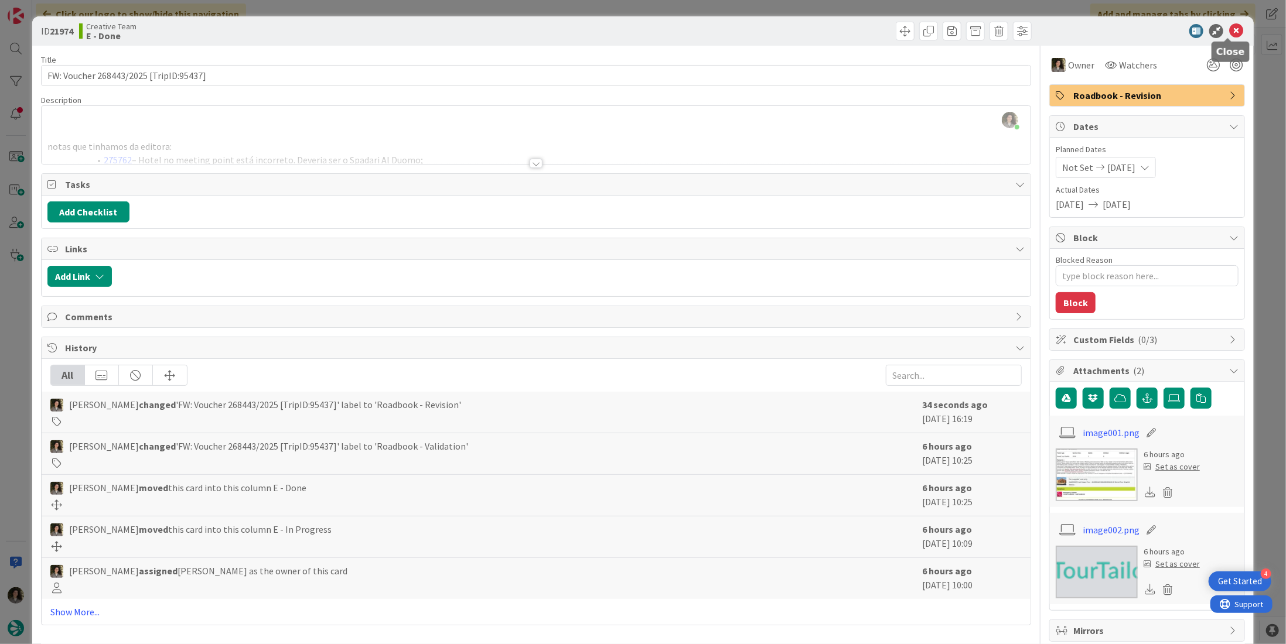
click at [1229, 30] on icon at bounding box center [1236, 31] width 14 height 14
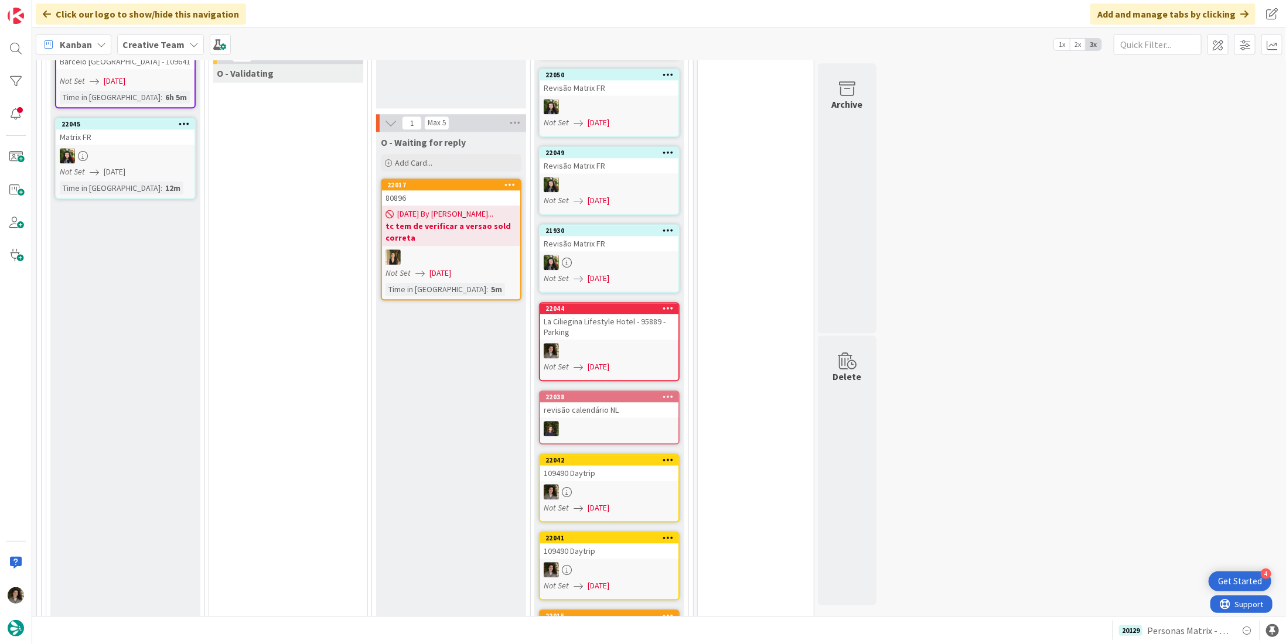
click at [654, 343] on div at bounding box center [609, 350] width 138 height 15
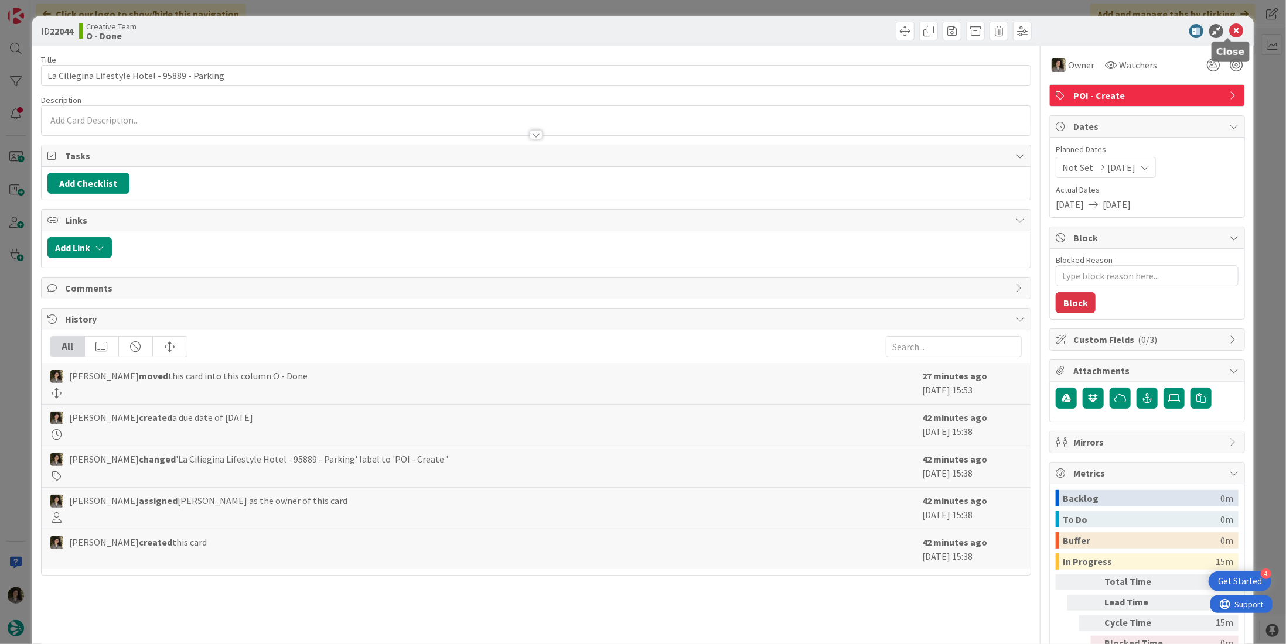
click at [1229, 31] on icon at bounding box center [1236, 31] width 14 height 14
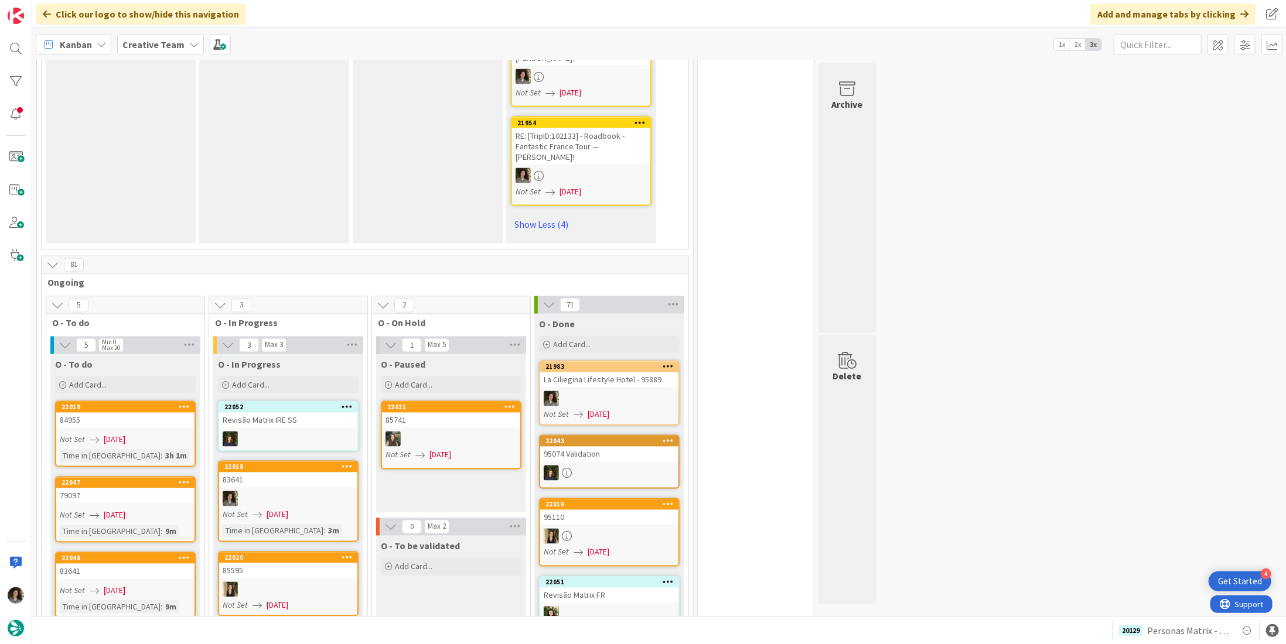
click at [322, 461] on link "22018 83641 Not Set [DATE] Time in Column : 3m" at bounding box center [288, 501] width 141 height 81
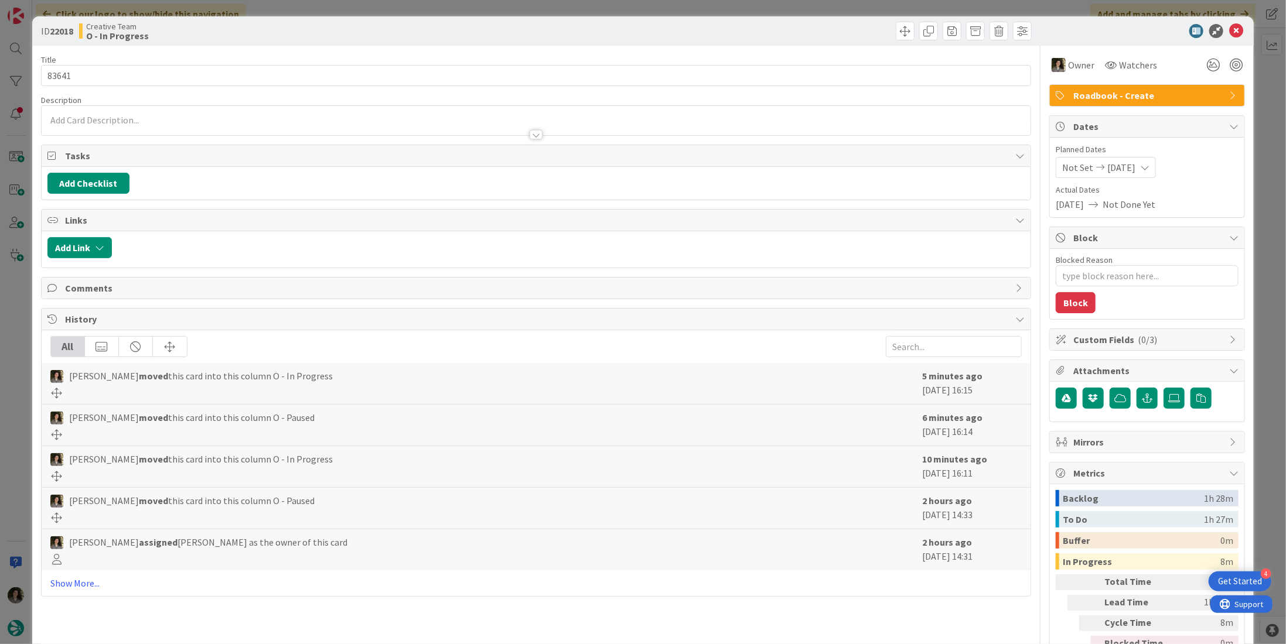
click at [531, 132] on div at bounding box center [536, 134] width 13 height 9
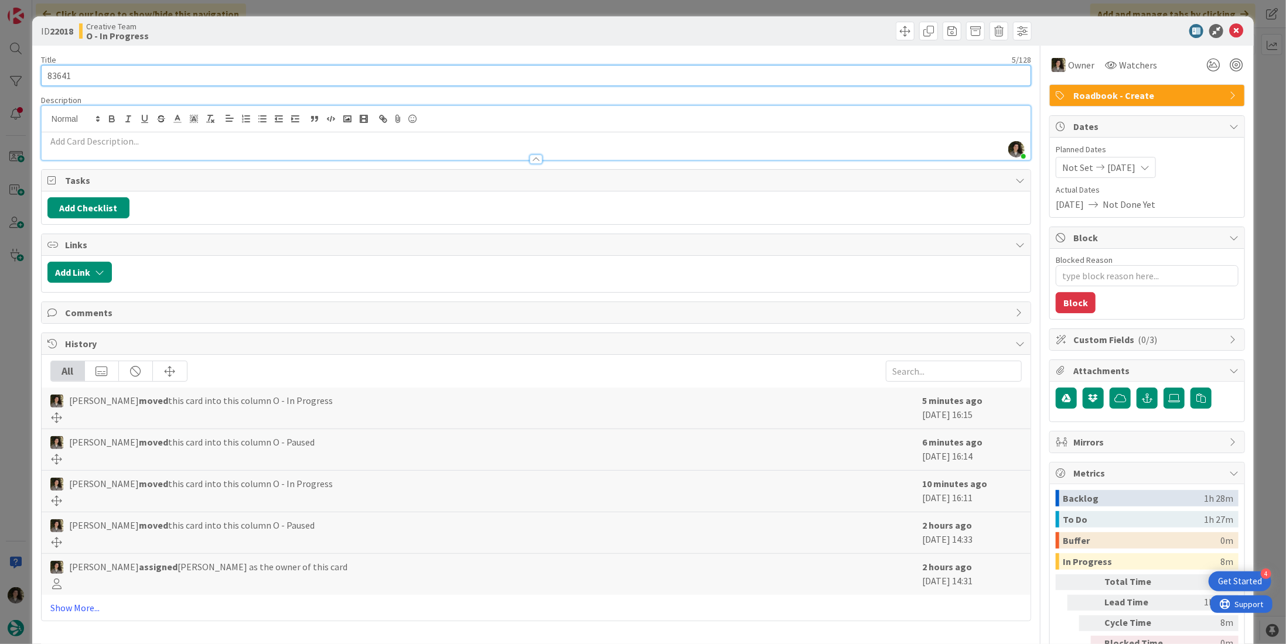
drag, startPoint x: 84, startPoint y: 81, endPoint x: 14, endPoint y: 79, distance: 70.3
click at [11, 81] on div "ID 22018 Creative Team O - In Progress Title 5 / 128 83641 Description [PERSON_…" at bounding box center [643, 322] width 1286 height 644
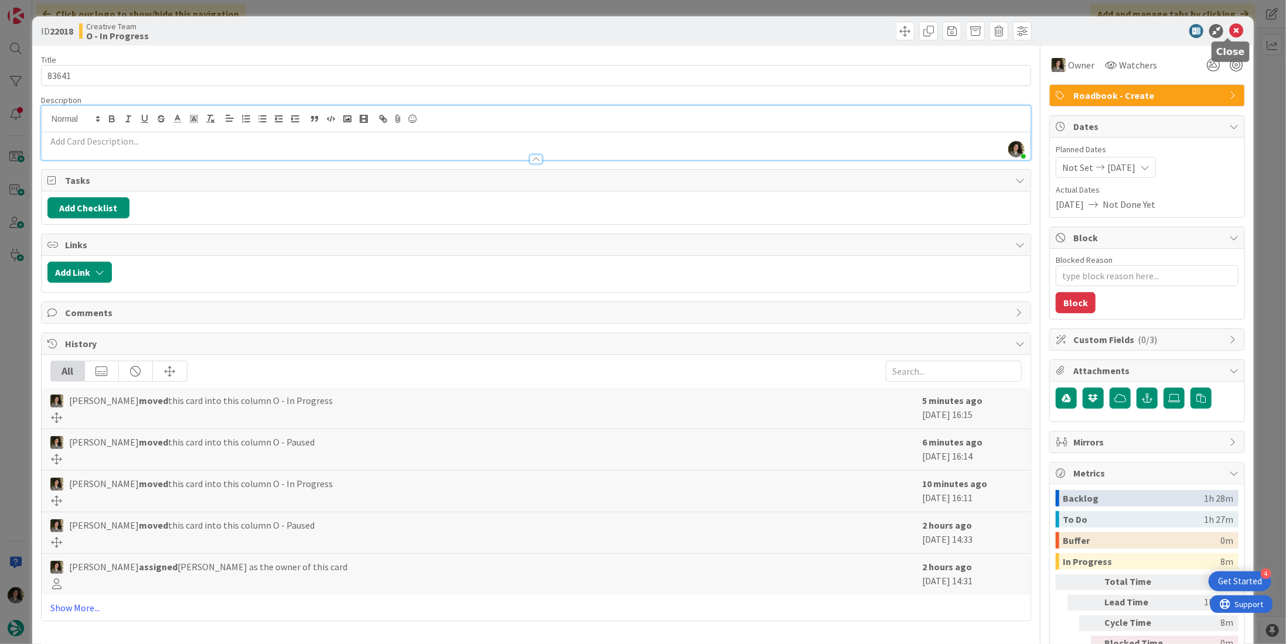
drag, startPoint x: 1228, startPoint y: 32, endPoint x: 1148, endPoint y: 63, distance: 85.8
click at [1229, 32] on icon at bounding box center [1236, 31] width 14 height 14
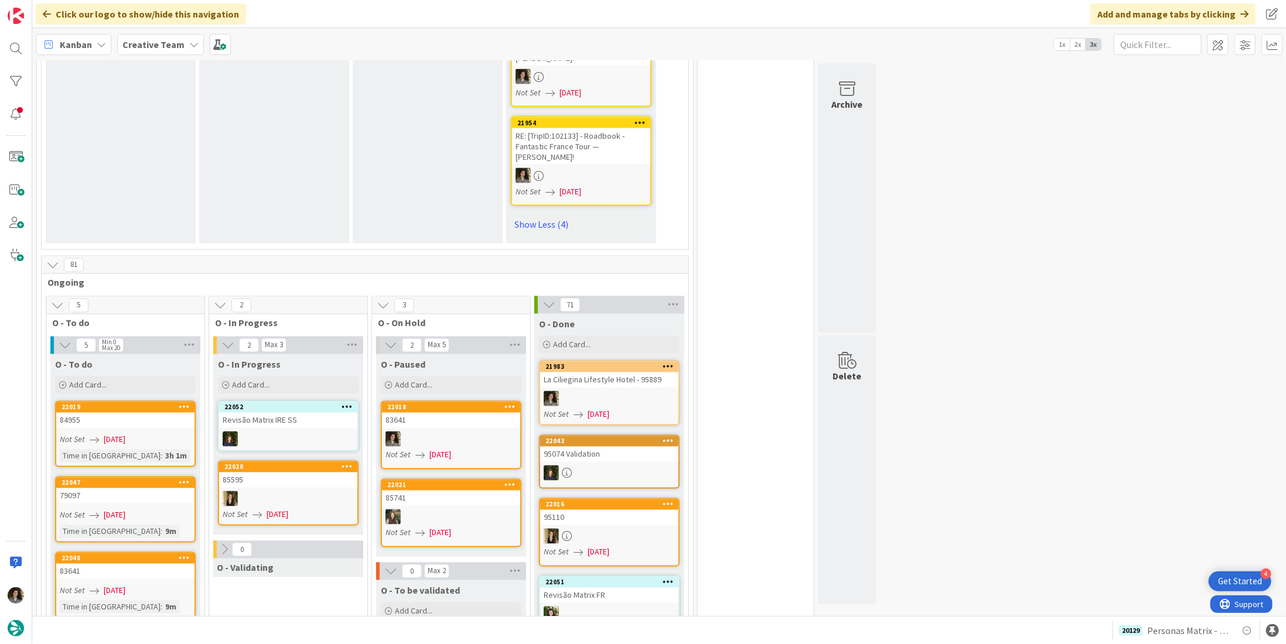
click at [445, 432] on div at bounding box center [451, 439] width 138 height 15
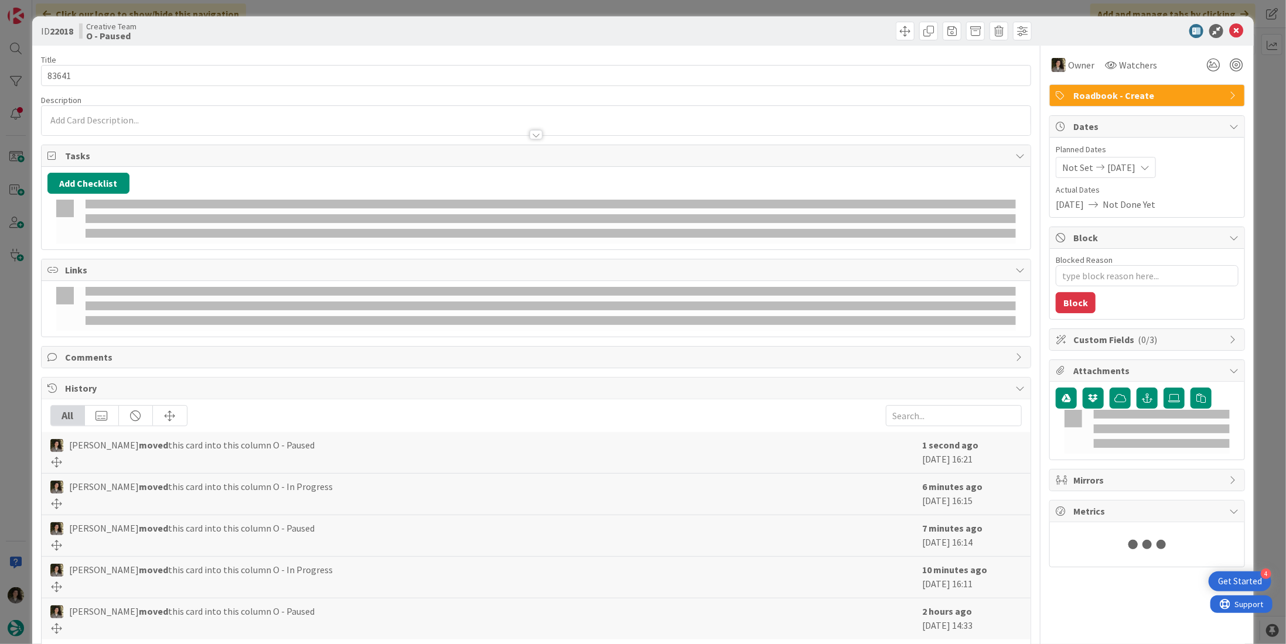
type textarea "x"
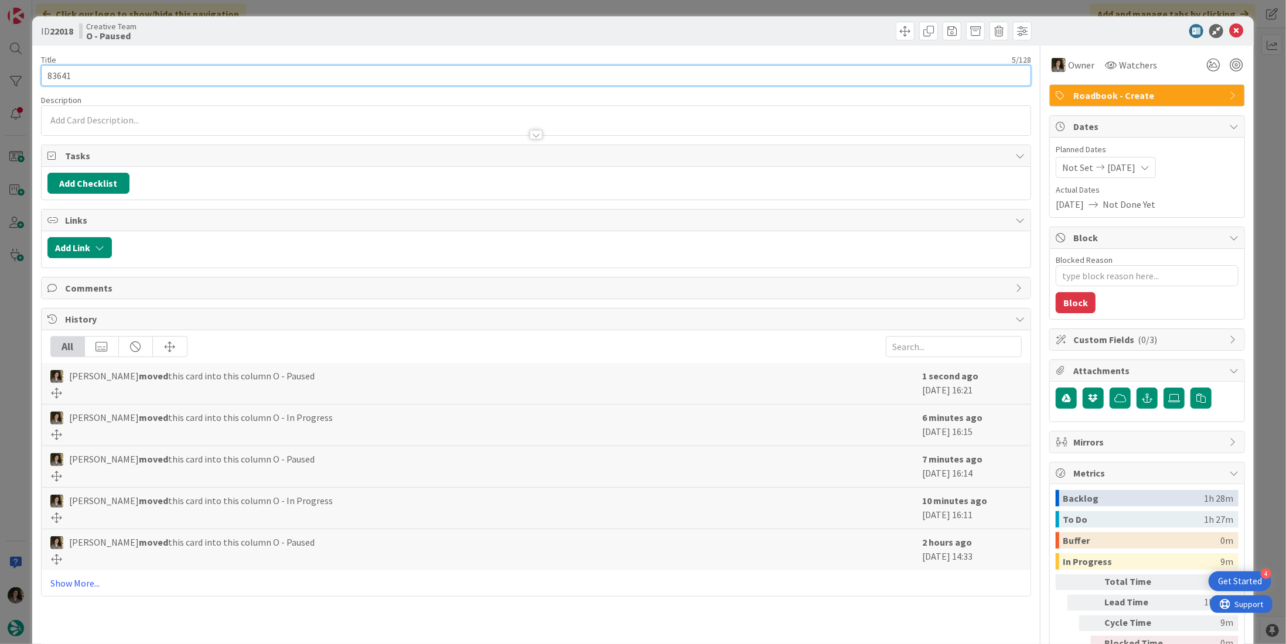
click at [183, 78] on input "83641" at bounding box center [536, 75] width 990 height 21
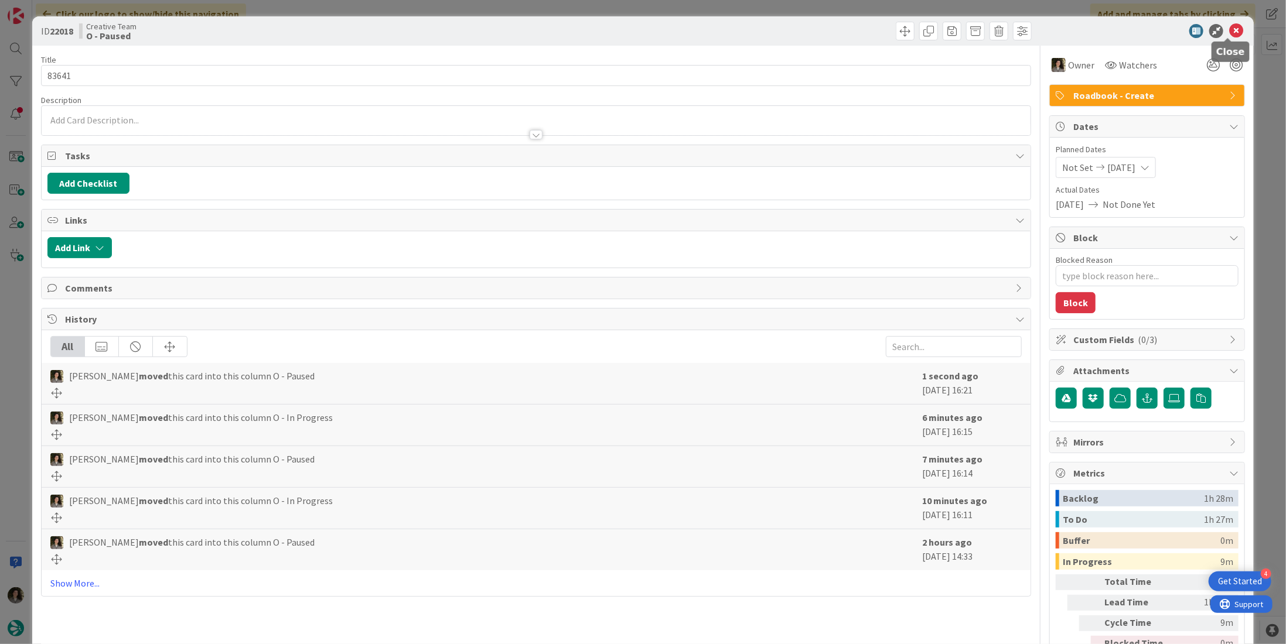
click at [1229, 32] on icon at bounding box center [1236, 31] width 14 height 14
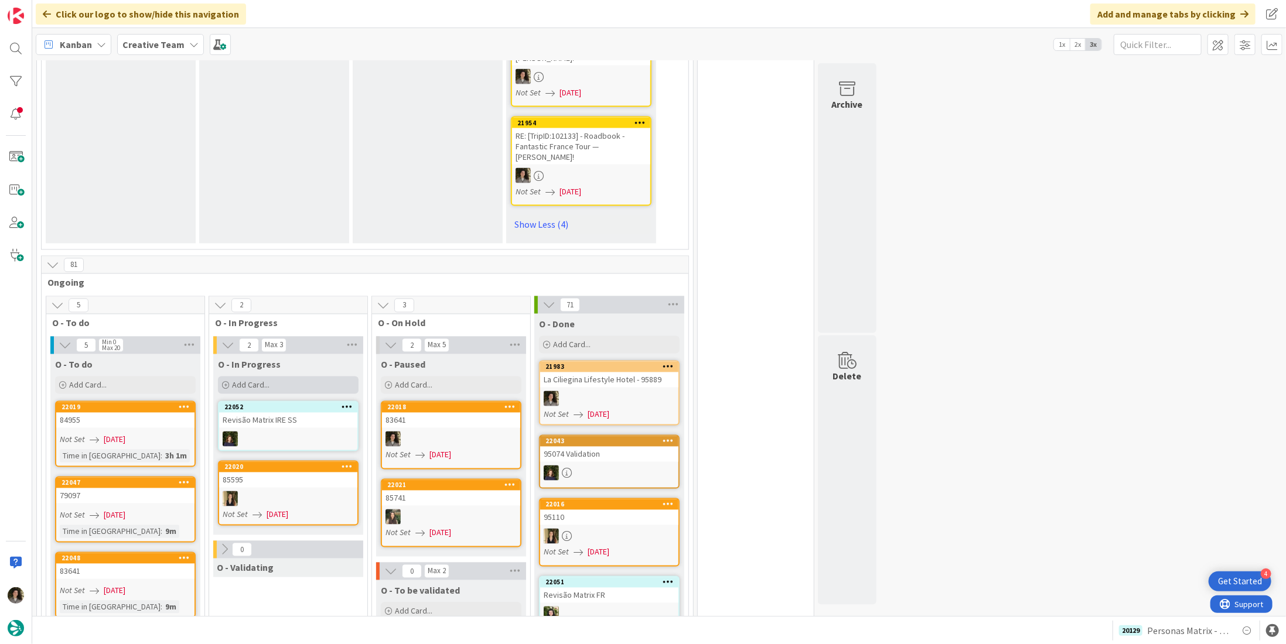
click at [271, 377] on div "Add Card..." at bounding box center [288, 386] width 141 height 18
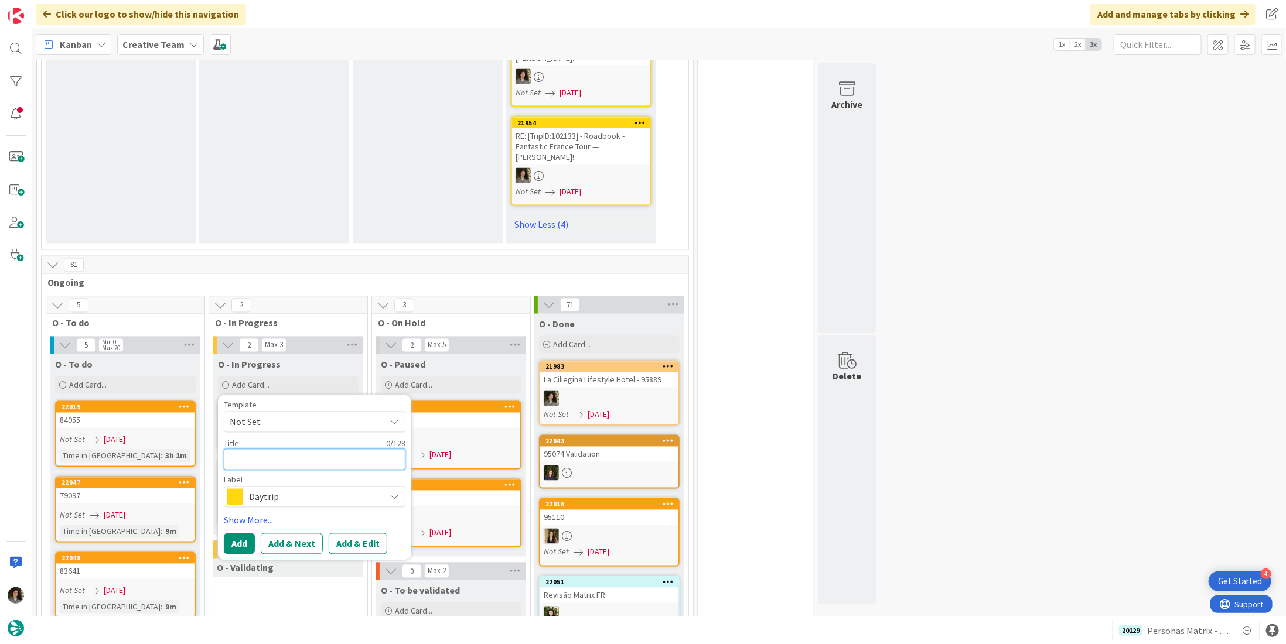
paste textarea "83641"
type textarea "83641"
type textarea "x"
type textarea "83641"
type textarea "x"
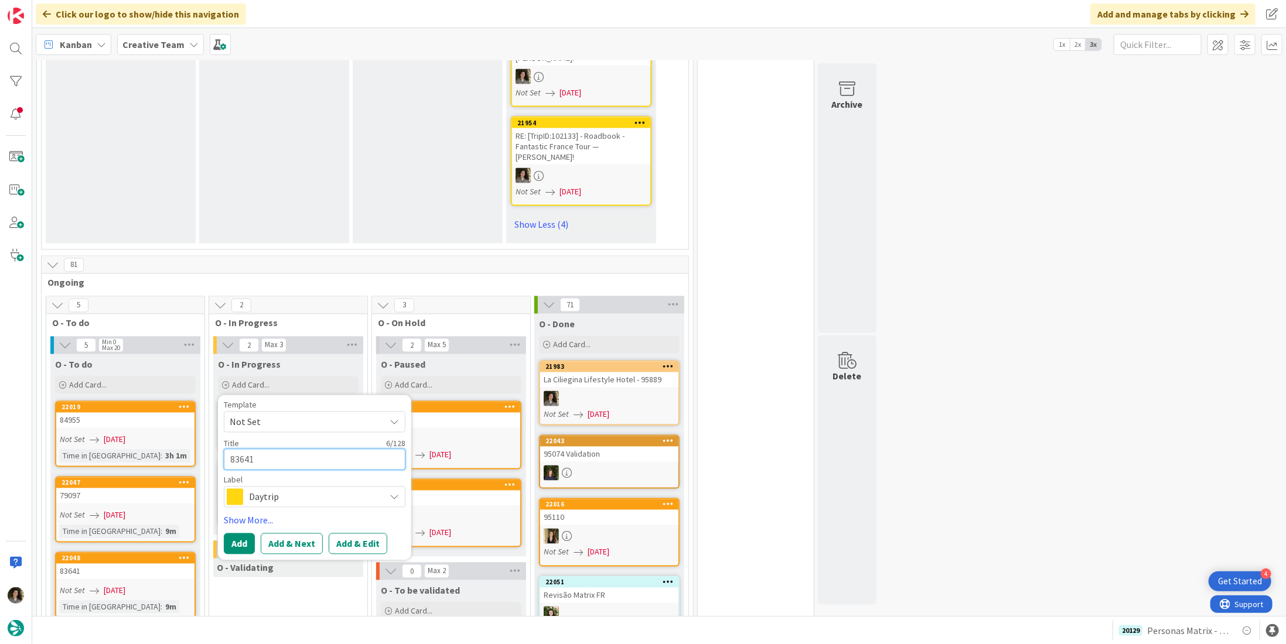
type textarea "83641 -"
type textarea "x"
type textarea "83641 -"
type textarea "x"
type textarea "83641 - A"
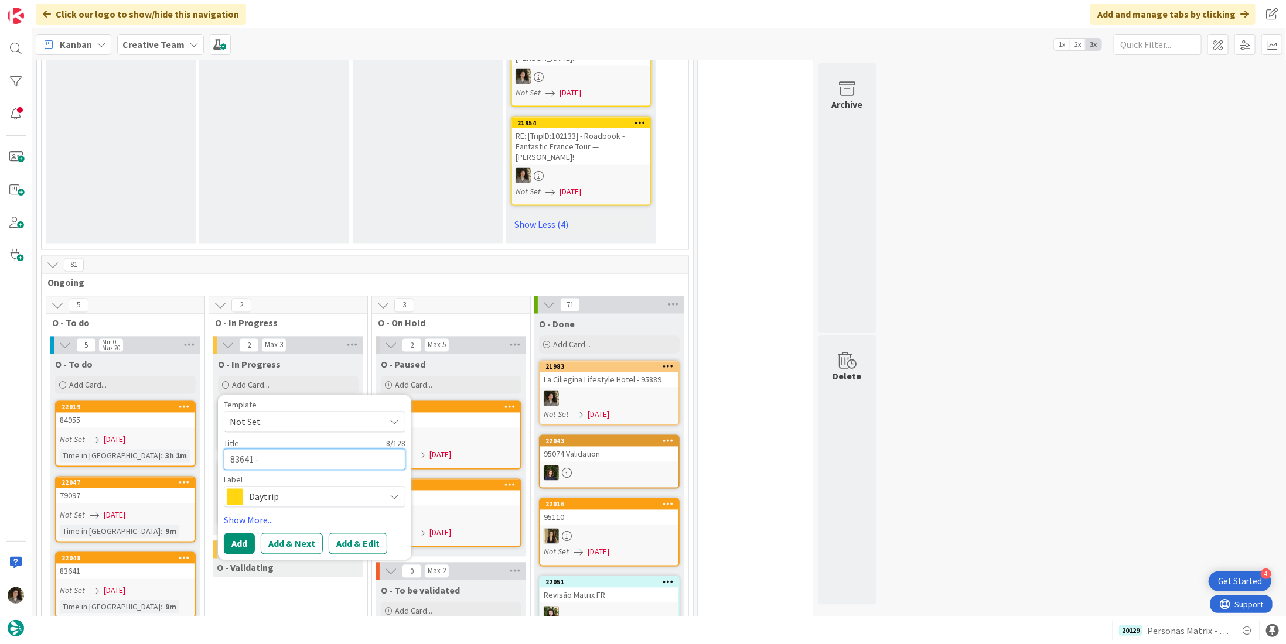
type textarea "x"
type textarea "83641 - As"
type textarea "x"
type textarea "83641 - Ass"
type textarea "x"
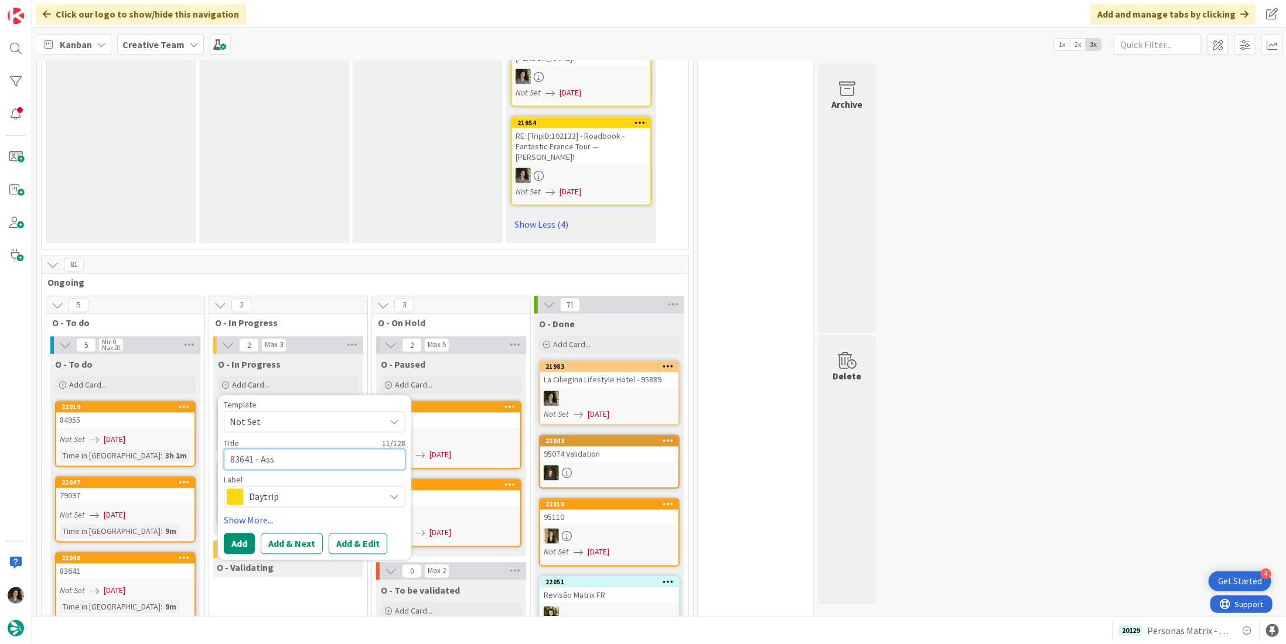
type textarea "83641 - Asso"
type textarea "x"
type textarea "83641 - Assoc"
type textarea "x"
type textarea "83641 - Associ"
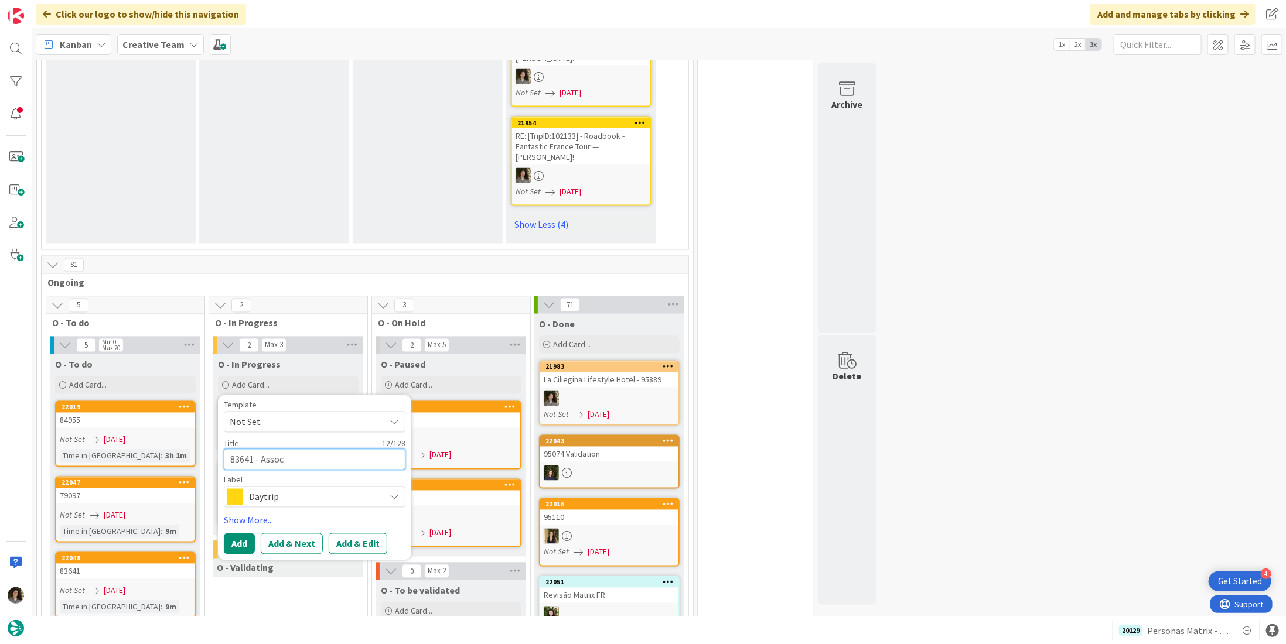
type textarea "x"
type textarea "83641 - Associa"
type textarea "x"
type textarea "83641 - Associar"
type textarea "x"
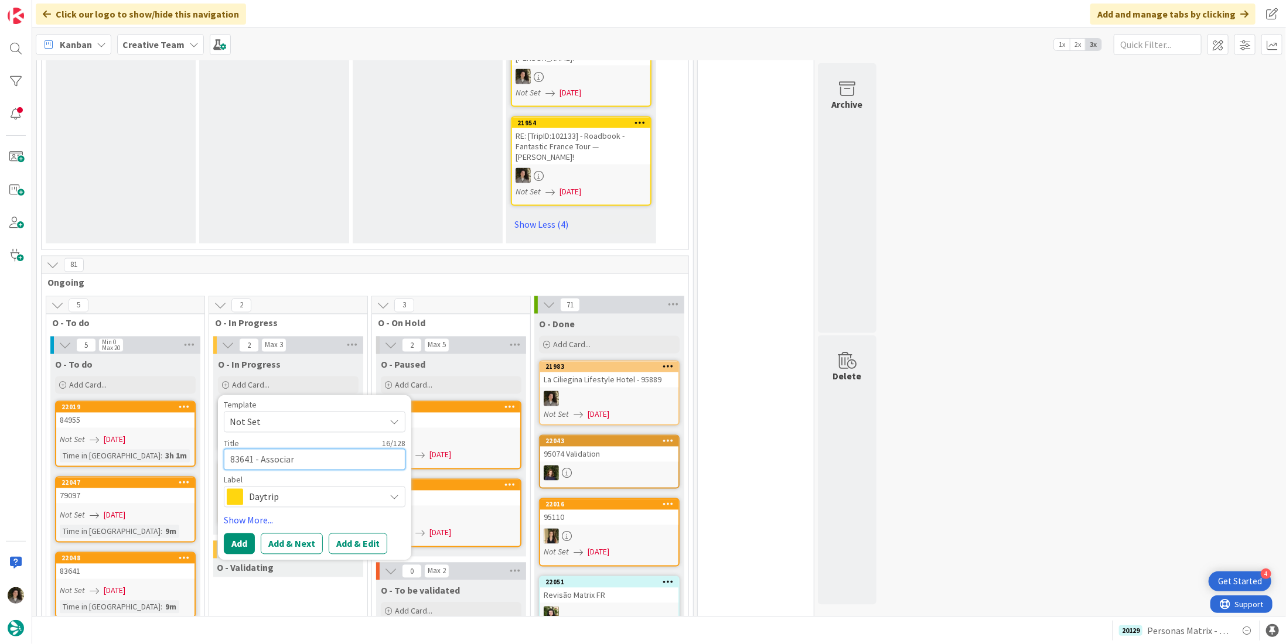
type textarea "83641 - Associar"
type textarea "x"
type textarea "83641 - Associar l"
type textarea "x"
type textarea "83641 - Associar lo"
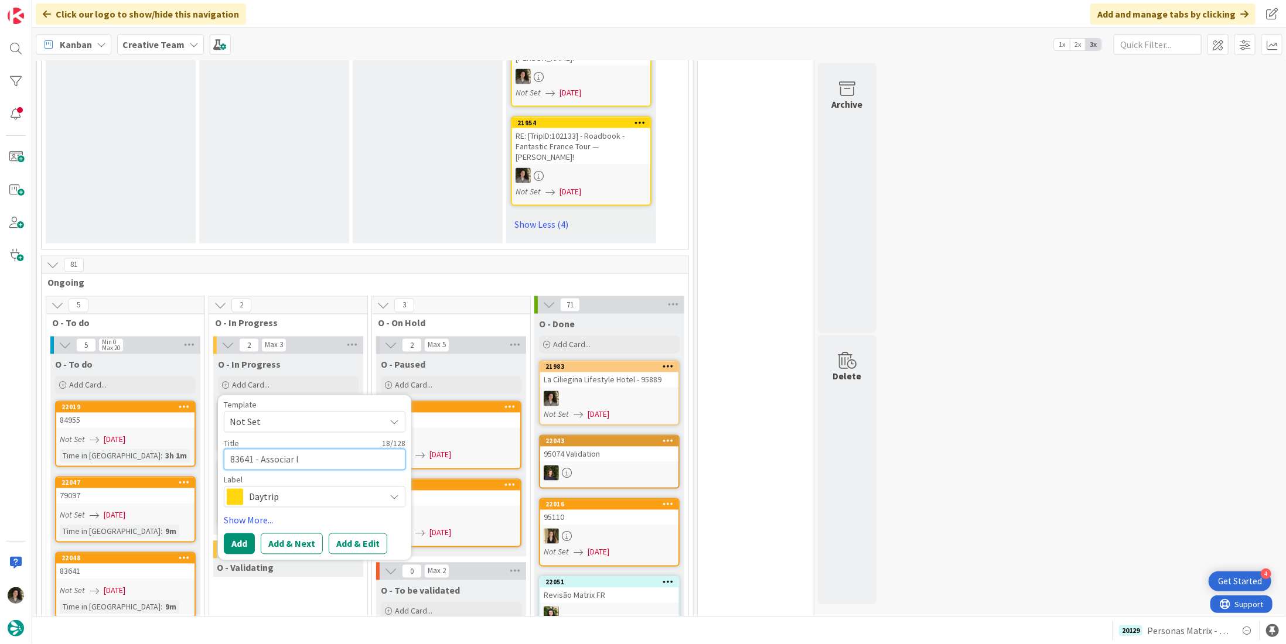
type textarea "x"
type textarea "83641 - Associar loc"
type textarea "x"
type textarea "83641 - Associar loca"
type textarea "x"
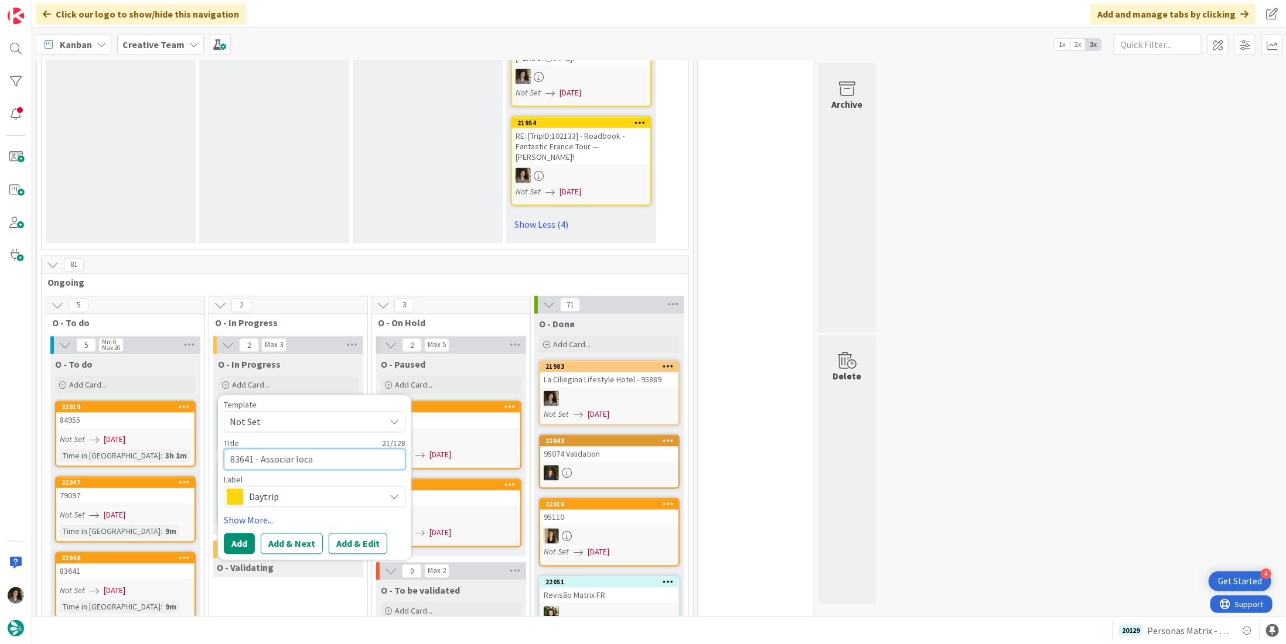
type textarea "83641 - Associar locat"
type textarea "x"
type textarea "83641 - Associar locati"
type textarea "x"
type textarea "83641 - Associar locatio"
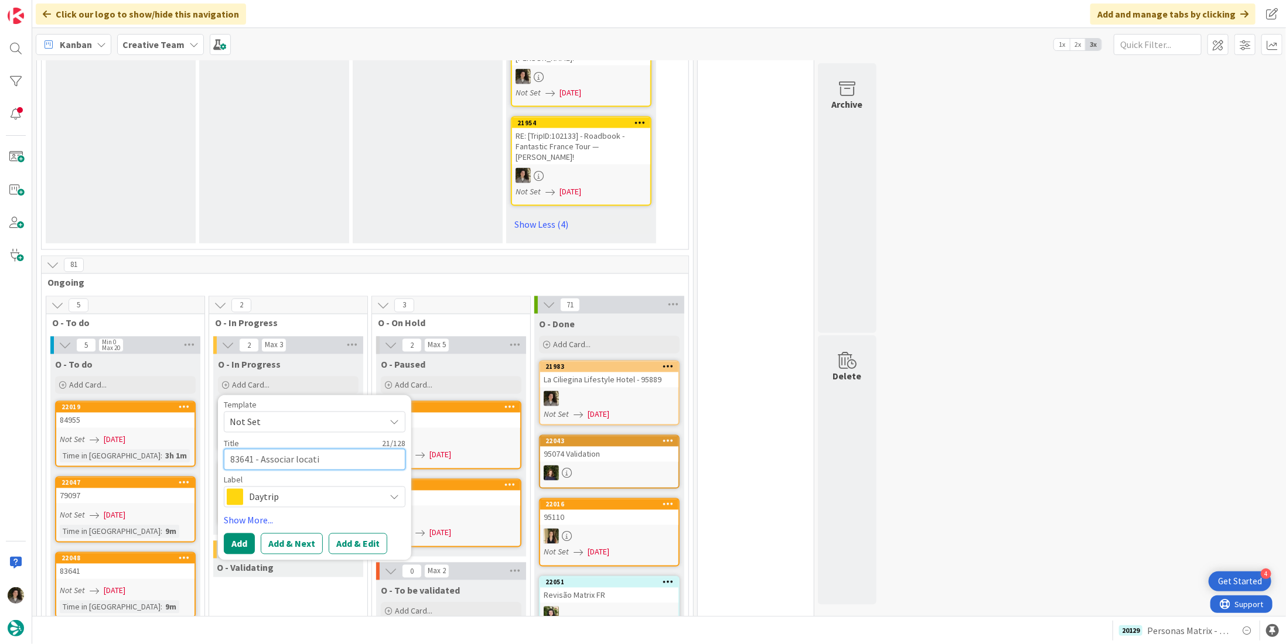
type textarea "x"
type textarea "83641 - [GEOGRAPHIC_DATA] location"
type textarea "x"
type textarea "83641 - [GEOGRAPHIC_DATA] location"
click at [353, 489] on span "Daytrip" at bounding box center [314, 497] width 130 height 16
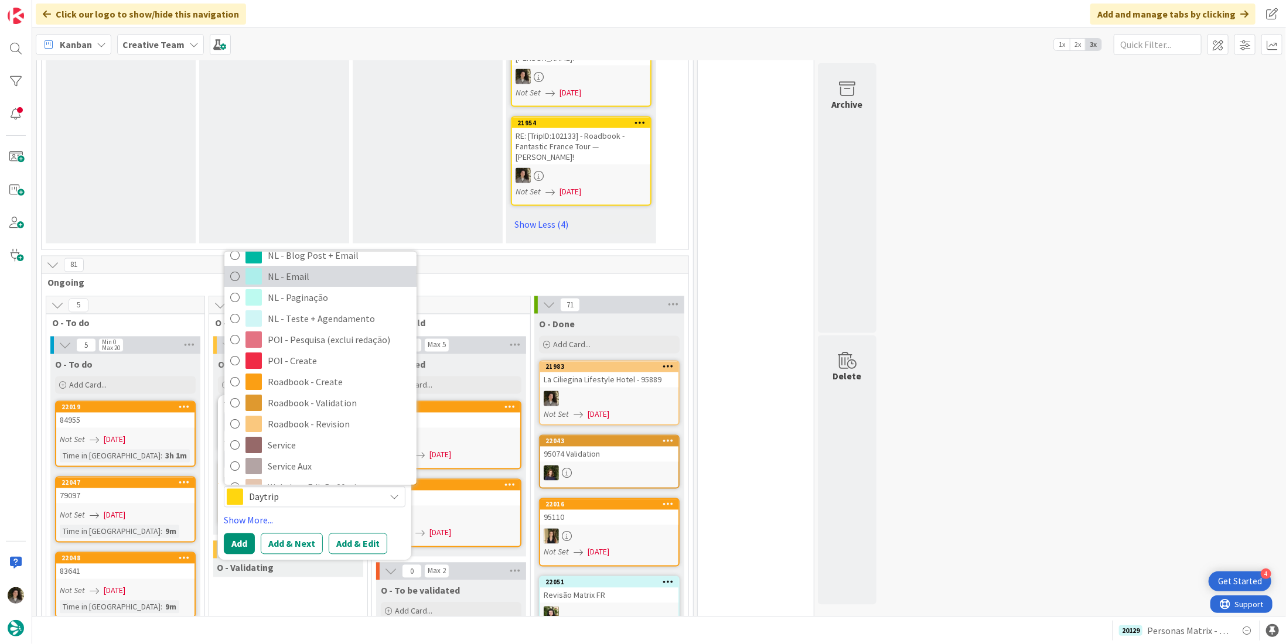
scroll to position [176, 0]
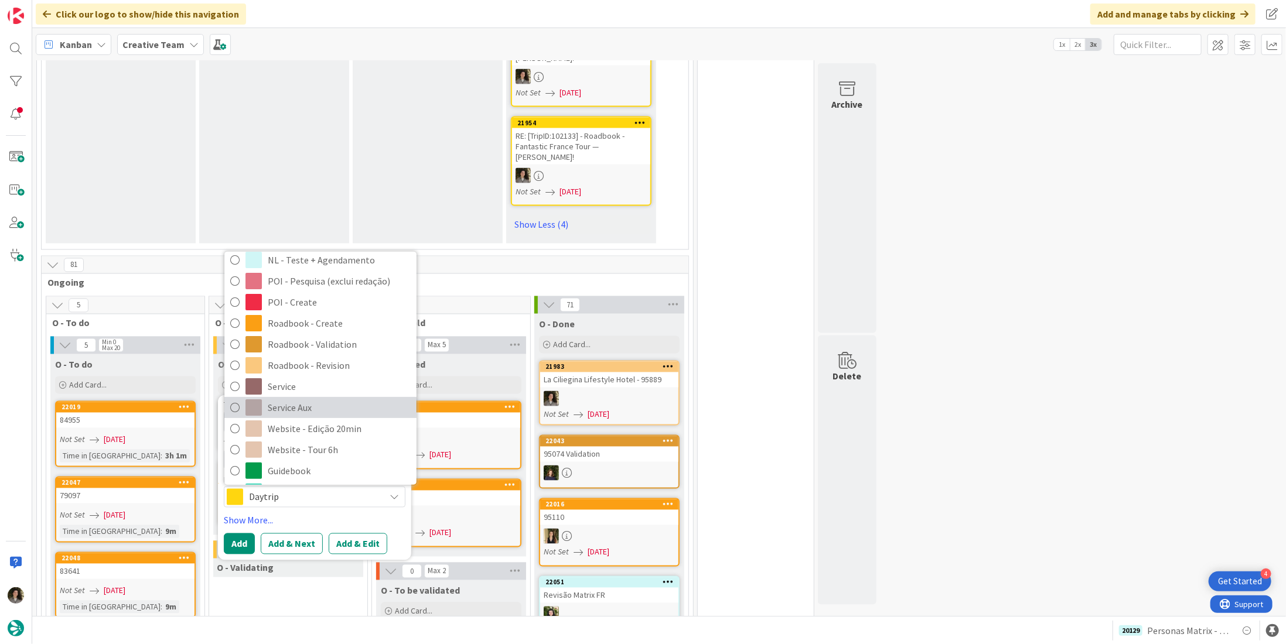
click at [330, 400] on span "Service Aux" at bounding box center [339, 409] width 143 height 18
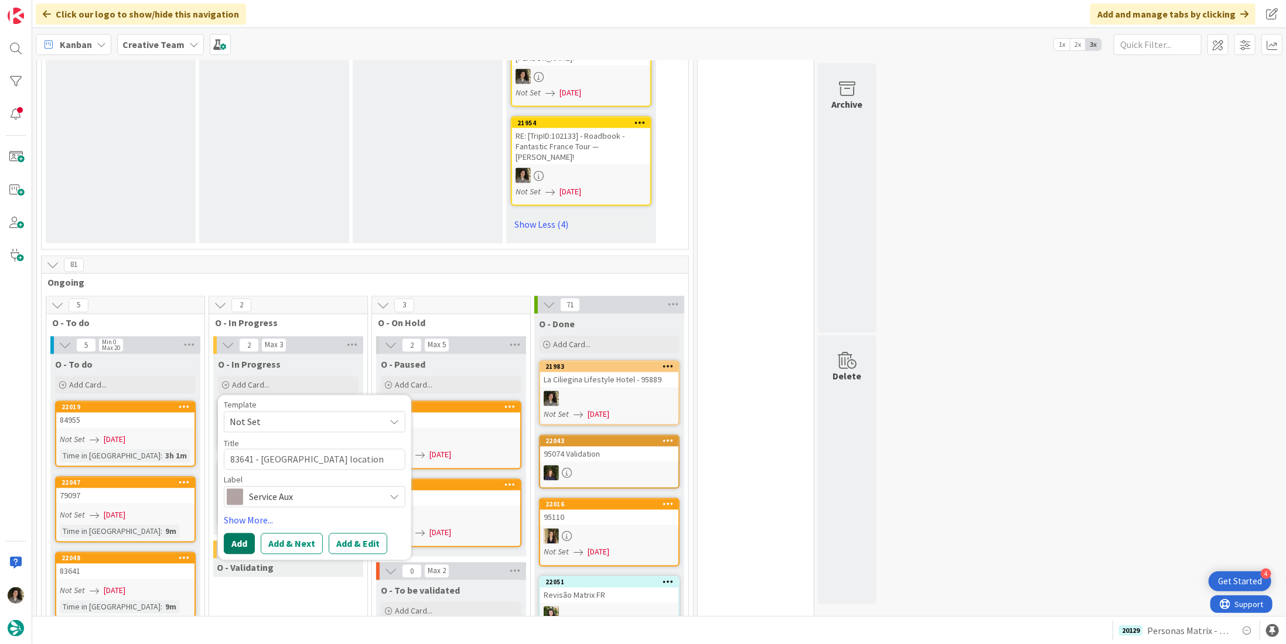
click at [239, 534] on button "Add" at bounding box center [239, 544] width 31 height 21
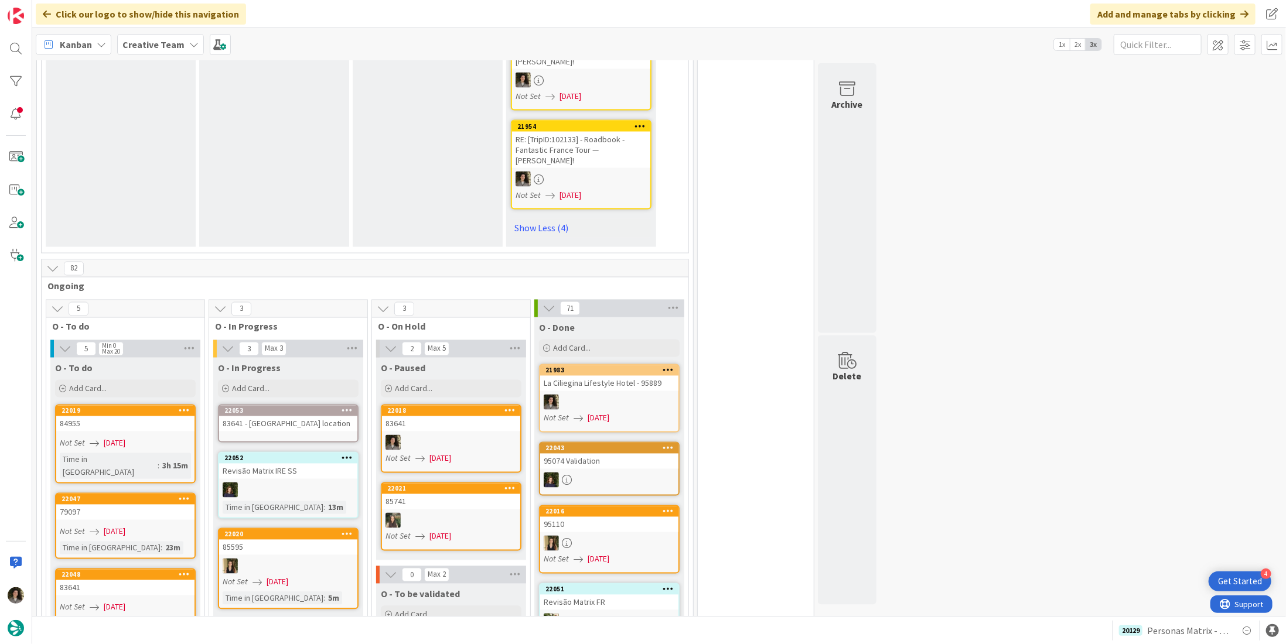
click at [284, 405] on link "22053 83641 - Associar location" at bounding box center [288, 424] width 141 height 38
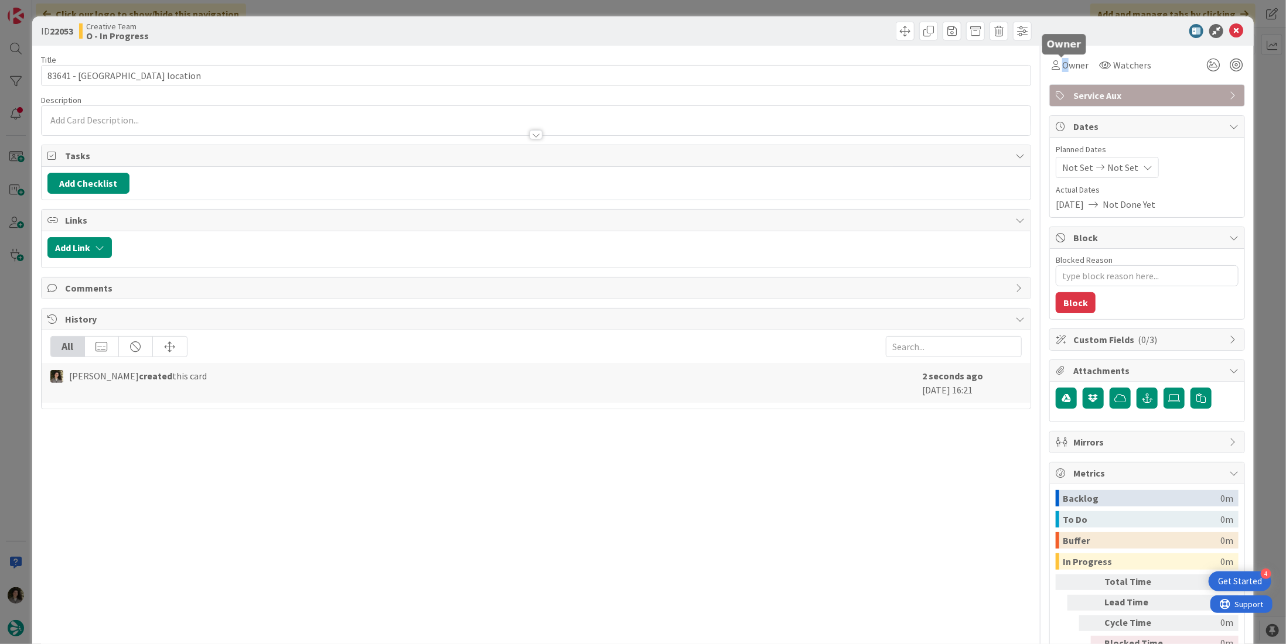
drag, startPoint x: 1057, startPoint y: 76, endPoint x: 1060, endPoint y: 81, distance: 6.8
click at [1056, 76] on div "Owner Watchers Service Aux Dates Planned Dates Not Set Not Set Actual Dates [DA…" at bounding box center [1147, 365] width 196 height 639
click at [1062, 63] on span "Owner" at bounding box center [1075, 65] width 26 height 14
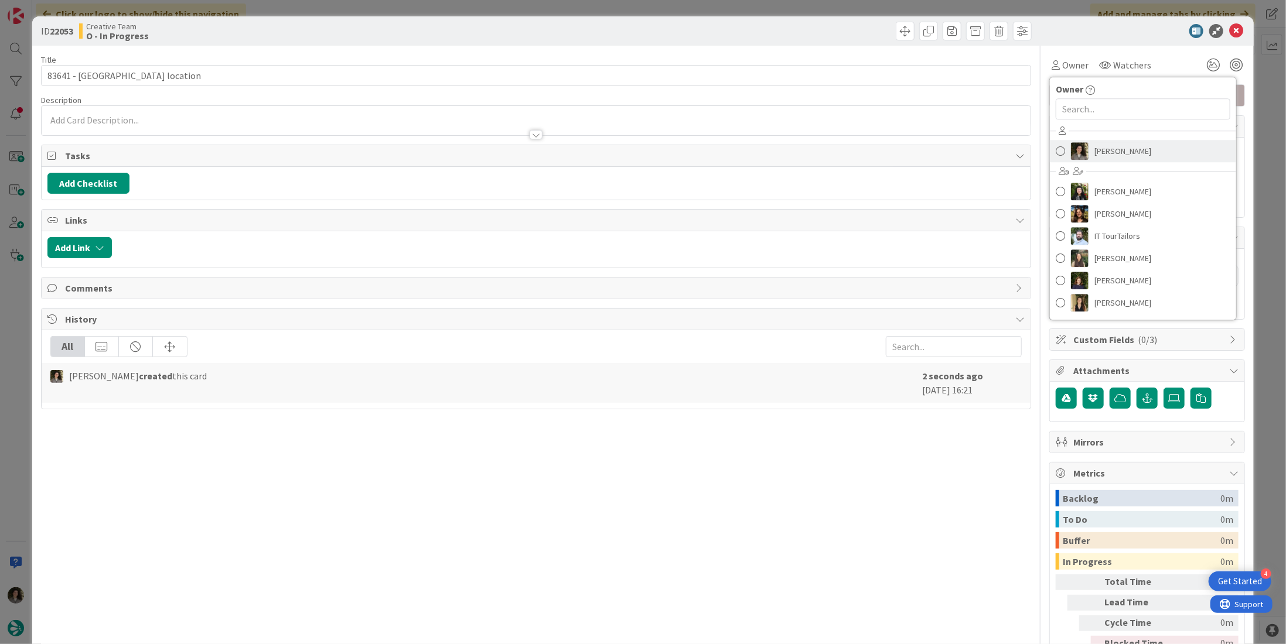
click at [1095, 145] on span "[PERSON_NAME]" at bounding box center [1122, 151] width 57 height 18
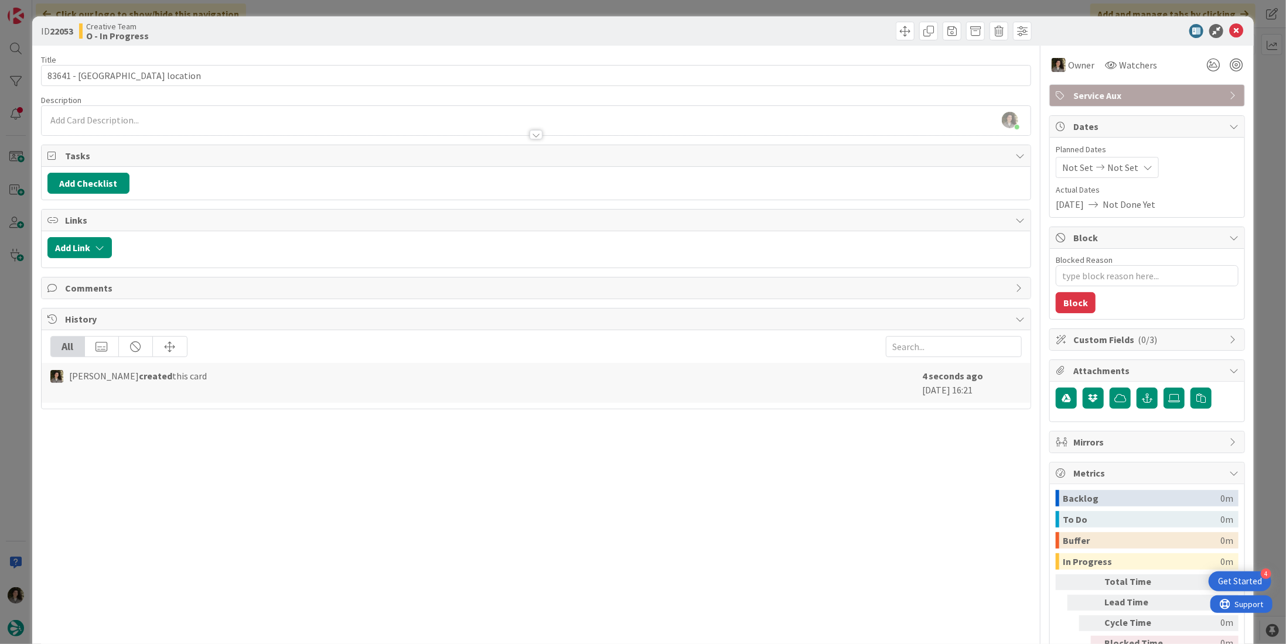
type textarea "x"
click at [1126, 166] on div "Not Set Not Set" at bounding box center [1107, 167] width 103 height 21
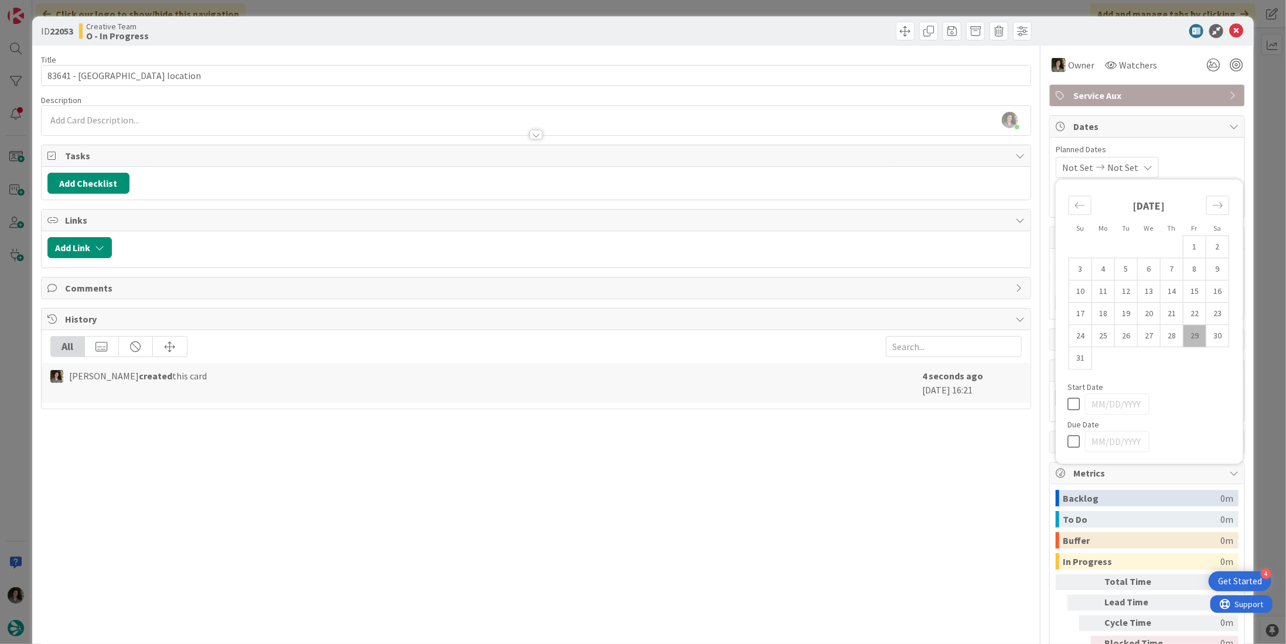
click at [1067, 437] on icon at bounding box center [1076, 442] width 18 height 14
type input "[DATE]"
click at [1229, 31] on icon at bounding box center [1236, 31] width 14 height 14
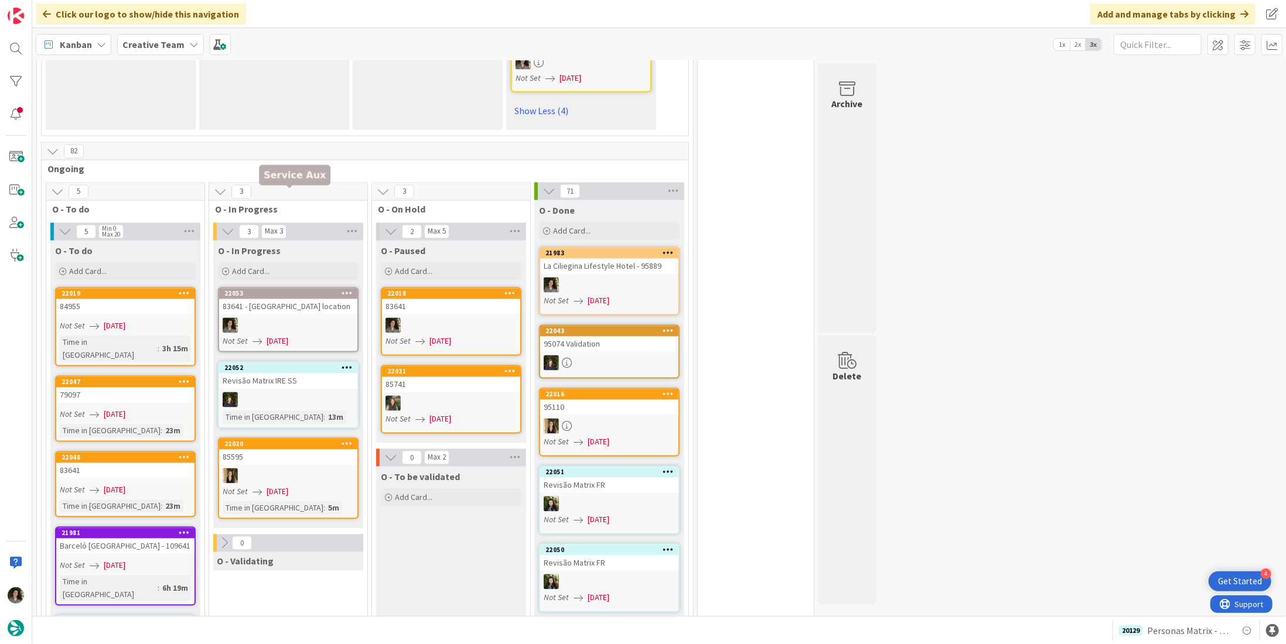
click at [270, 318] on div at bounding box center [288, 325] width 138 height 15
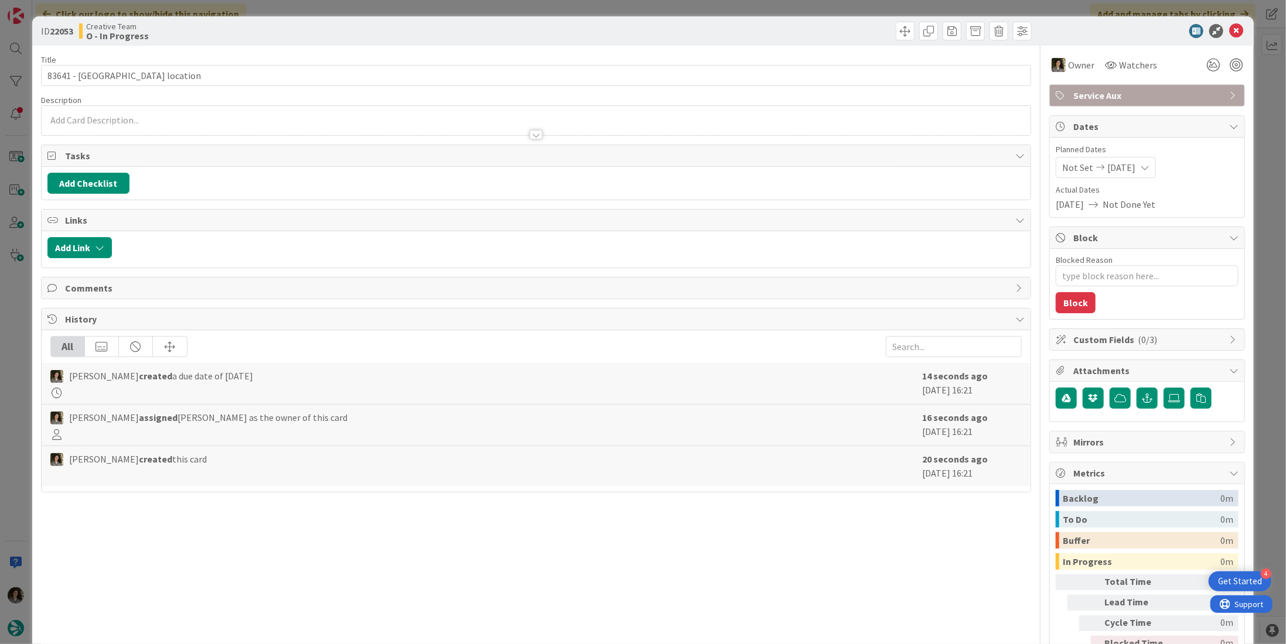
type textarea "x"
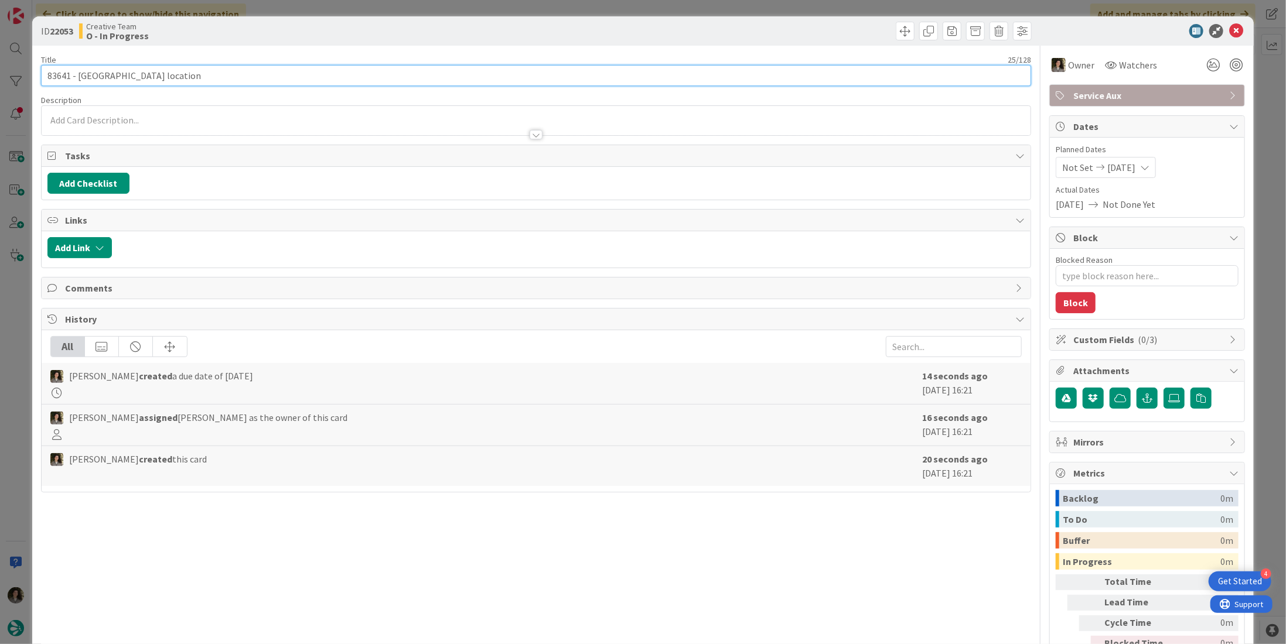
click at [185, 82] on input "83641 - [GEOGRAPHIC_DATA] location" at bounding box center [536, 75] width 990 height 21
click at [78, 80] on input "83641 - [GEOGRAPHIC_DATA] location" at bounding box center [536, 75] width 990 height 21
click at [67, 73] on input "83641 - [GEOGRAPHIC_DATA] location" at bounding box center [536, 75] width 990 height 21
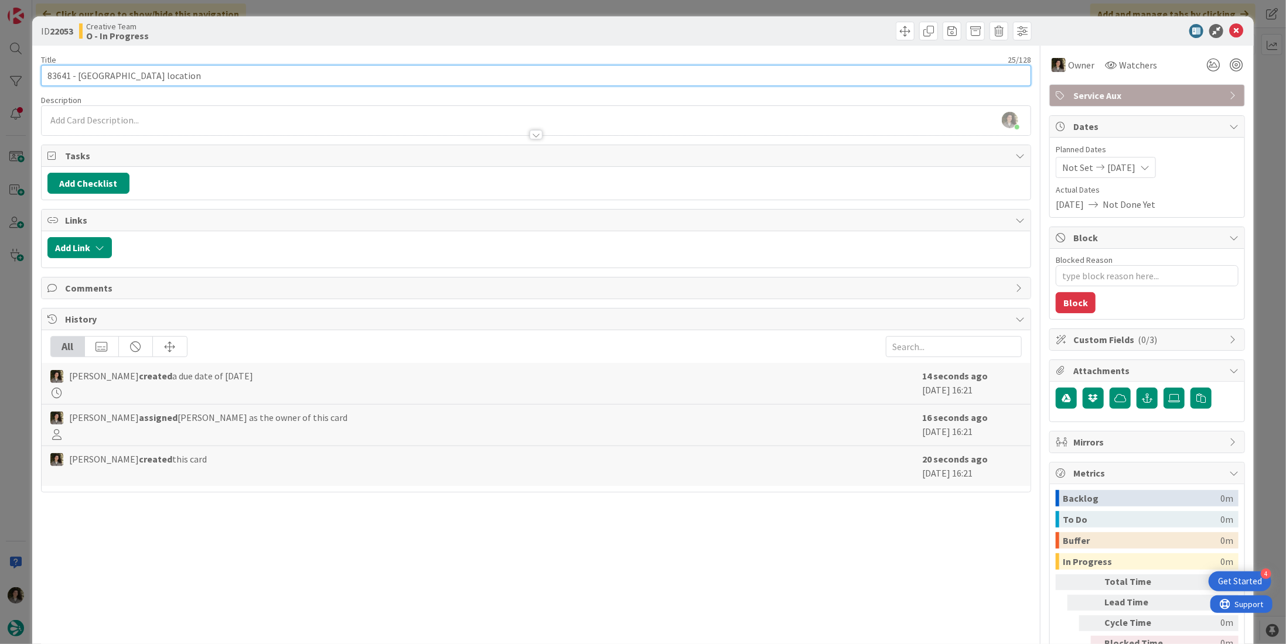
drag, startPoint x: 69, startPoint y: 74, endPoint x: 35, endPoint y: 69, distance: 34.3
click at [35, 69] on div "ID 22053 Creative Team O - In Progress Title 25 / 128 83641 - Associar location…" at bounding box center [642, 354] width 1221 height 677
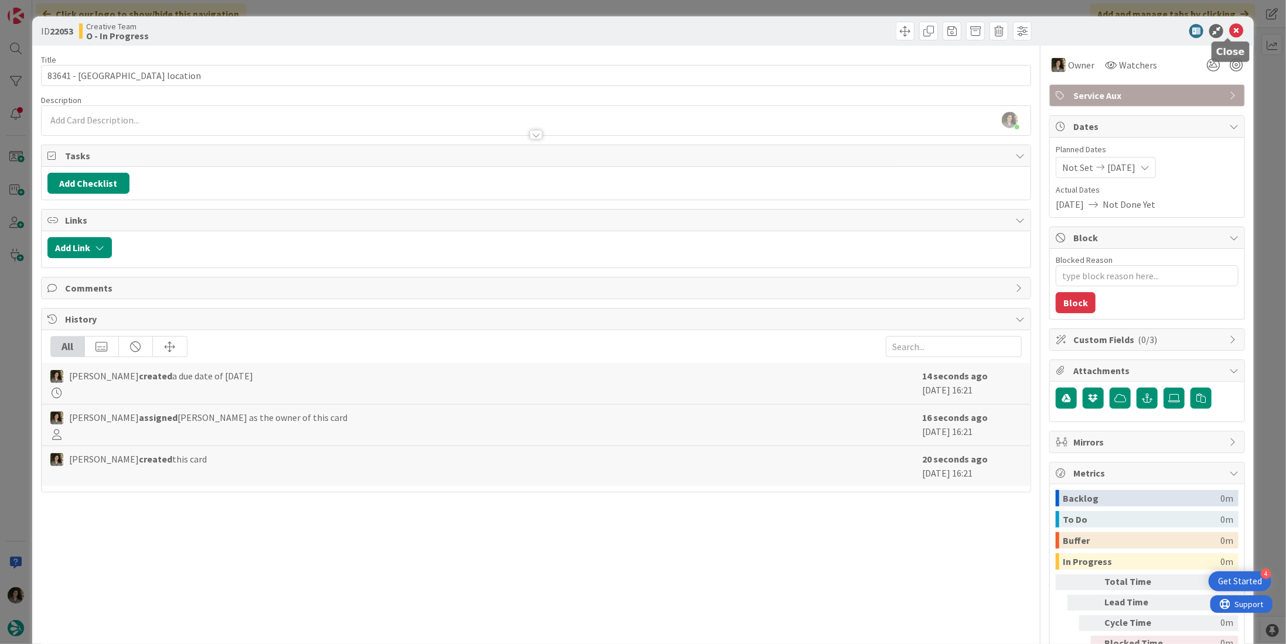
click at [1233, 30] on icon at bounding box center [1236, 31] width 14 height 14
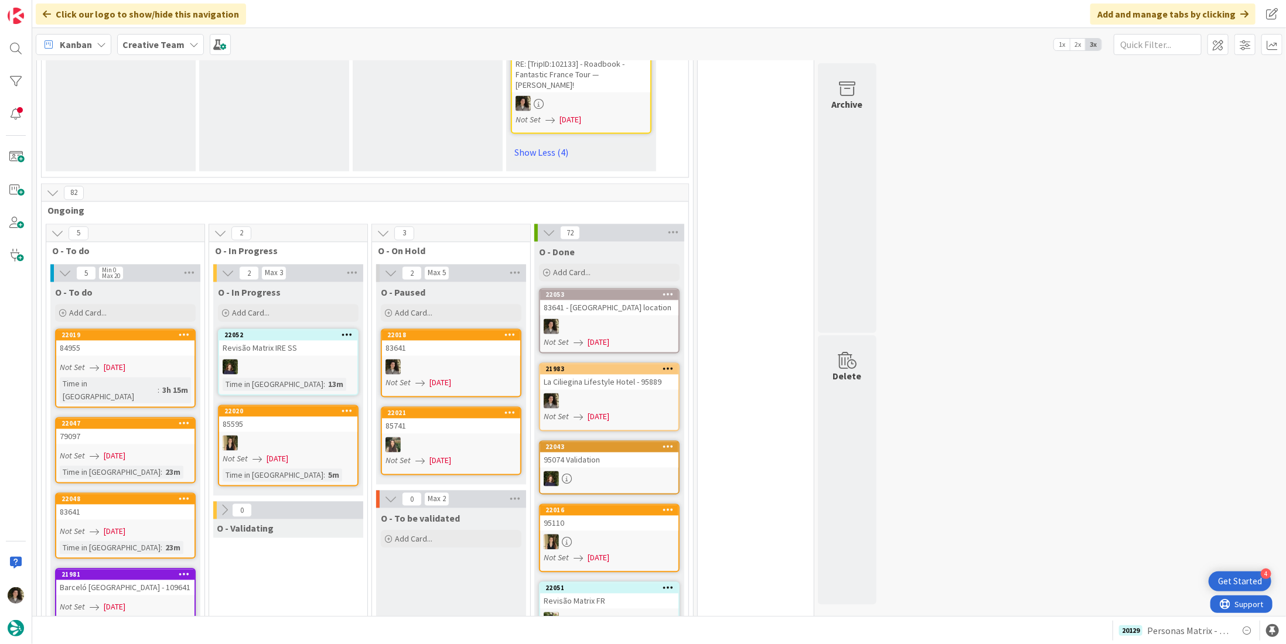
scroll to position [1421, 0]
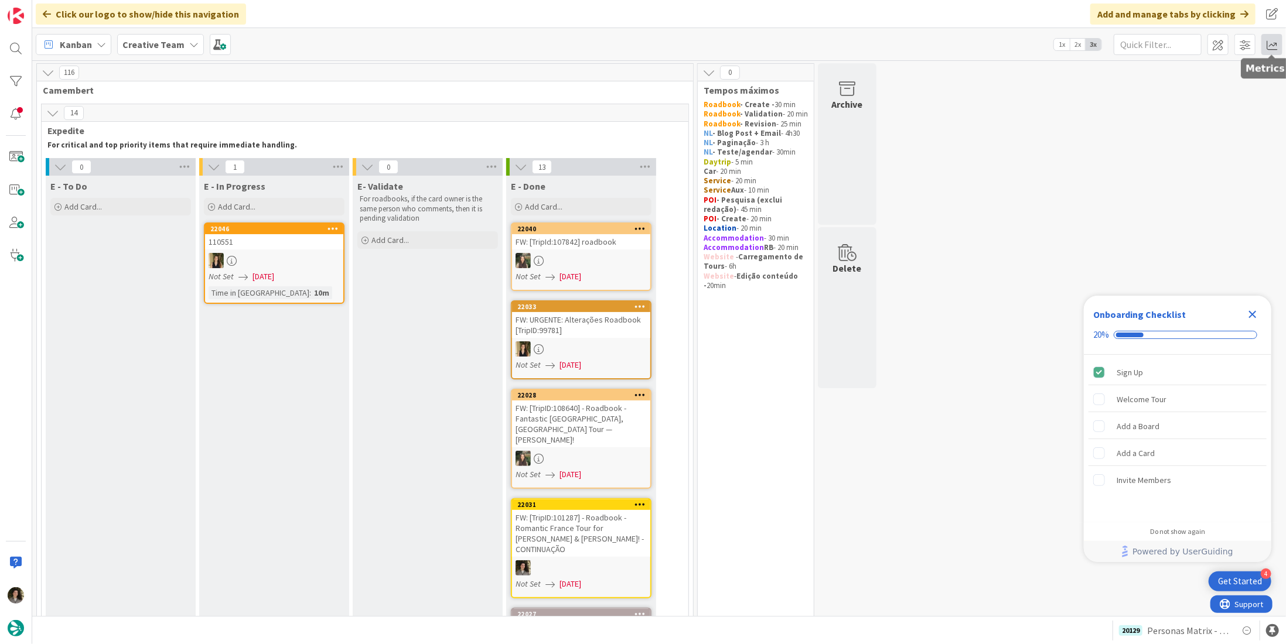
click at [899, 37] on span at bounding box center [1271, 44] width 21 height 21
click at [899, 125] on div "Allocation No Recent Data" at bounding box center [1203, 132] width 158 height 21
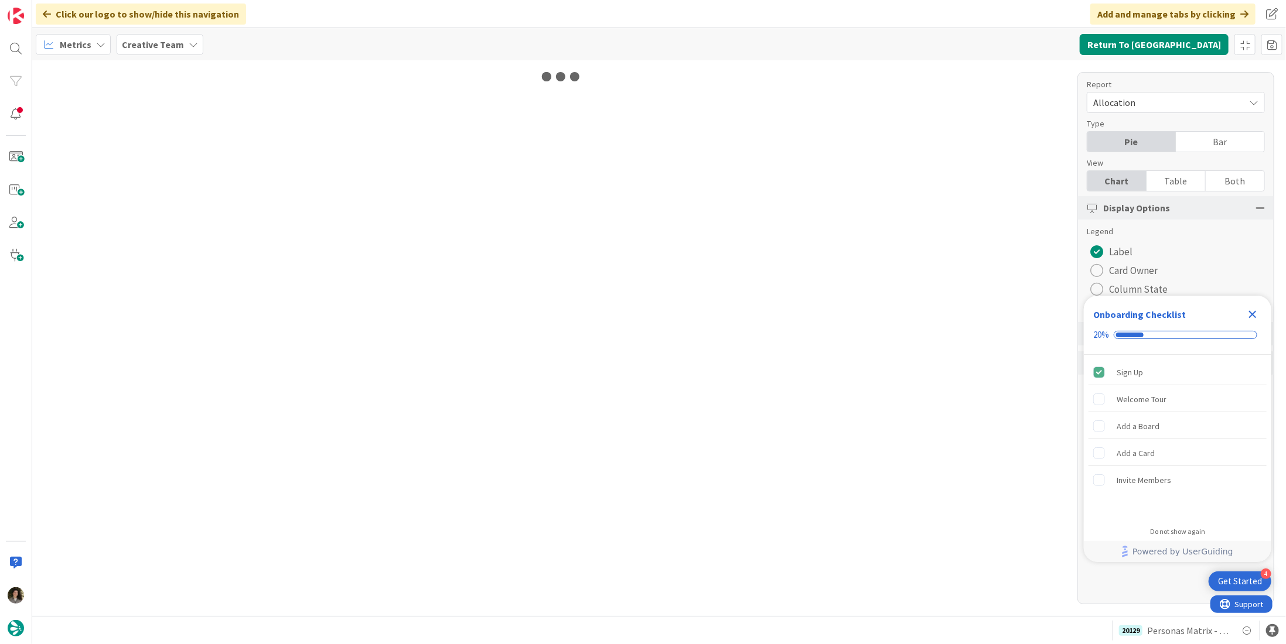
click at [899, 312] on icon "Close Checklist" at bounding box center [1252, 315] width 14 height 14
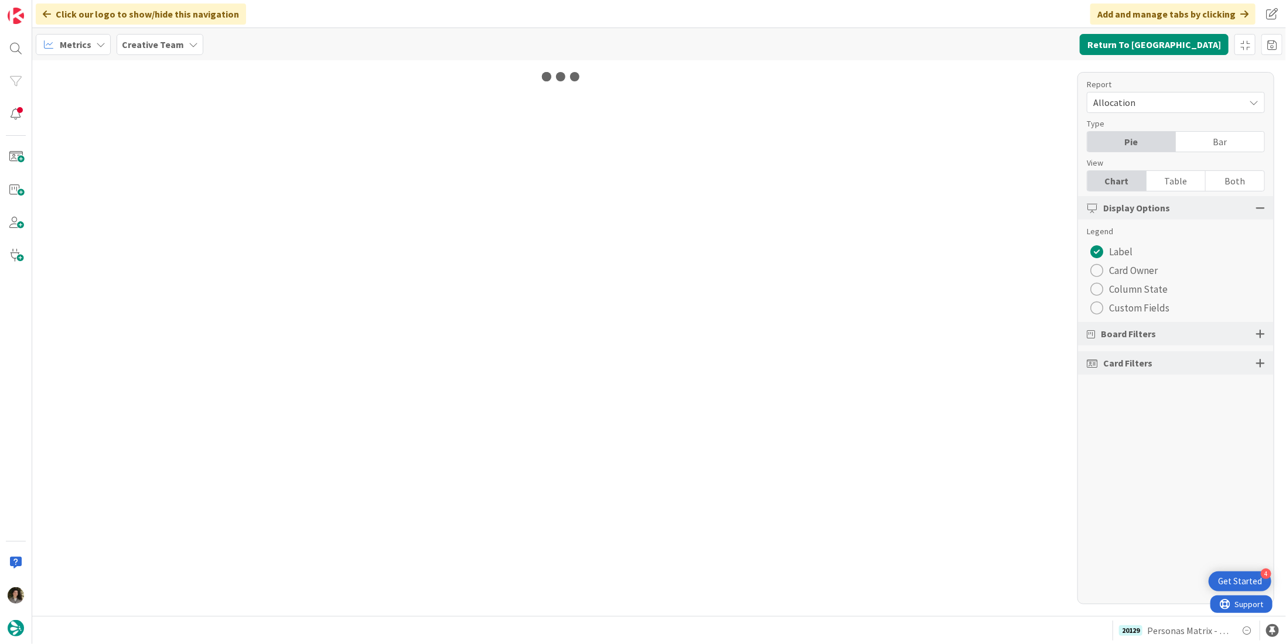
click at [899, 188] on div "Table" at bounding box center [1175, 181] width 59 height 20
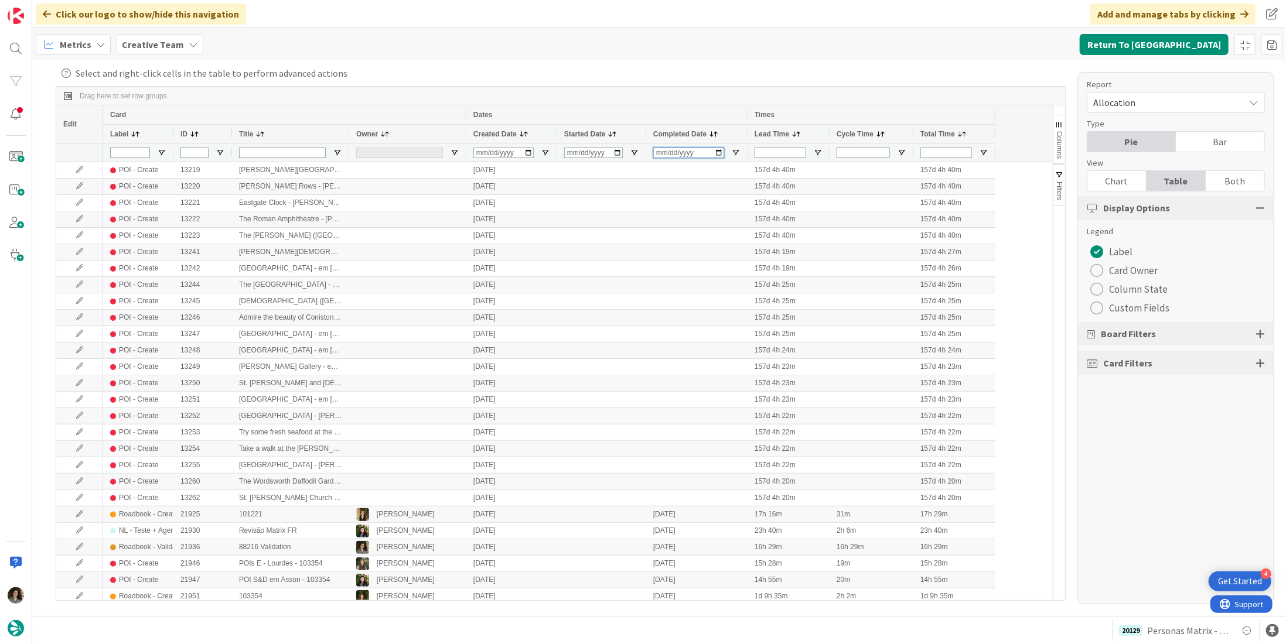
click at [658, 151] on input "Completed Date Filter Input" at bounding box center [688, 153] width 71 height 11
click at [666, 155] on input "0092-08-02" at bounding box center [688, 153] width 71 height 11
type input "2025-08-29"
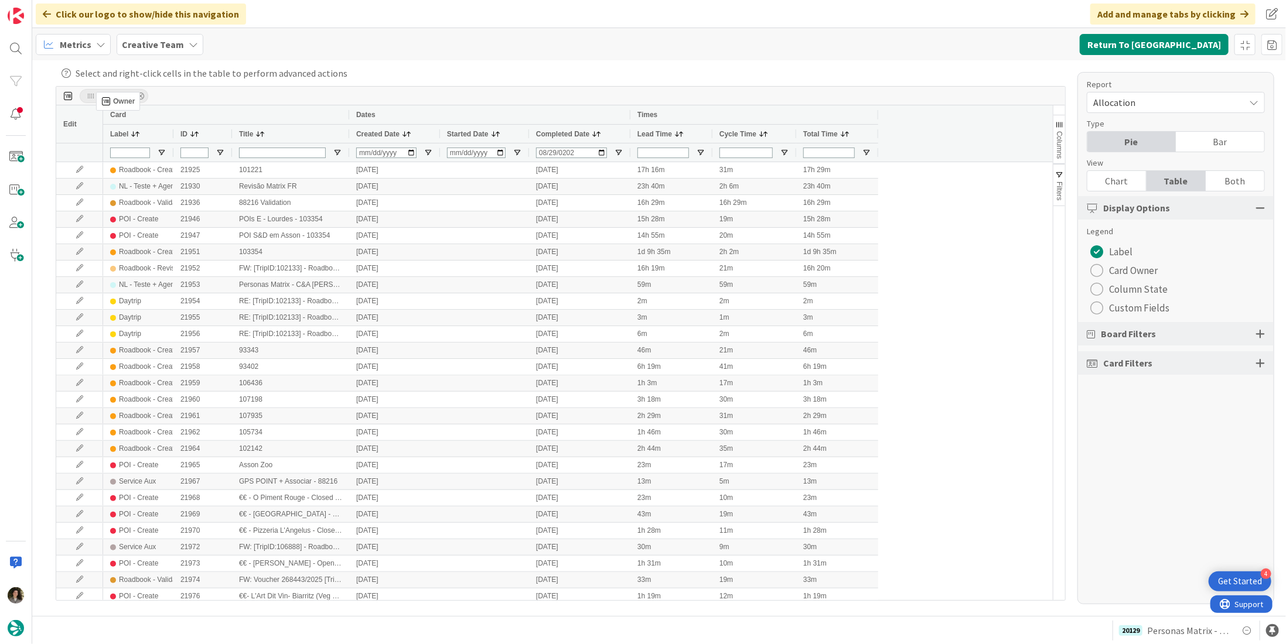
drag, startPoint x: 368, startPoint y: 132, endPoint x: 101, endPoint y: 97, distance: 269.5
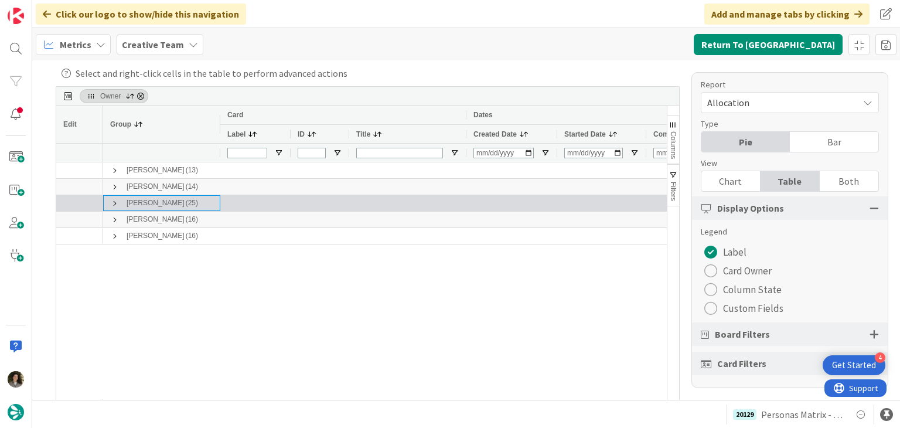
click at [112, 204] on span at bounding box center [114, 203] width 9 height 9
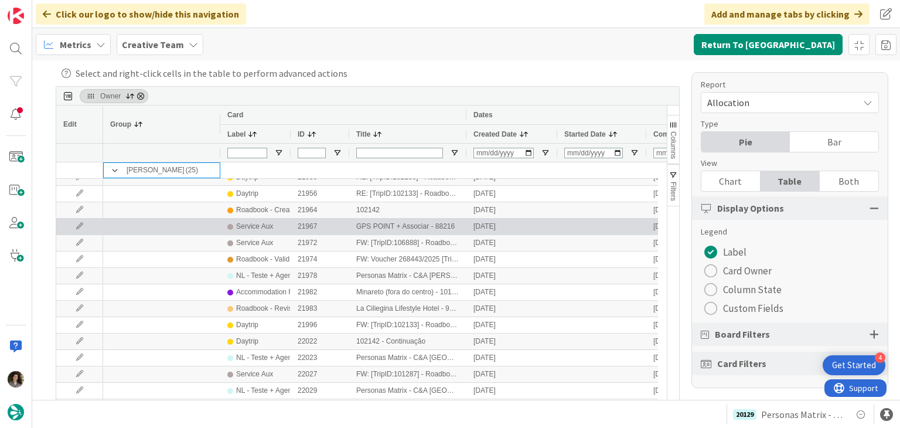
scroll to position [117, 0]
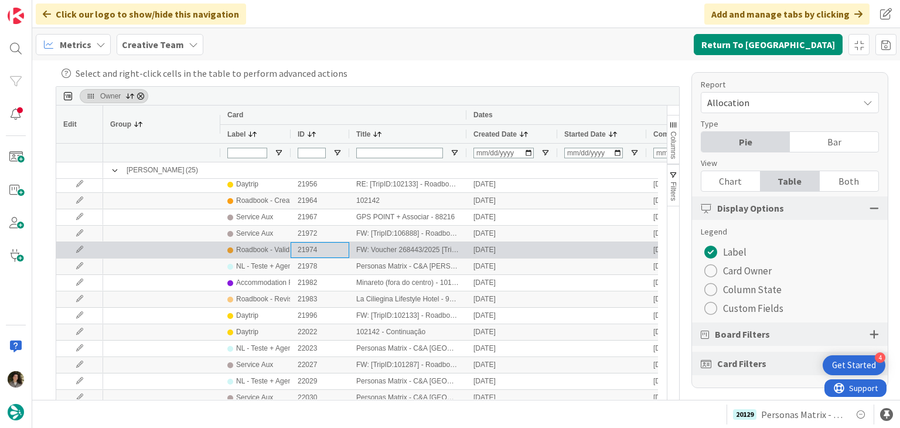
click at [291, 252] on div "21974" at bounding box center [320, 250] width 59 height 16
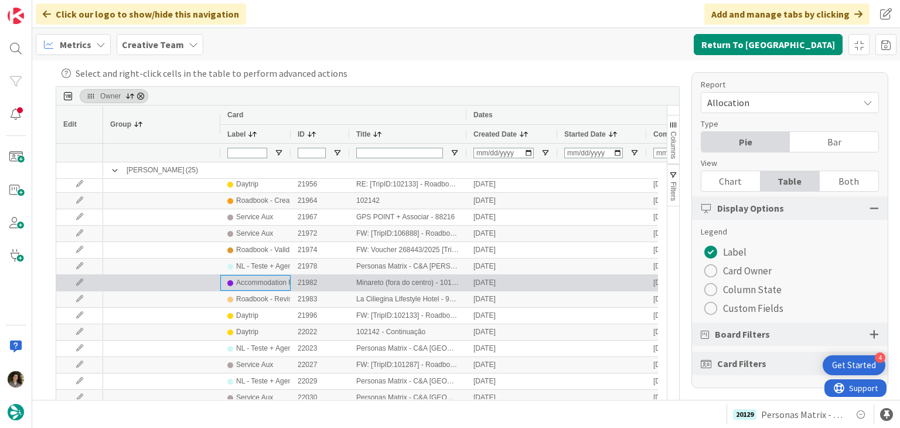
click at [240, 284] on div "Accommodation RB" at bounding box center [267, 282] width 62 height 15
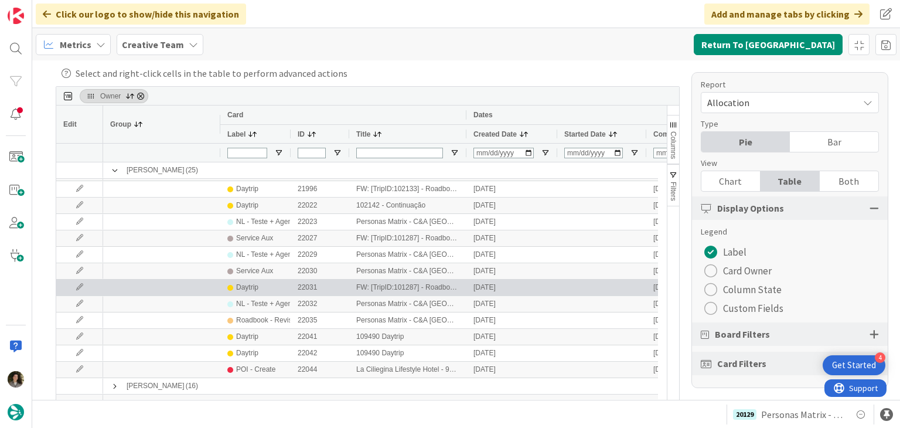
scroll to position [255, 0]
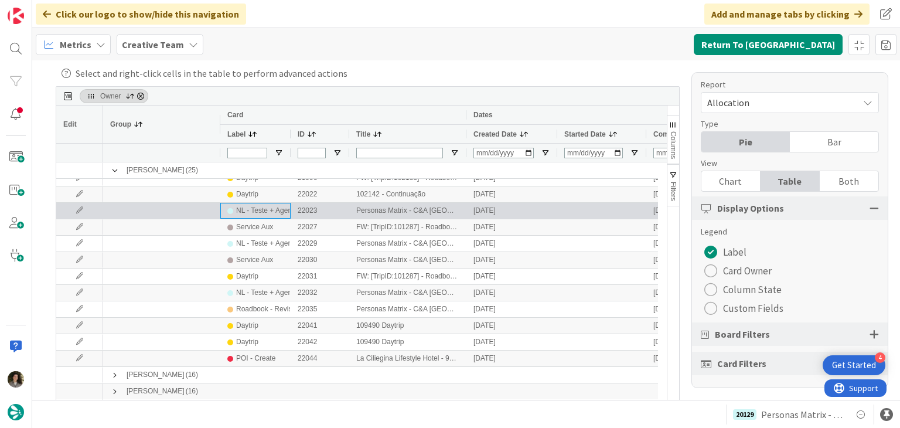
click at [264, 213] on div "NL - Teste + Agendamento" at bounding box center [277, 210] width 83 height 15
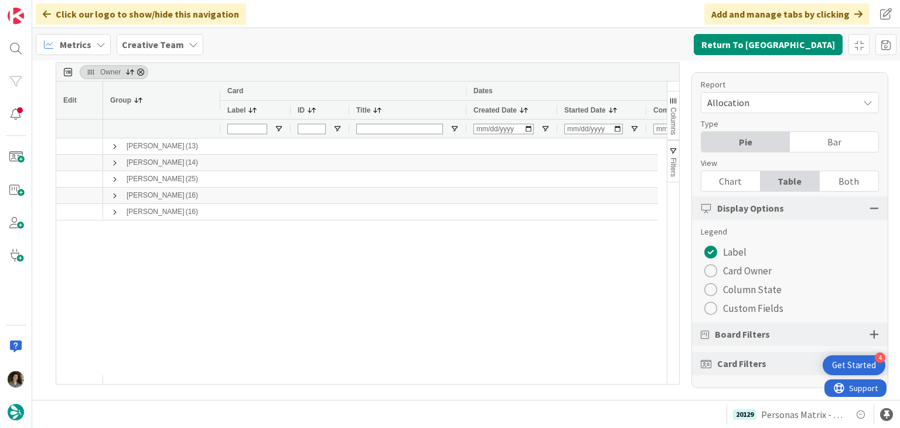
scroll to position [0, 0]
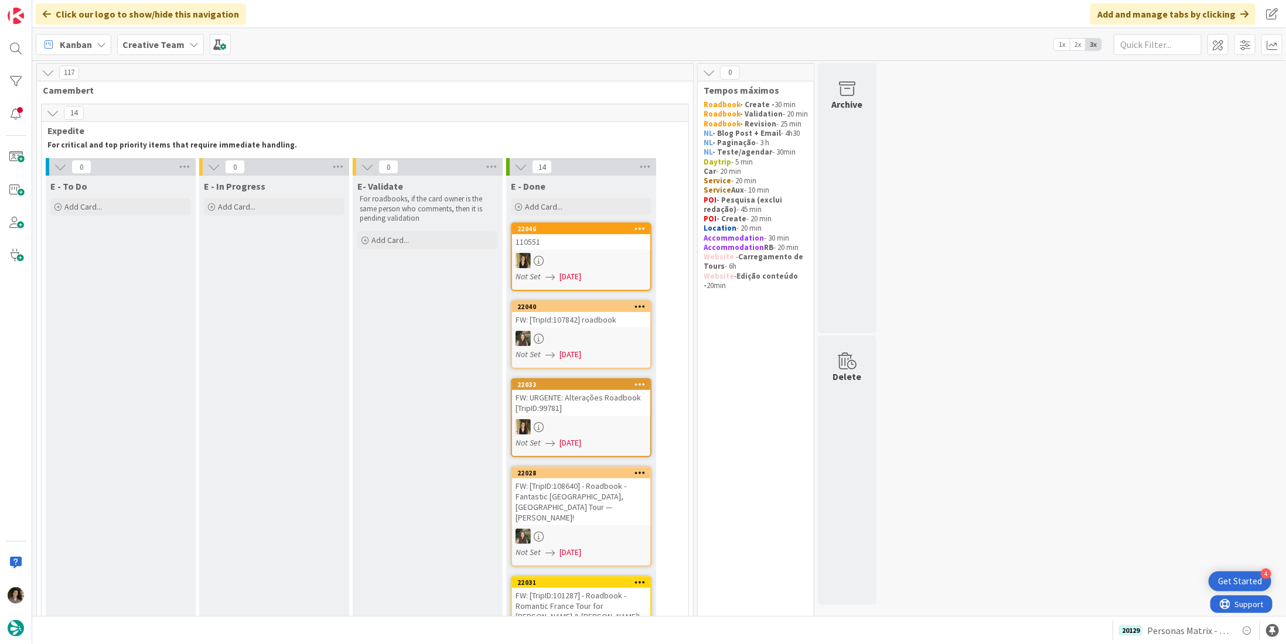
scroll to position [1421, 0]
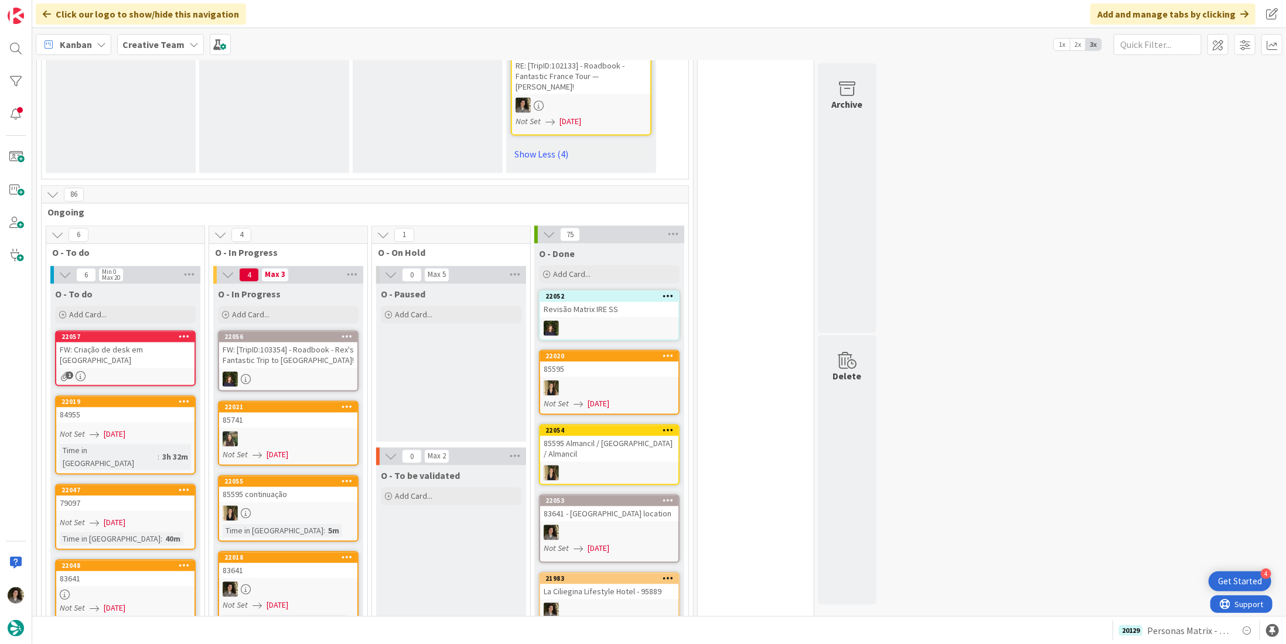
click at [137, 331] on link "22057 FW: Criação de desk em Vilamoura 1" at bounding box center [125, 359] width 141 height 56
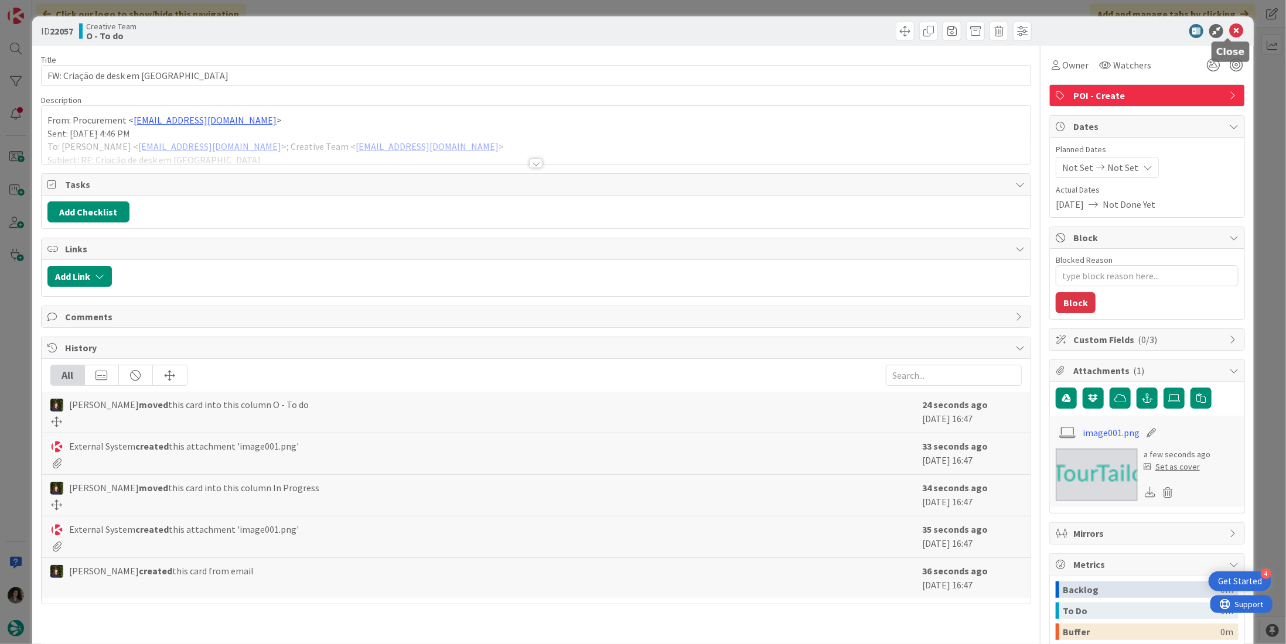
click at [1233, 33] on icon at bounding box center [1236, 31] width 14 height 14
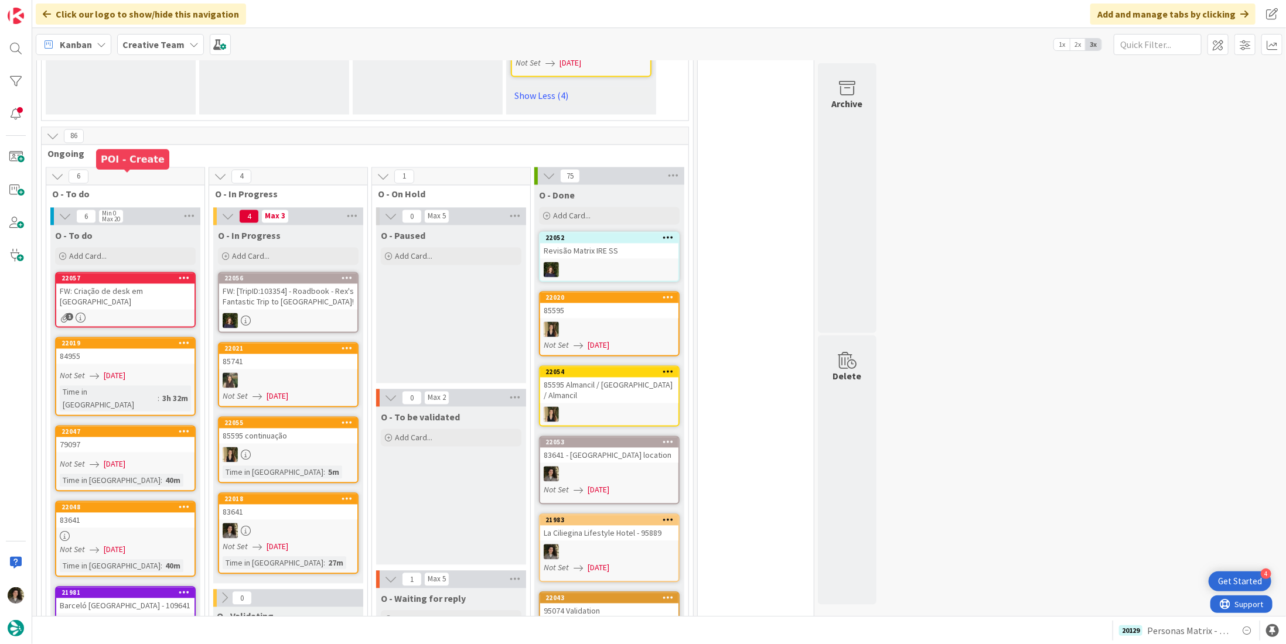
click at [121, 284] on div "FW: Criação de desk em Vilamoura" at bounding box center [125, 297] width 138 height 26
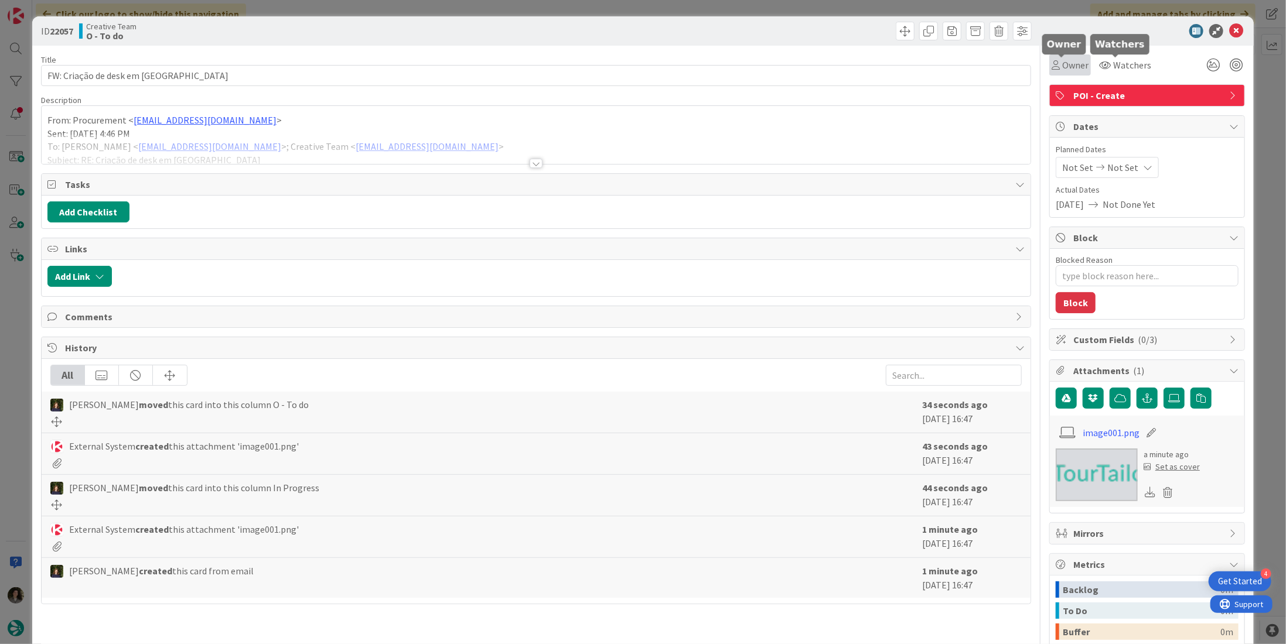
click at [1062, 62] on span "Owner" at bounding box center [1075, 65] width 26 height 14
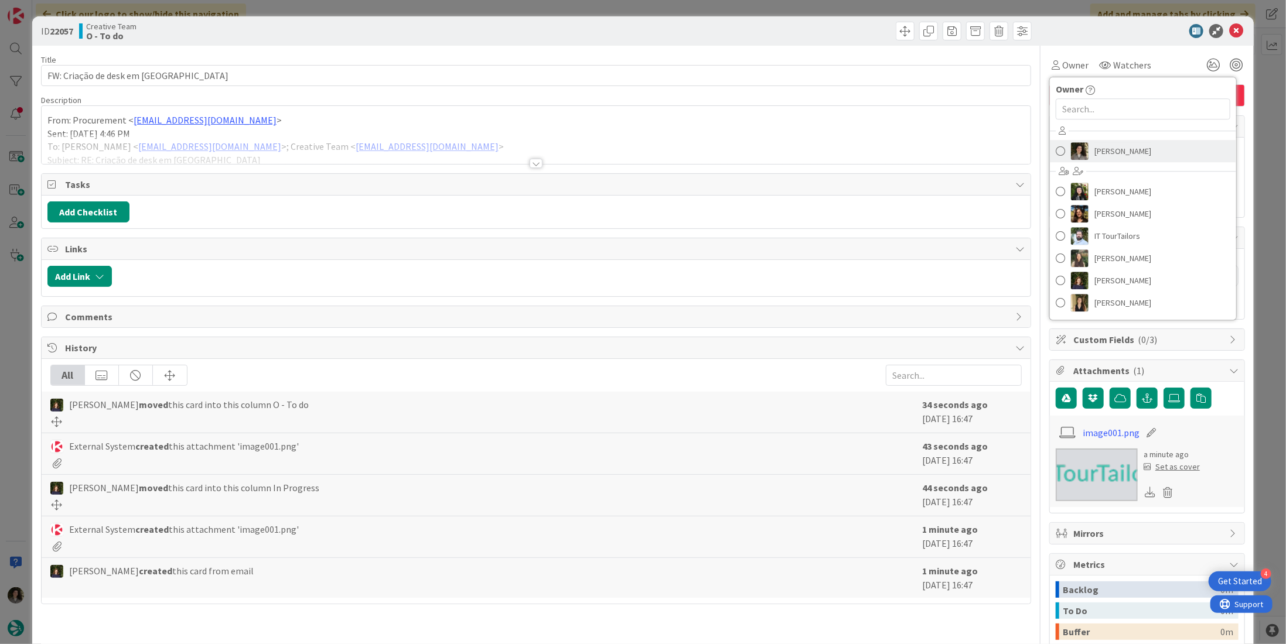
click at [1148, 149] on link "[PERSON_NAME]" at bounding box center [1143, 151] width 186 height 22
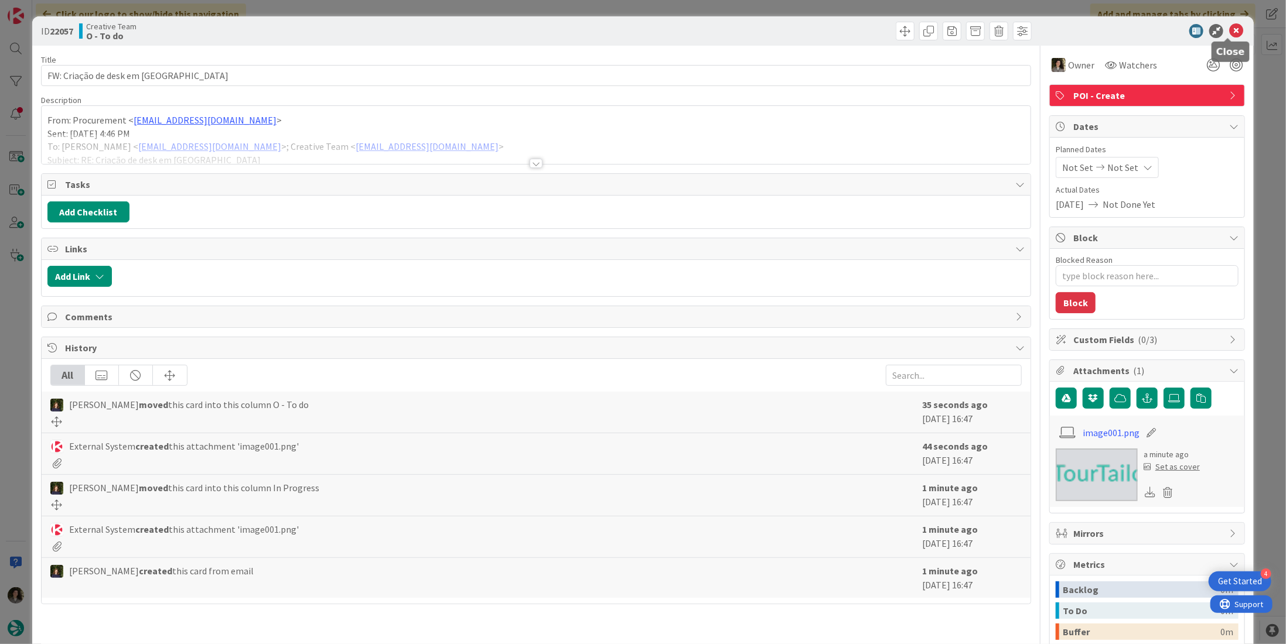
click at [1229, 33] on icon at bounding box center [1236, 31] width 14 height 14
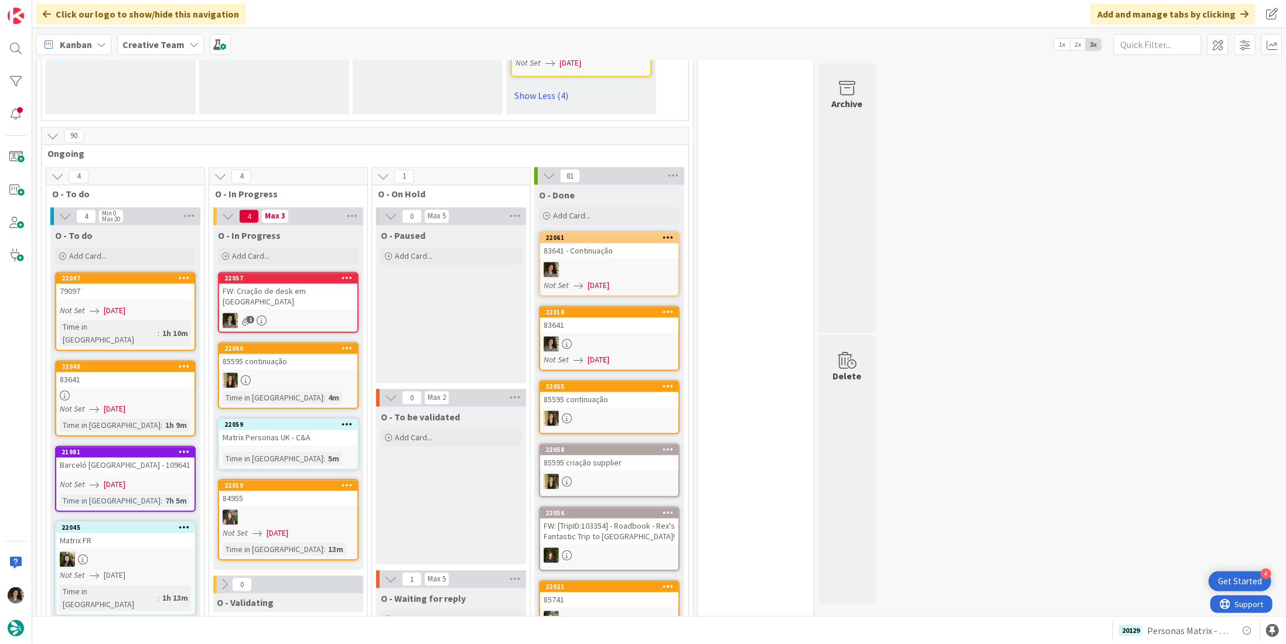
click at [295, 284] on div "FW: Criação de desk em Vilamoura" at bounding box center [288, 297] width 138 height 26
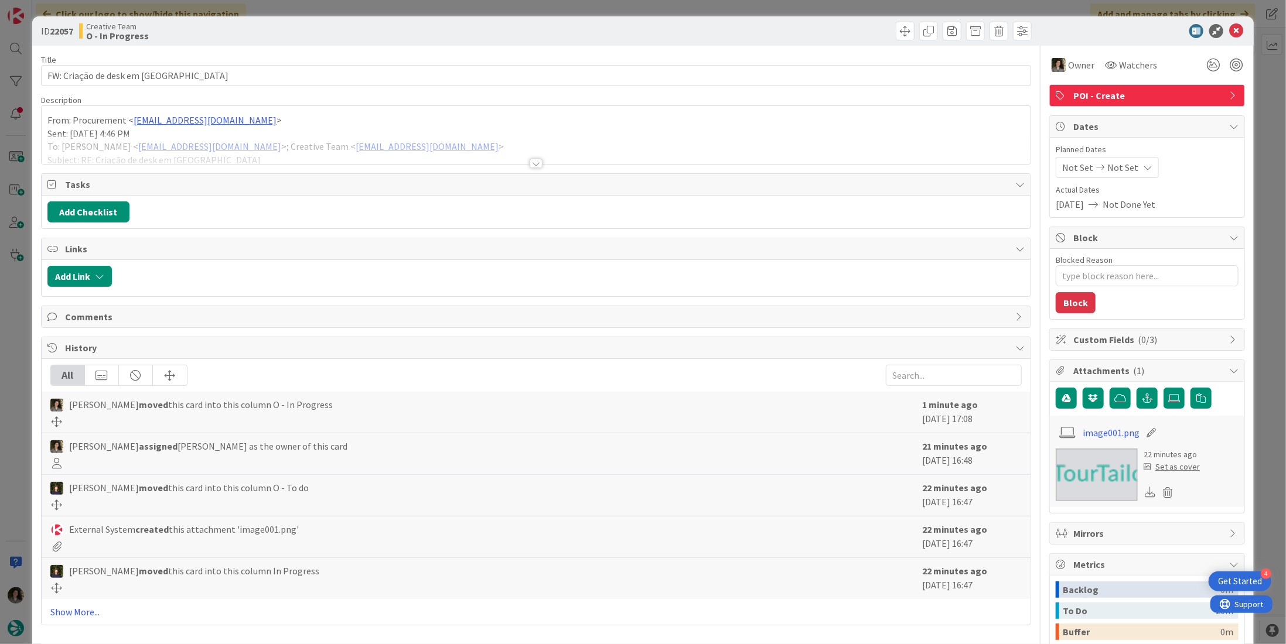
click at [532, 162] on div at bounding box center [536, 163] width 13 height 9
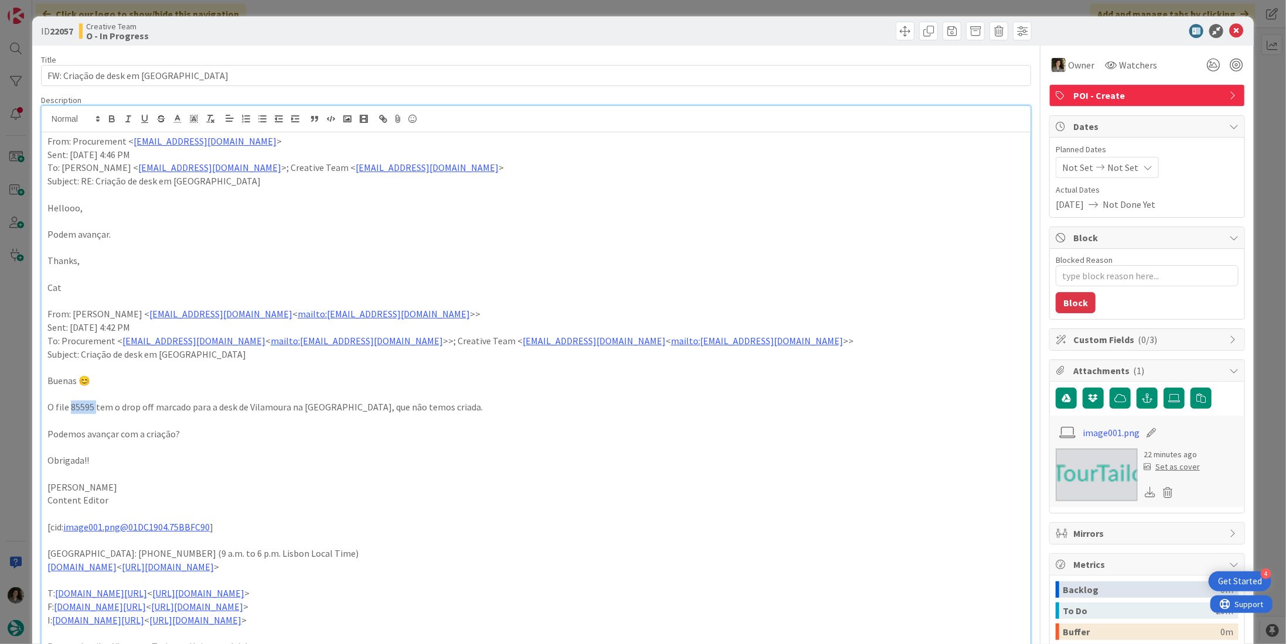
drag, startPoint x: 94, startPoint y: 409, endPoint x: 70, endPoint y: 411, distance: 24.1
click at [70, 411] on p "O file 85595 tem o drop off marcado para a desk de Vilamoura na Rua da Botelha,…" at bounding box center [535, 407] width 977 height 13
copy p "85595"
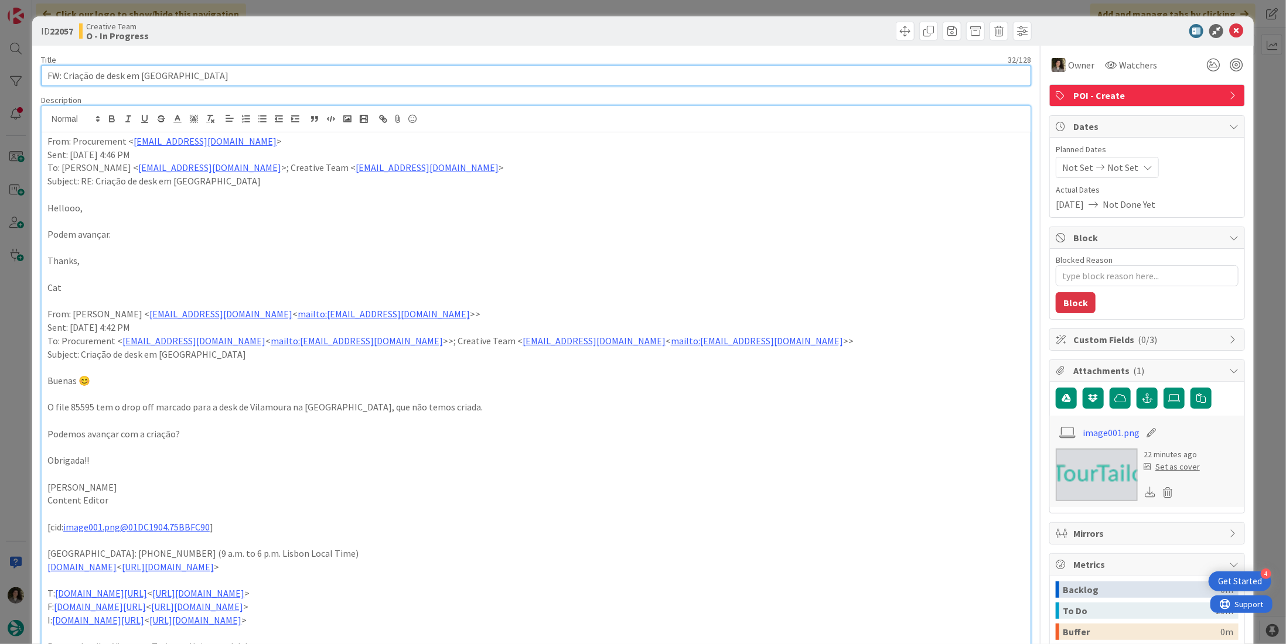
click at [222, 69] on input "FW: Criação de desk em Vilamoura" at bounding box center [536, 75] width 990 height 21
click at [219, 72] on input "FW: Criação de desk em Vilamoura" at bounding box center [536, 75] width 990 height 21
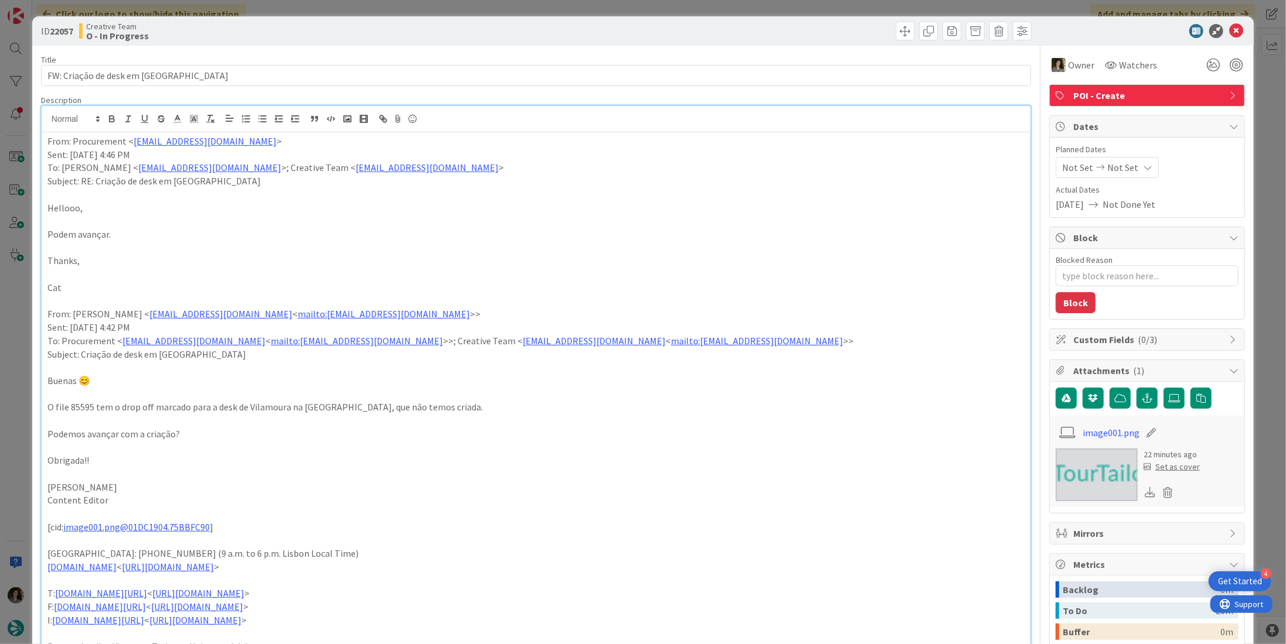
click at [1238, 25] on div "ID 22057 Creative Team O - In Progress" at bounding box center [642, 30] width 1221 height 29
click at [1231, 30] on icon at bounding box center [1236, 31] width 14 height 14
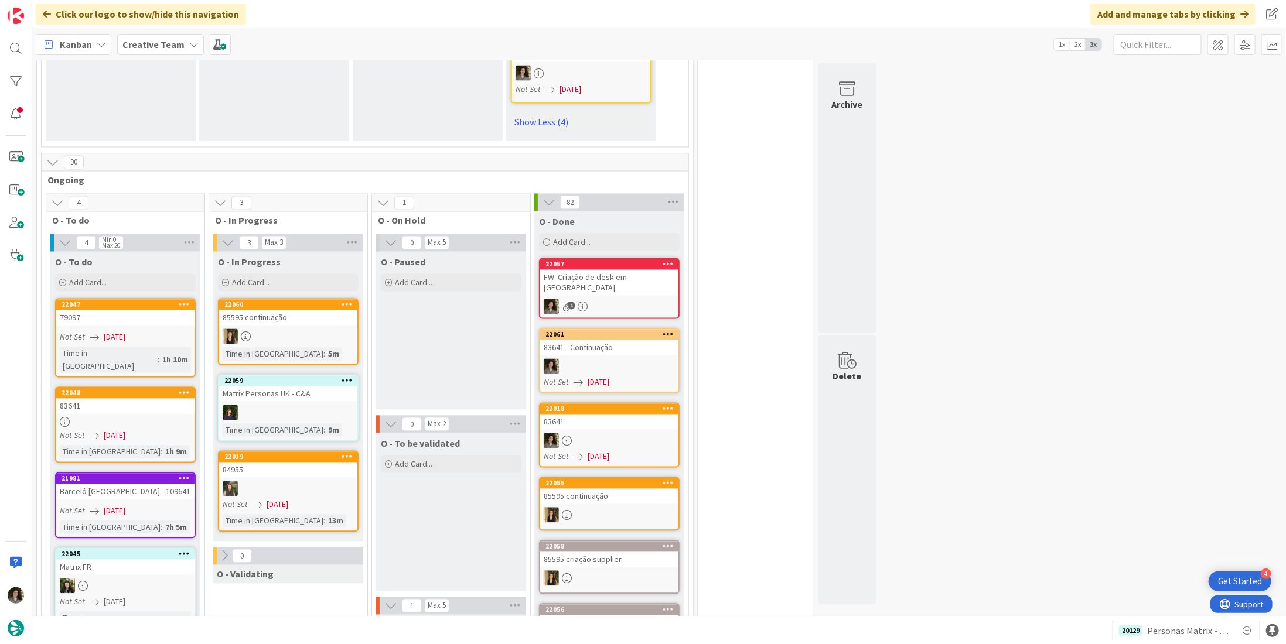
click at [615, 270] on div "FW: Criação de desk em Vilamoura" at bounding box center [609, 283] width 138 height 26
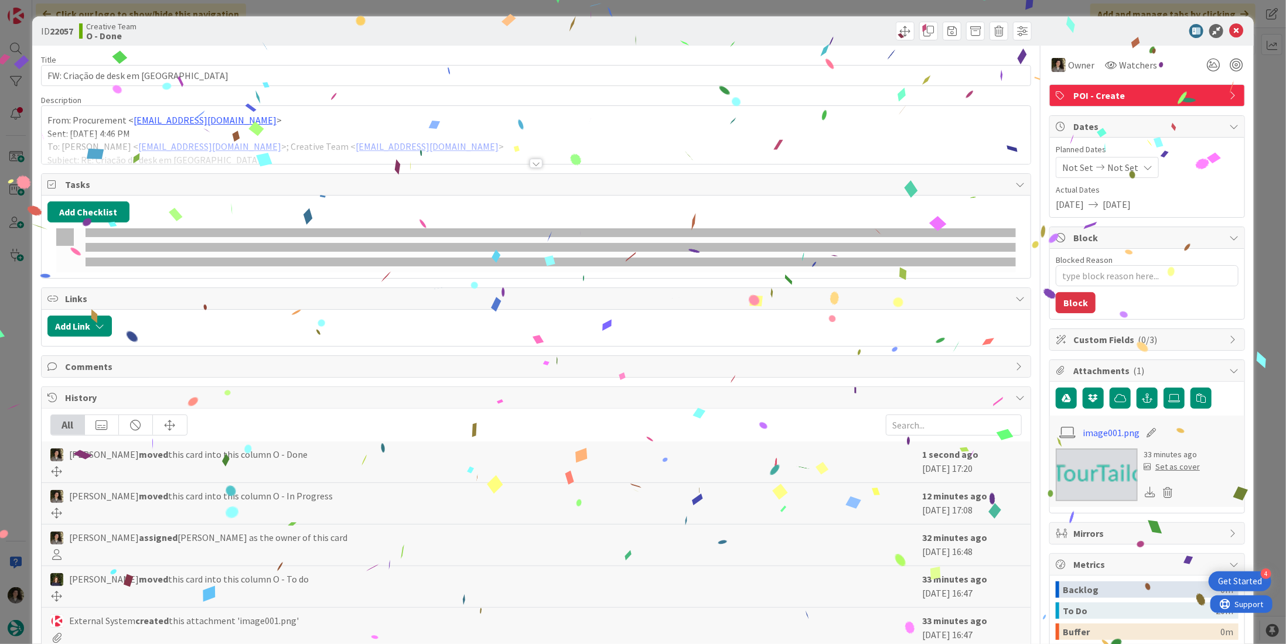
type textarea "x"
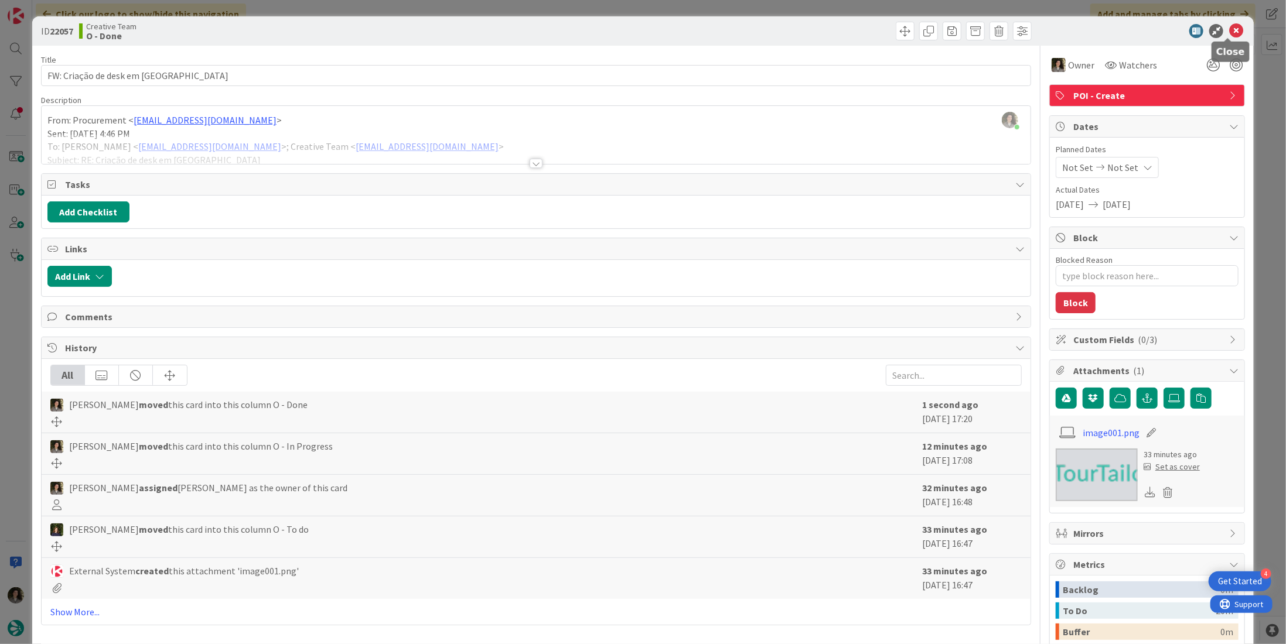
click at [1229, 34] on icon at bounding box center [1236, 31] width 14 height 14
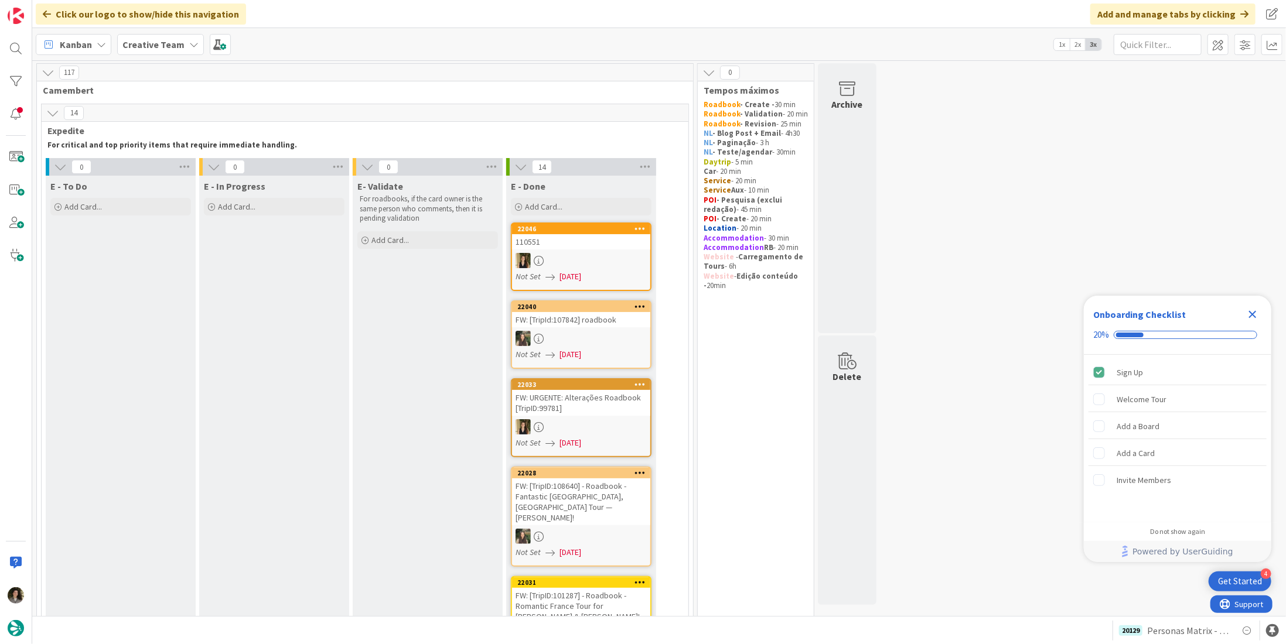
click at [1254, 317] on icon "Close Checklist" at bounding box center [1253, 315] width 8 height 8
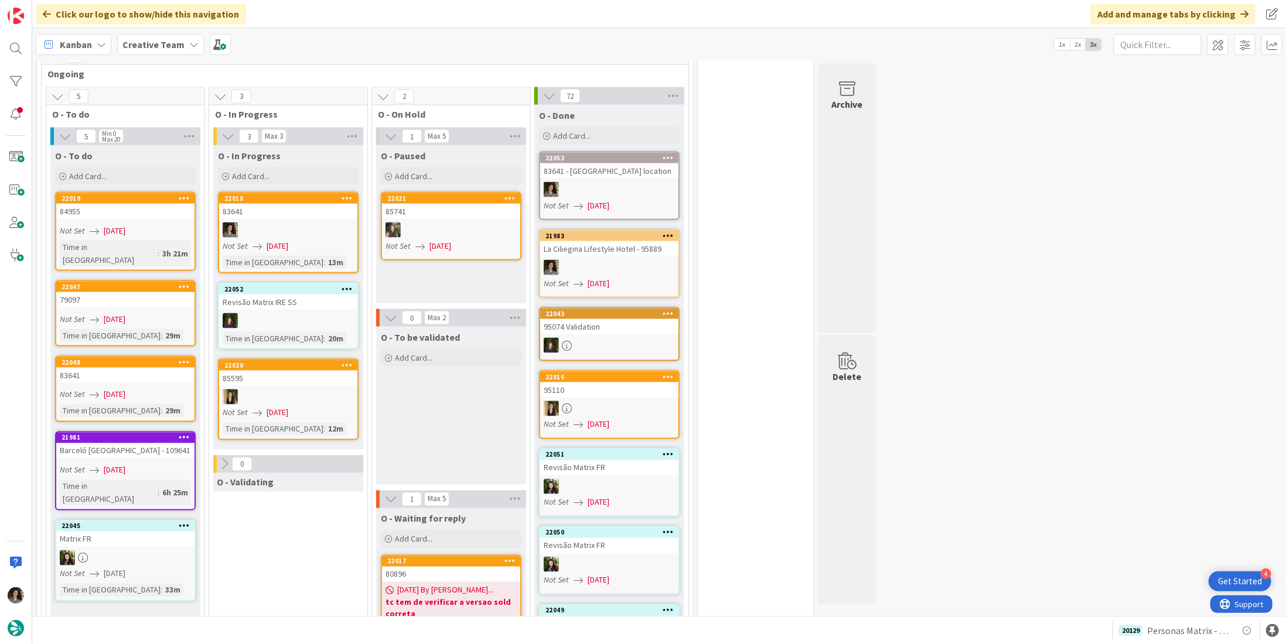
scroll to position [1113, 0]
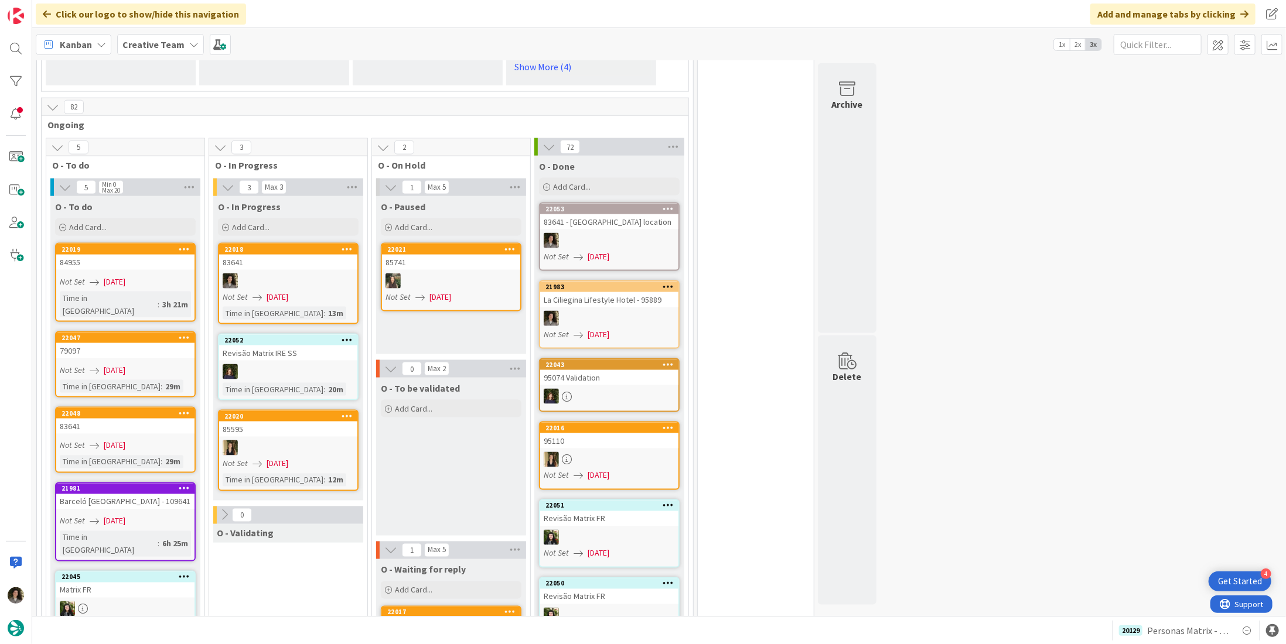
click at [320, 274] on div at bounding box center [288, 281] width 138 height 15
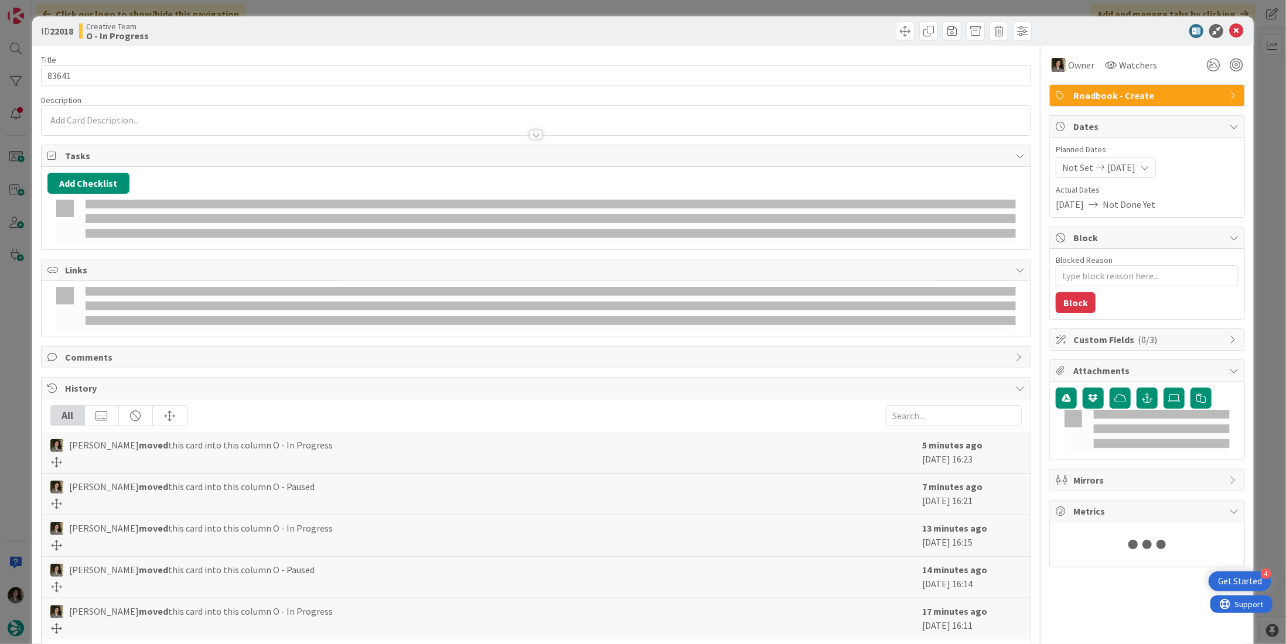
type textarea "x"
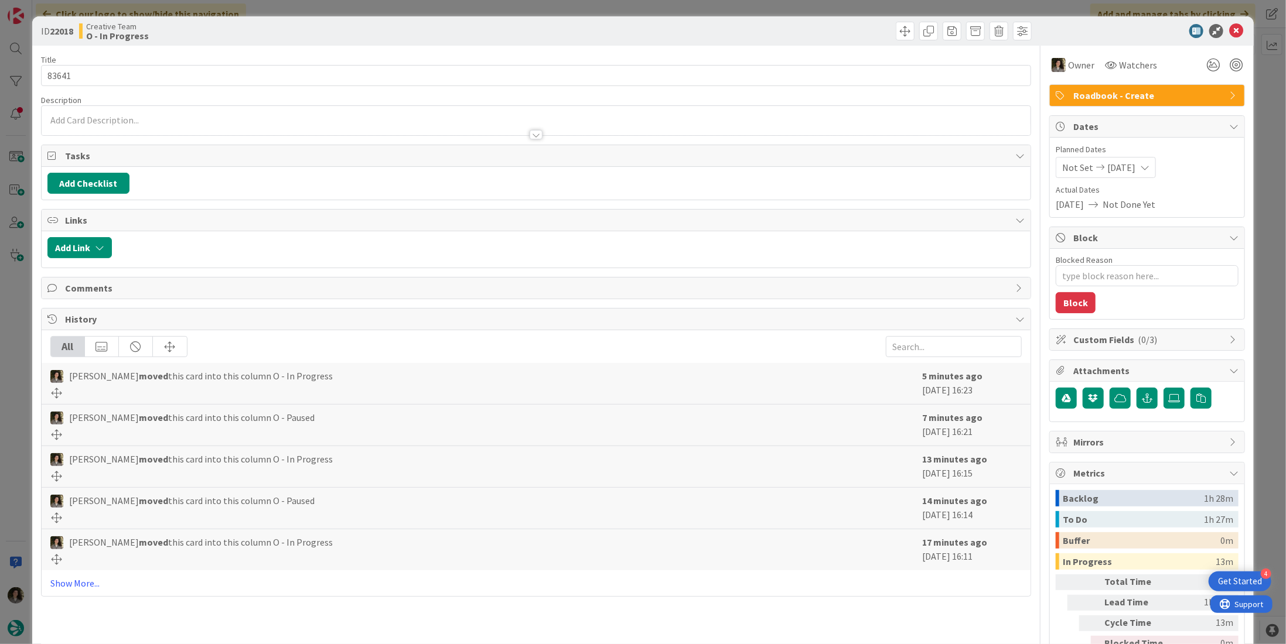
click at [530, 132] on div at bounding box center [536, 134] width 13 height 9
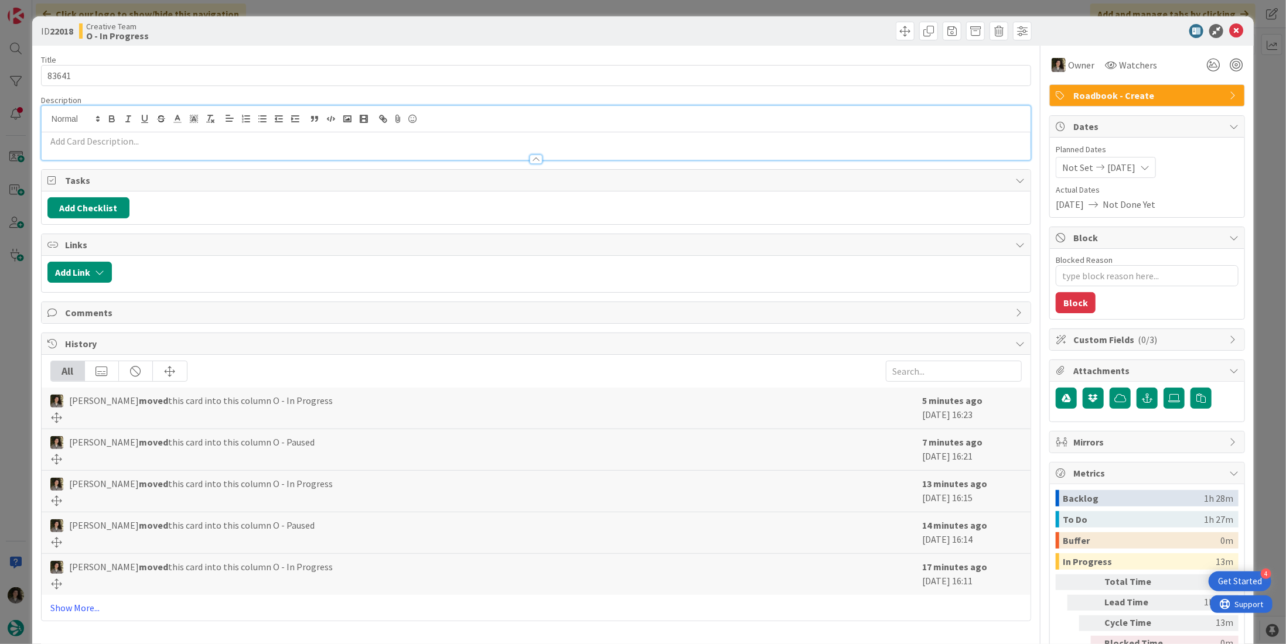
click at [408, 140] on p at bounding box center [535, 141] width 977 height 13
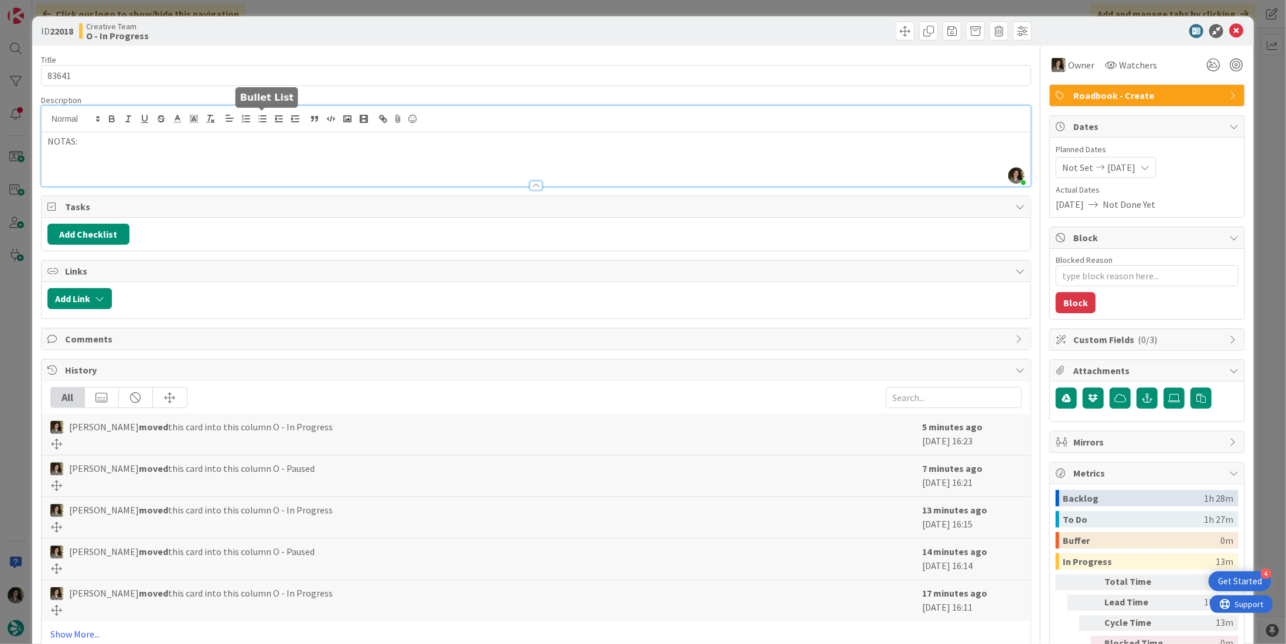
click at [261, 114] on icon "button" at bounding box center [262, 119] width 11 height 11
click at [118, 160] on p at bounding box center [535, 154] width 977 height 13
click at [115, 168] on li at bounding box center [543, 167] width 963 height 13
click at [274, 169] on li "Transfers do dia 4/10 estão por confirmar -" at bounding box center [543, 167] width 963 height 13
click at [298, 169] on li "Transfers do dia 4/10 estão por confirmar - 226372" at bounding box center [543, 167] width 963 height 13
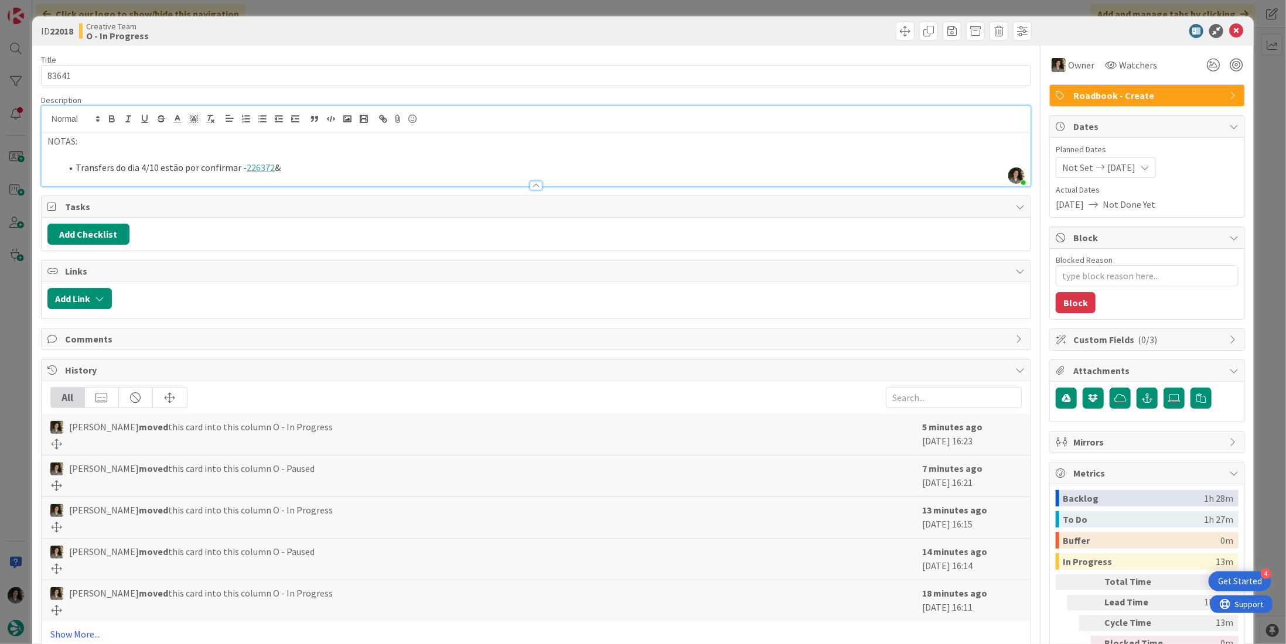
click at [368, 174] on div at bounding box center [536, 180] width 989 height 12
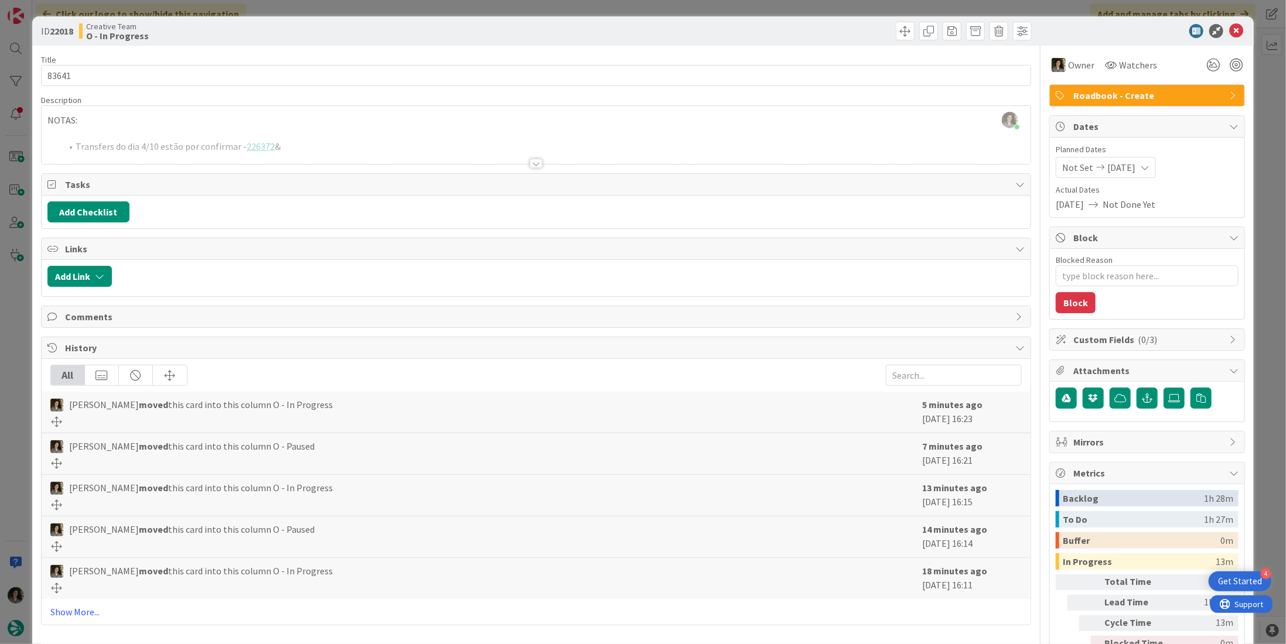
click at [343, 144] on div at bounding box center [536, 149] width 989 height 30
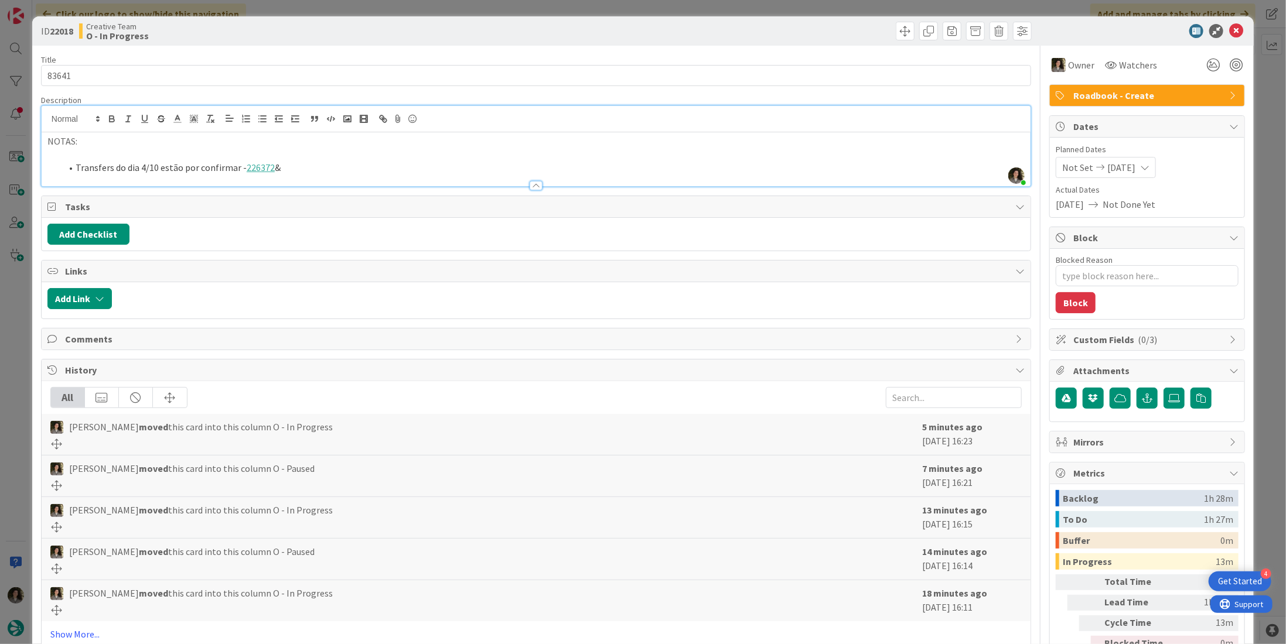
click at [319, 165] on li "Transfers do dia 4/10 estão por confirmar - 226372 &" at bounding box center [543, 167] width 963 height 13
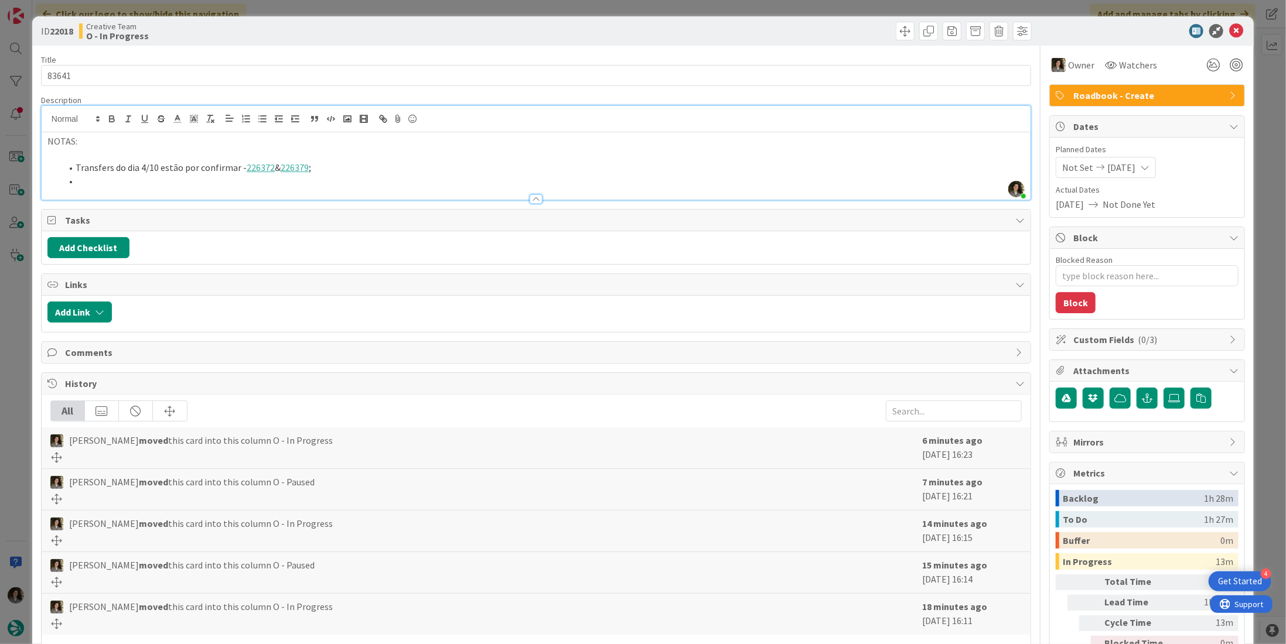
click at [123, 187] on div at bounding box center [536, 193] width 989 height 12
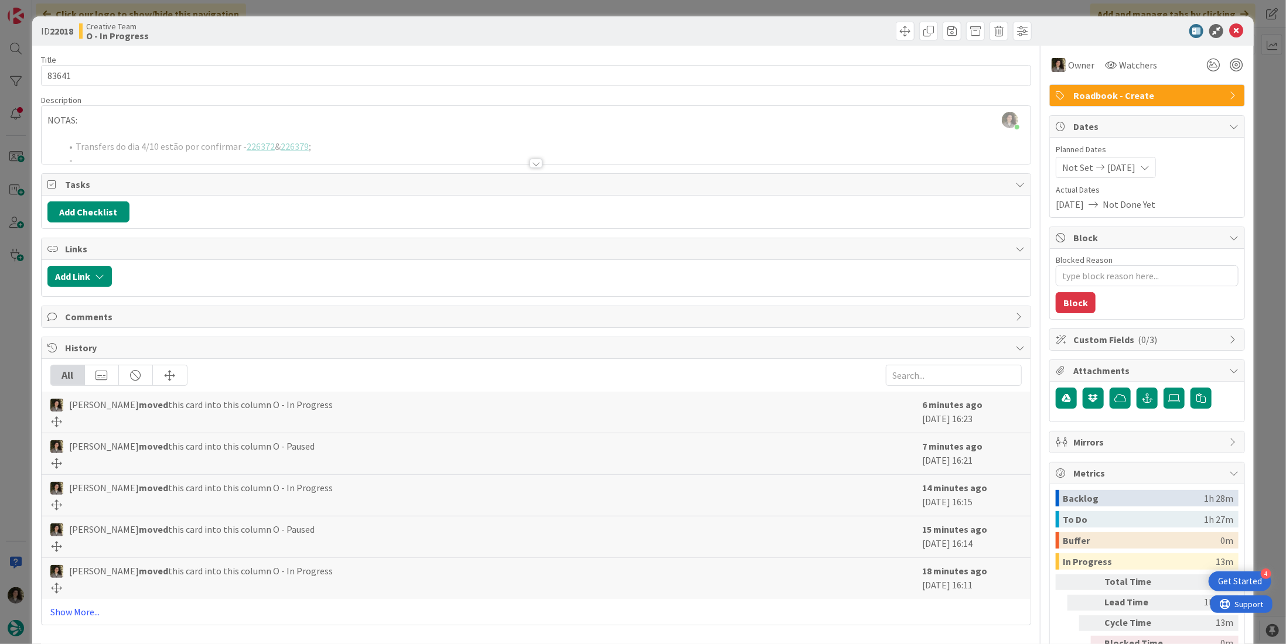
click at [532, 161] on div at bounding box center [536, 163] width 13 height 9
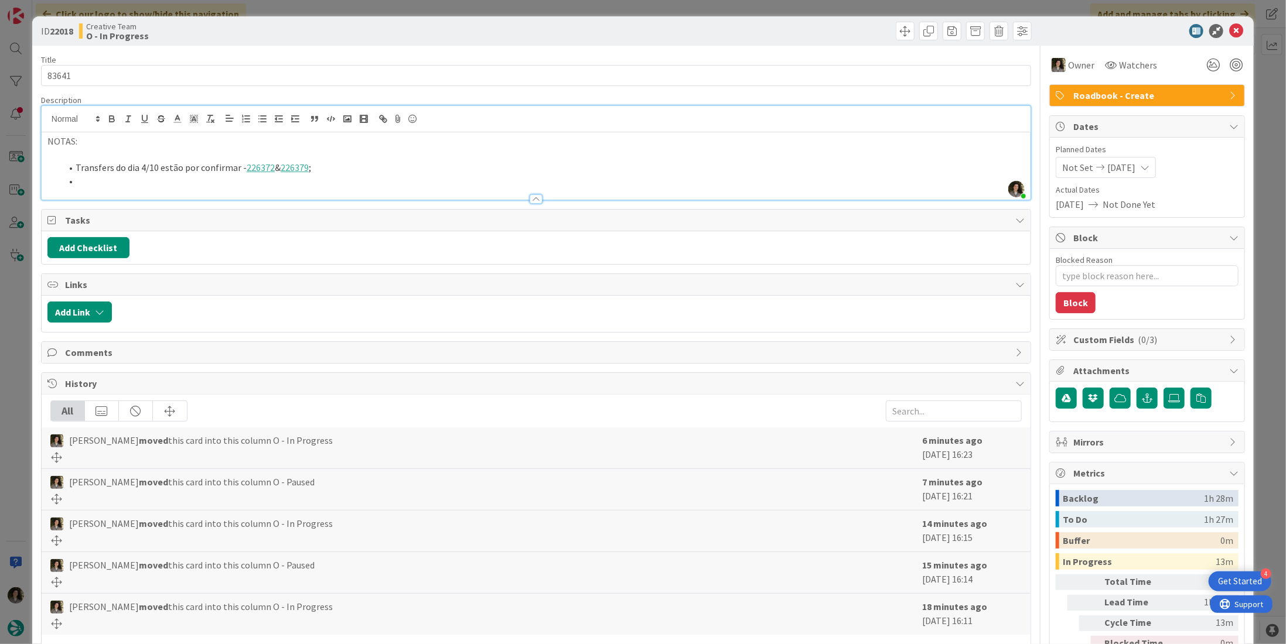
click at [191, 175] on li at bounding box center [543, 181] width 963 height 13
click at [277, 184] on li "Tickets de Montserrat estão por comprar -" at bounding box center [543, 181] width 963 height 13
click at [669, 158] on p at bounding box center [535, 154] width 977 height 13
click at [1229, 26] on icon at bounding box center [1236, 31] width 14 height 14
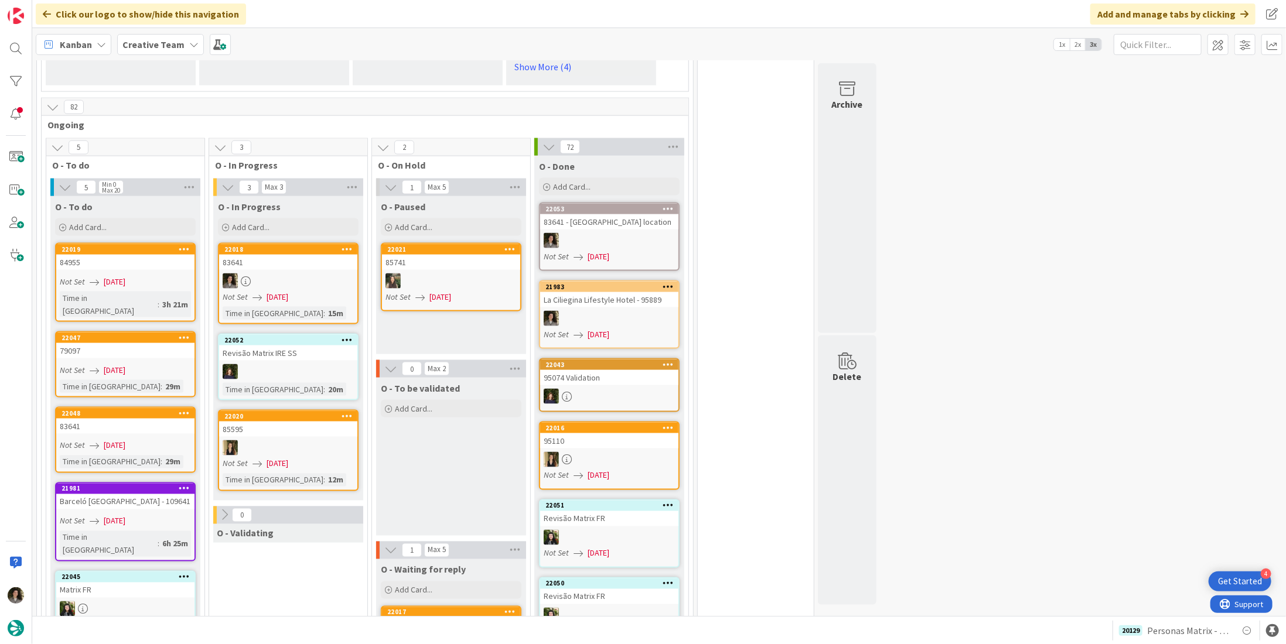
click at [283, 291] on span "[DATE]" at bounding box center [278, 297] width 22 height 12
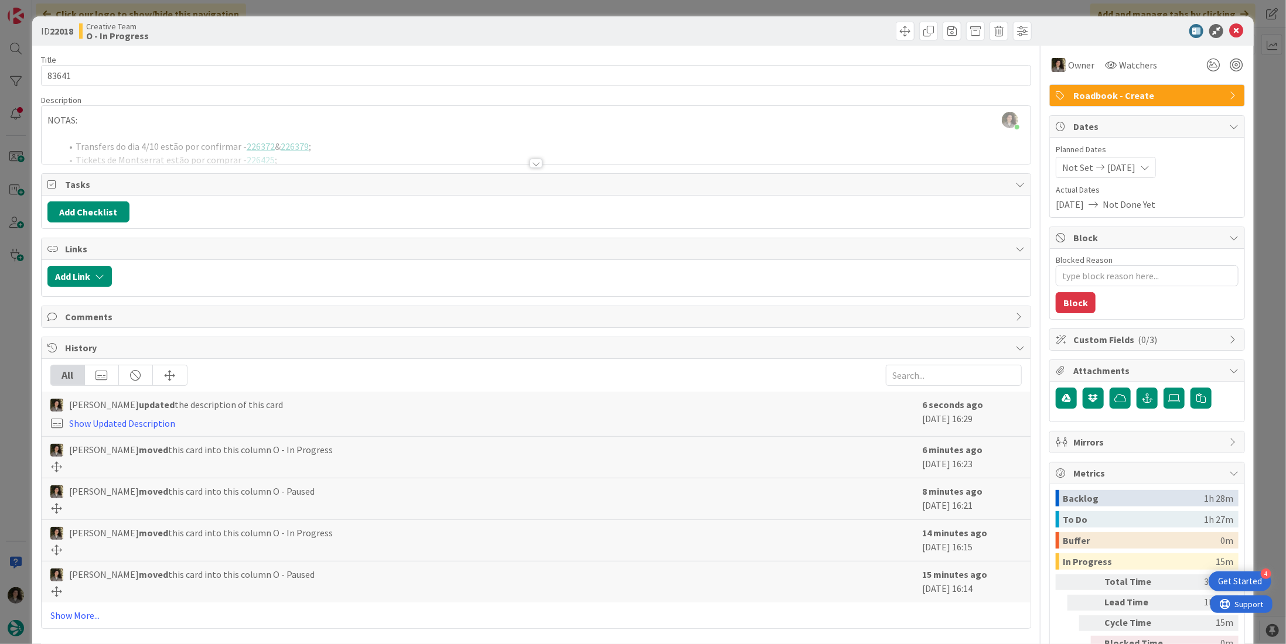
click at [533, 155] on div at bounding box center [536, 149] width 989 height 30
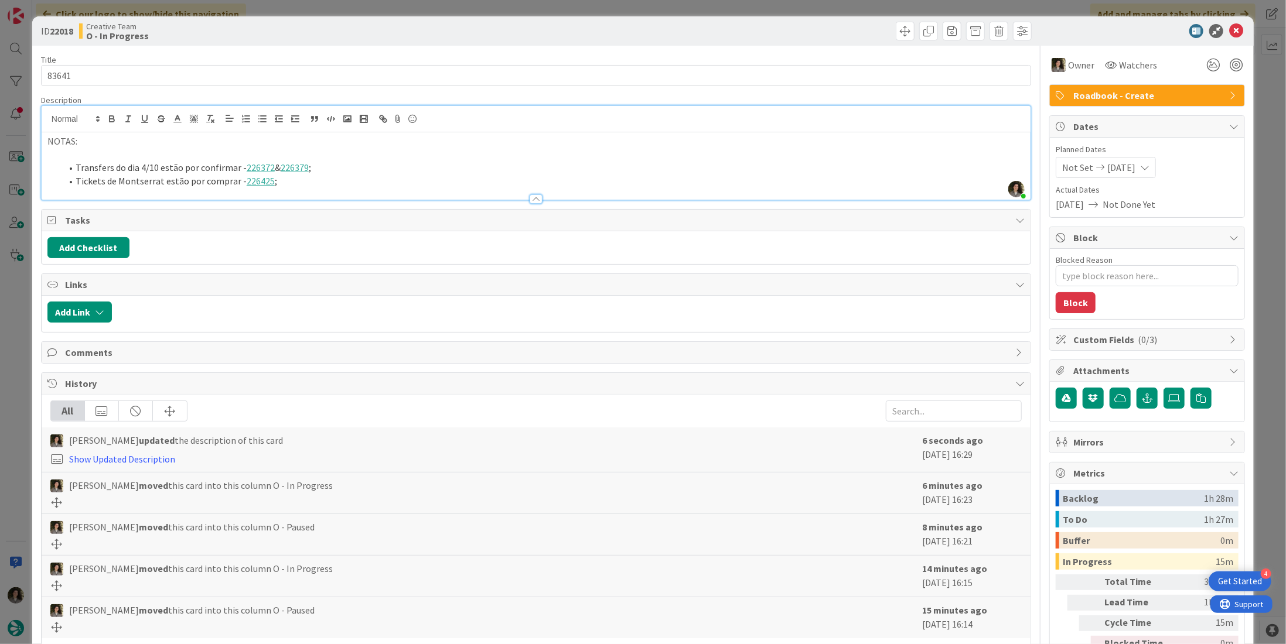
click at [303, 181] on li "Tickets de Montserrat estão por comprar - 226425 ;" at bounding box center [543, 181] width 963 height 13
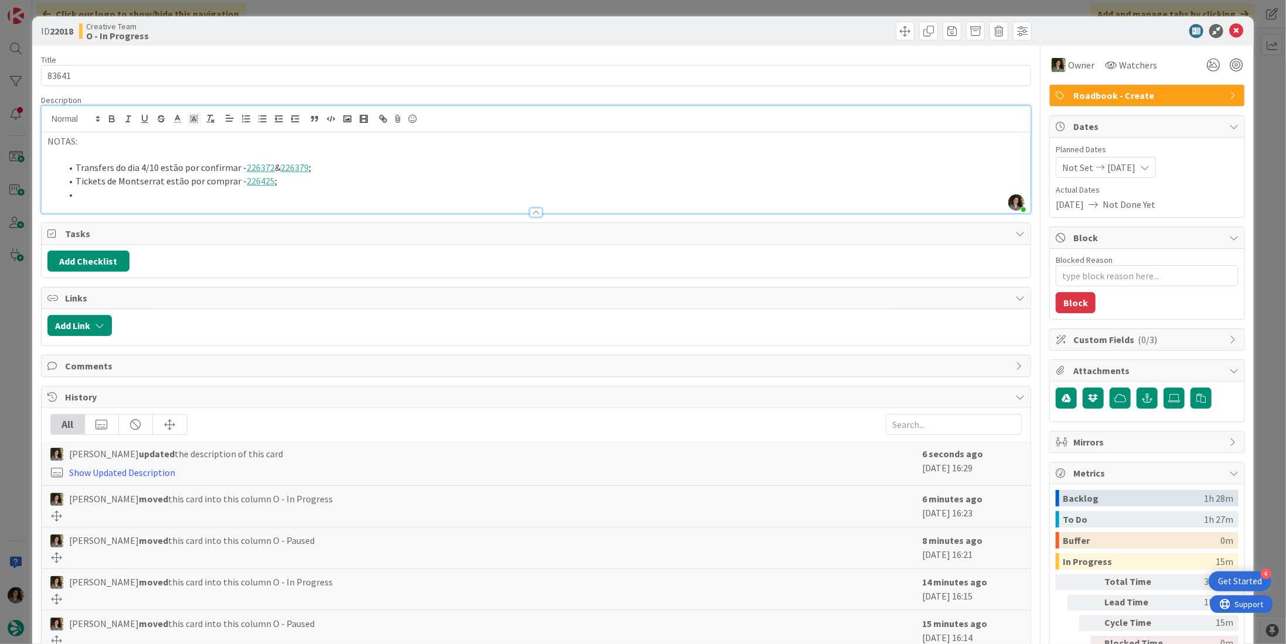
paste div
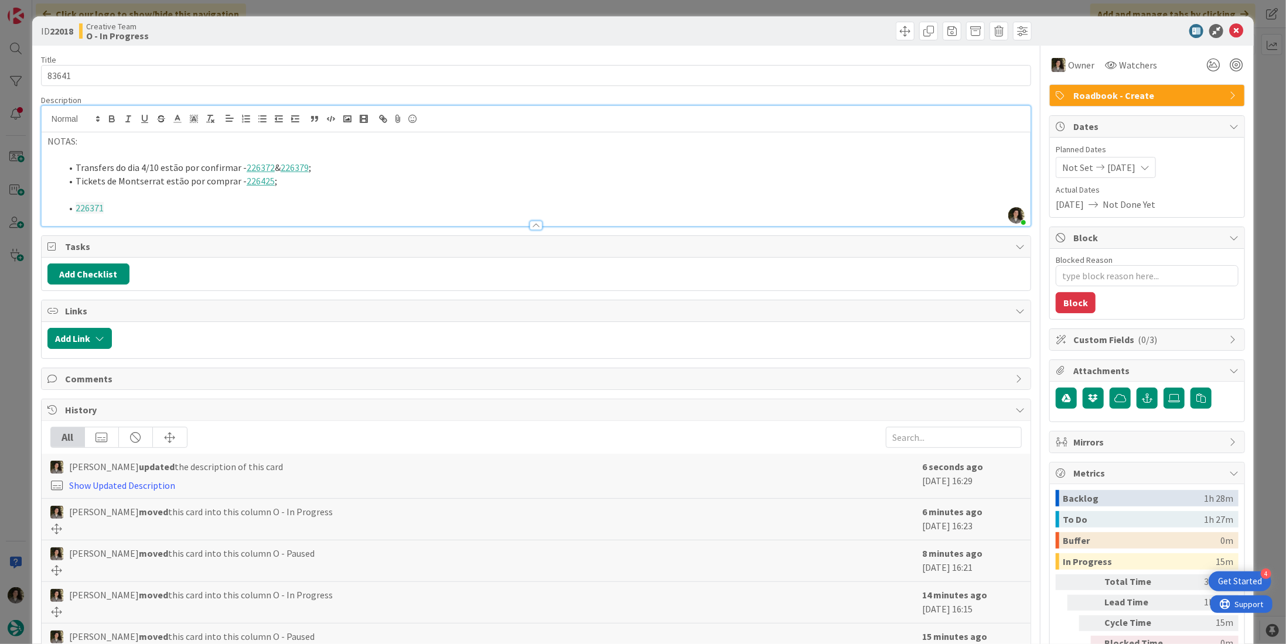
type textarea "x"
click at [115, 193] on p at bounding box center [535, 194] width 977 height 13
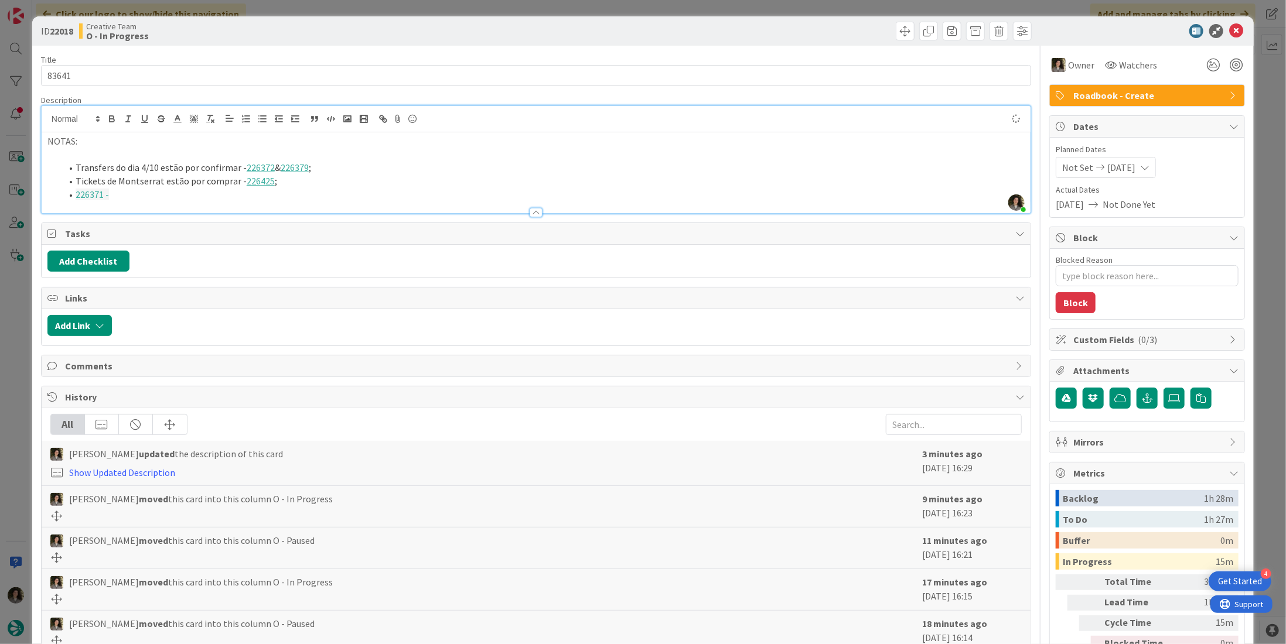
click at [118, 192] on li "226371 -" at bounding box center [543, 194] width 963 height 13
click at [132, 194] on li at bounding box center [543, 194] width 963 height 13
click at [233, 192] on li "226371 - Colocar a info "junto a la Plaza Ramales" em ENG;" at bounding box center [543, 194] width 963 height 13
click at [347, 188] on li "226371 - Colocar a info "junto a la Plaza de Ramales" em ENG;" at bounding box center [543, 194] width 963 height 13
drag, startPoint x: 336, startPoint y: 193, endPoint x: 52, endPoint y: 202, distance: 284.2
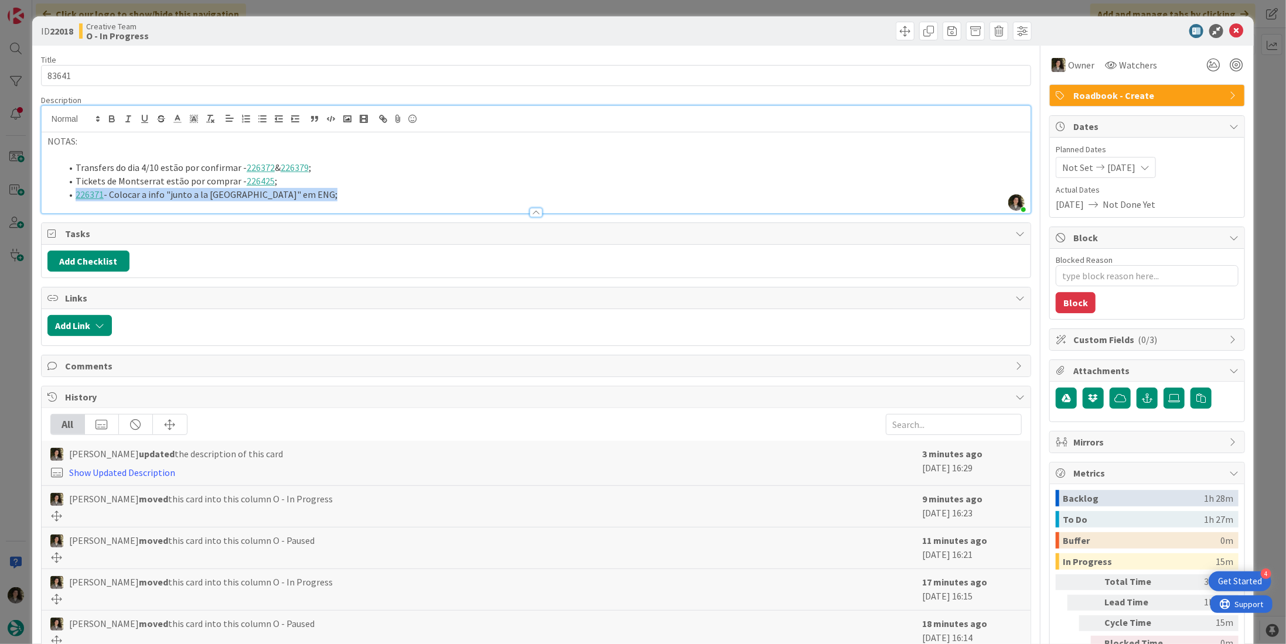
click at [52, 202] on div "Description Melissa Santos joined 4 m ago NOTAS: Transfers do dia 4/10 estão po…" at bounding box center [536, 154] width 990 height 119
copy li "226371 - Colocar a info "junto a la Plaza de Ramales" em ENG;"
click at [77, 163] on li "Transfers do dia 4/10 estão por confirmar - 226372 & 226379 ;" at bounding box center [543, 167] width 963 height 13
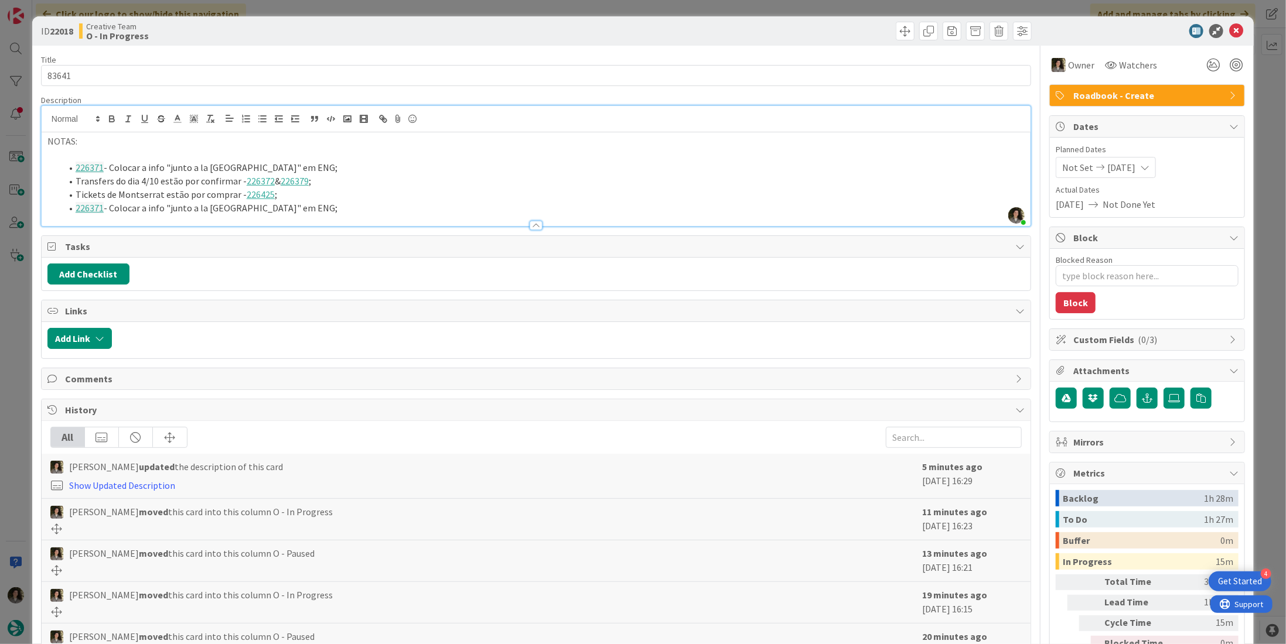
click at [333, 211] on li "226371 - Colocar a info "junto a la Plaza de Ramales" em ENG;" at bounding box center [543, 208] width 963 height 13
drag, startPoint x: 337, startPoint y: 209, endPoint x: 66, endPoint y: 209, distance: 271.2
click at [66, 209] on li "226371 - Colocar a info "junto a la Plaza de Ramales" em ENG;" at bounding box center [543, 208] width 963 height 13
click at [363, 190] on li "Tickets de Montserrat estão por comprar - 226425 ;" at bounding box center [543, 194] width 963 height 13
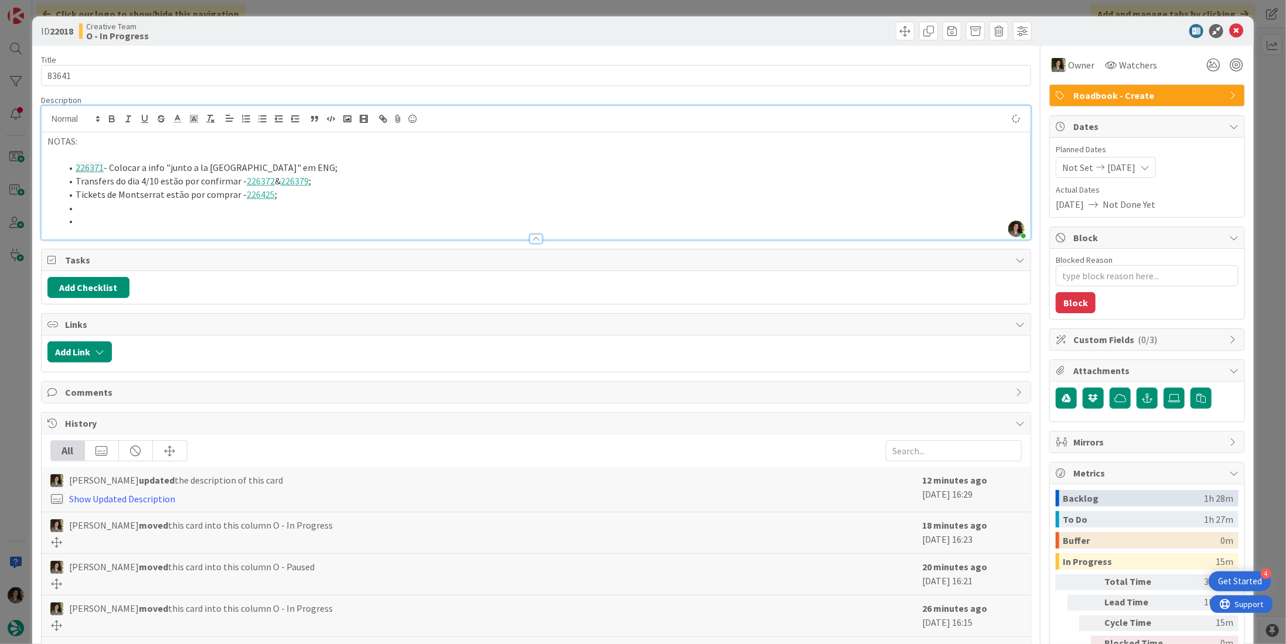
click at [343, 183] on li "Transfers do dia 4/10 estão por confirmar - 226372 & 226379 ;" at bounding box center [543, 181] width 963 height 13
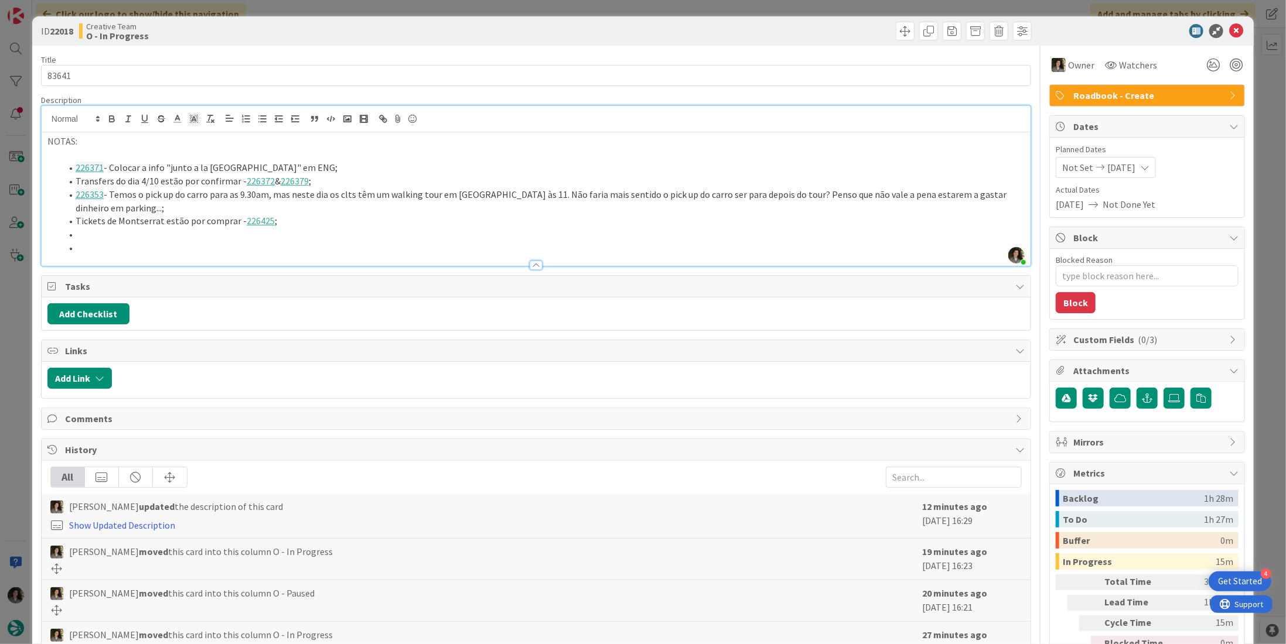
click at [435, 217] on li "Tickets de Montserrat estão por comprar - 226425 ;" at bounding box center [543, 220] width 963 height 13
click at [124, 233] on li at bounding box center [543, 234] width 963 height 13
click at [148, 212] on li "226353 - Temos o pick up do carro para as 9.30am, mas neste dia os clts têm um …" at bounding box center [543, 201] width 963 height 26
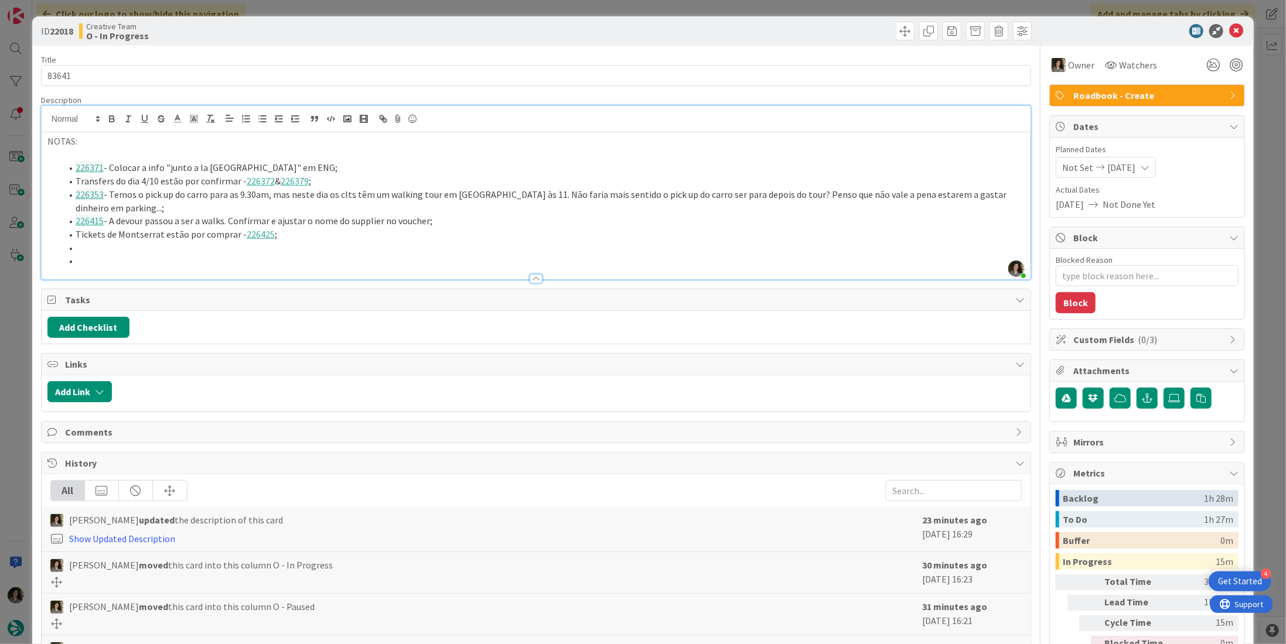
click at [114, 249] on li at bounding box center [543, 247] width 963 height 13
click at [446, 221] on li "226415 - A devour passou a ser a walks. Confirmar e ajustar o nome do supplier …" at bounding box center [543, 220] width 963 height 13
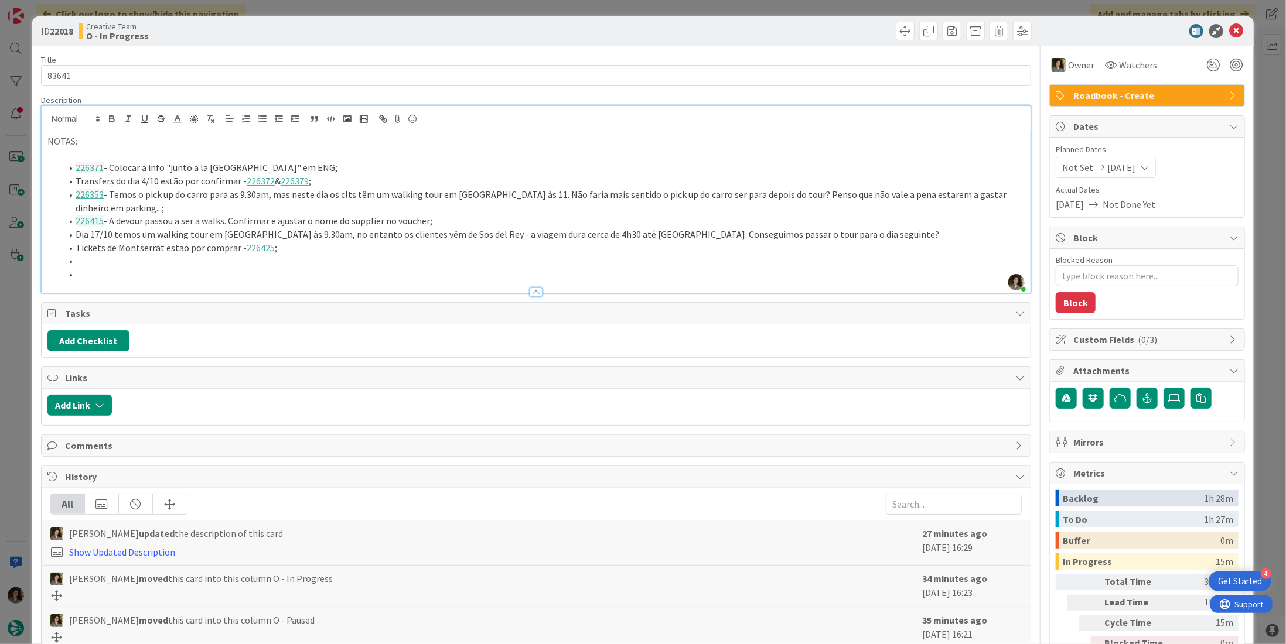
click at [866, 237] on li "Dia 17/10 temos um walking tour em Barcelona às 9.30am, no entanto os clientes …" at bounding box center [543, 234] width 963 height 13
click at [825, 234] on li "Dia 17/10 temos um walking tour em Barcelona às 9.30am, no entanto os clientes …" at bounding box center [543, 234] width 963 height 13
click at [94, 260] on li at bounding box center [543, 260] width 963 height 13
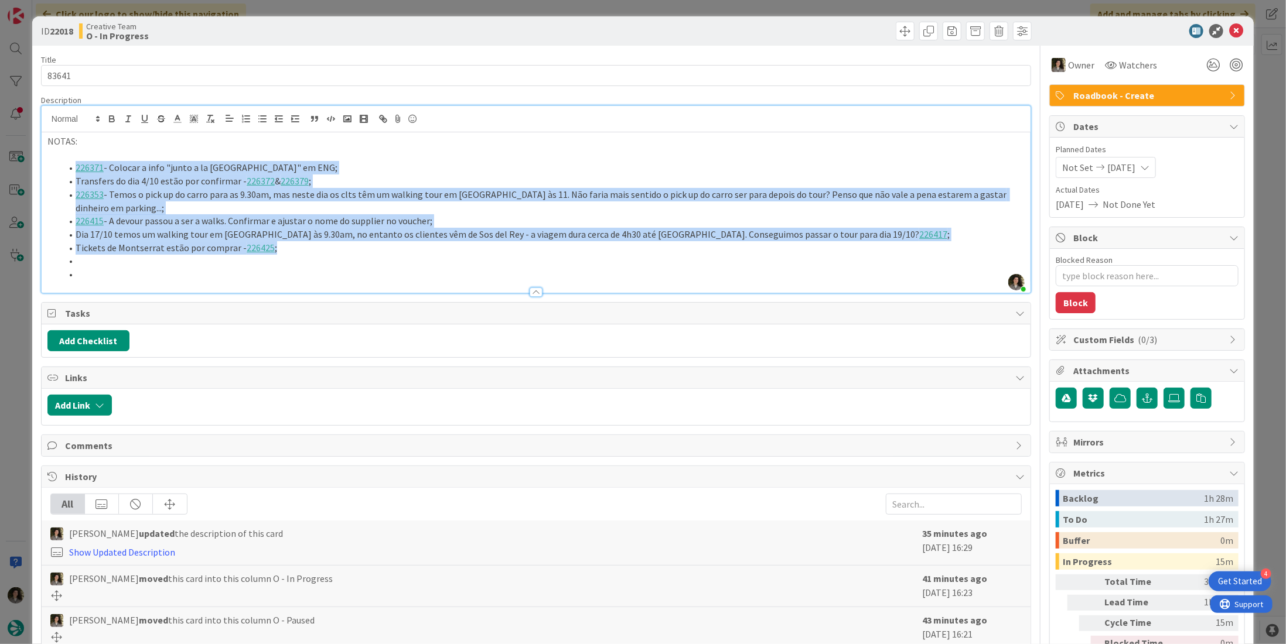
drag, startPoint x: 312, startPoint y: 248, endPoint x: 64, endPoint y: 162, distance: 262.9
click at [64, 162] on ol "226371 - Colocar a info "junto a la Plaza de Ramales" em ENG; Transfers do dia …" at bounding box center [535, 221] width 977 height 120
copy ol "226371 - Colocar a info "junto a la Plaza de Ramales" em ENG; Transfers do dia …"
click at [1231, 28] on icon at bounding box center [1236, 31] width 14 height 14
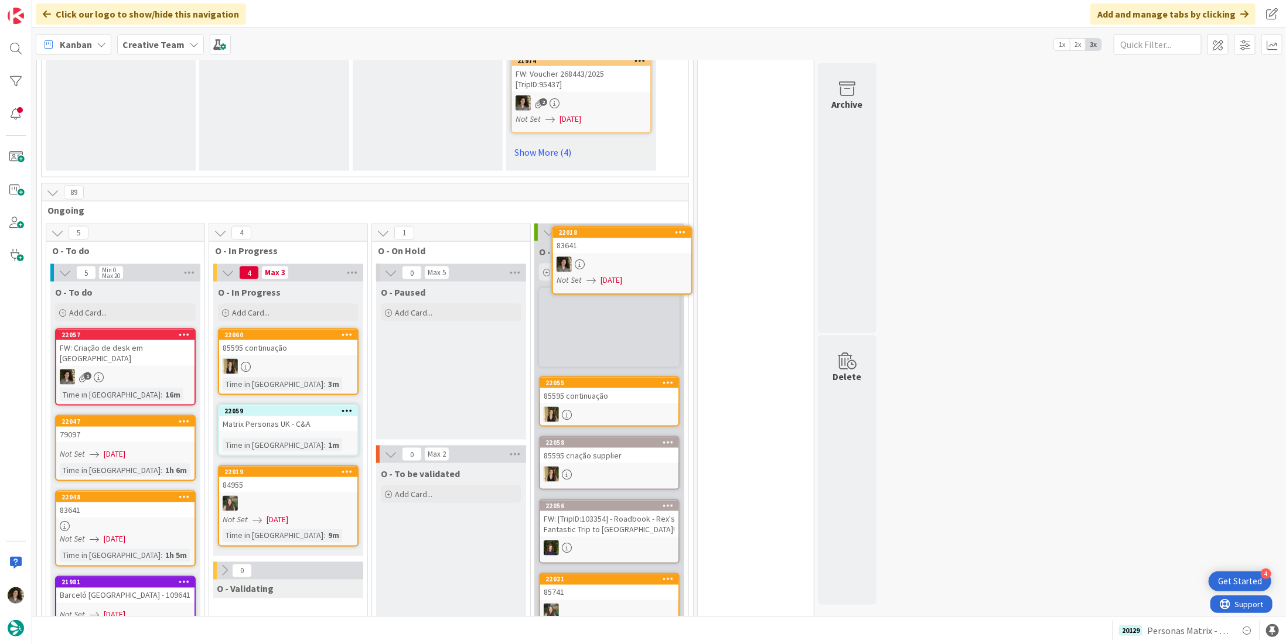
scroll to position [1025, 0]
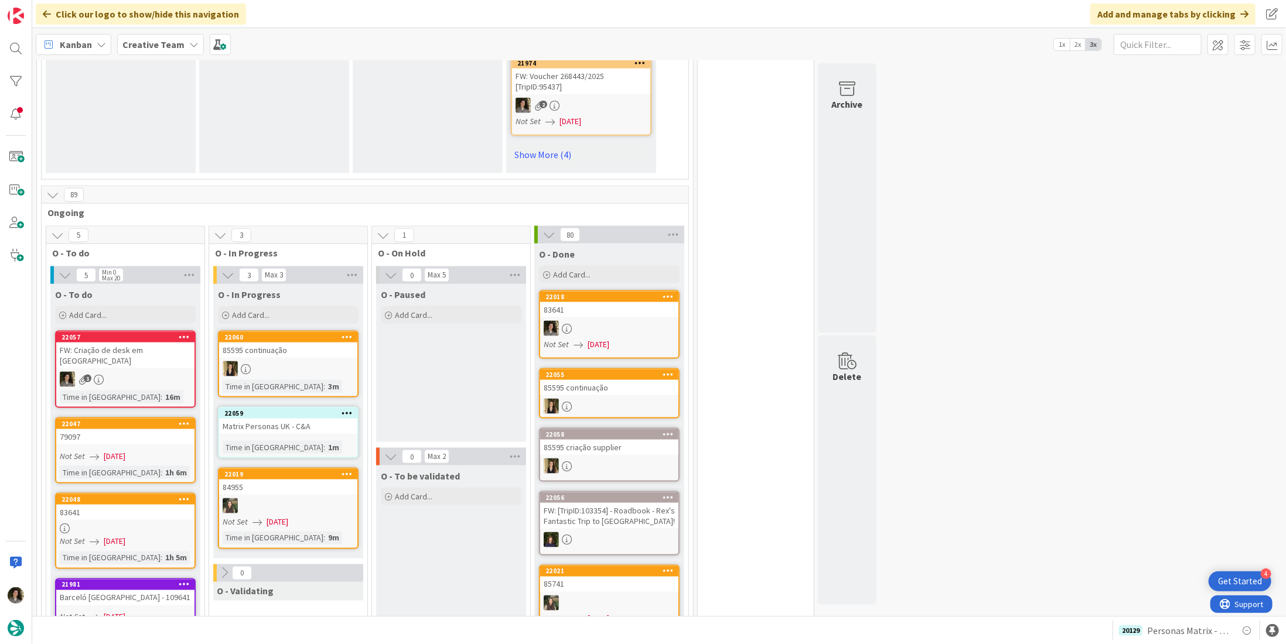
click at [640, 339] on div "Not Set [DATE]" at bounding box center [611, 345] width 135 height 12
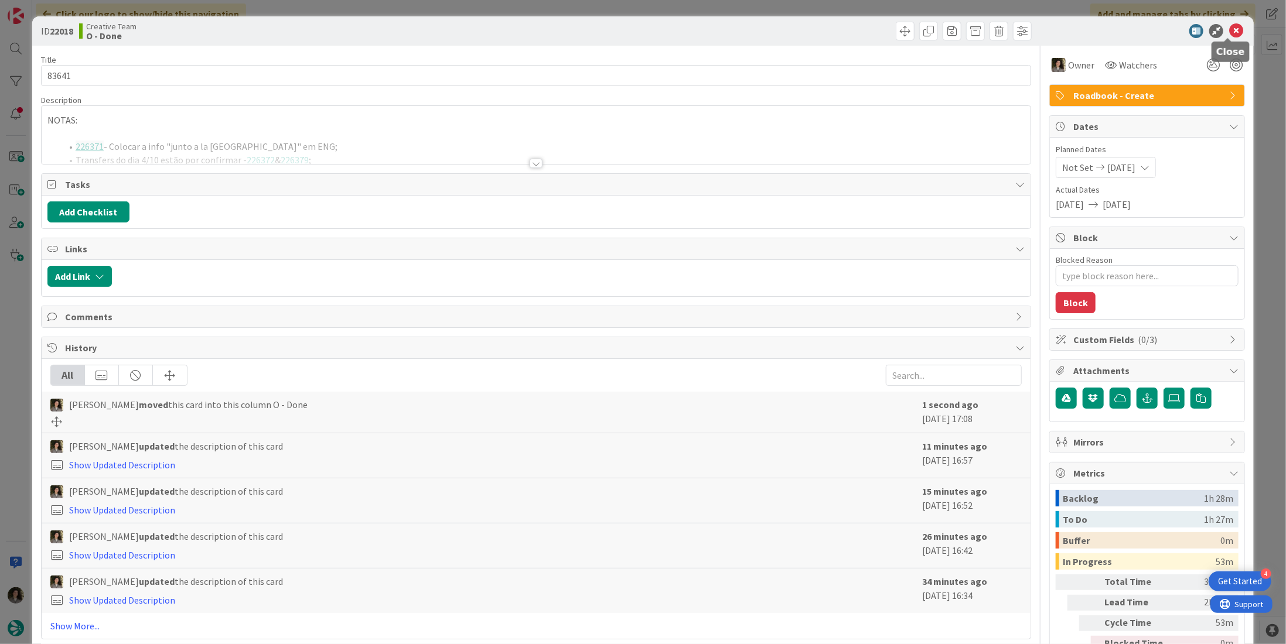
click at [1229, 28] on icon at bounding box center [1236, 31] width 14 height 14
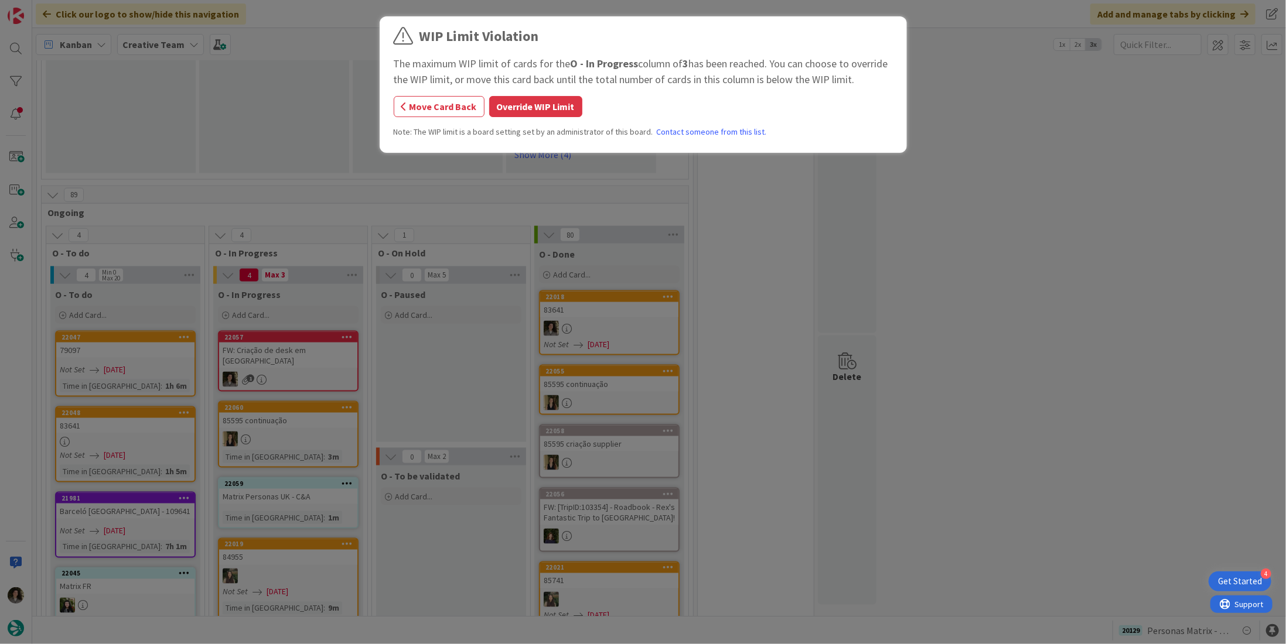
drag, startPoint x: 554, startPoint y: 104, endPoint x: 571, endPoint y: 118, distance: 22.4
click at [554, 104] on button "Override WIP Limit" at bounding box center [535, 106] width 93 height 21
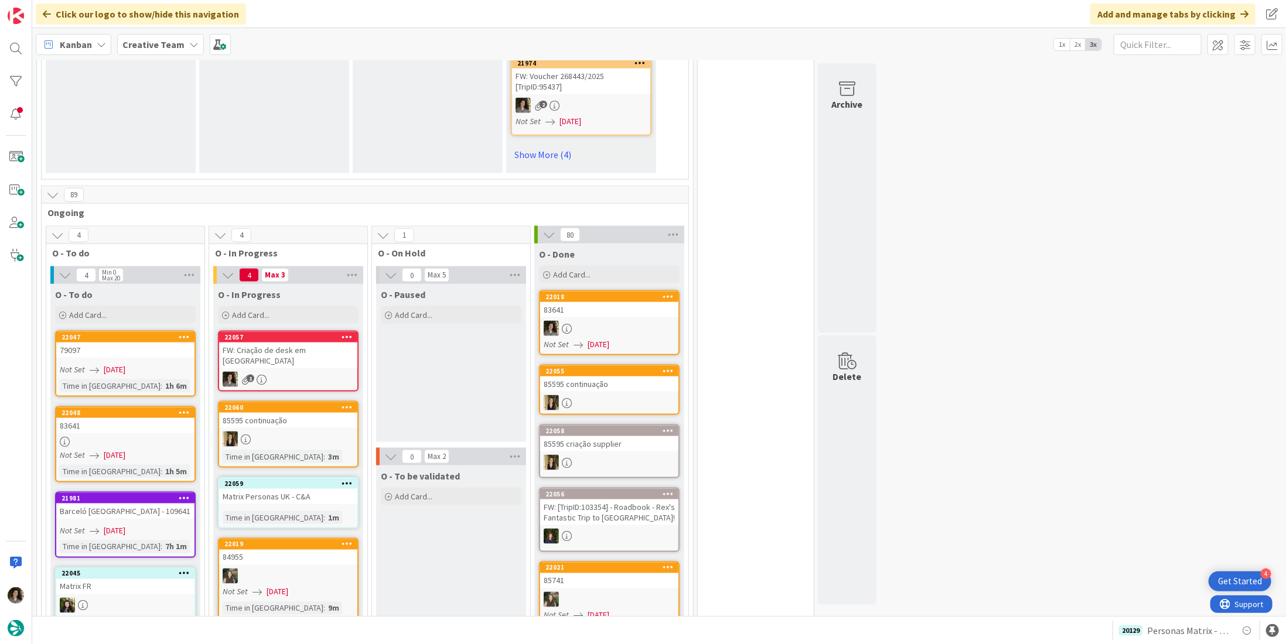
click at [634, 321] on div at bounding box center [609, 328] width 138 height 15
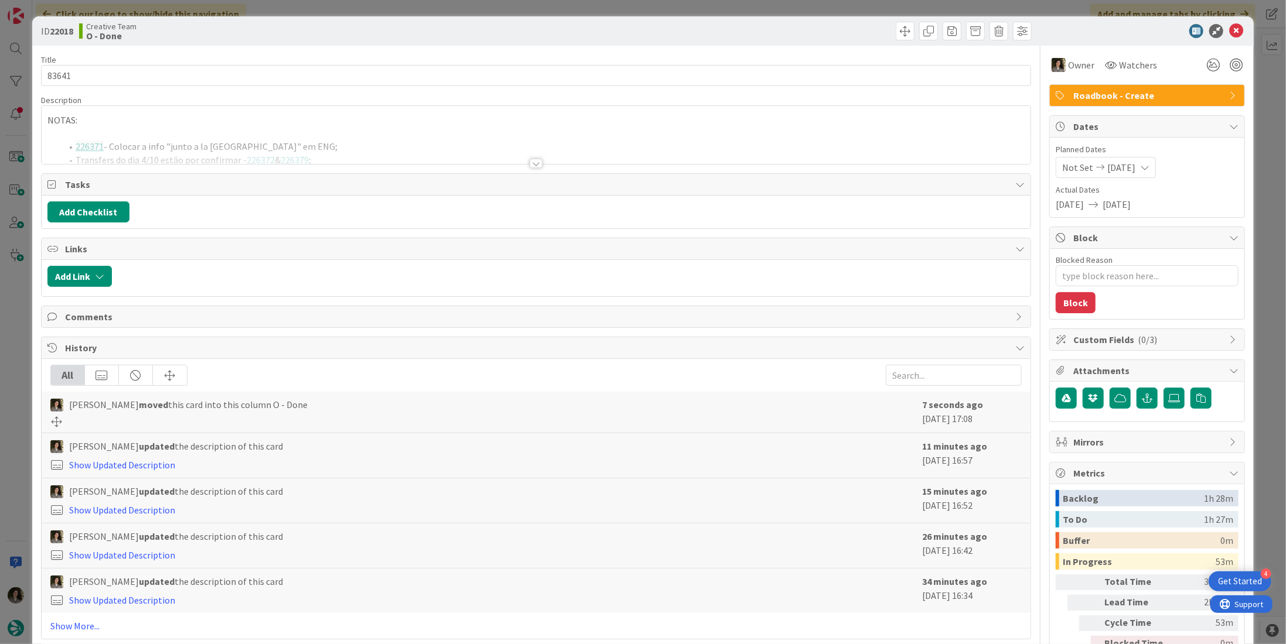
click at [1165, 97] on span "Roadbook - Create" at bounding box center [1148, 95] width 150 height 14
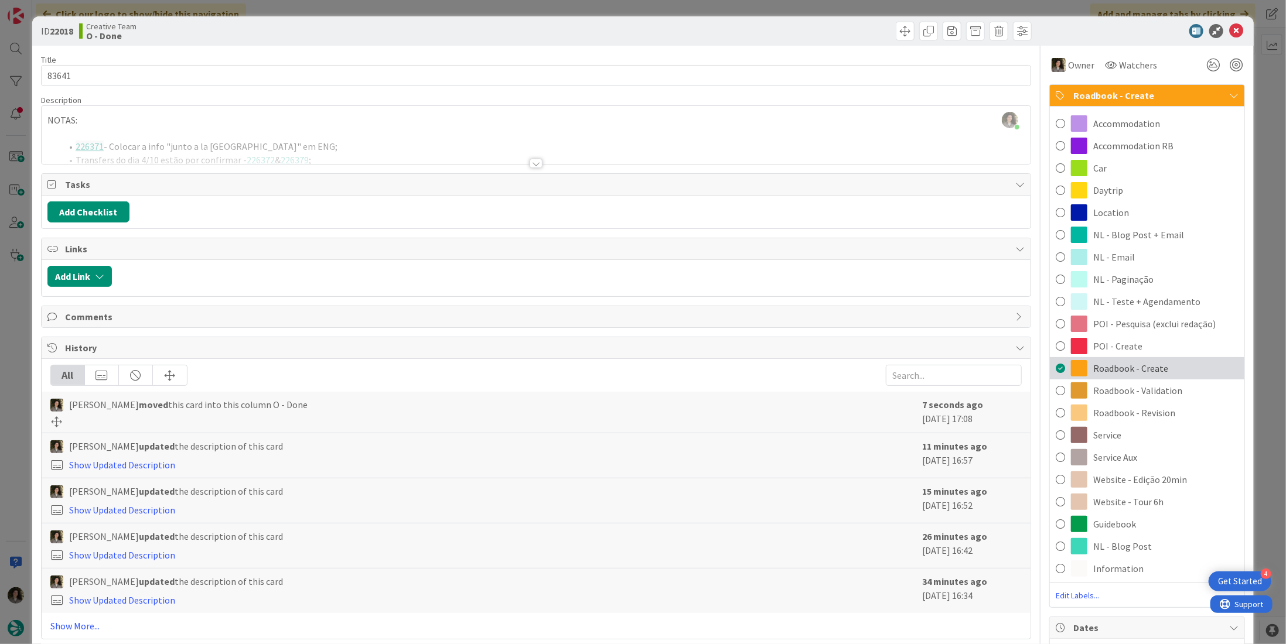
click at [1145, 364] on span "Roadbook - Create" at bounding box center [1130, 368] width 75 height 14
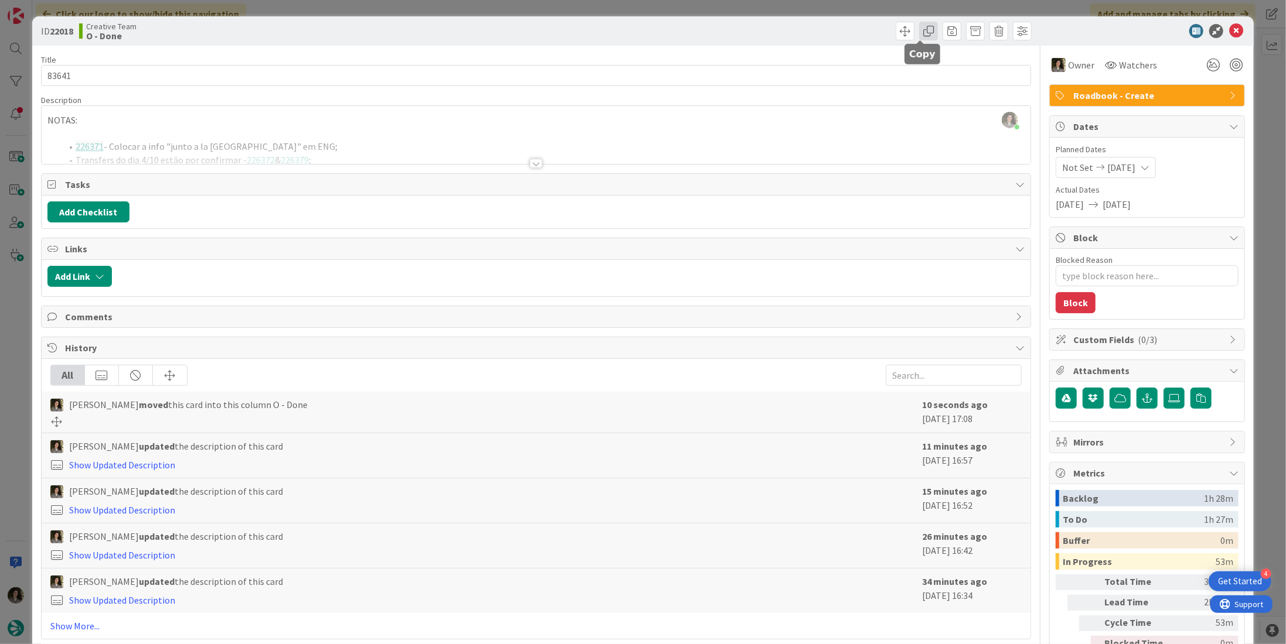
click at [919, 33] on span at bounding box center [928, 31] width 19 height 19
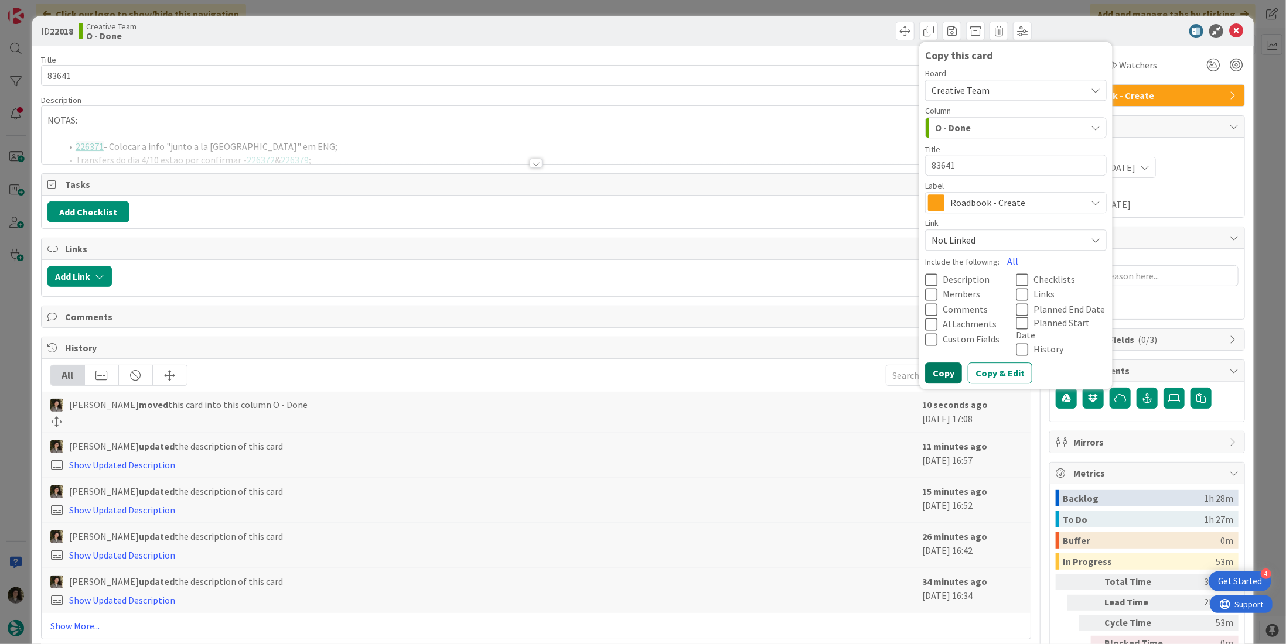
click at [929, 363] on button "Copy" at bounding box center [943, 373] width 37 height 21
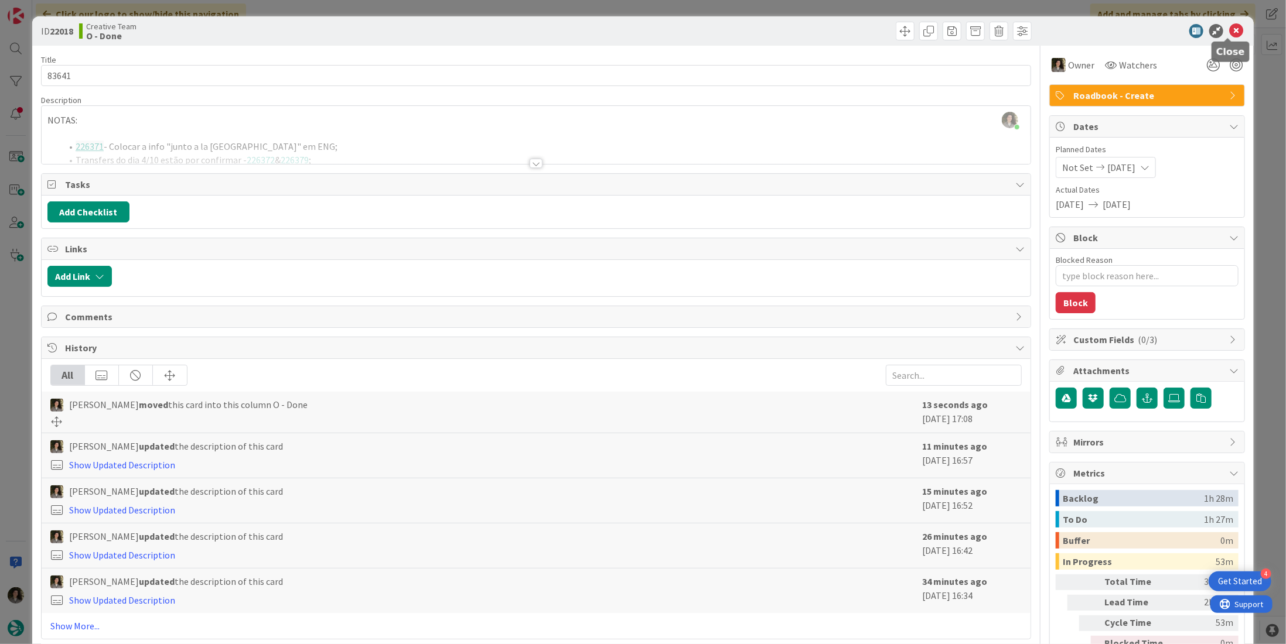
click at [1229, 31] on icon at bounding box center [1236, 31] width 14 height 14
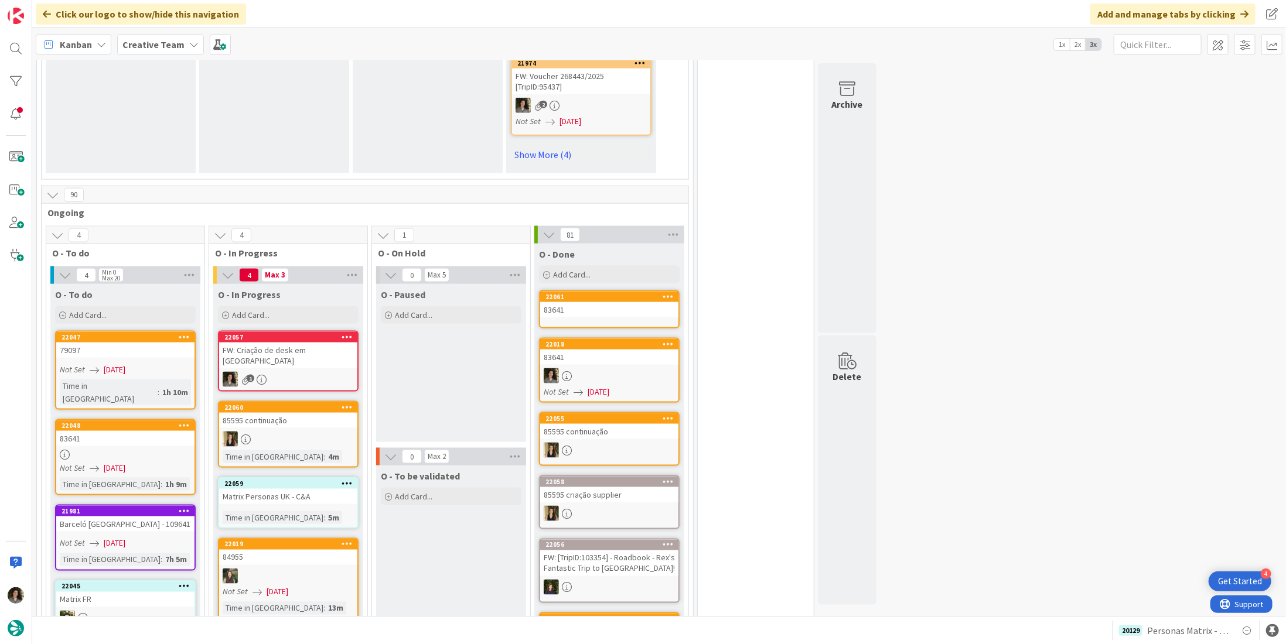
click at [610, 302] on div "83641" at bounding box center [609, 309] width 138 height 15
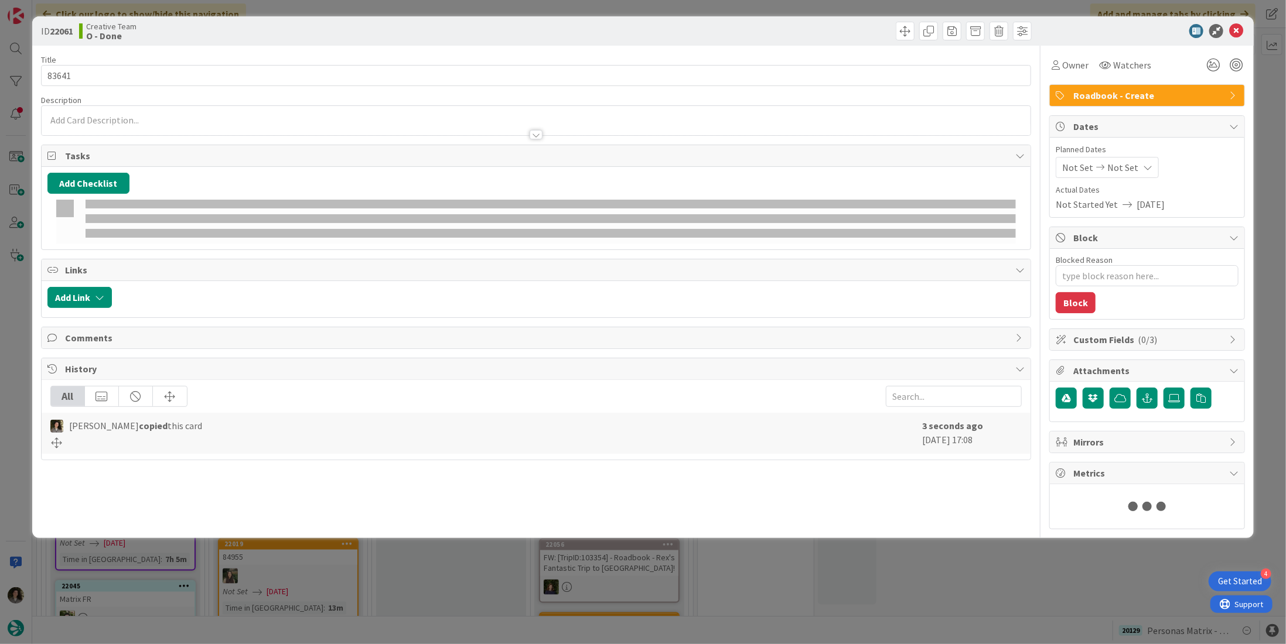
click at [1126, 93] on span "Roadbook - Create" at bounding box center [1148, 95] width 150 height 14
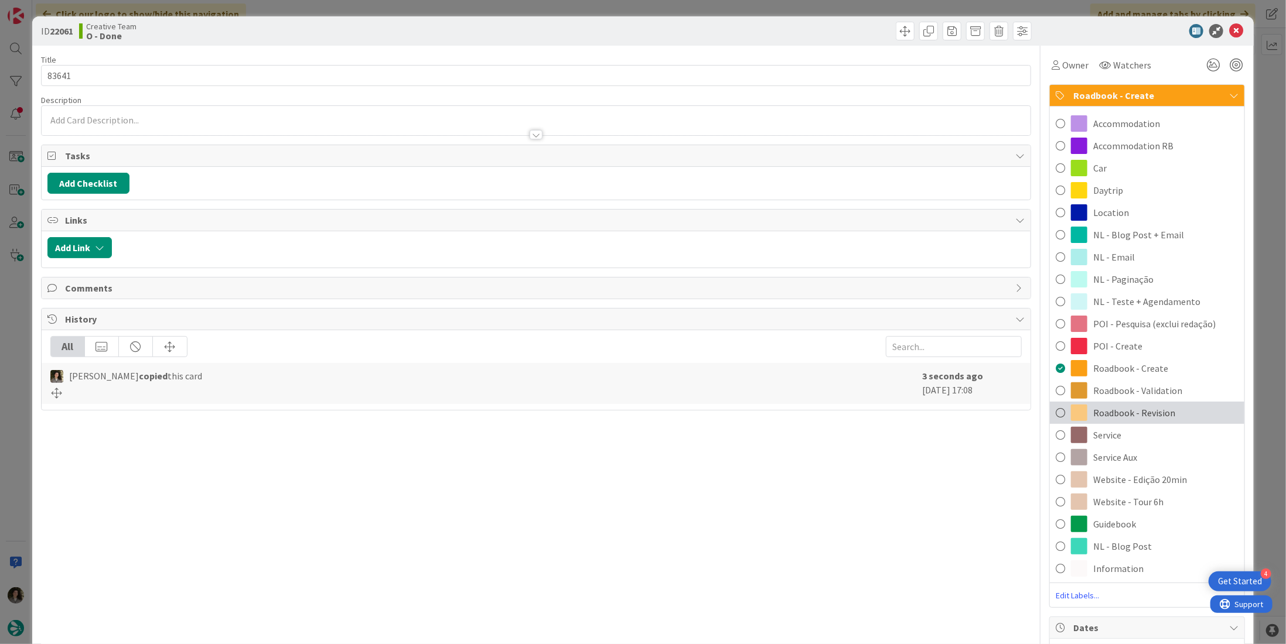
click at [1156, 413] on span "Roadbook - Revision" at bounding box center [1134, 413] width 82 height 14
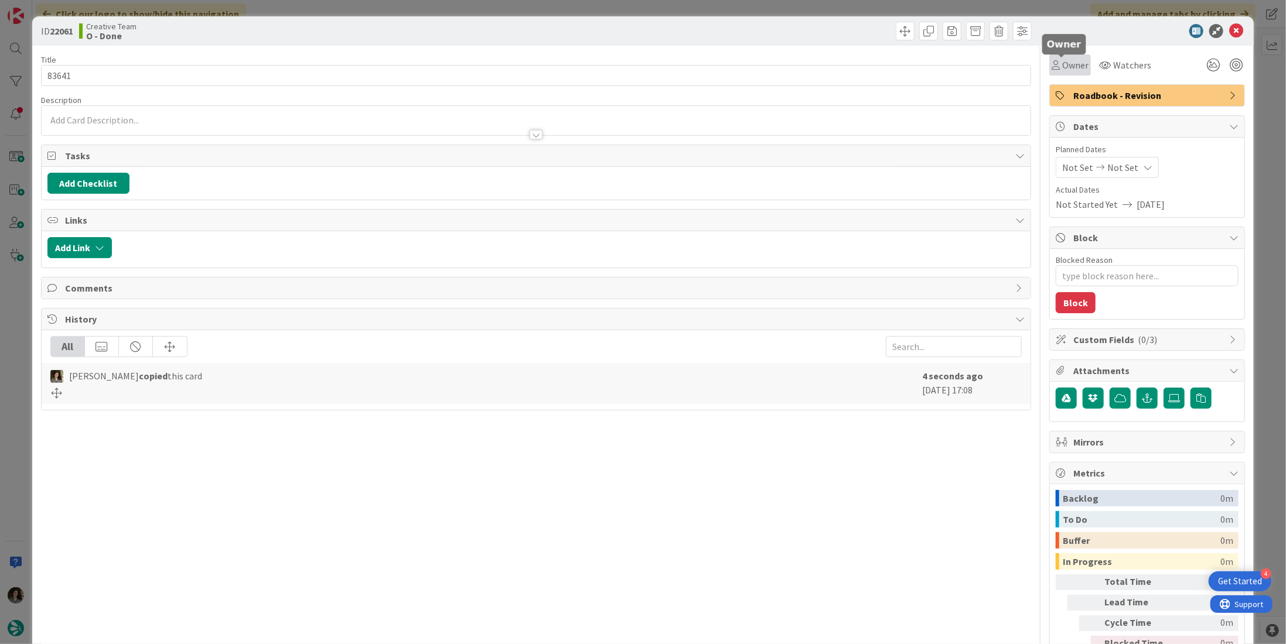
click at [1065, 67] on span "Owner" at bounding box center [1075, 65] width 26 height 14
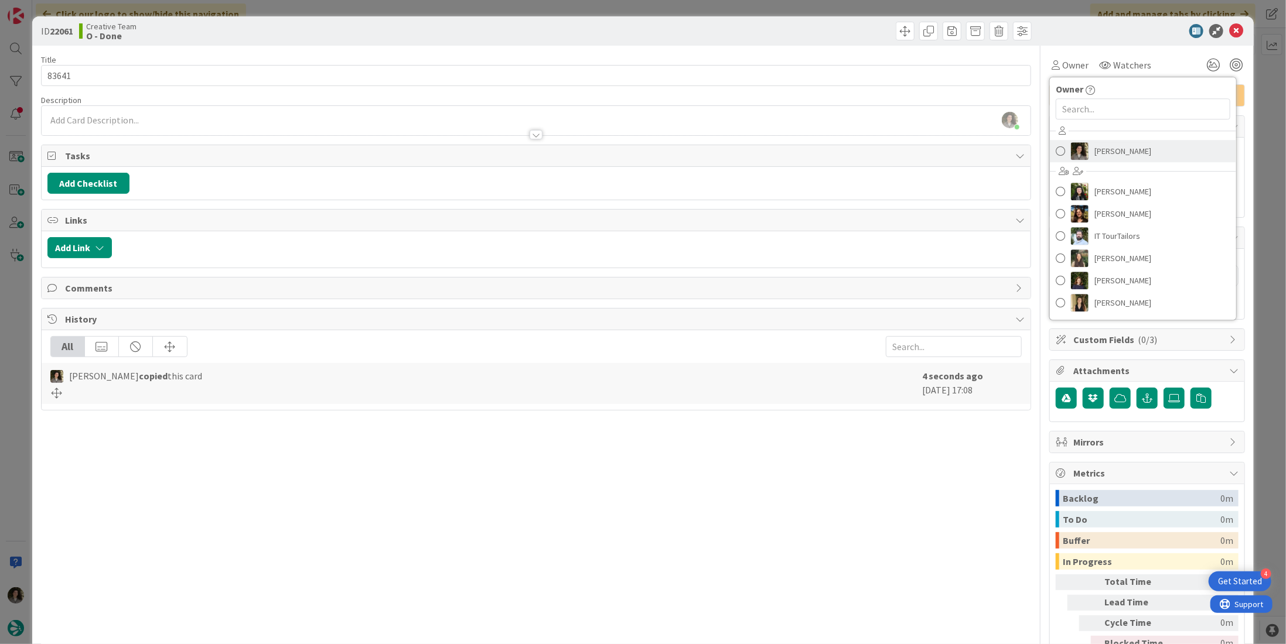
click at [1129, 146] on span "[PERSON_NAME]" at bounding box center [1122, 151] width 57 height 18
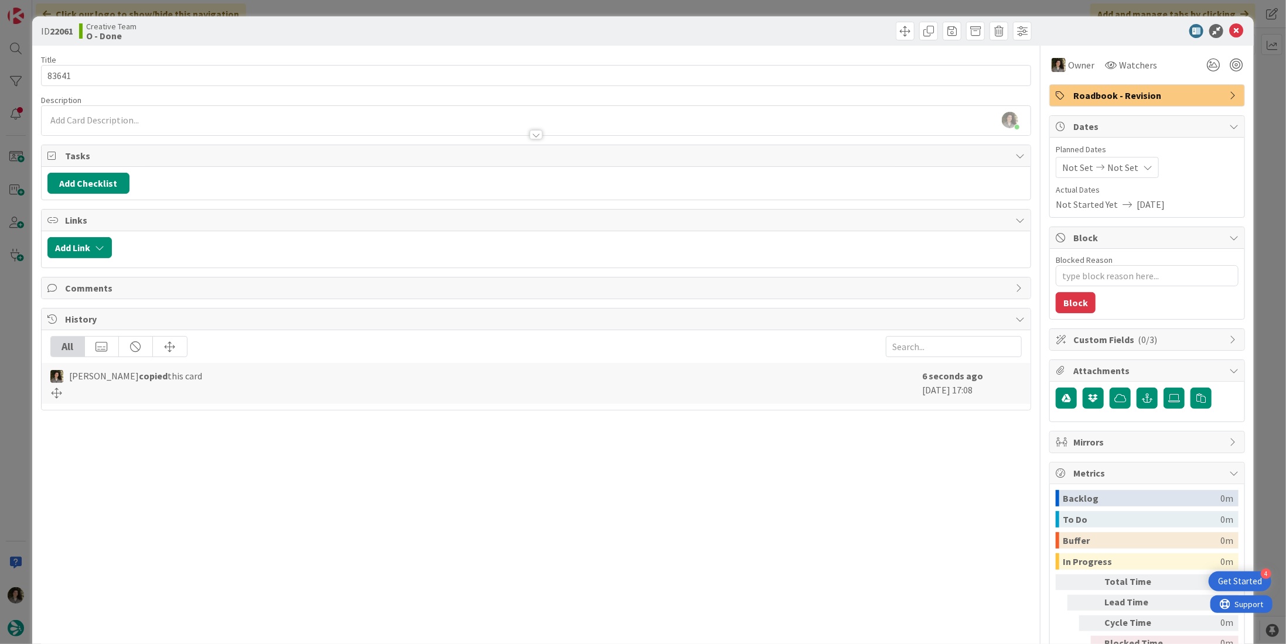
type textarea "x"
click at [530, 134] on div at bounding box center [536, 134] width 13 height 9
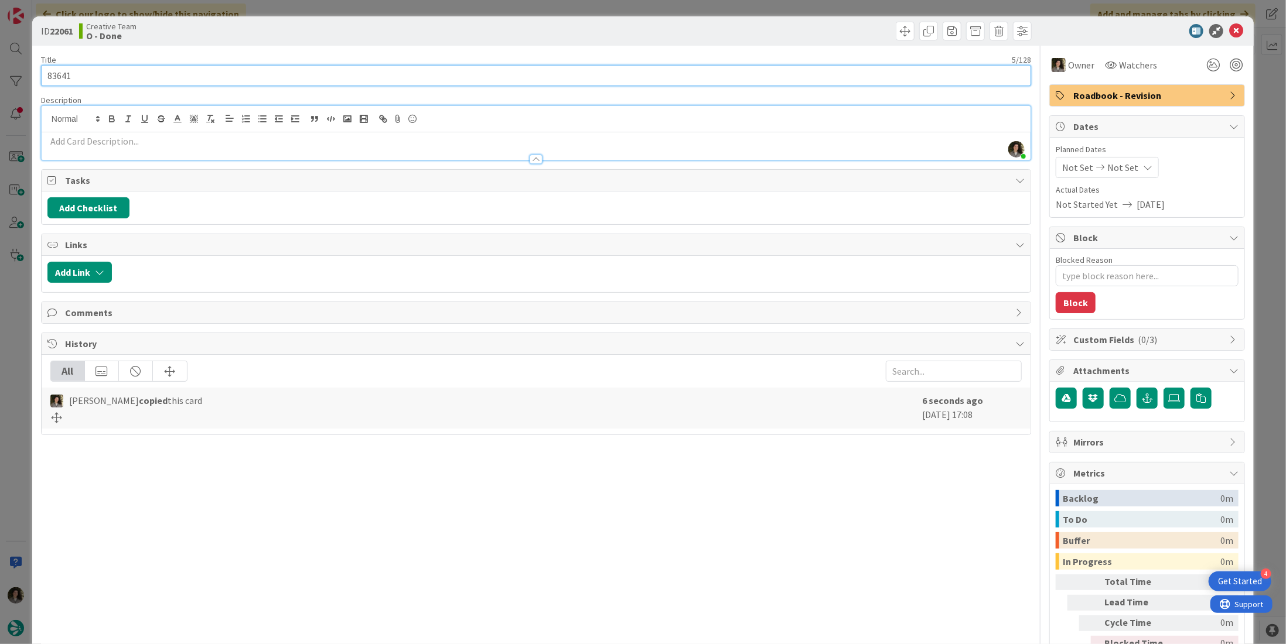
click at [310, 72] on input "83641" at bounding box center [536, 75] width 990 height 21
type input "83641"
type textarea "x"
type input "83641 - C"
type textarea "x"
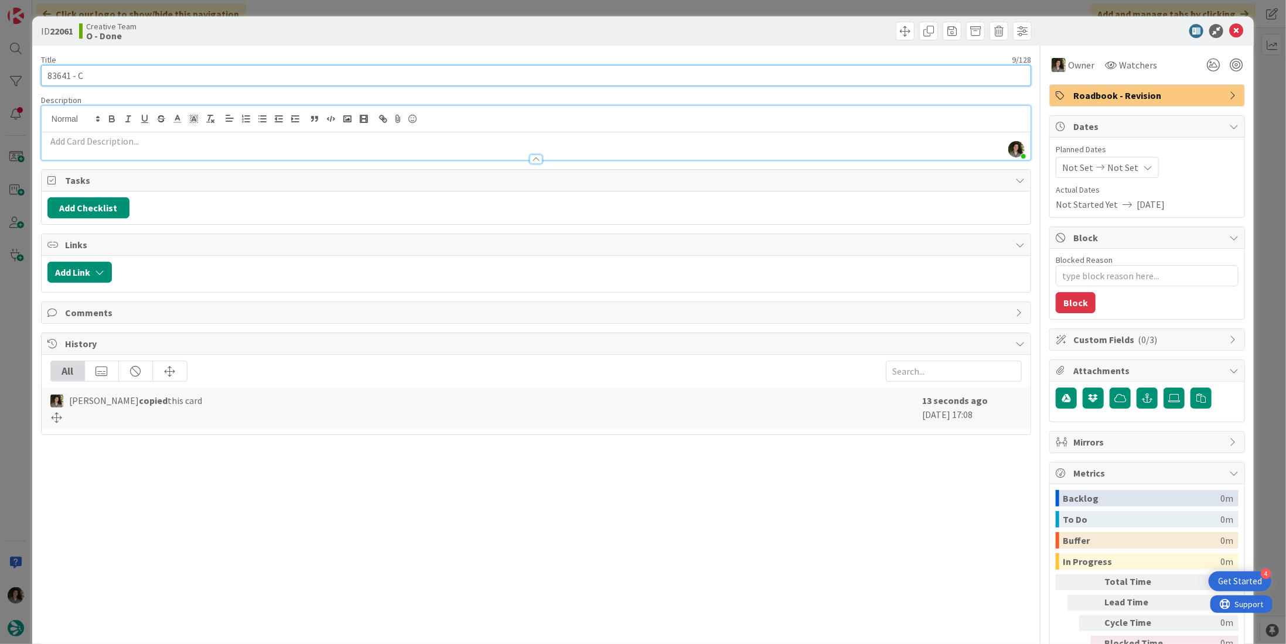
type input "83641 - Co"
type textarea "x"
type input "83641 - Cont"
type textarea "x"
type input "83641 - Contin"
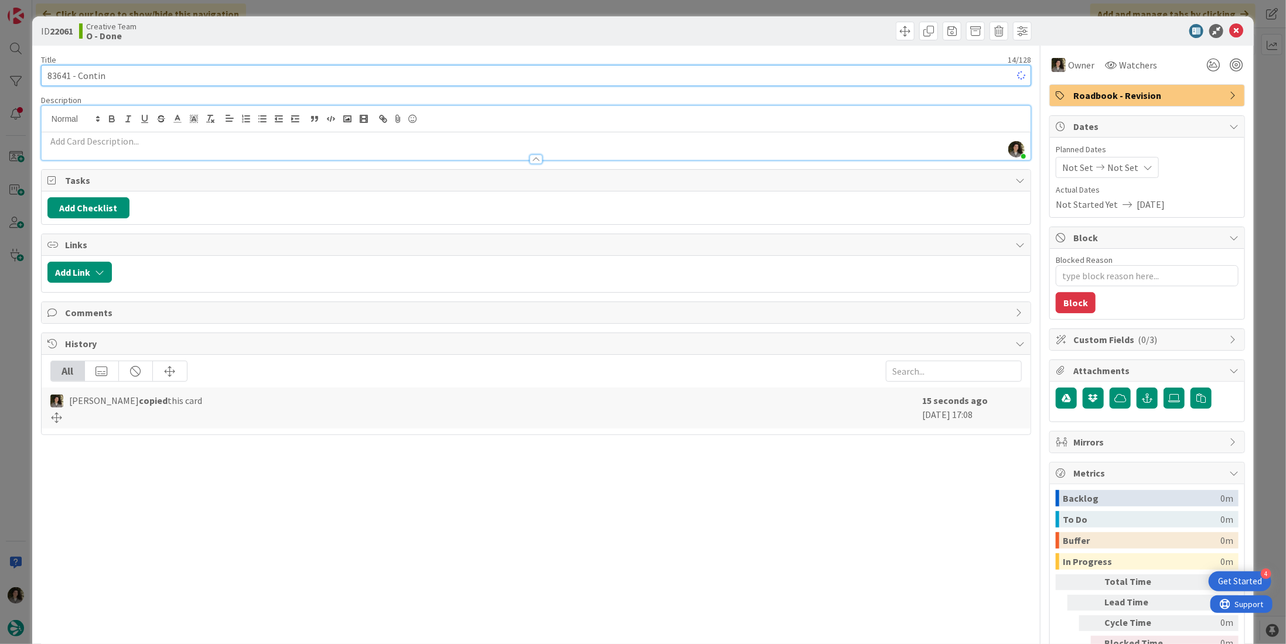
type textarea "x"
type input "83641 - Continu"
type textarea "x"
type input "83641 - Continuaç"
type textarea "x"
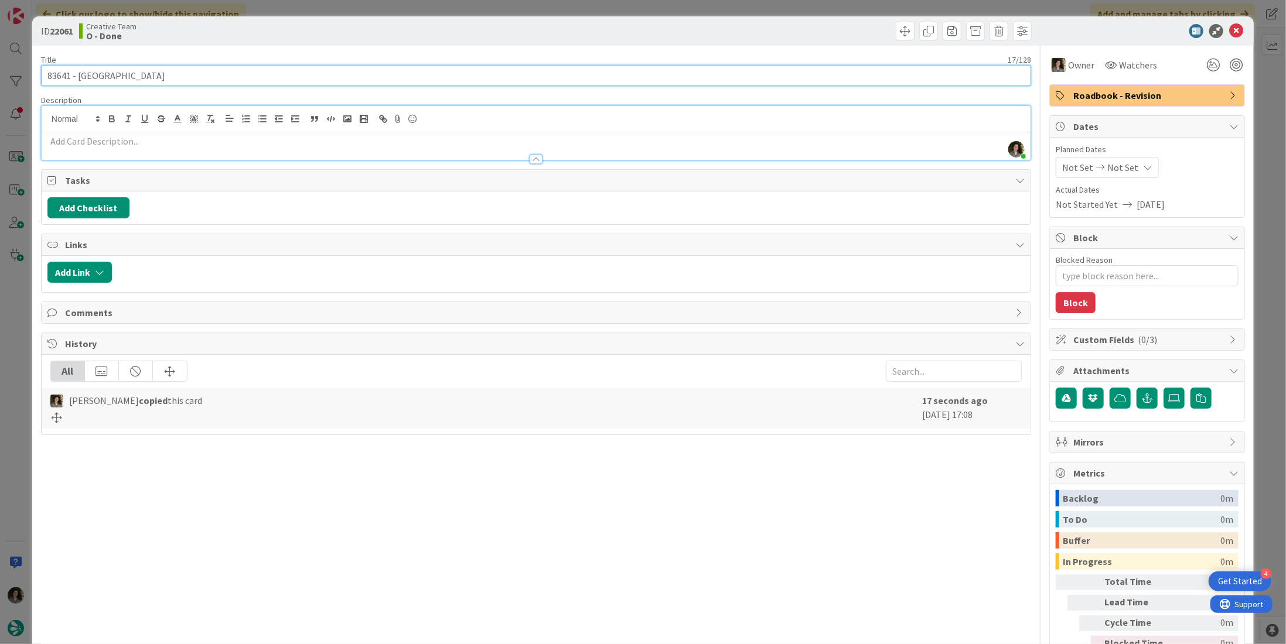
type input "83641 - Continuação"
type textarea "x"
type input "83641 - Continuação"
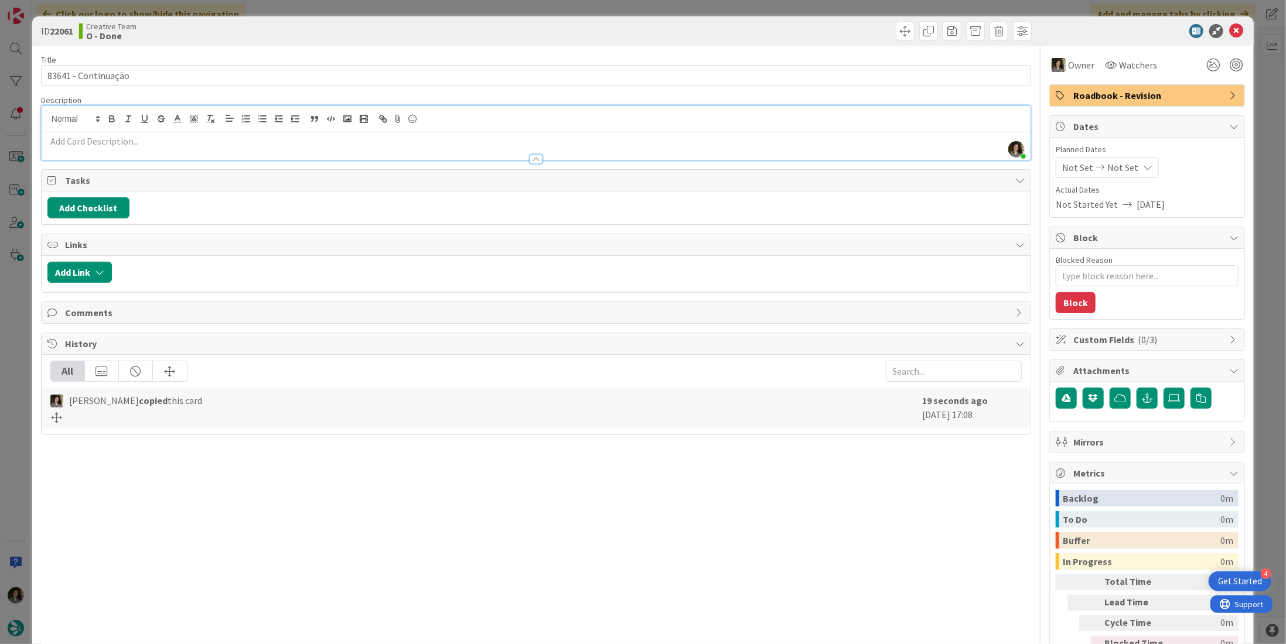
click at [680, 22] on div at bounding box center [786, 31] width 493 height 19
click at [1229, 29] on icon at bounding box center [1236, 31] width 14 height 14
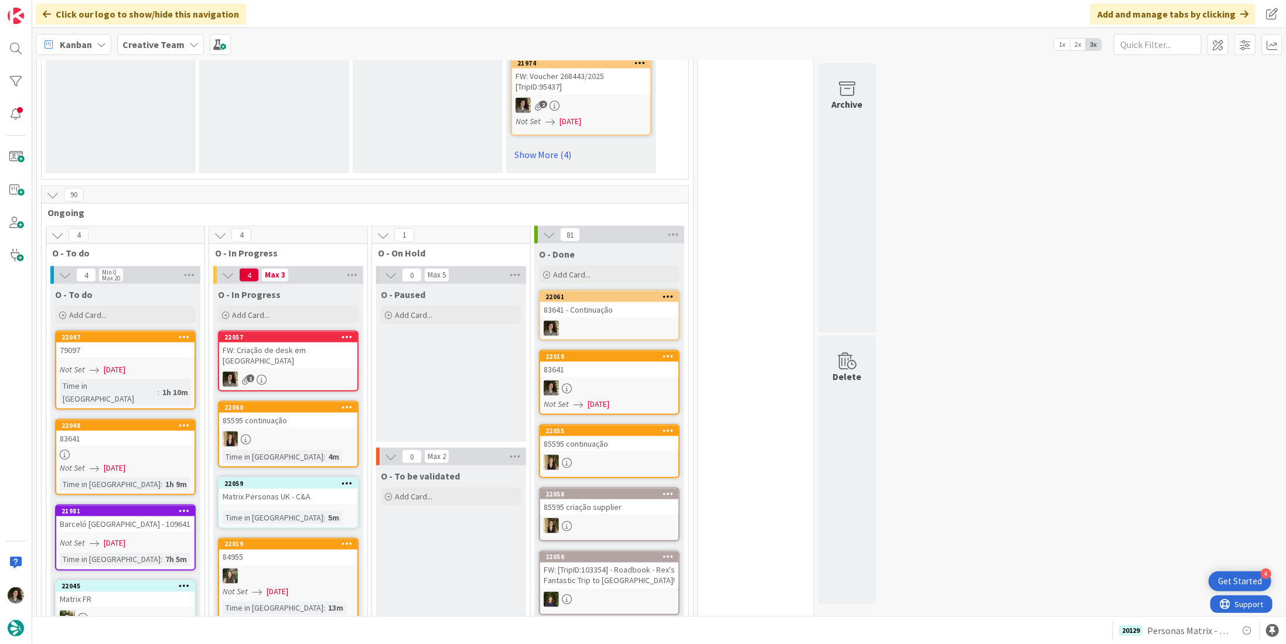
click at [315, 331] on link "22057 FW: Criação de desk em Vilamoura 1" at bounding box center [288, 361] width 141 height 61
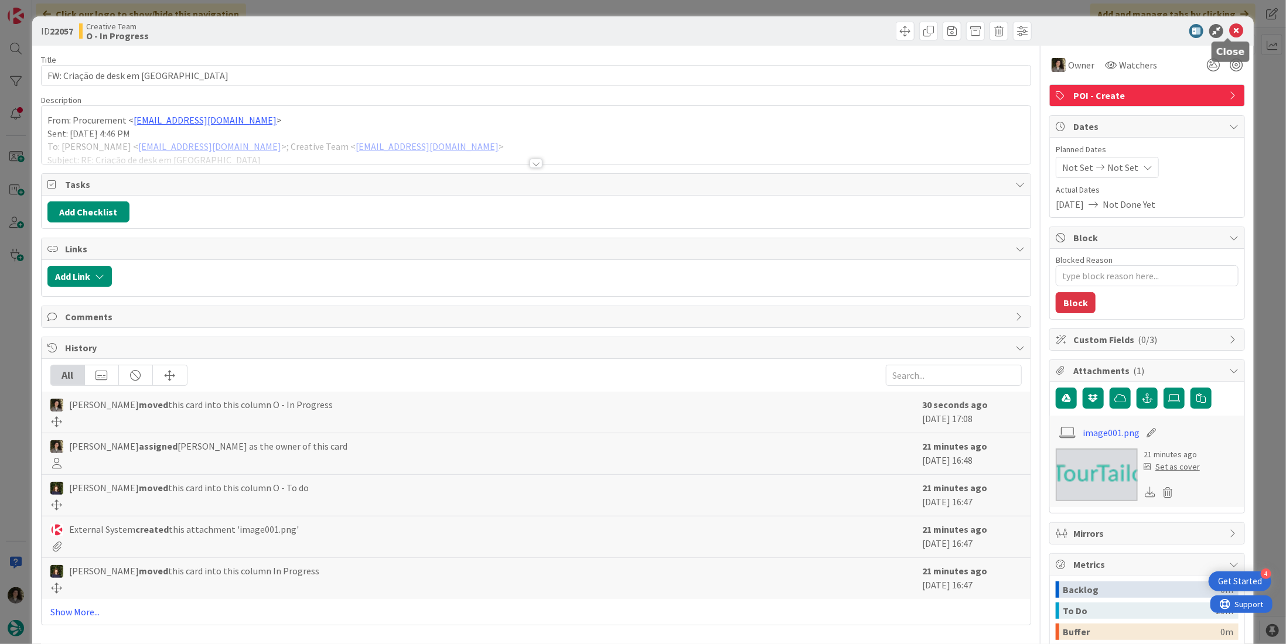
click at [1229, 30] on icon at bounding box center [1236, 31] width 14 height 14
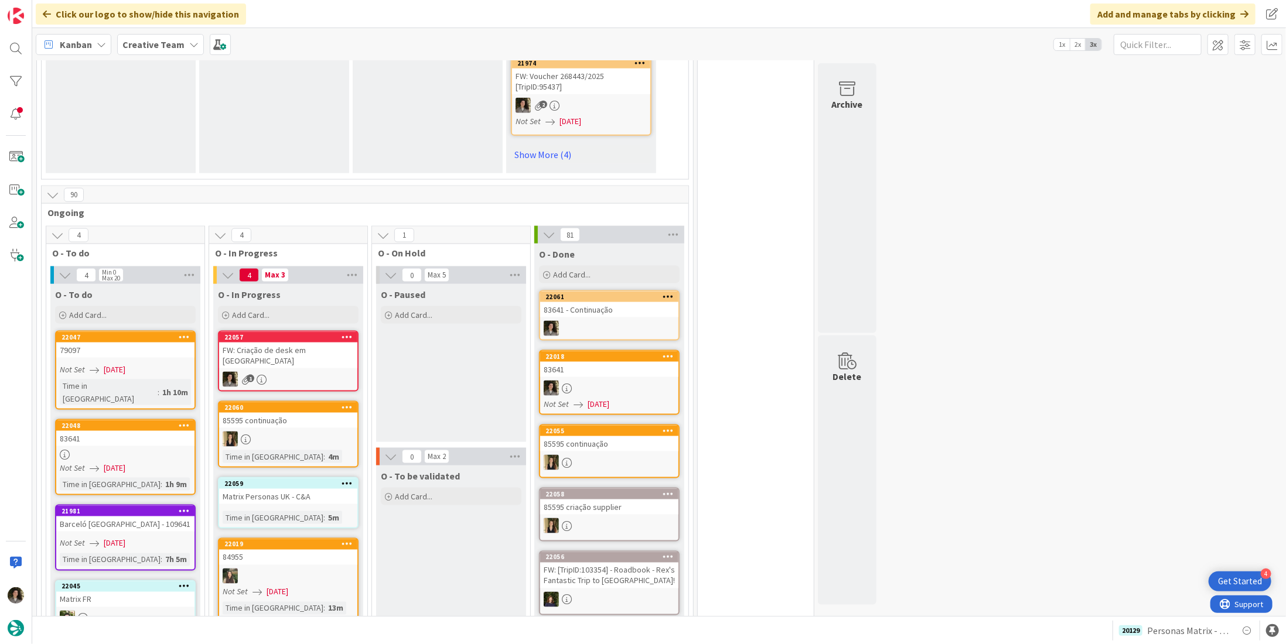
click at [589, 321] on div at bounding box center [609, 328] width 138 height 15
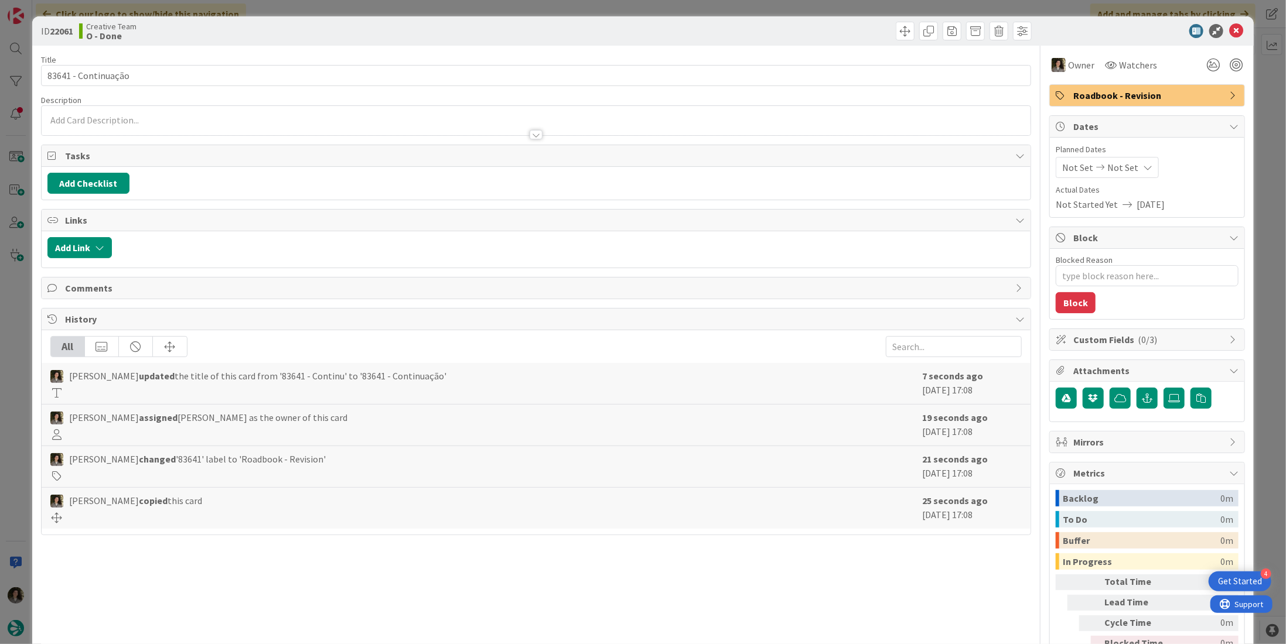
type textarea "x"
click at [1118, 161] on span "Not Set" at bounding box center [1122, 168] width 31 height 14
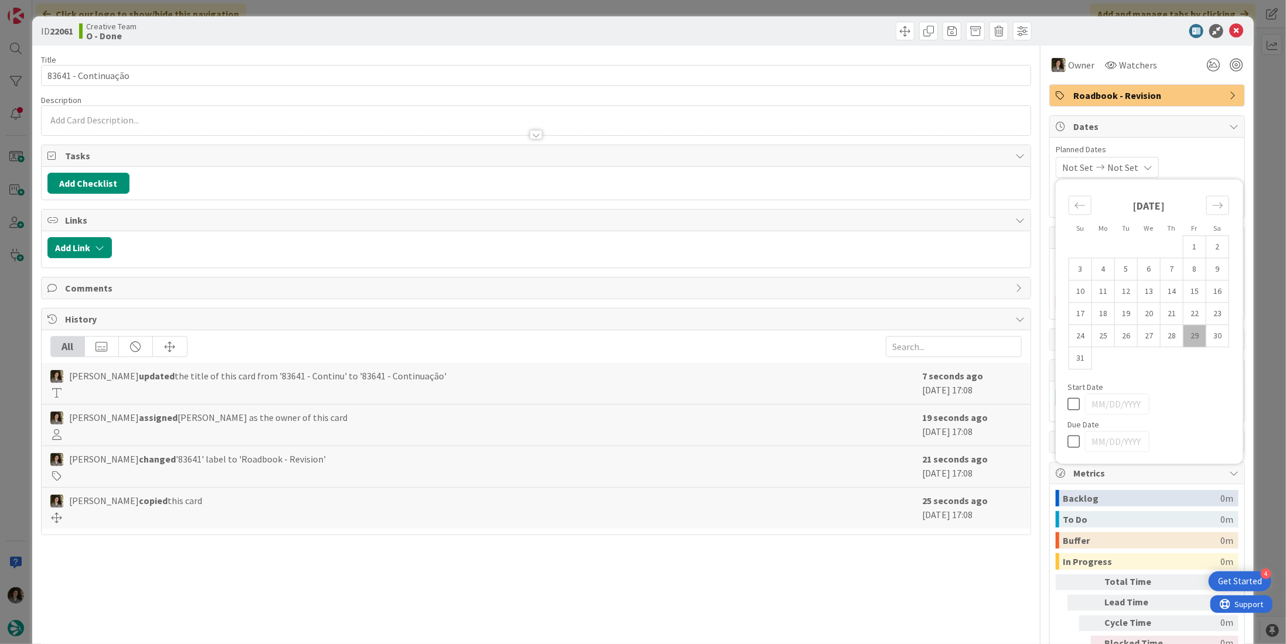
click at [1071, 437] on icon at bounding box center [1076, 442] width 18 height 14
type input "[DATE]"
click at [1229, 32] on icon at bounding box center [1236, 31] width 14 height 14
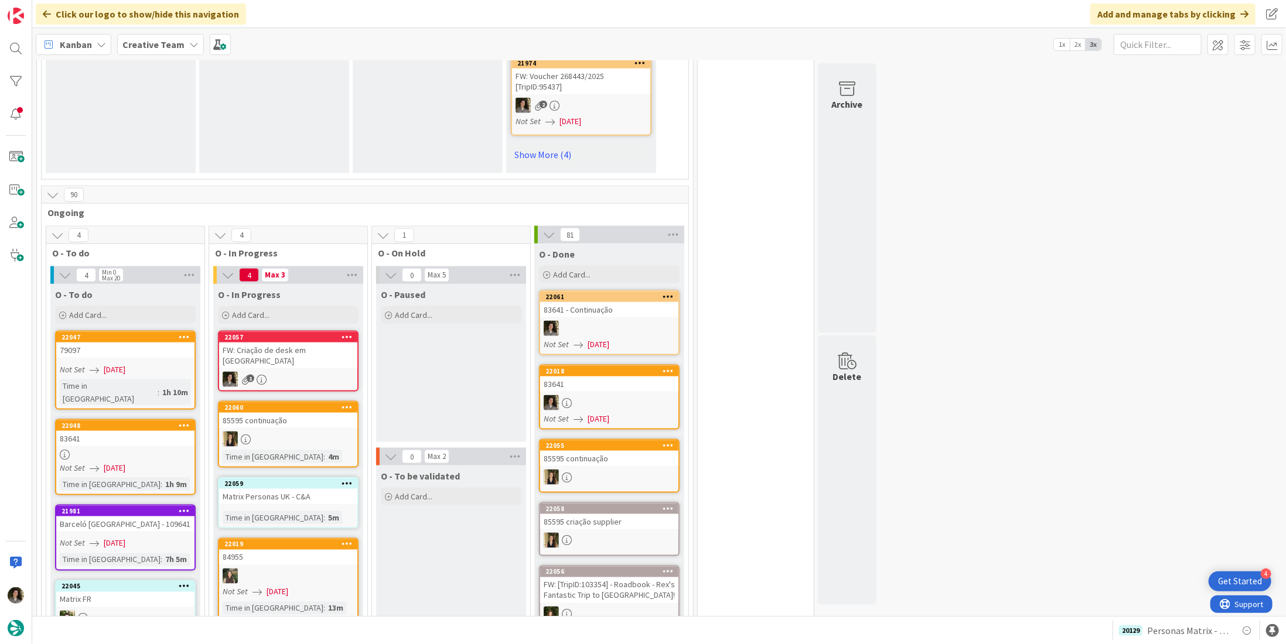
click at [297, 372] on div "1" at bounding box center [288, 379] width 138 height 15
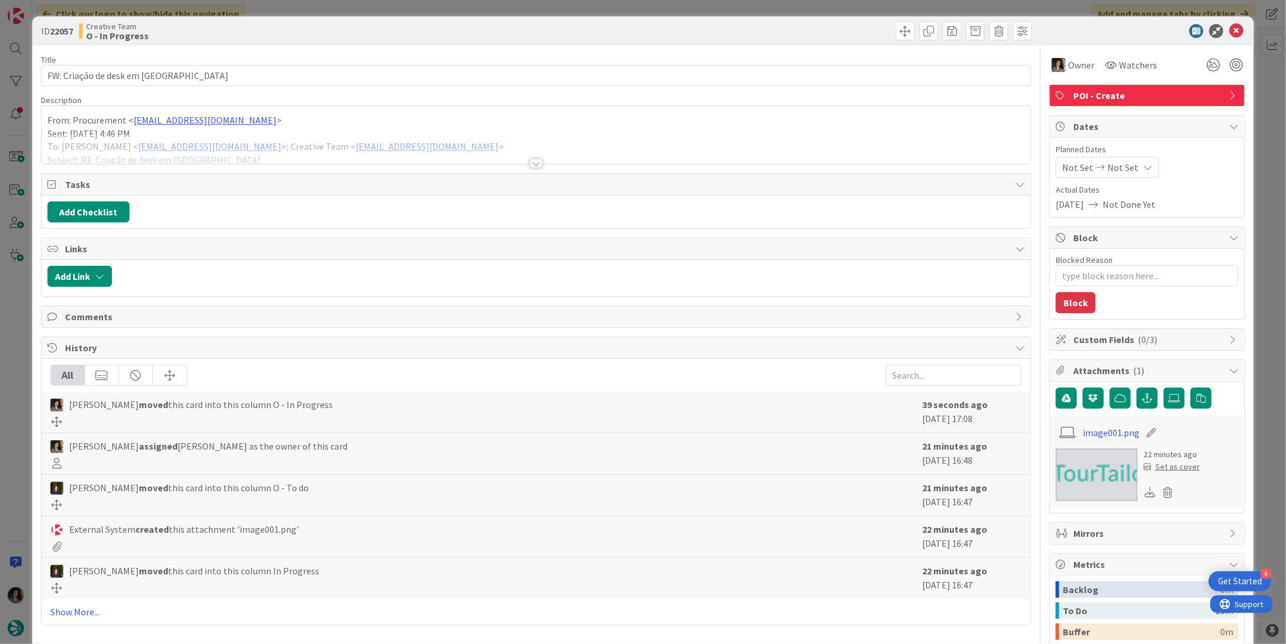
click at [533, 163] on div at bounding box center [536, 163] width 13 height 9
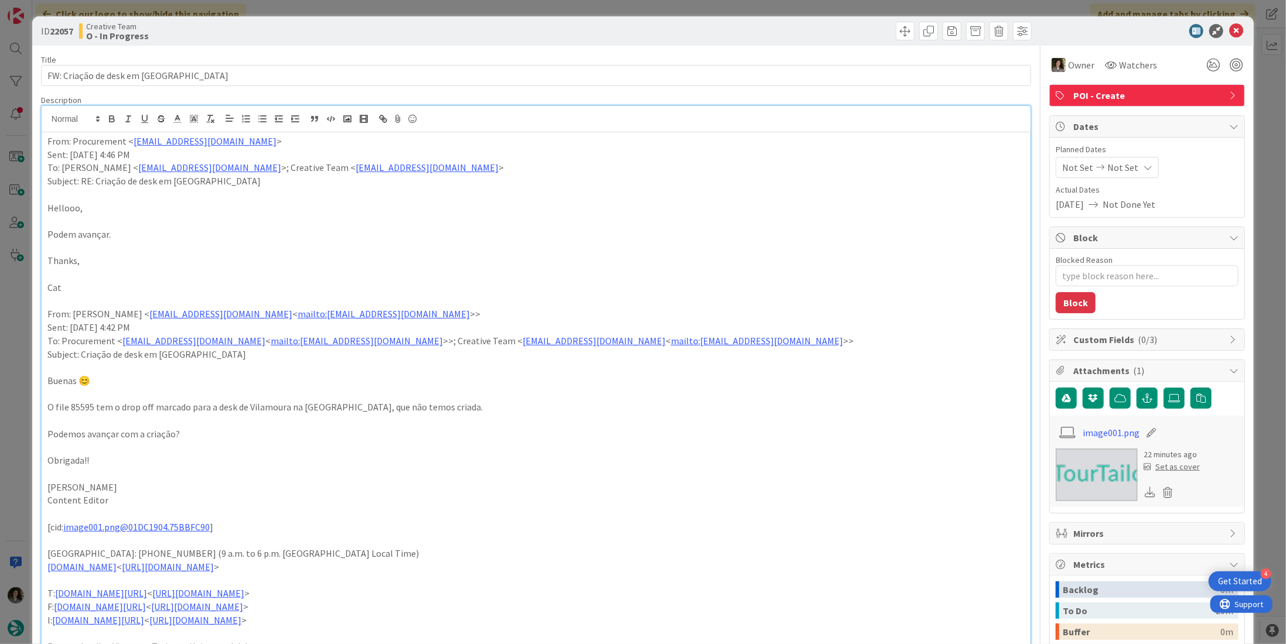
type textarea "x"
